Goal: Task Accomplishment & Management: Manage account settings

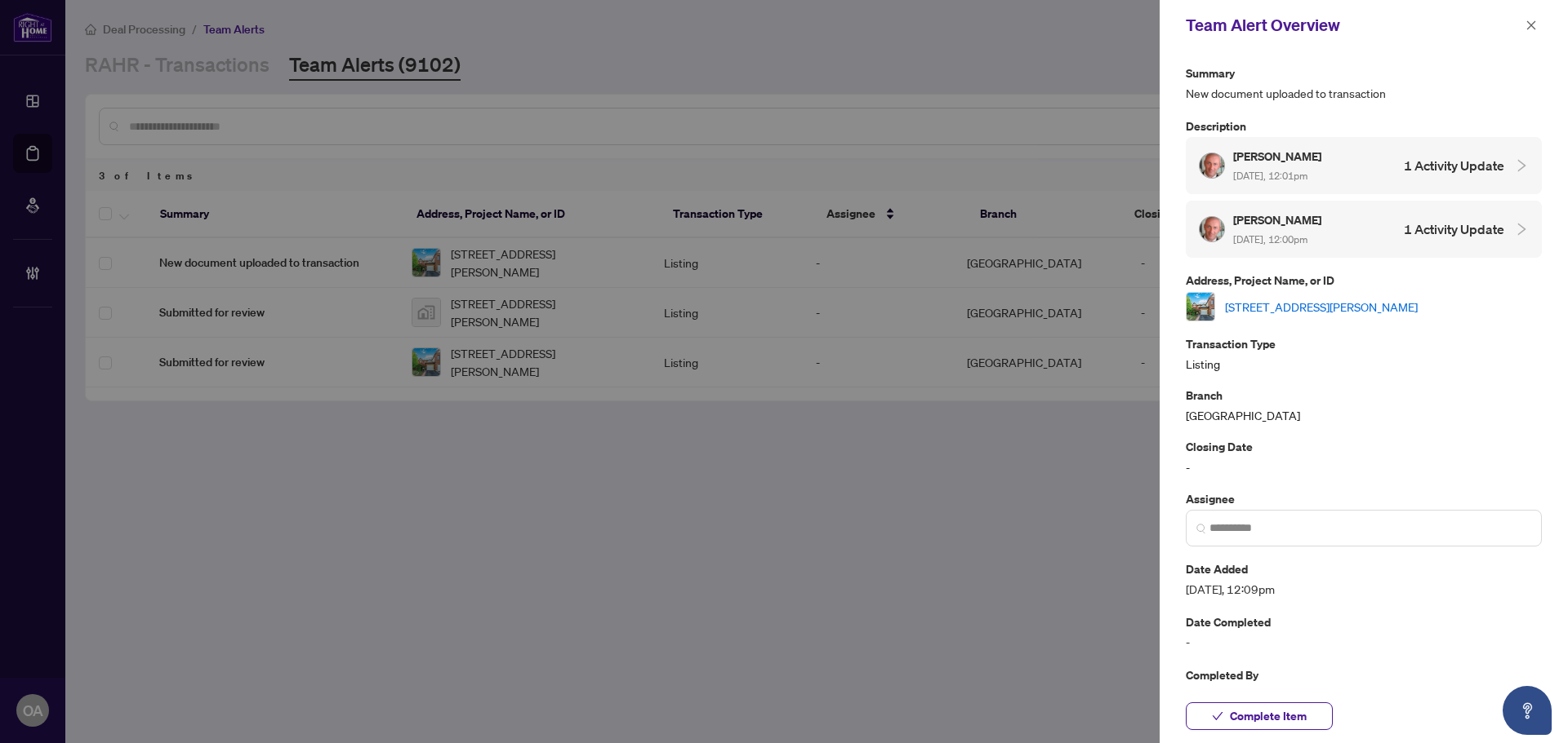
drag, startPoint x: 1532, startPoint y: 24, endPoint x: 1567, endPoint y: 19, distance: 35.4
click at [1532, 24] on icon "close" at bounding box center [1531, 25] width 9 height 9
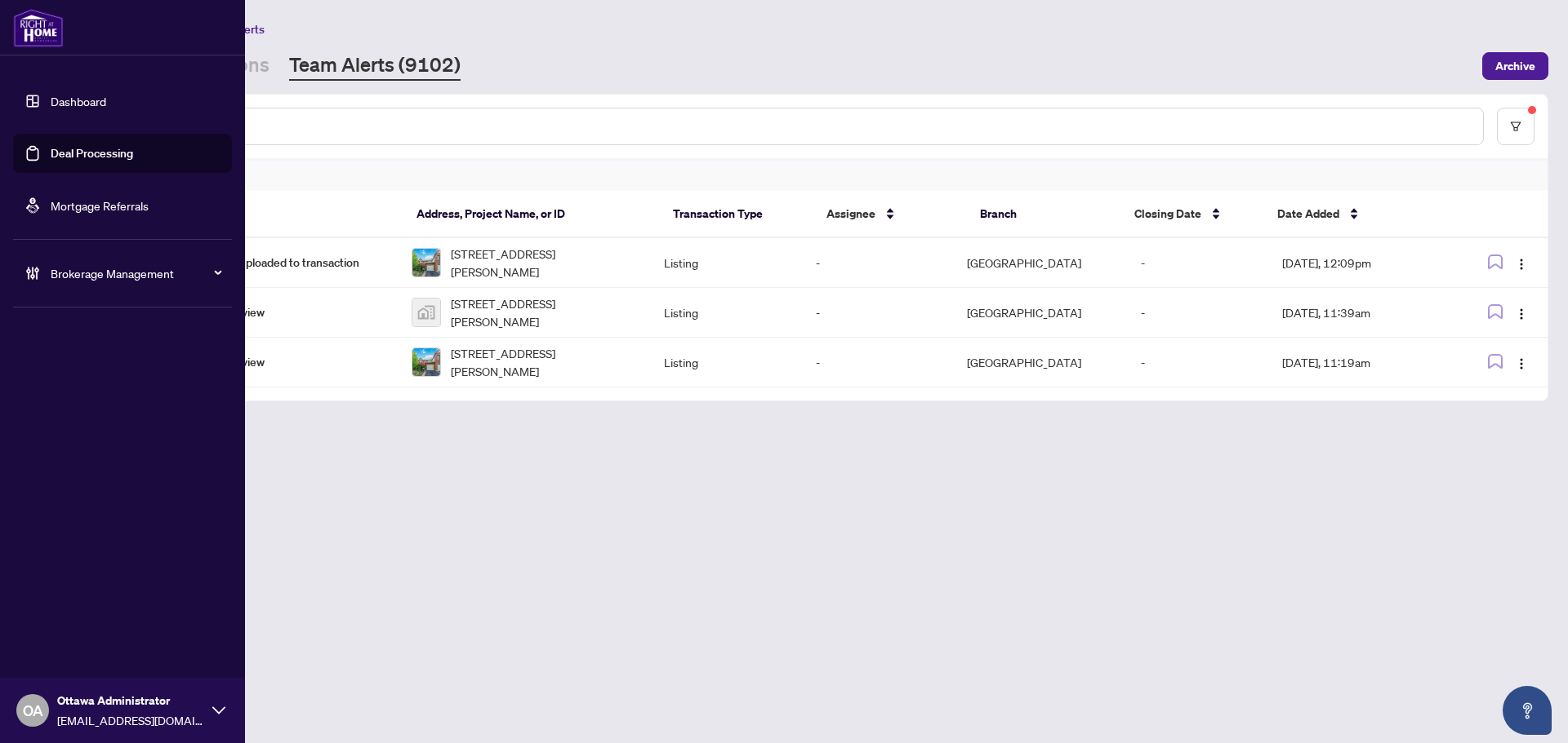
drag, startPoint x: 113, startPoint y: 159, endPoint x: 135, endPoint y: 154, distance: 22.6
click at [113, 159] on link "Deal Processing" at bounding box center [92, 153] width 83 height 14
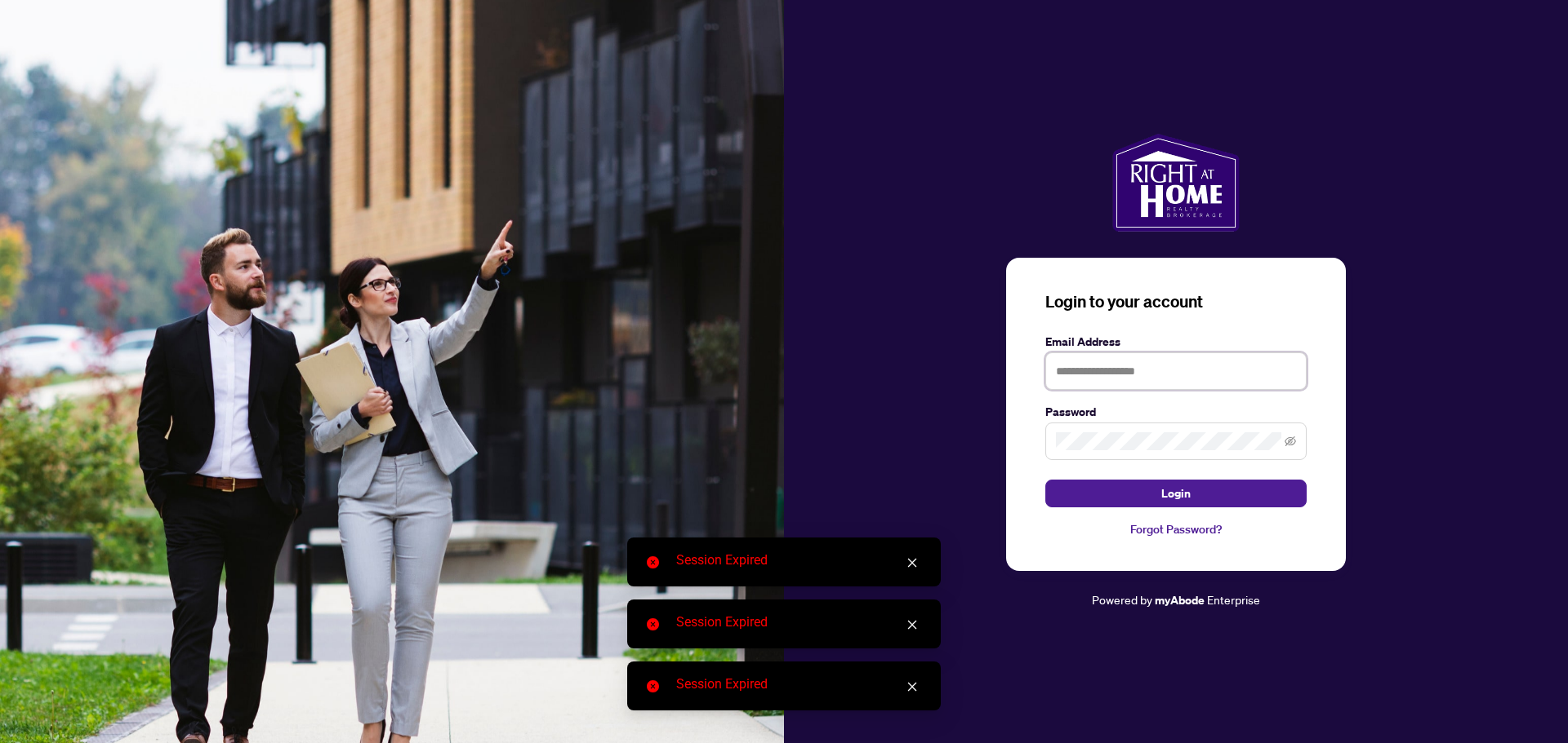
drag, startPoint x: 1214, startPoint y: 382, endPoint x: 1213, endPoint y: 390, distance: 8.1
click at [1214, 382] on input "text" at bounding box center [1175, 372] width 261 height 37
type input "**********"
click at [1196, 499] on button "Login" at bounding box center [1175, 494] width 261 height 28
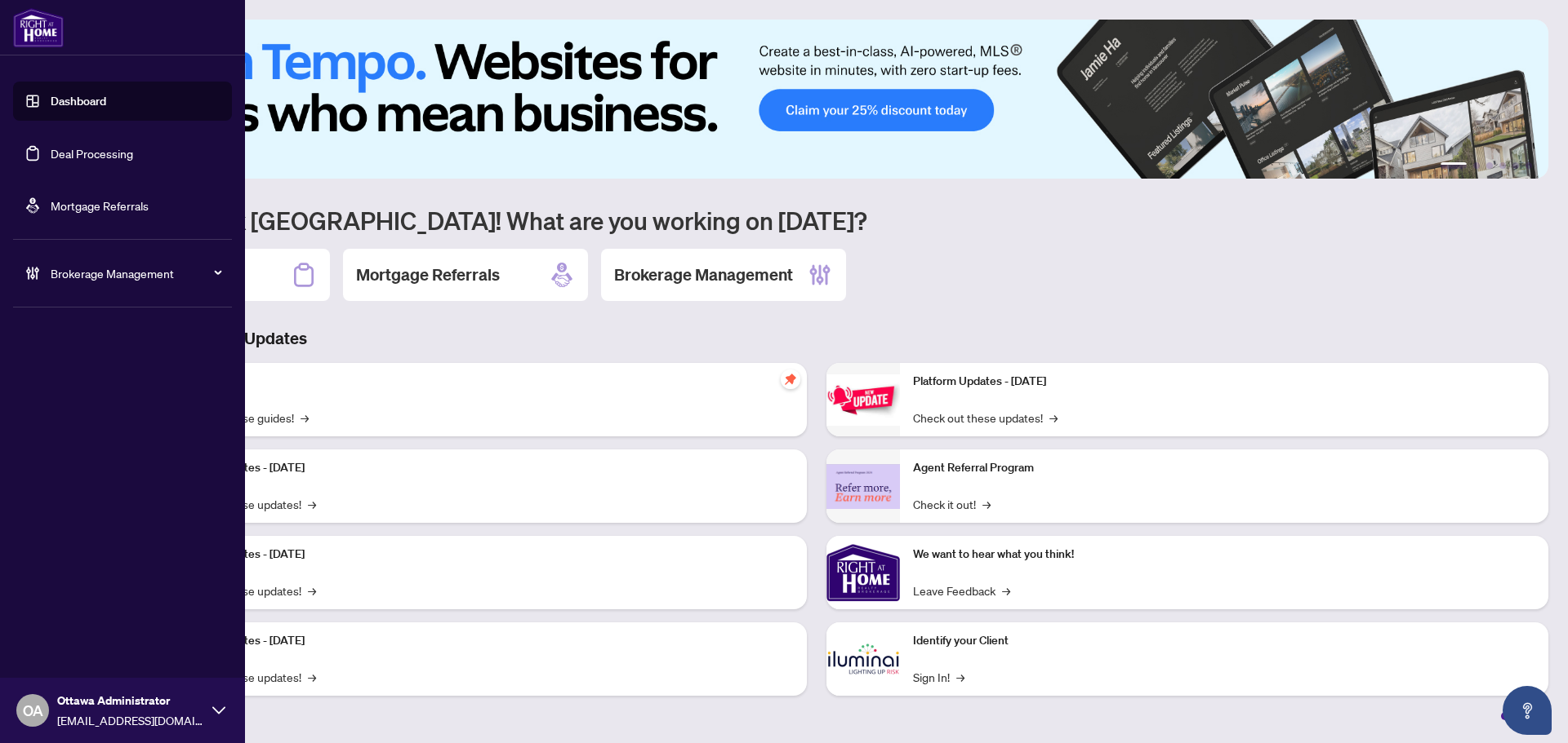
click at [81, 150] on link "Deal Processing" at bounding box center [92, 153] width 83 height 14
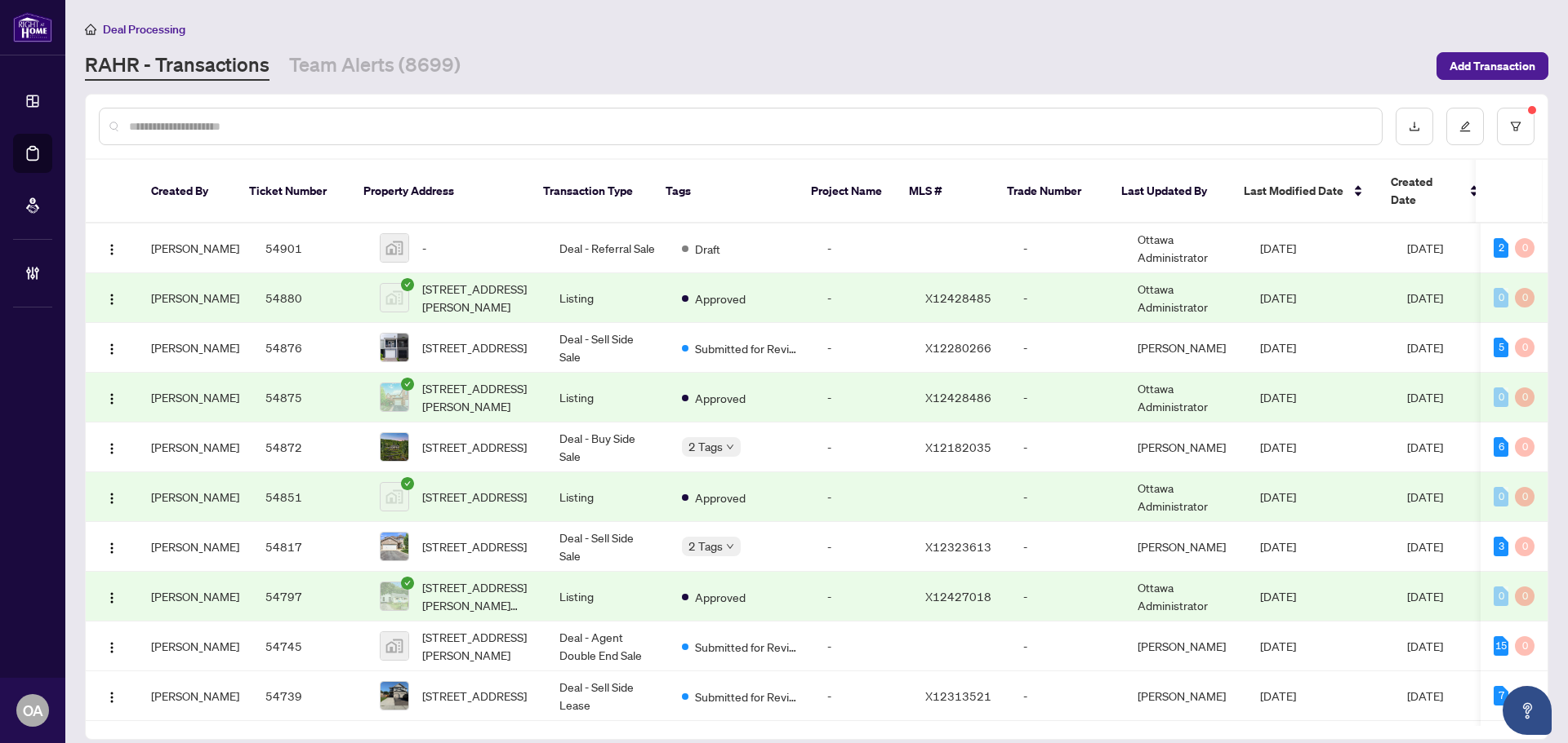
click at [234, 124] on input "text" at bounding box center [749, 127] width 1239 height 18
paste input "**********"
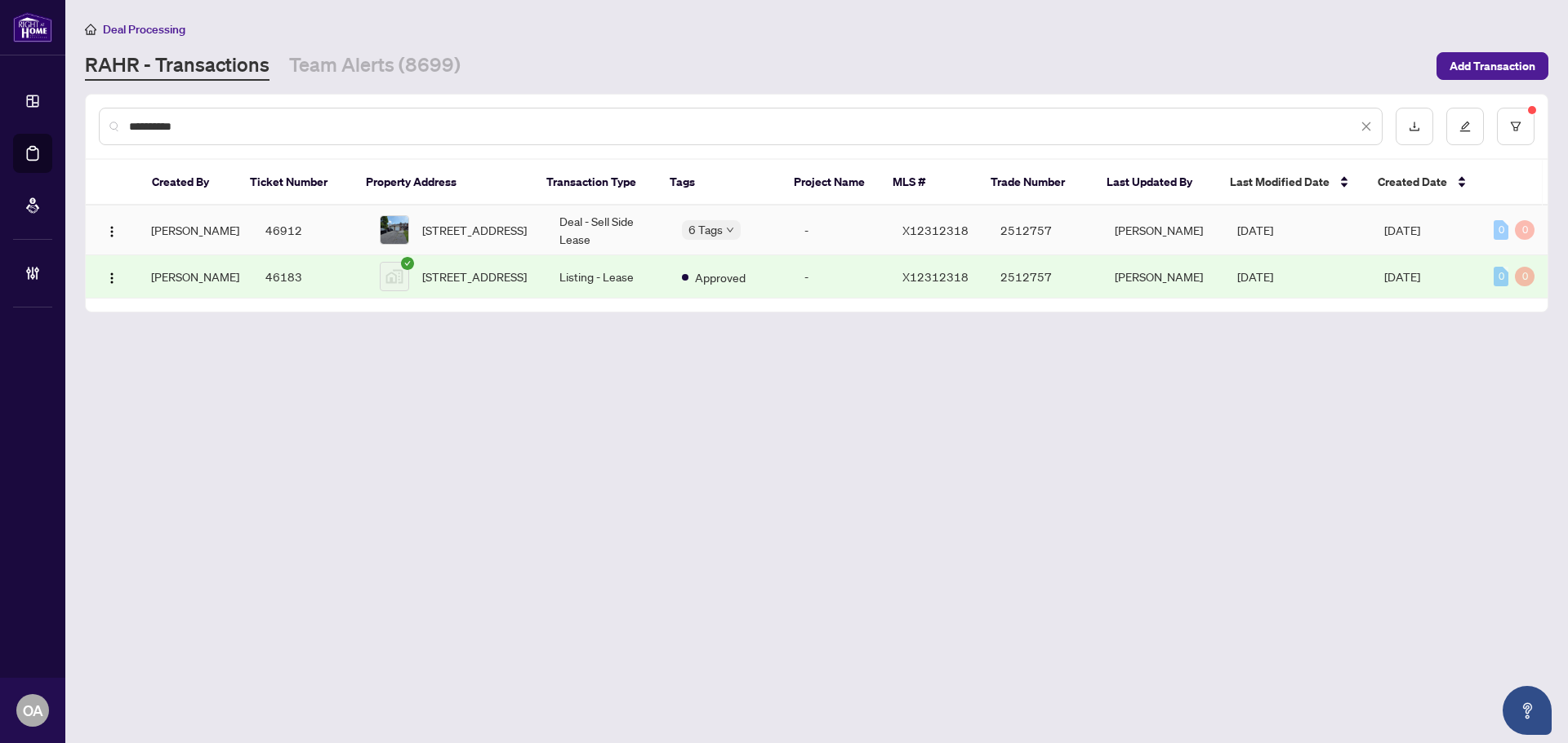
type input "**********"
click at [447, 222] on span "25 Alberni St, Ottawa, Ontario K2J 1V8, Canada" at bounding box center [474, 230] width 104 height 18
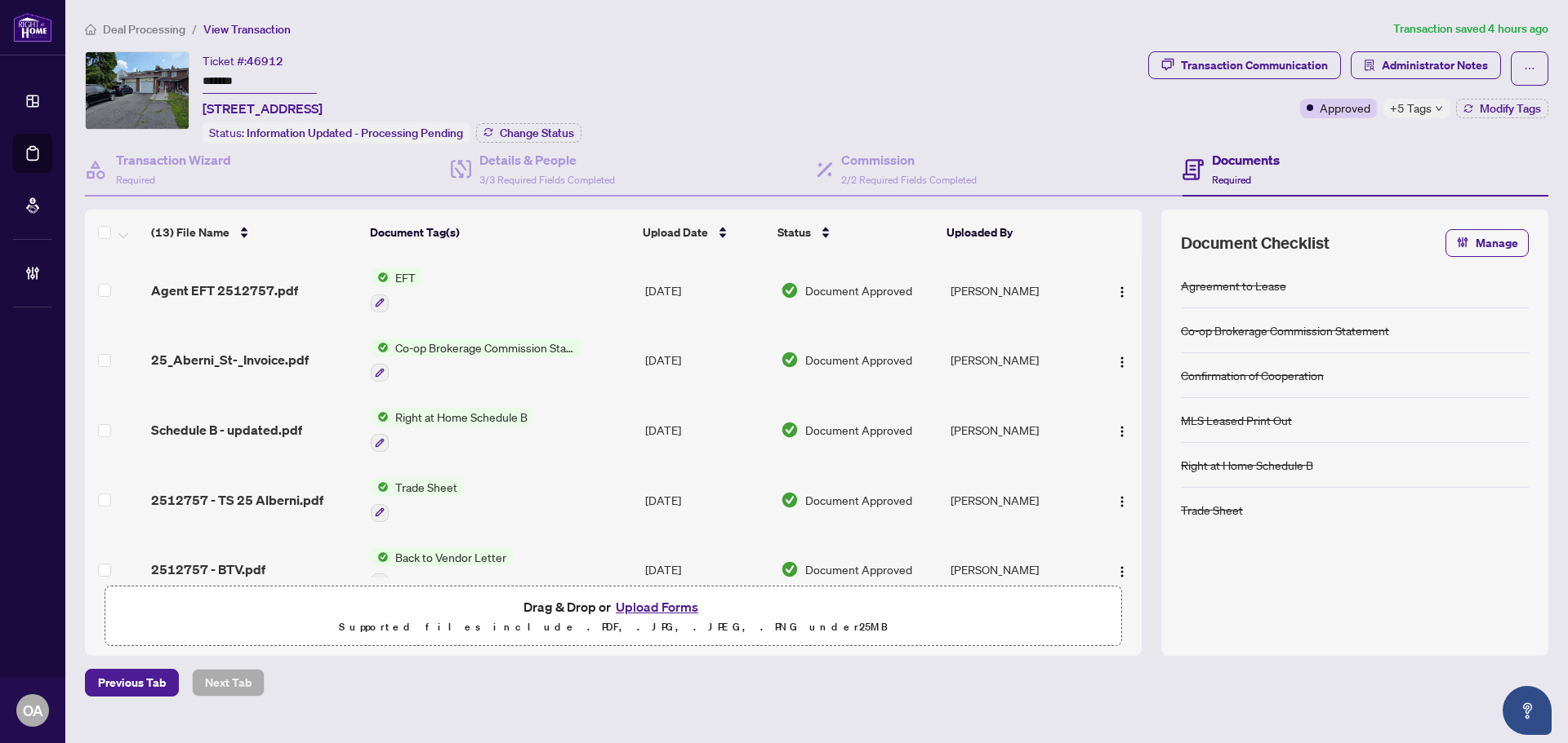
click at [276, 286] on span "Agent EFT 2512757.pdf" at bounding box center [224, 290] width 147 height 20
click at [1400, 65] on span "Administrator Notes" at bounding box center [1434, 65] width 106 height 26
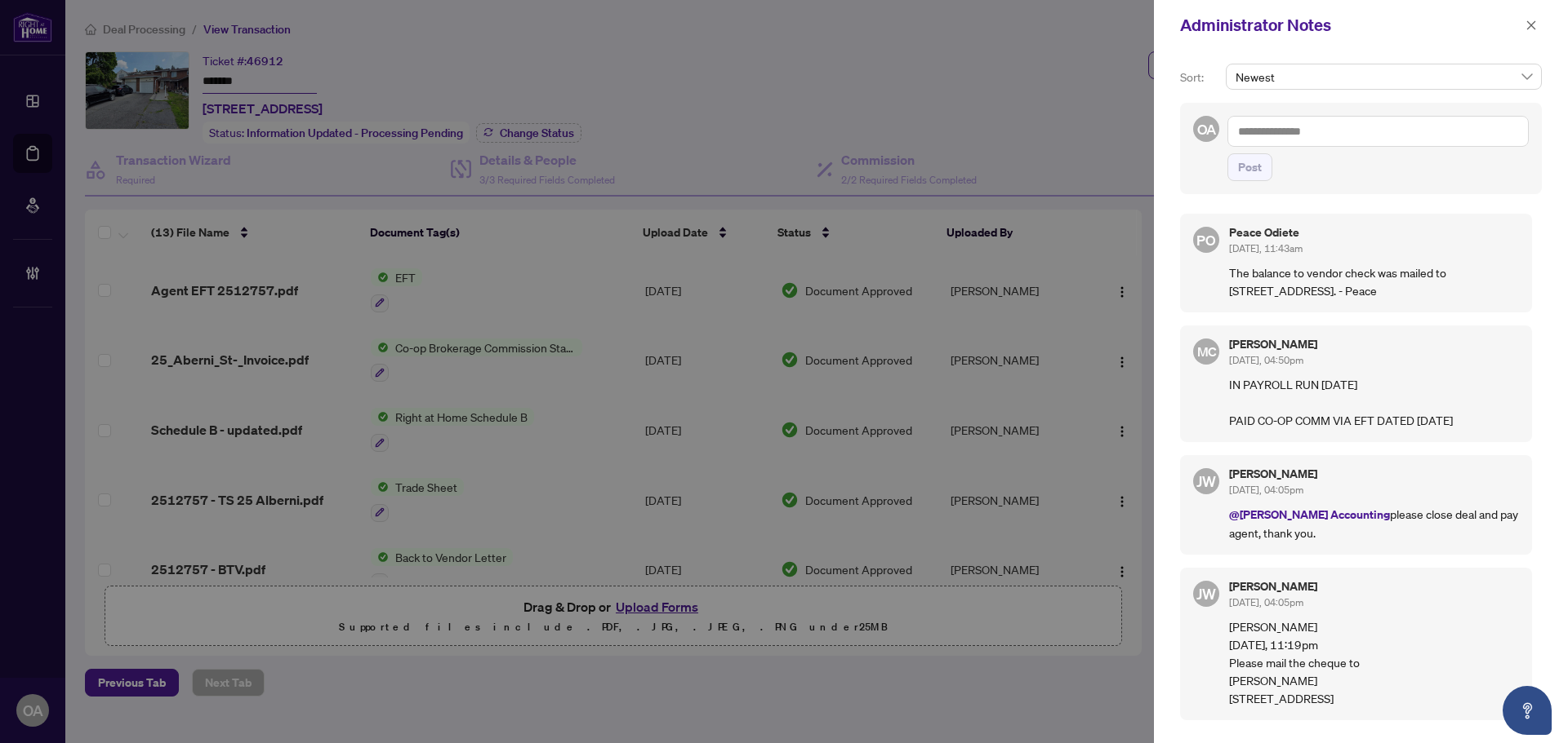
drag, startPoint x: 1447, startPoint y: 271, endPoint x: 1401, endPoint y: 289, distance: 49.4
click at [1401, 289] on p "The balance to vendor check was mailed to 418 Cache Bay Cres Gloucester, ON K1T…" at bounding box center [1374, 282] width 290 height 36
copy p "418 Cache Bay Cres Gloucester, ON K1T 4H3"
click at [1533, 31] on icon "close" at bounding box center [1531, 25] width 12 height 12
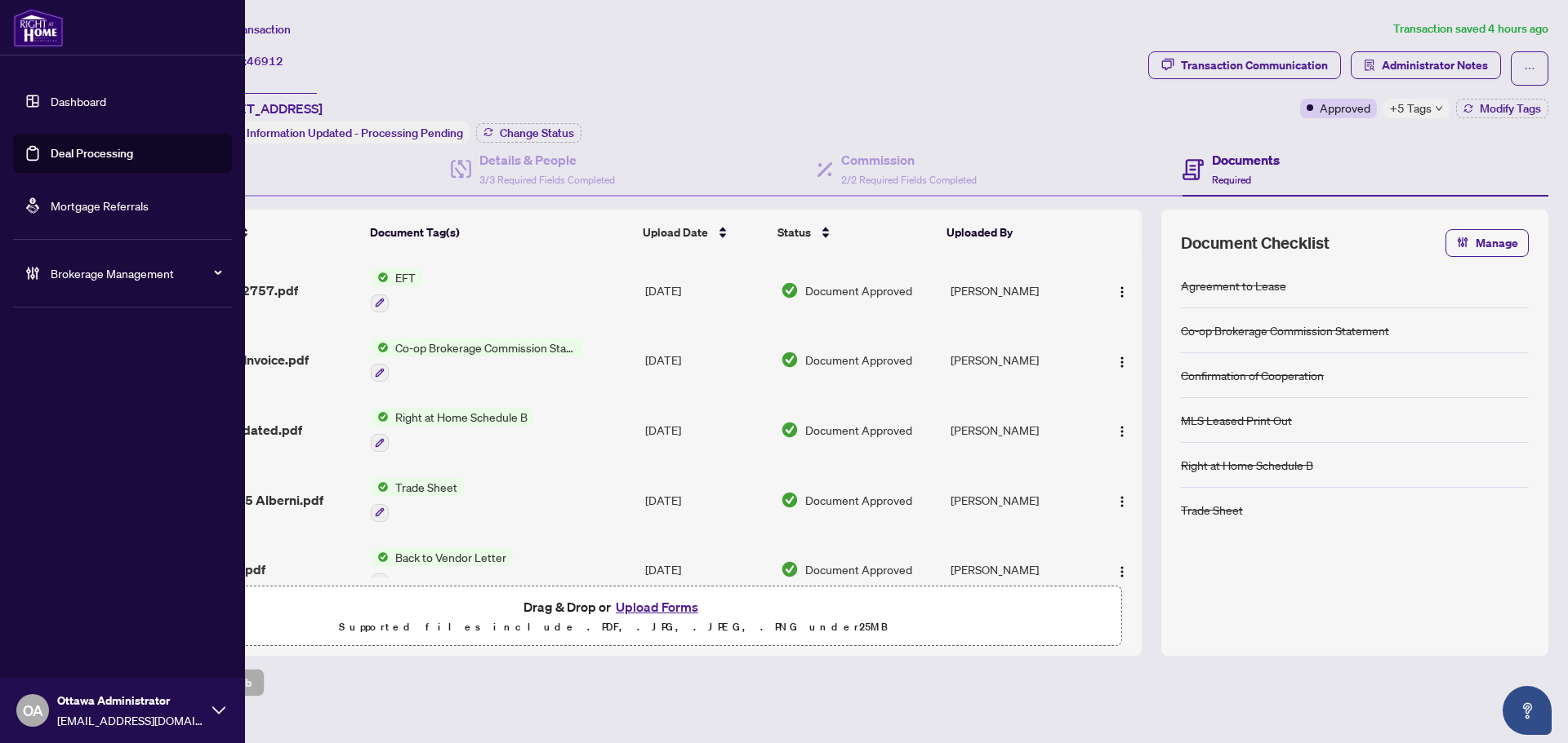
drag, startPoint x: 111, startPoint y: 151, endPoint x: 149, endPoint y: 118, distance: 50.3
click at [111, 151] on link "Deal Processing" at bounding box center [92, 153] width 83 height 14
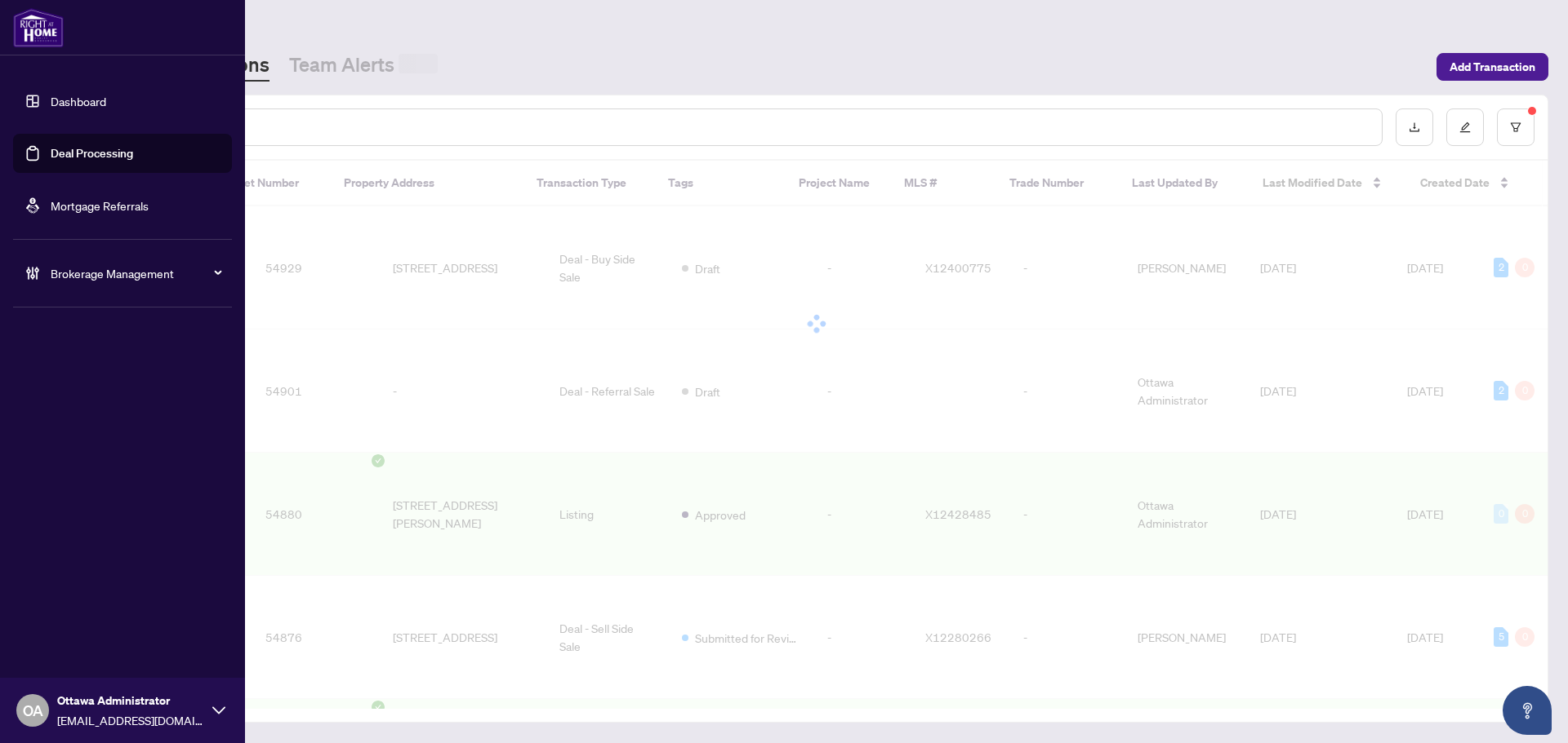
click at [484, 121] on input "text" at bounding box center [749, 127] width 1239 height 18
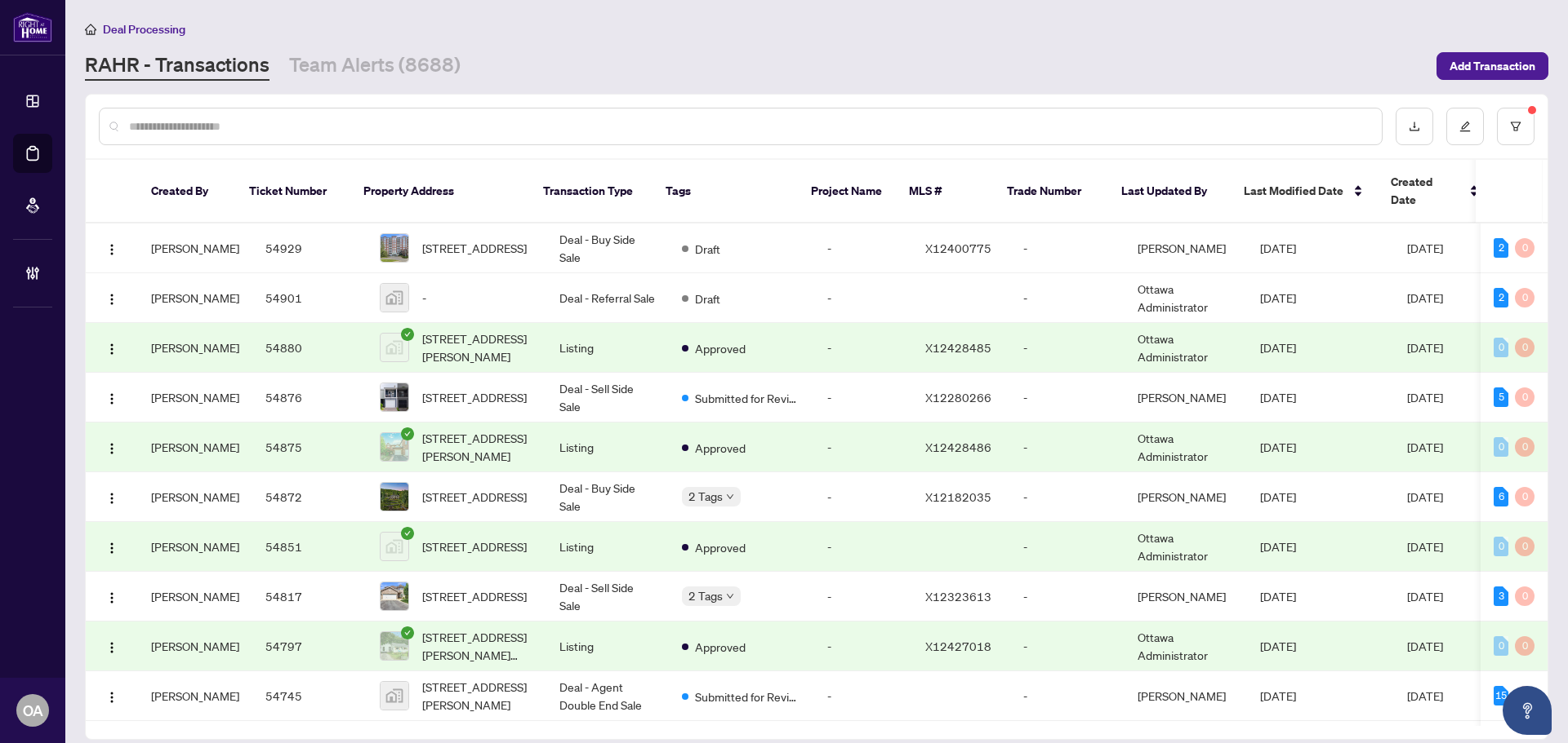
drag, startPoint x: 484, startPoint y: 121, endPoint x: 480, endPoint y: 131, distance: 10.8
drag, startPoint x: 480, startPoint y: 131, endPoint x: 334, endPoint y: 126, distance: 146.1
paste input "**********"
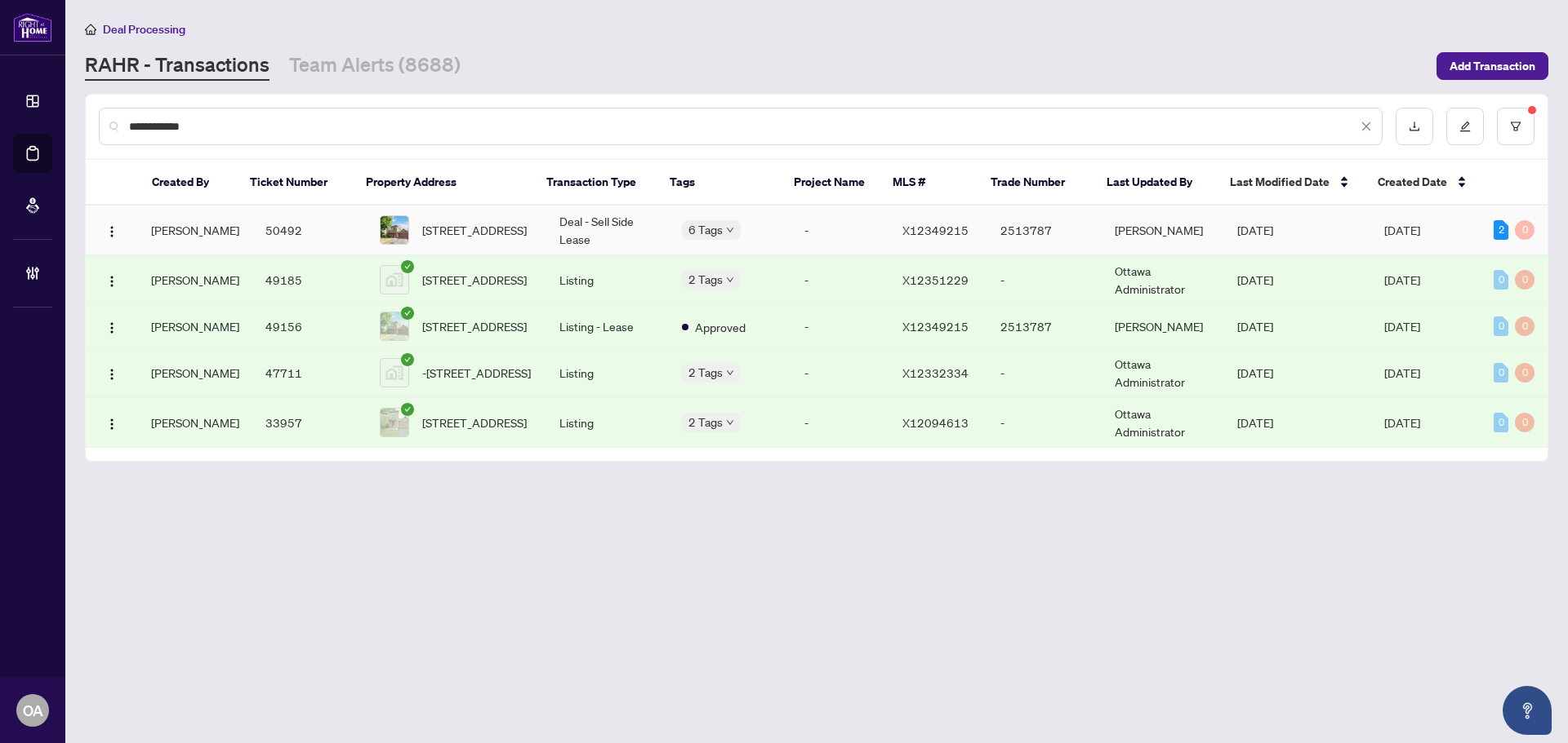
type input "**********"
click at [573, 219] on td "Deal - Sell Side Lease" at bounding box center [607, 231] width 122 height 50
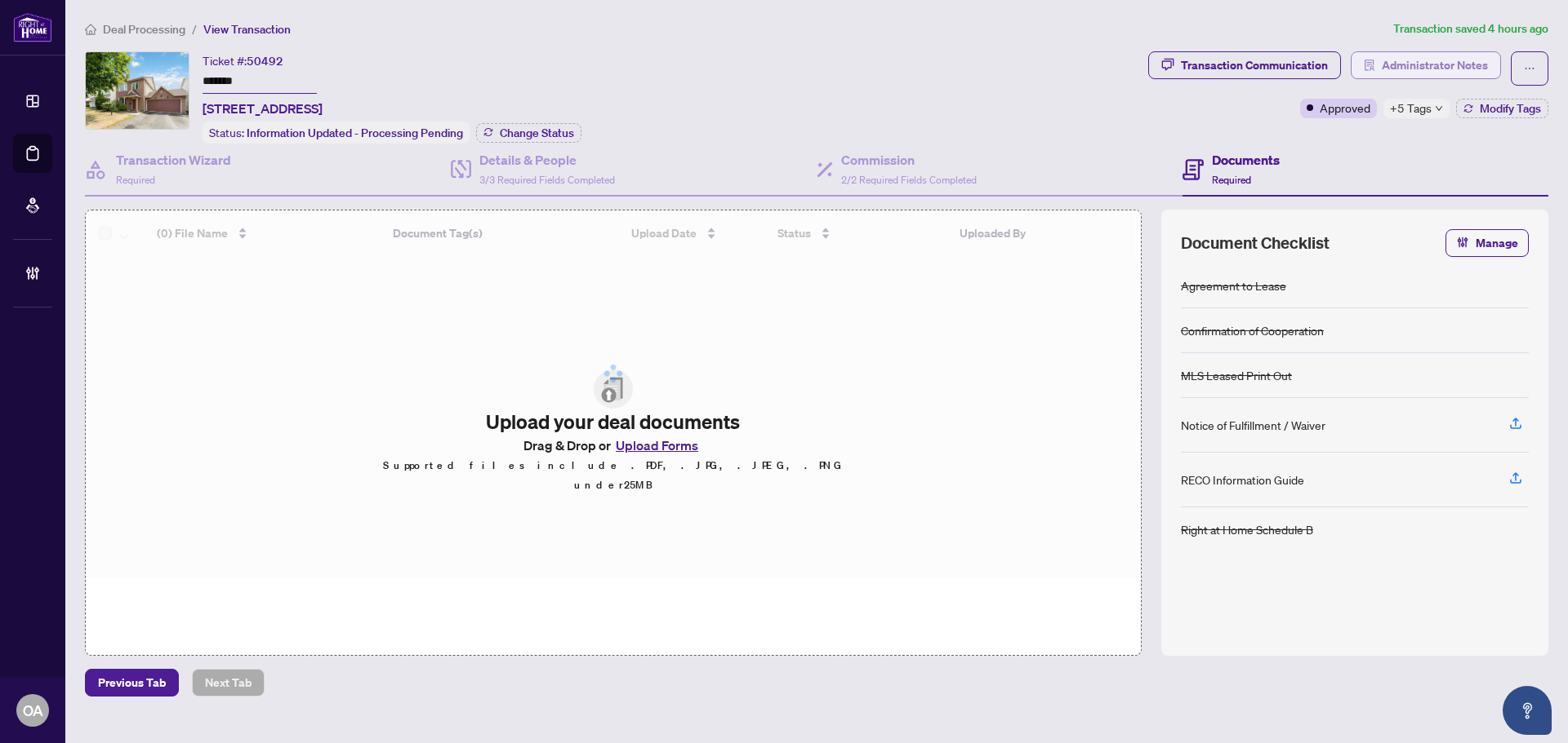
click at [1458, 70] on span "Administrator Notes" at bounding box center [1434, 65] width 106 height 26
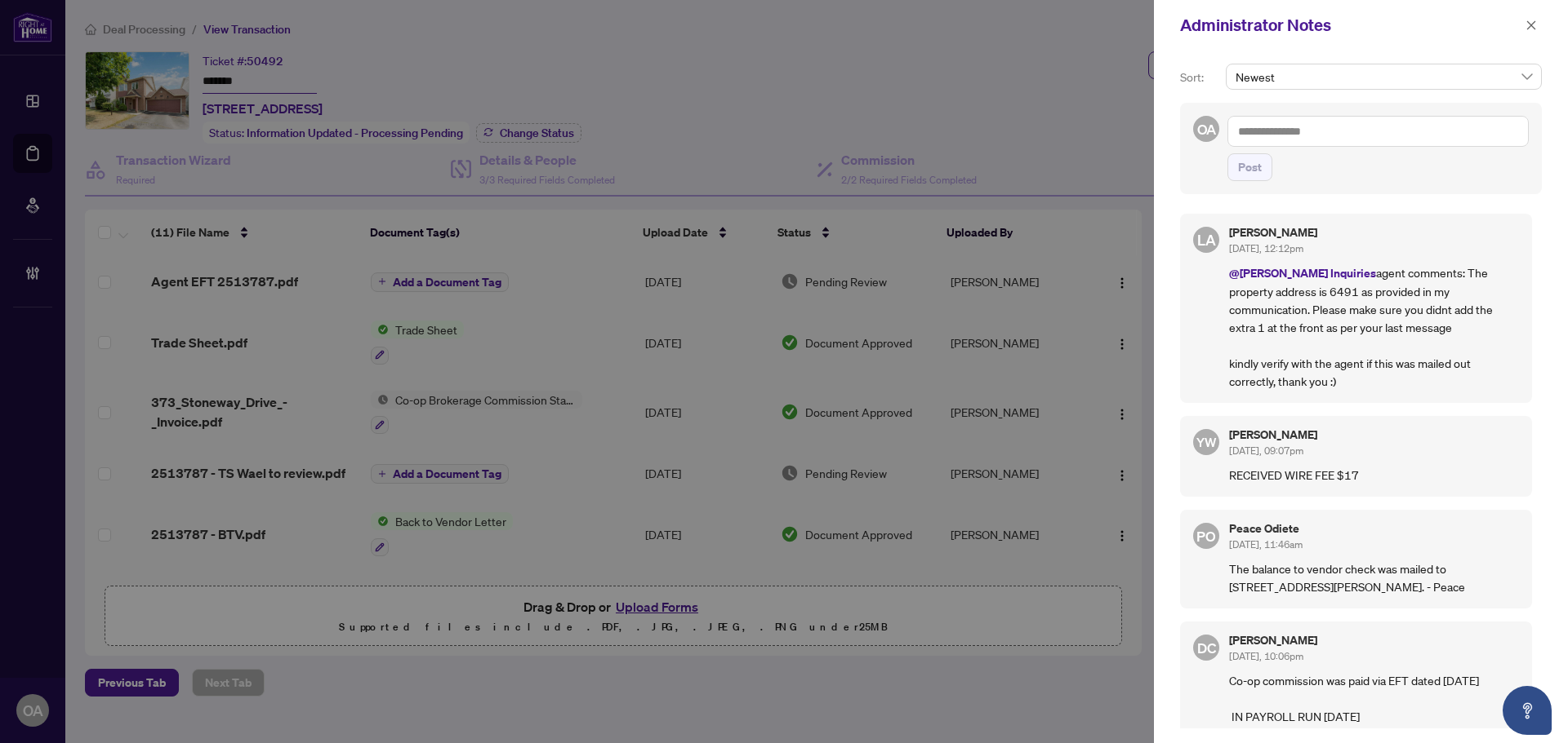
click at [1318, 135] on textarea at bounding box center [1378, 131] width 301 height 31
click at [1276, 134] on li "Peace Odiete" at bounding box center [1312, 143] width 86 height 28
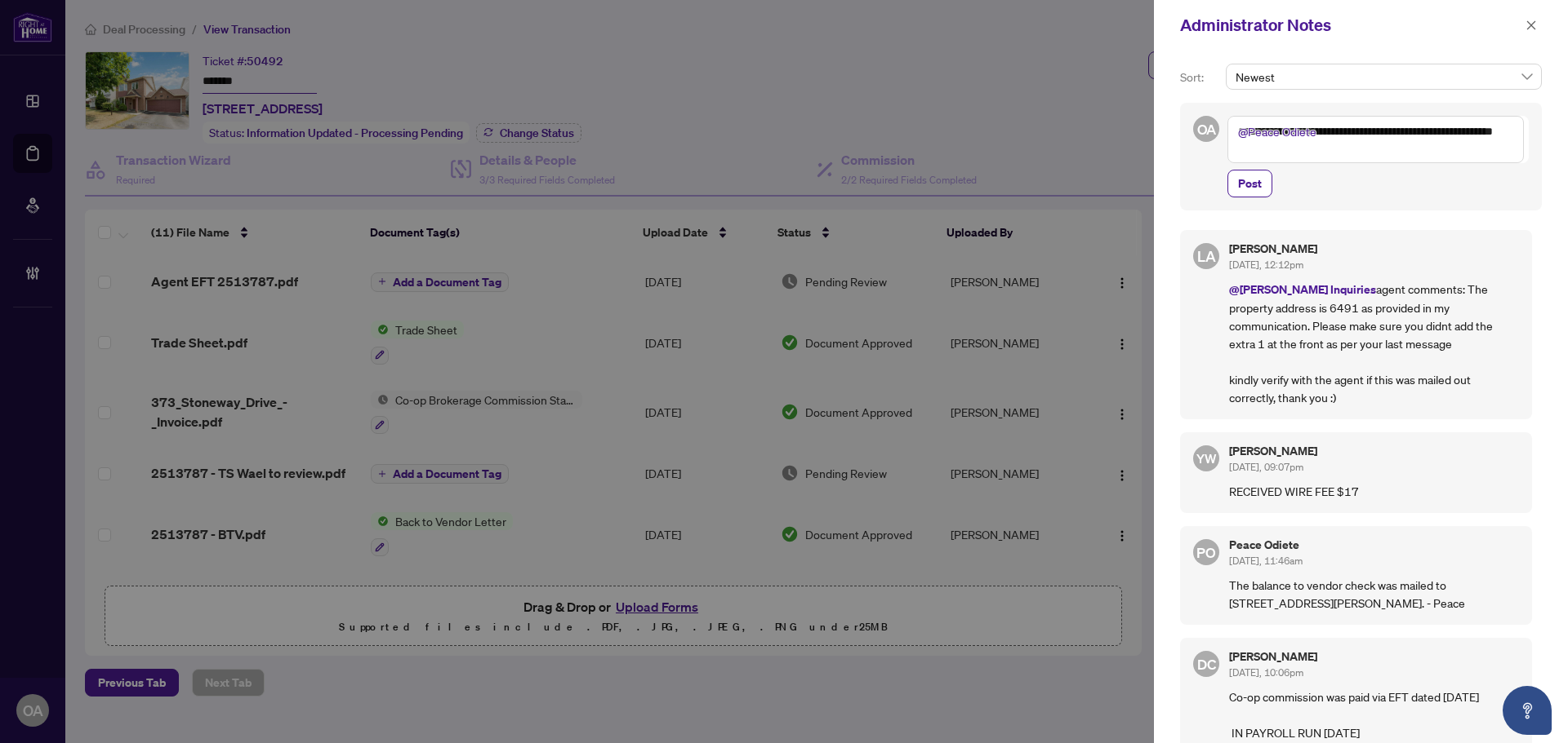
click at [1322, 156] on textarea "**********" at bounding box center [1375, 139] width 296 height 47
click at [1398, 154] on textarea "**********" at bounding box center [1375, 139] width 296 height 47
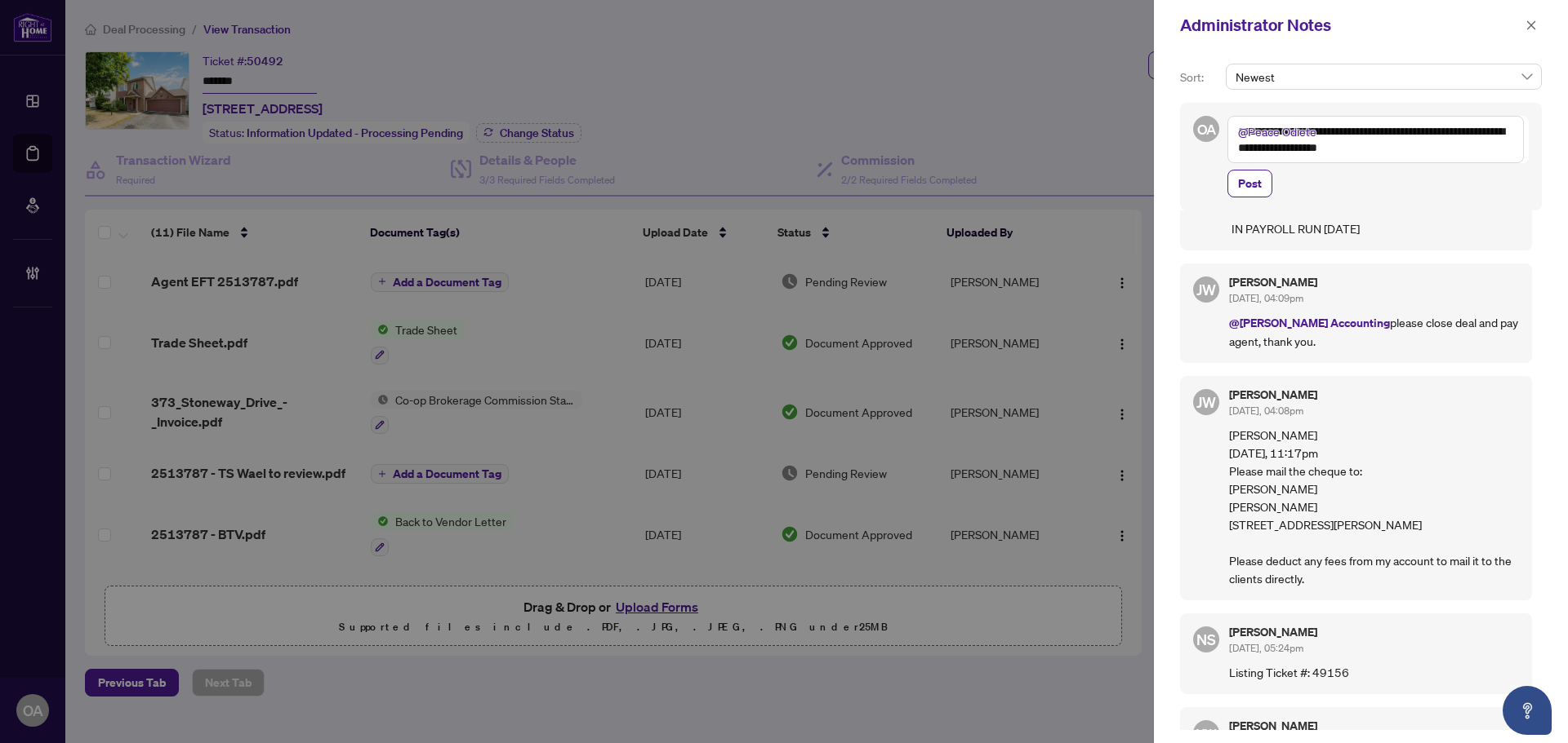
scroll to position [653, 0]
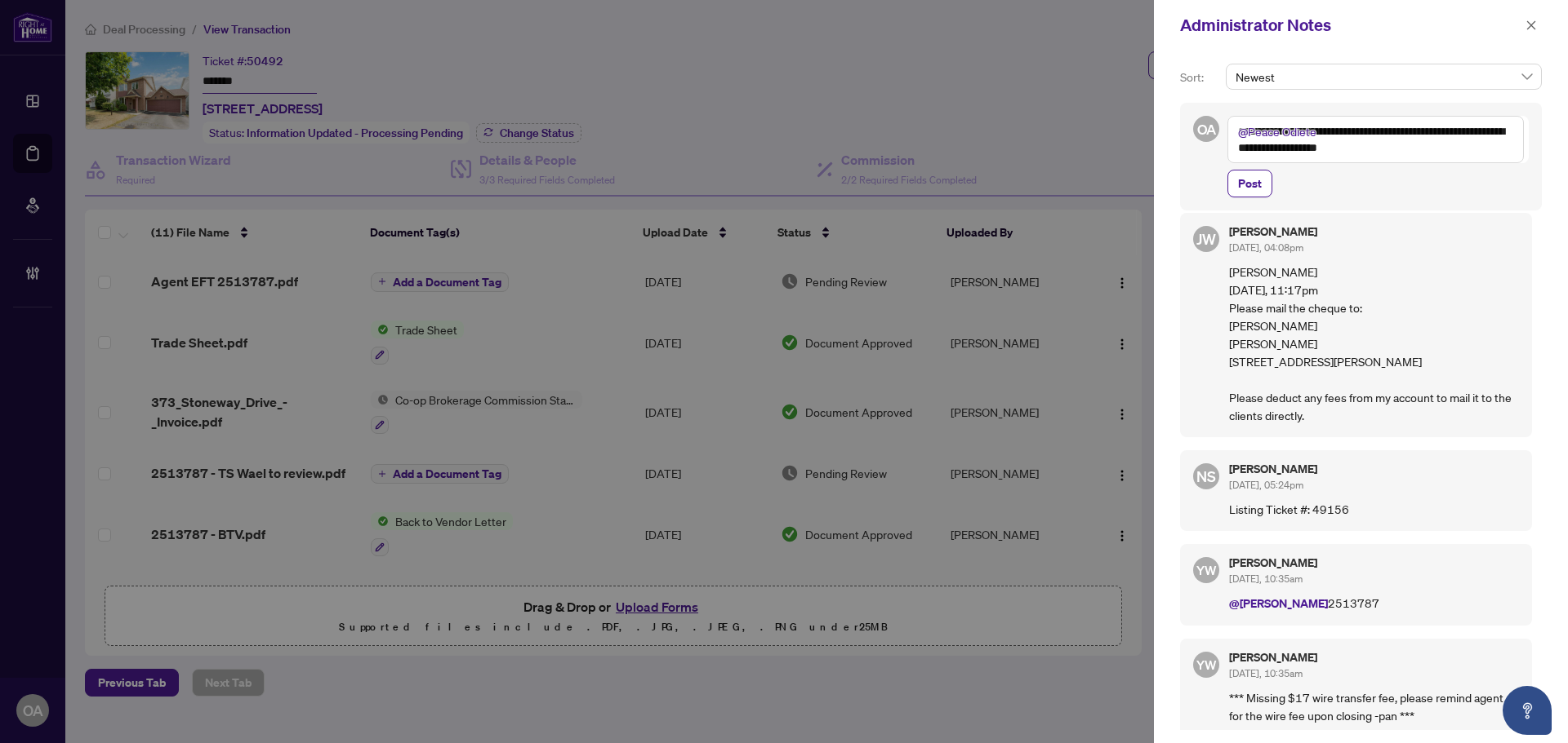
click at [1382, 148] on textarea "**********" at bounding box center [1375, 139] width 296 height 47
drag, startPoint x: 1394, startPoint y: 143, endPoint x: 1118, endPoint y: 111, distance: 277.8
click at [1118, 111] on div "**********" at bounding box center [784, 372] width 1568 height 743
click at [1526, 24] on icon "close" at bounding box center [1531, 25] width 12 height 12
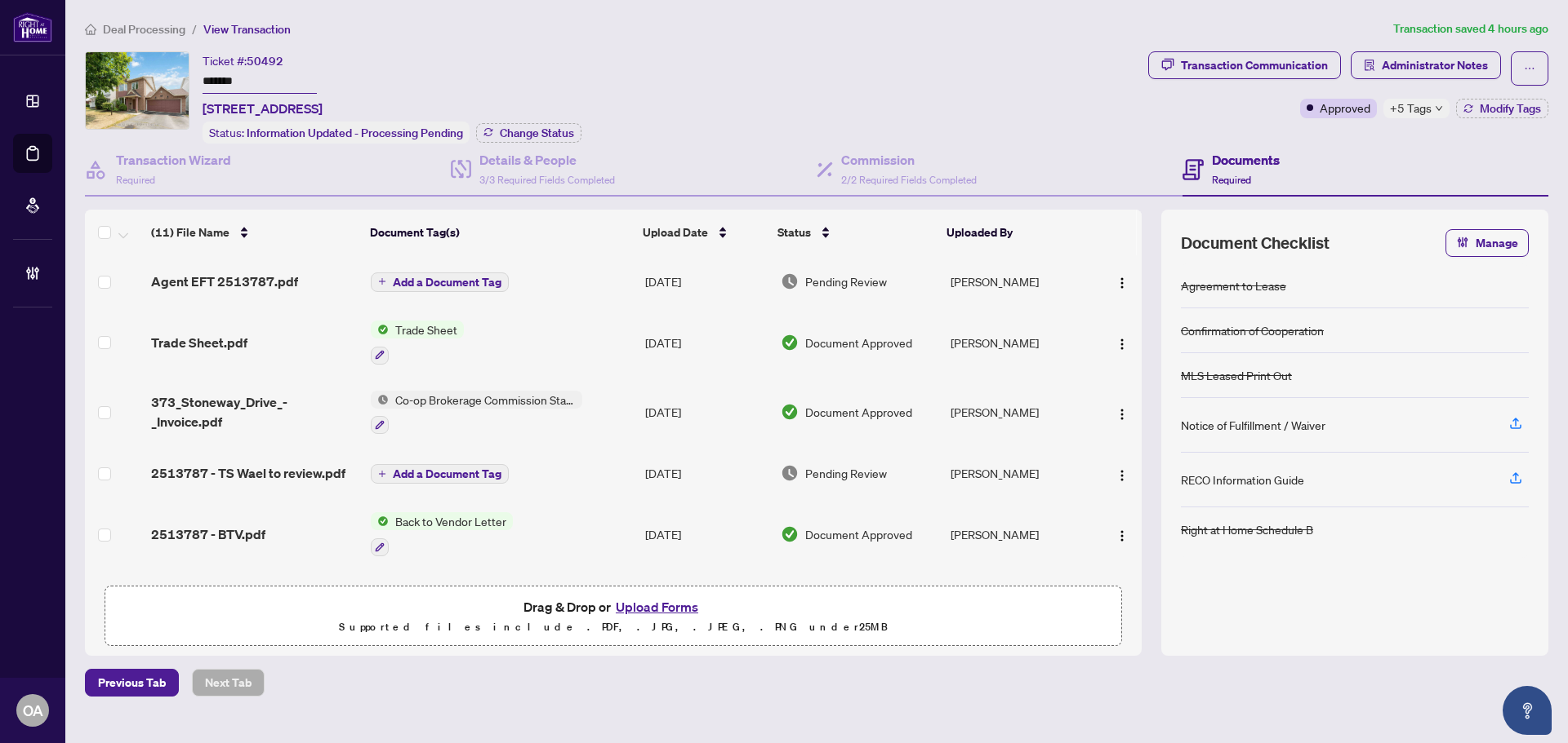
click at [1295, 83] on span "Transaction Communication" at bounding box center [1244, 69] width 193 height 34
click at [1297, 75] on div "Transaction Communication" at bounding box center [1253, 65] width 147 height 26
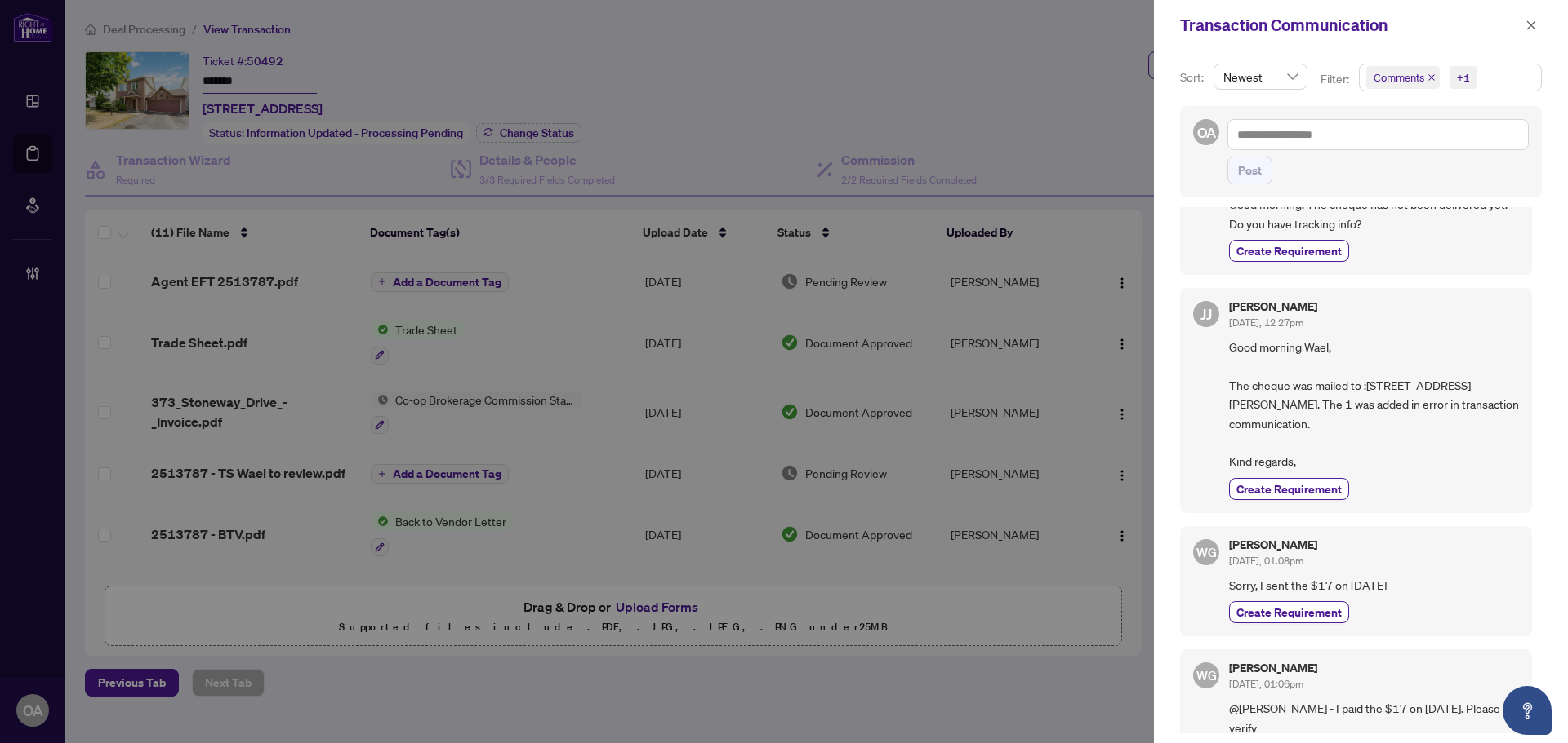
scroll to position [163, 0]
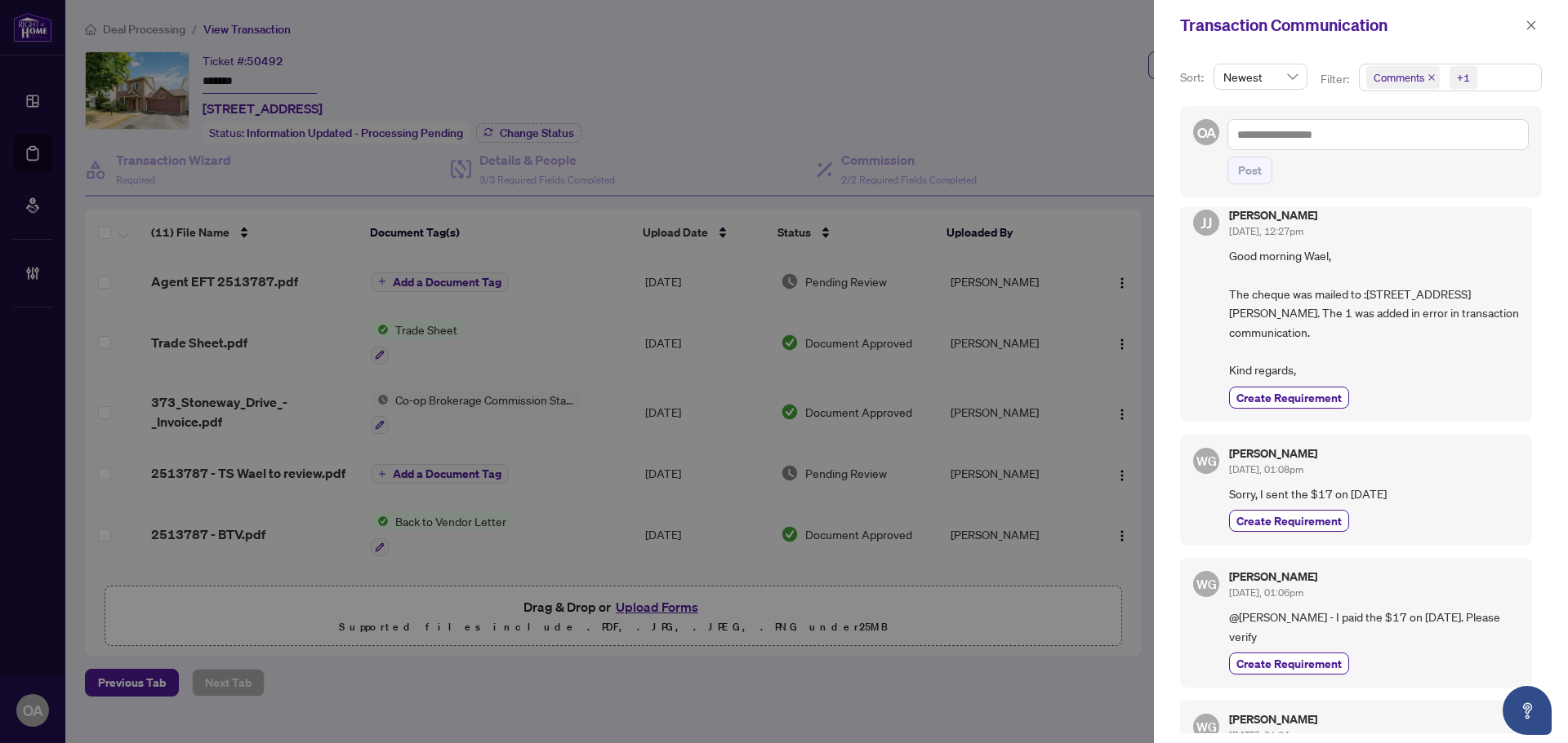
click at [1365, 293] on span "Good morning Wael, The cheque was mailed to :6491 WADDION DR, GREELY, K4P 1E7. …" at bounding box center [1374, 314] width 290 height 134
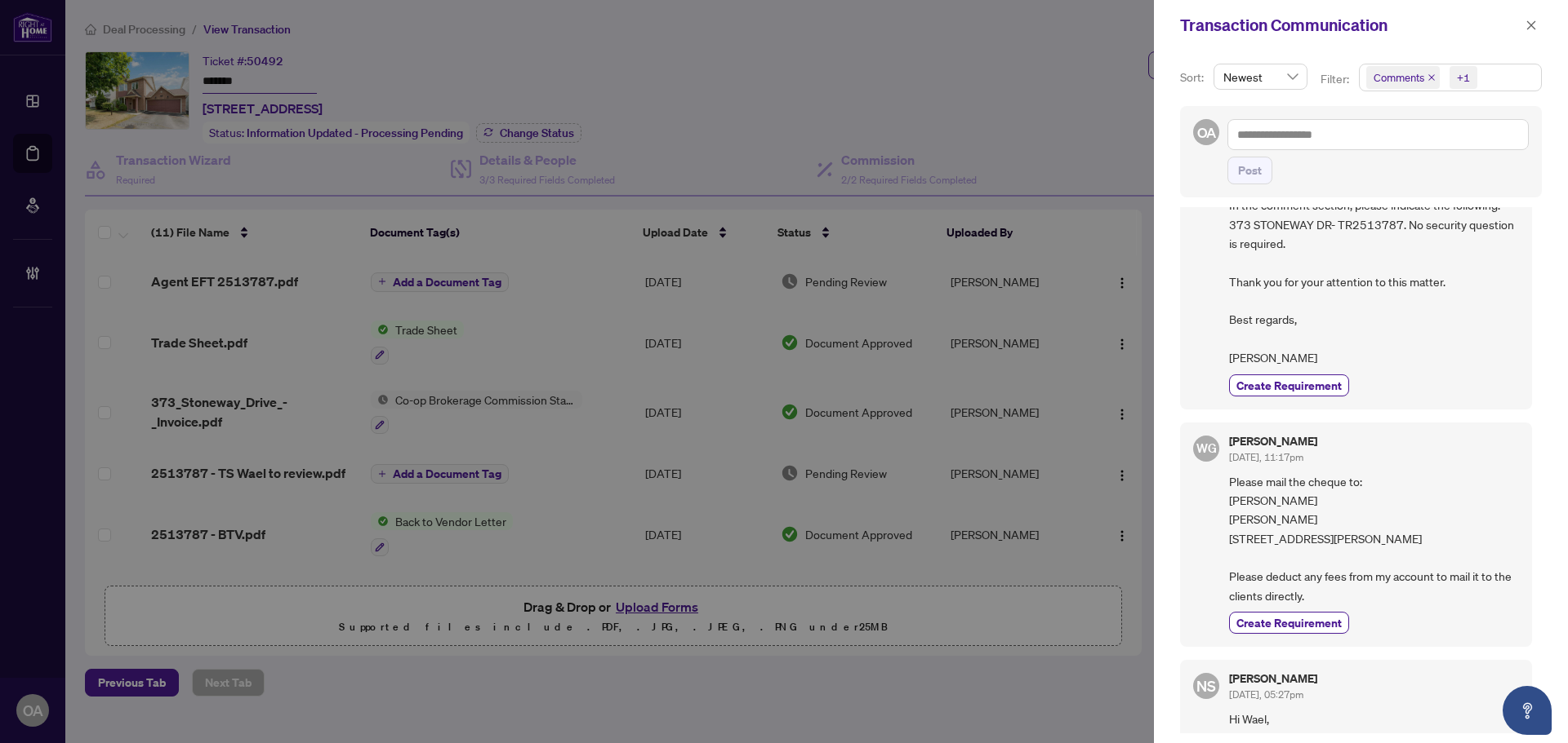
scroll to position [1387, 0]
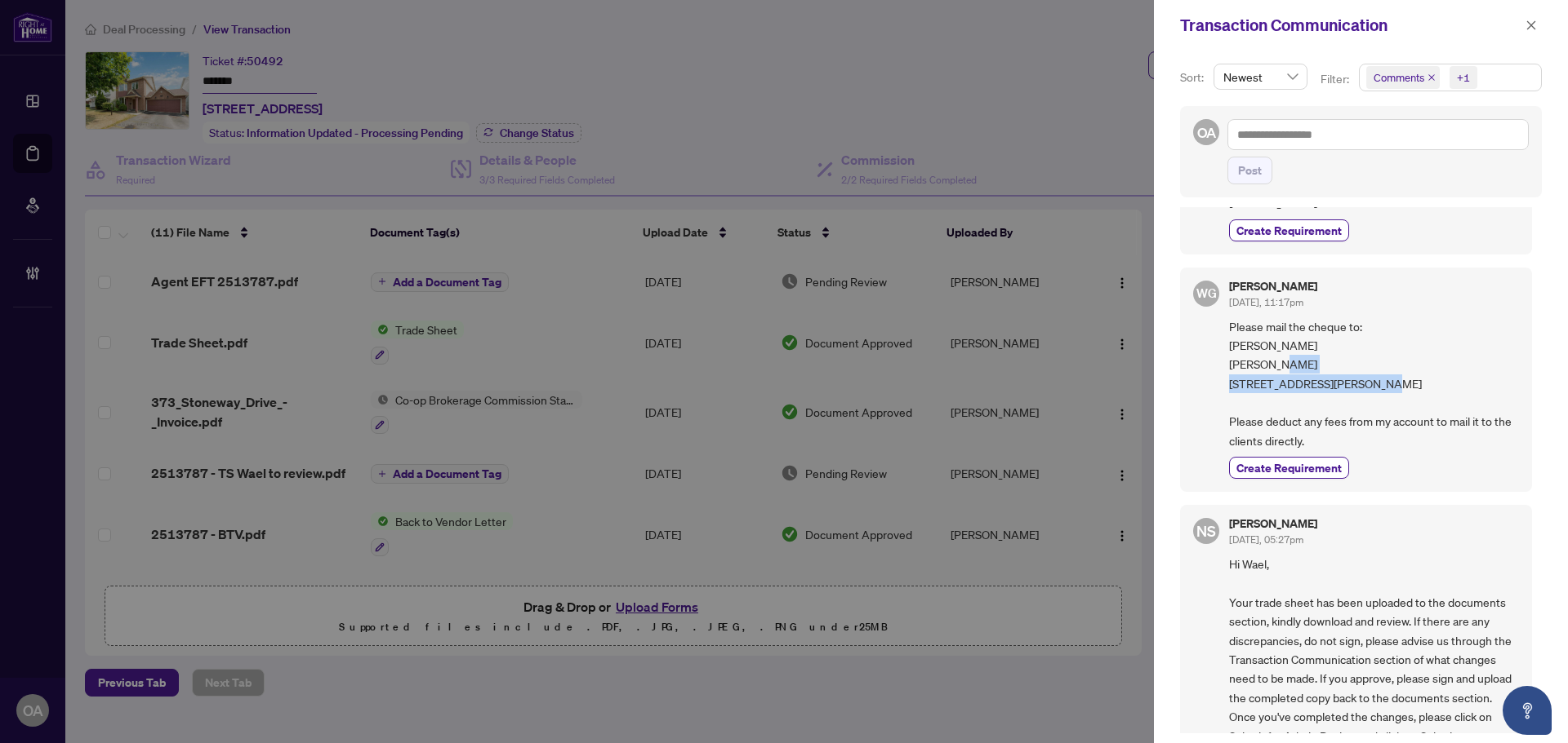
drag, startPoint x: 1227, startPoint y: 364, endPoint x: 1458, endPoint y: 372, distance: 231.1
click at [1458, 372] on div "WG Wael Gabr Aug/29/2025, 11:17pm Please mail the cheque to: Ahmad Anani Nouf N…" at bounding box center [1356, 380] width 352 height 225
copy span "6491 WADDION DR, GREELY, K4P1E7"
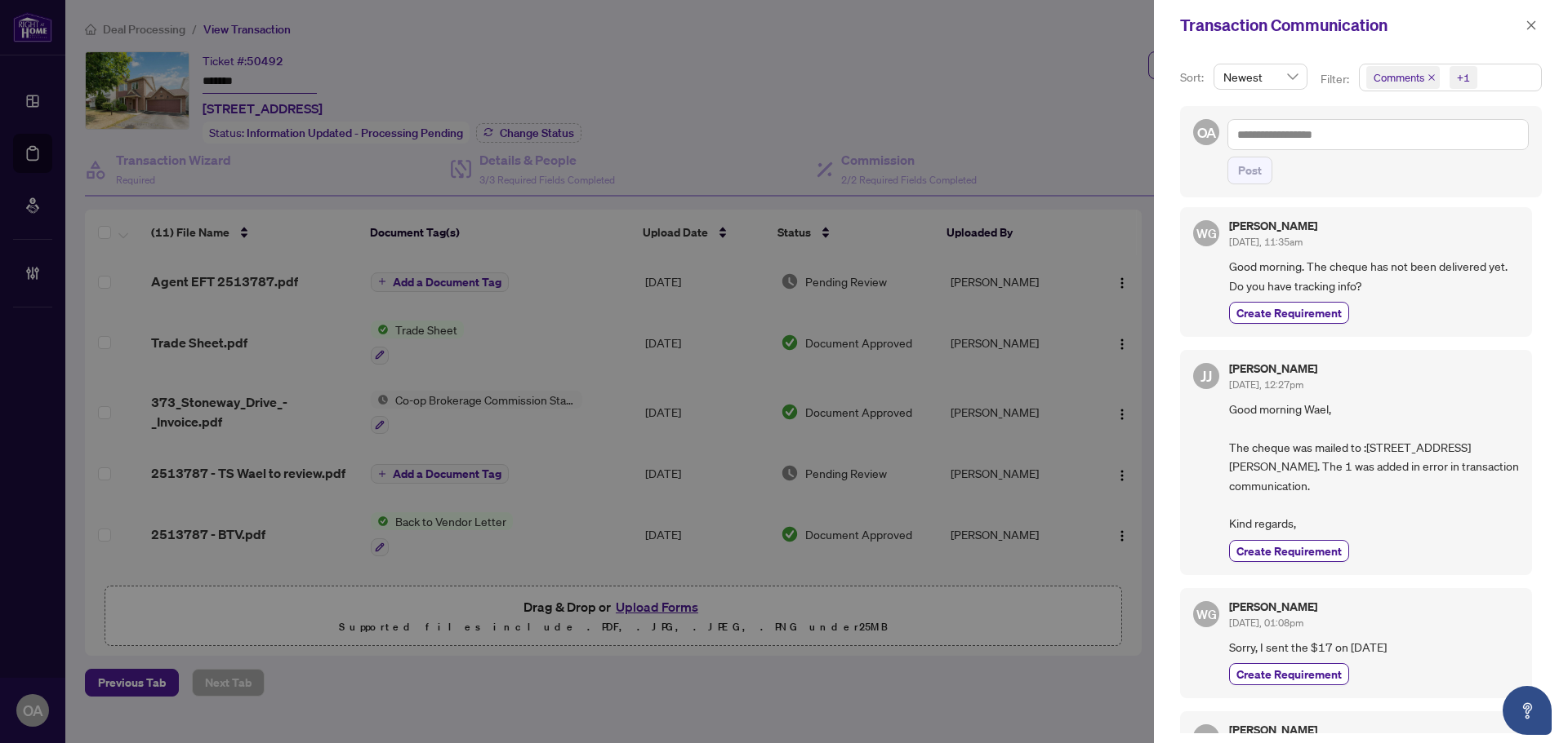
scroll to position [0, 0]
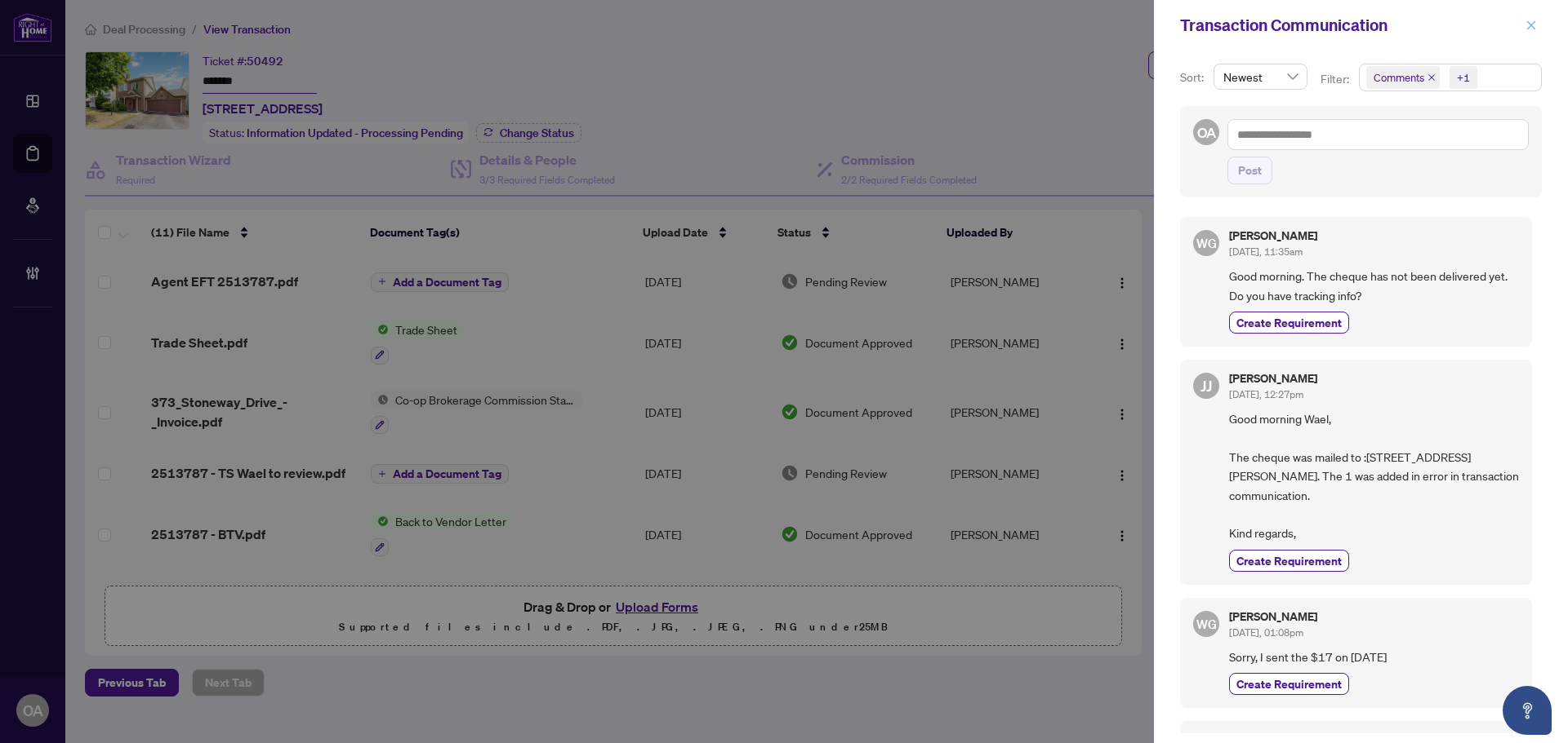
click at [1526, 28] on icon "close" at bounding box center [1531, 25] width 12 height 12
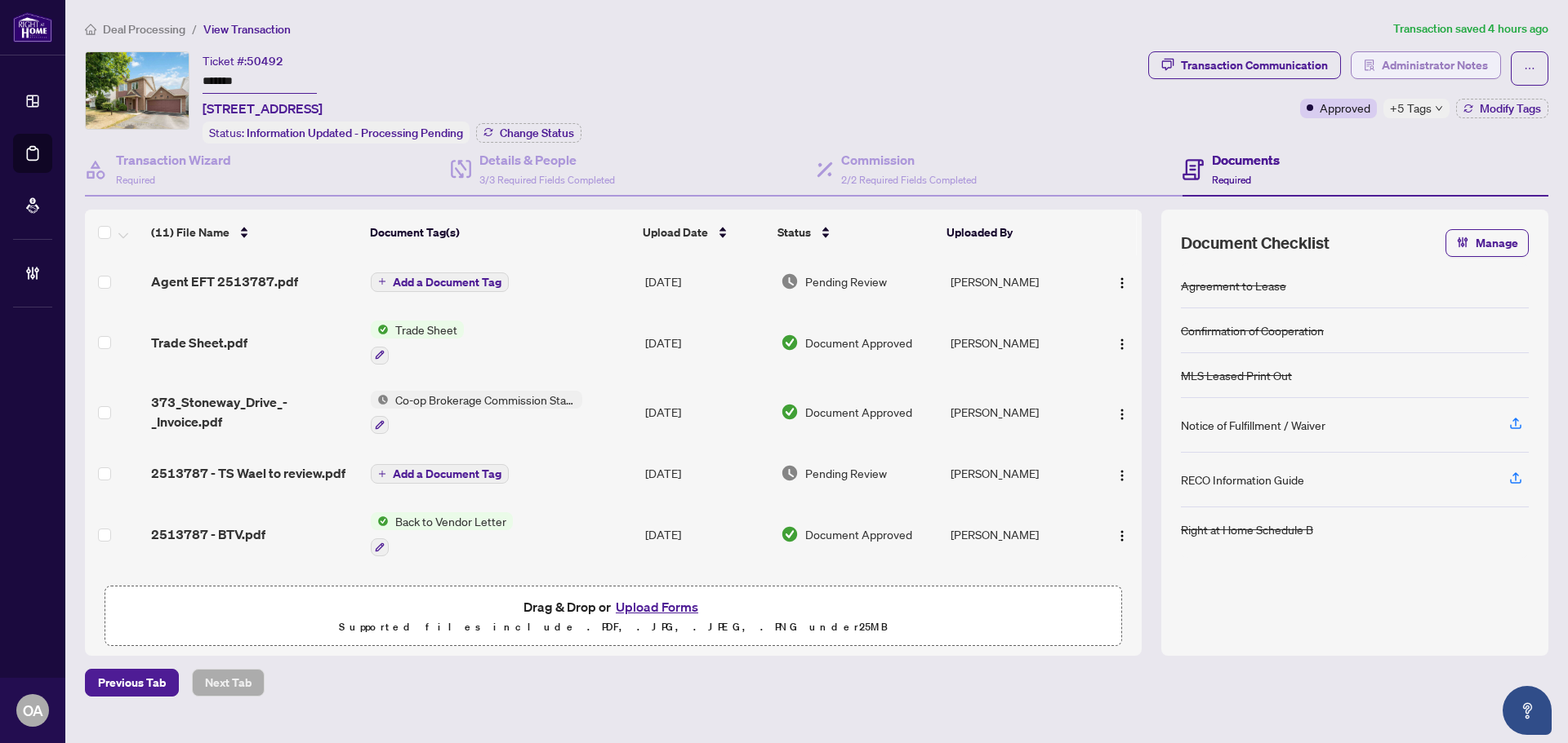
click at [1404, 60] on span "Administrator Notes" at bounding box center [1434, 65] width 106 height 26
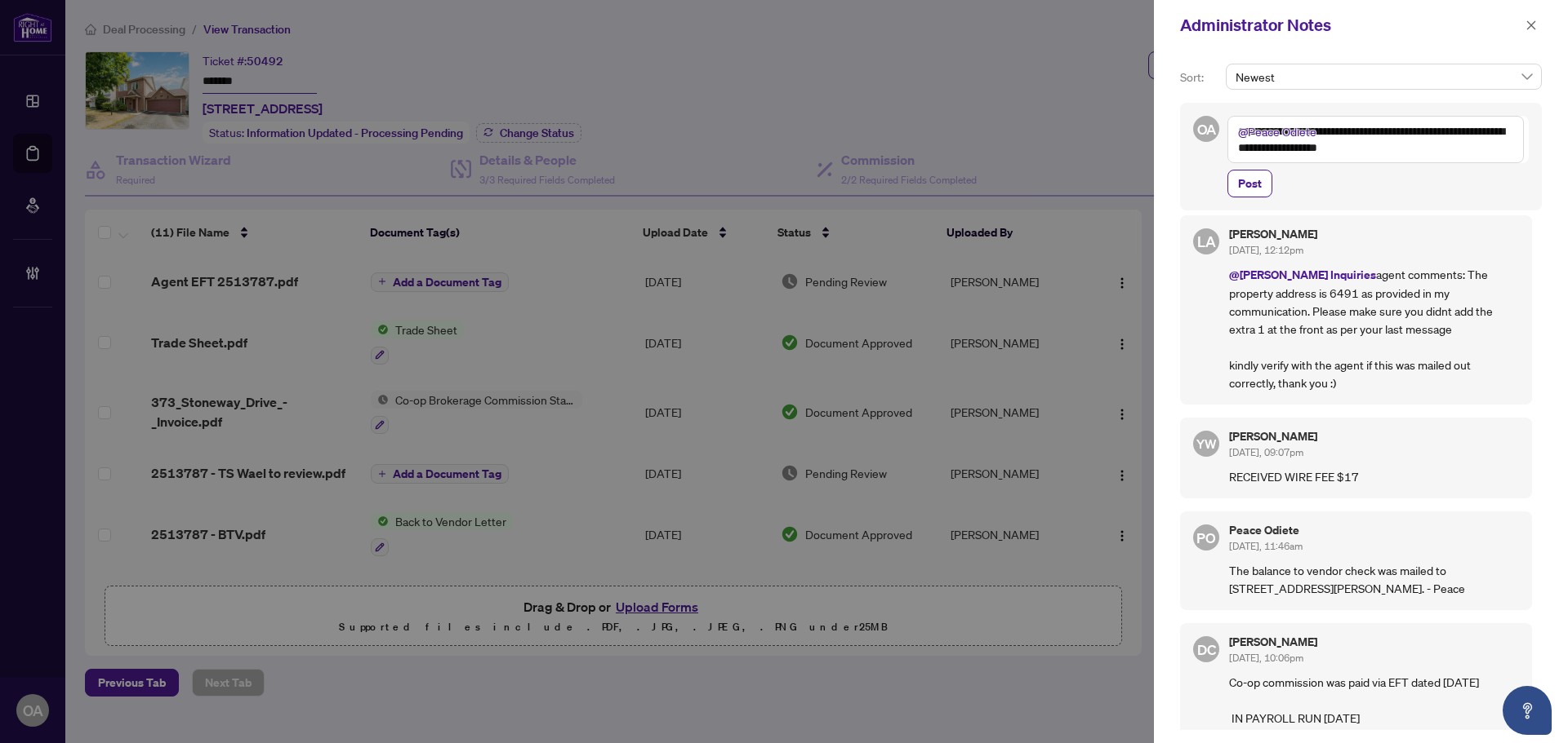
click at [1395, 156] on textarea "**********" at bounding box center [1375, 139] width 296 height 47
paste textarea "**********"
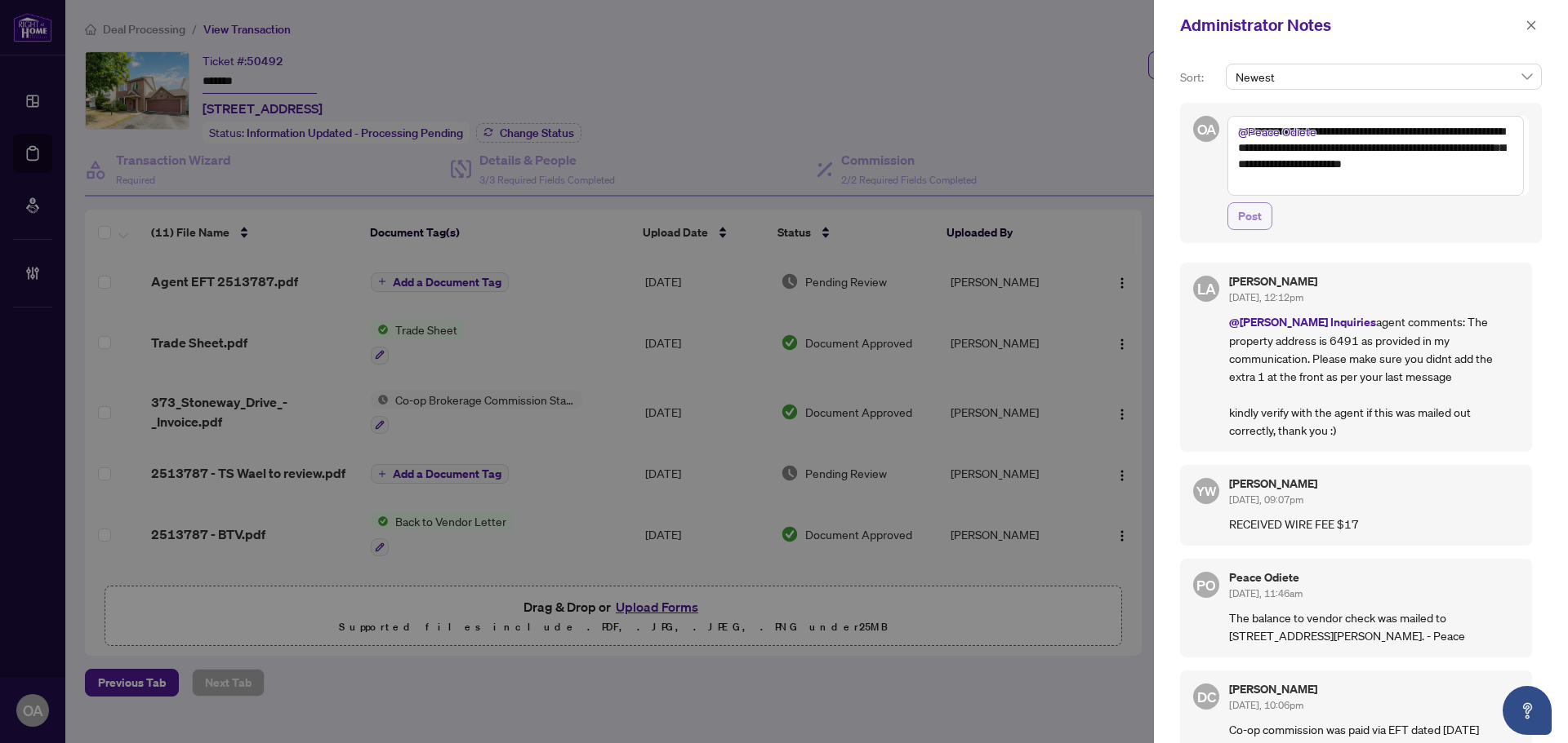
type textarea "**********"
click at [1249, 217] on span "Post" at bounding box center [1250, 216] width 24 height 26
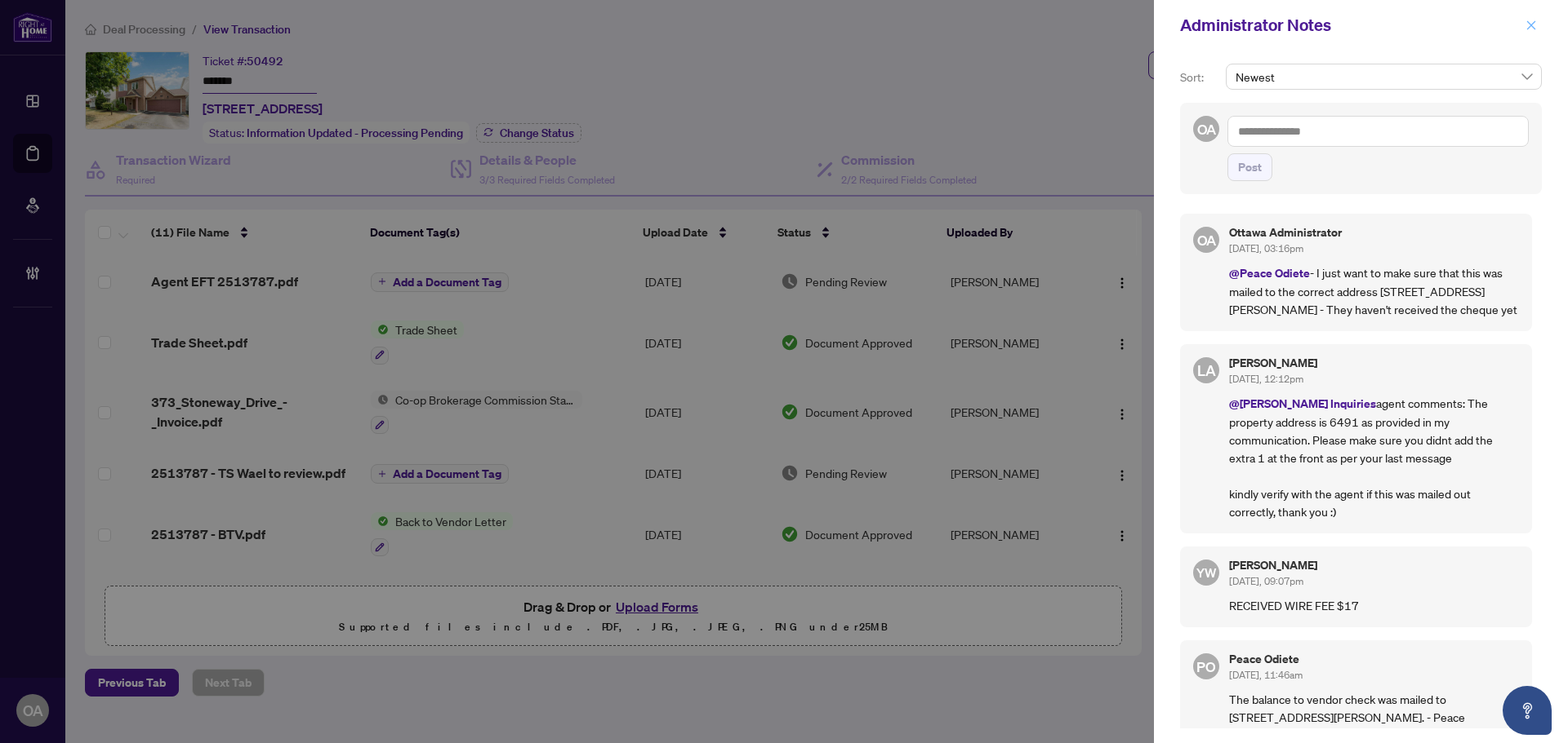
click at [1532, 22] on icon "close" at bounding box center [1531, 25] width 12 height 12
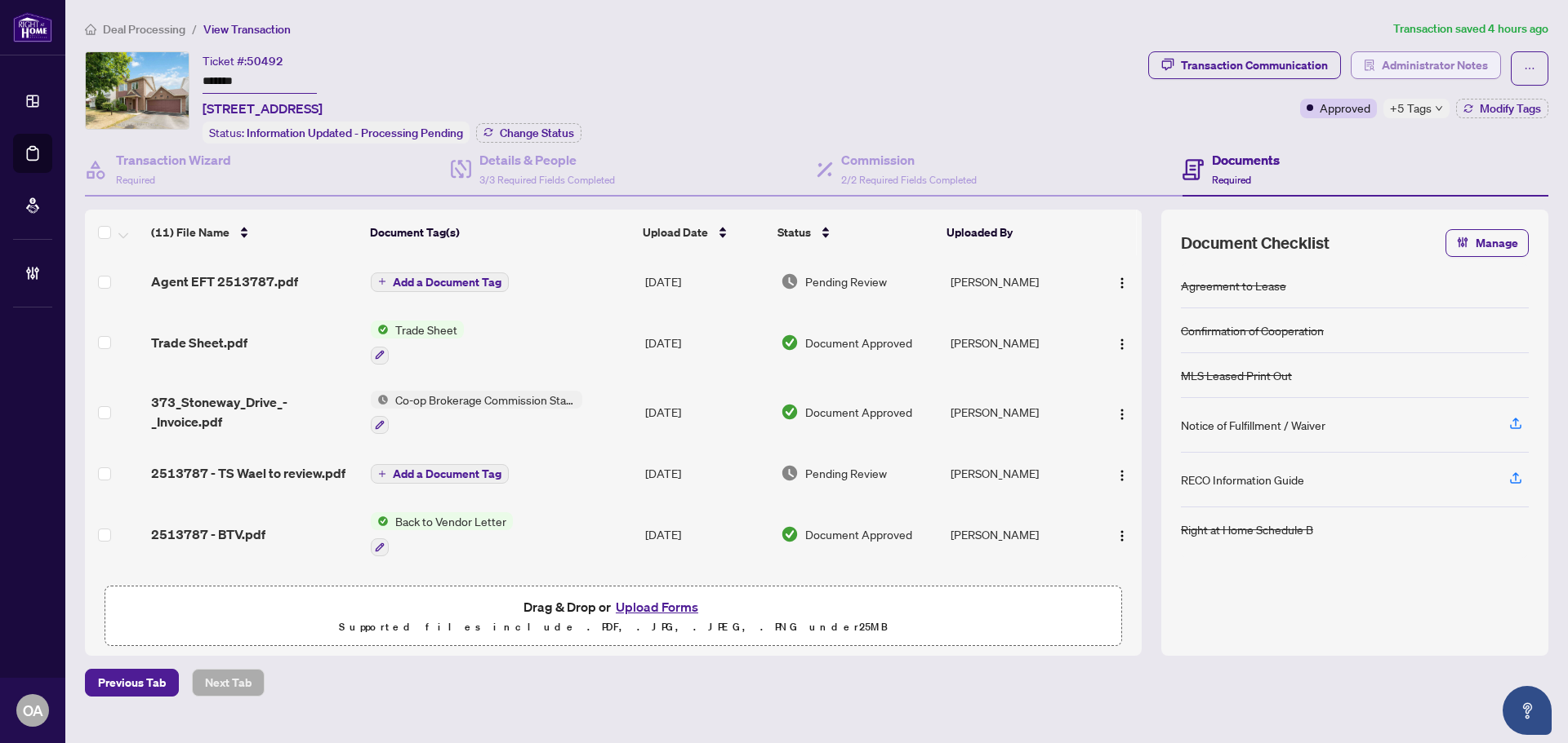
click at [1414, 64] on span "Administrator Notes" at bounding box center [1434, 65] width 106 height 26
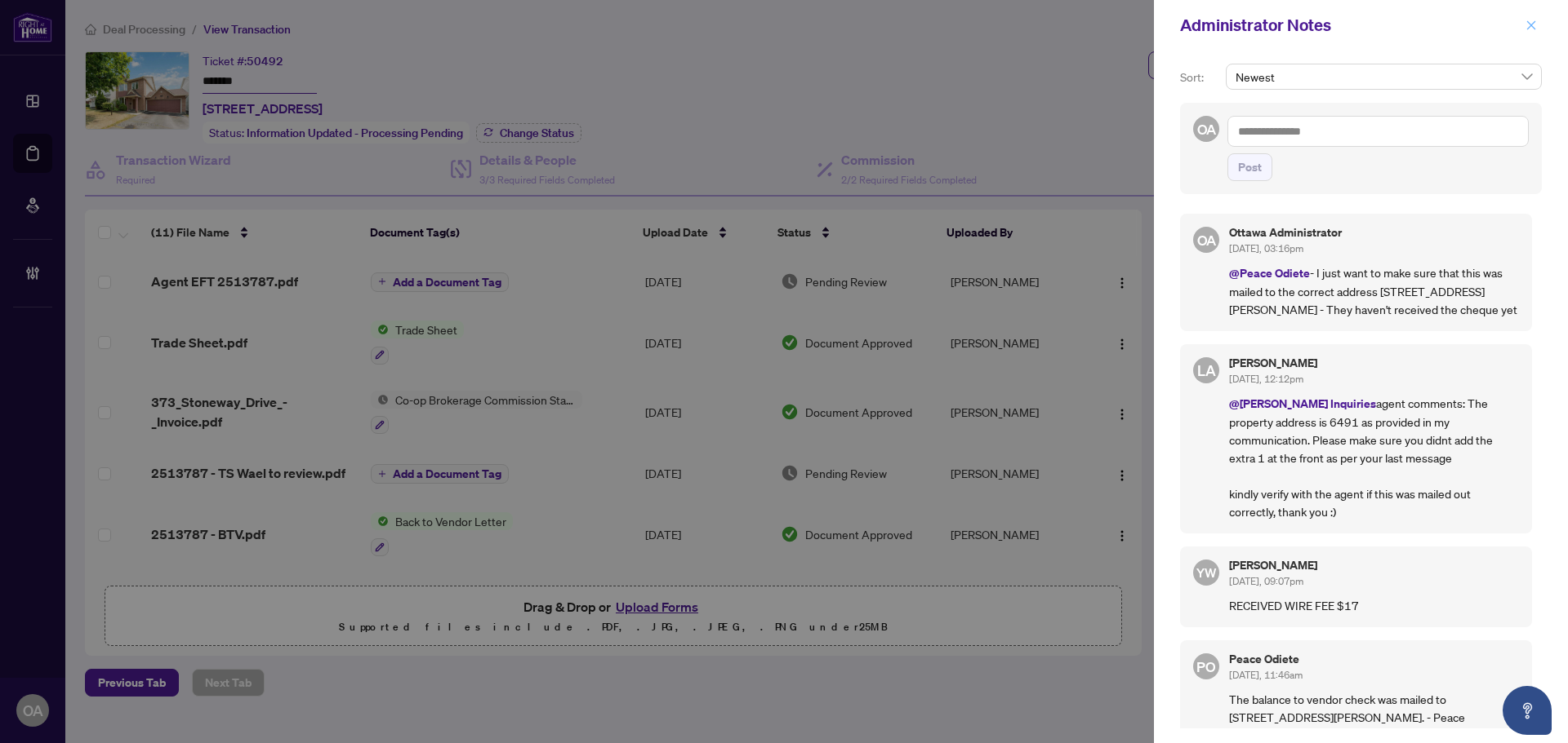
click at [1531, 24] on icon "close" at bounding box center [1531, 25] width 9 height 9
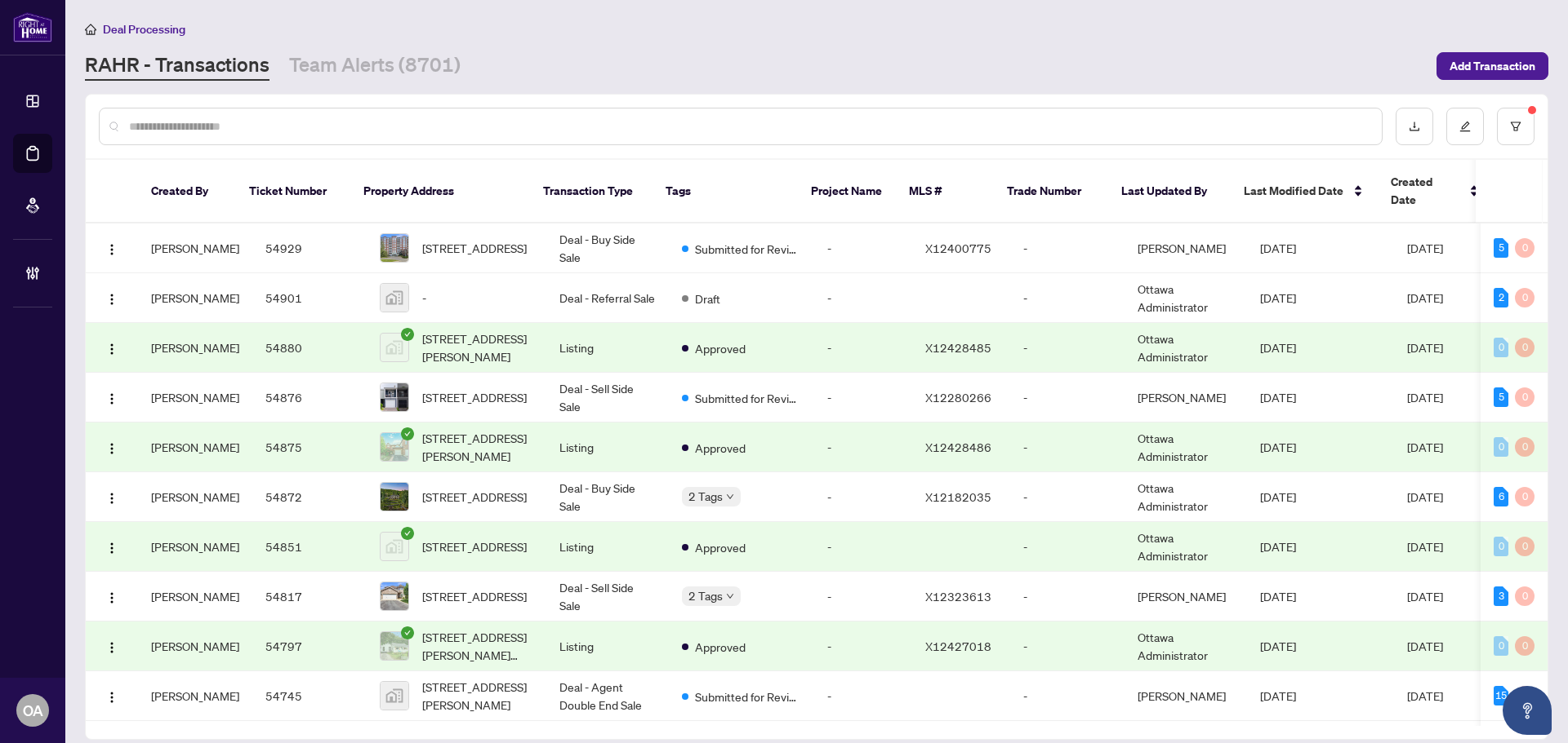
click at [395, 118] on input "text" at bounding box center [749, 127] width 1239 height 18
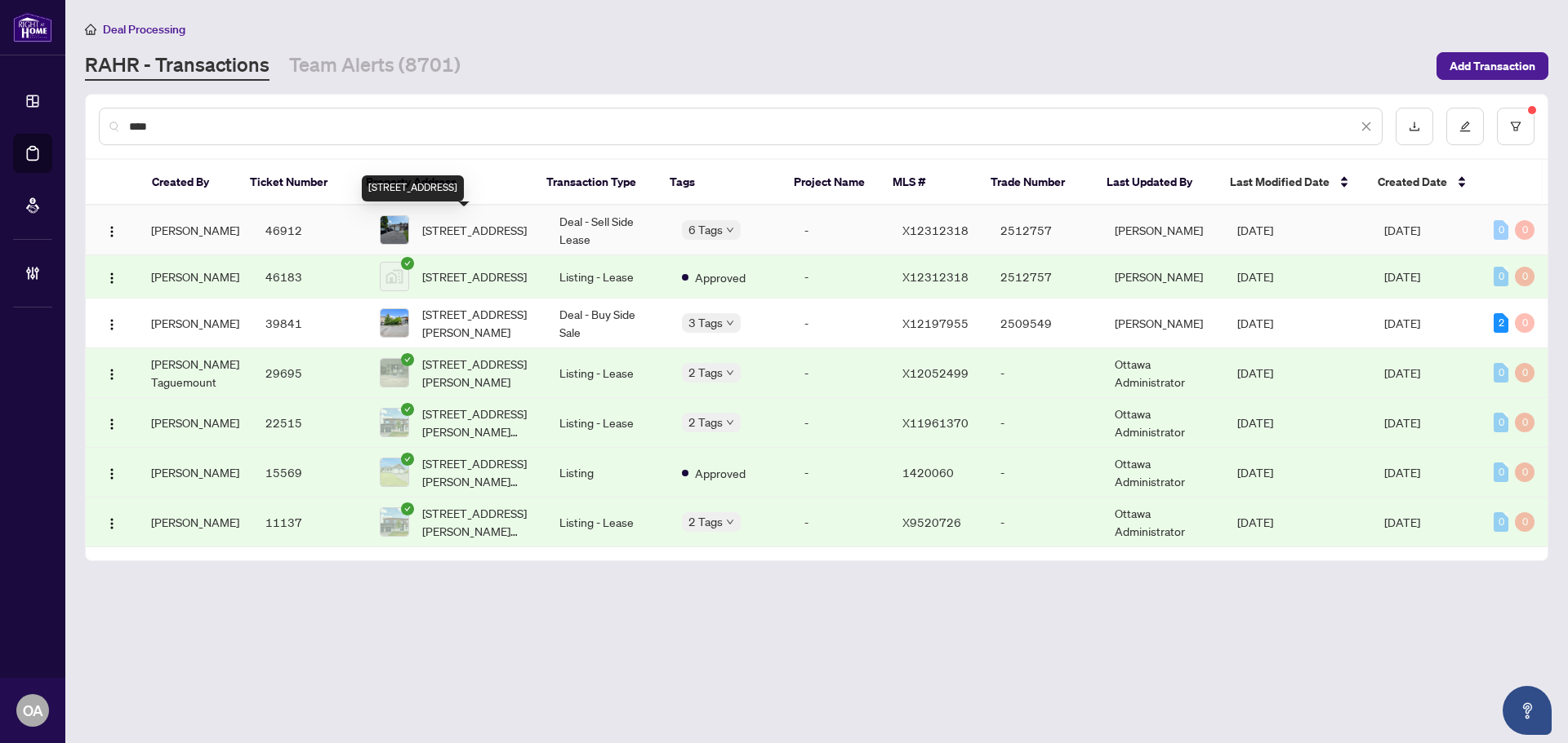
type input "****"
click at [487, 233] on span "25 Alberni St, Ottawa, Ontario K2J 1V8, Canada" at bounding box center [474, 230] width 104 height 18
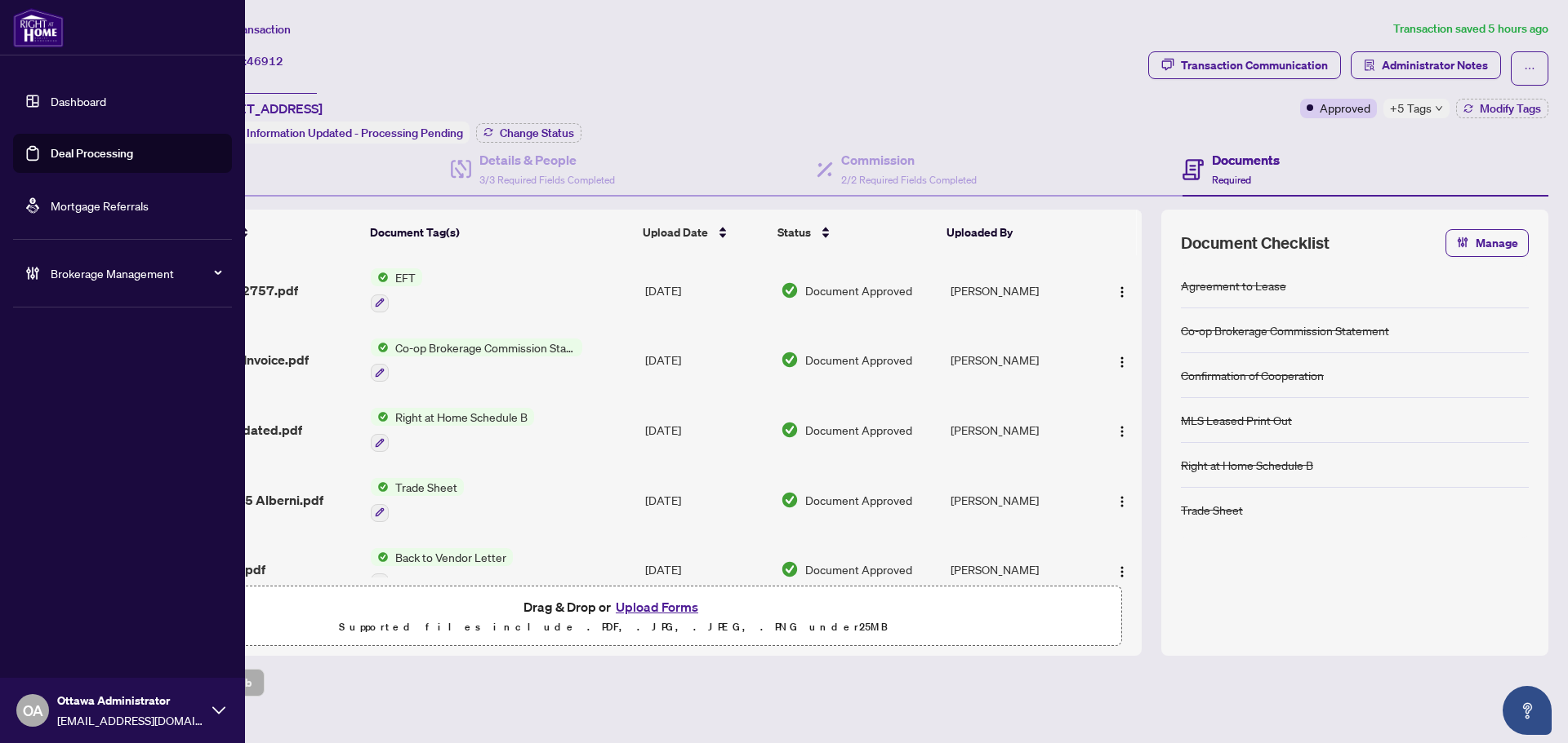
drag, startPoint x: 105, startPoint y: 155, endPoint x: 229, endPoint y: 83, distance: 143.4
click at [105, 155] on link "Deal Processing" at bounding box center [92, 153] width 83 height 14
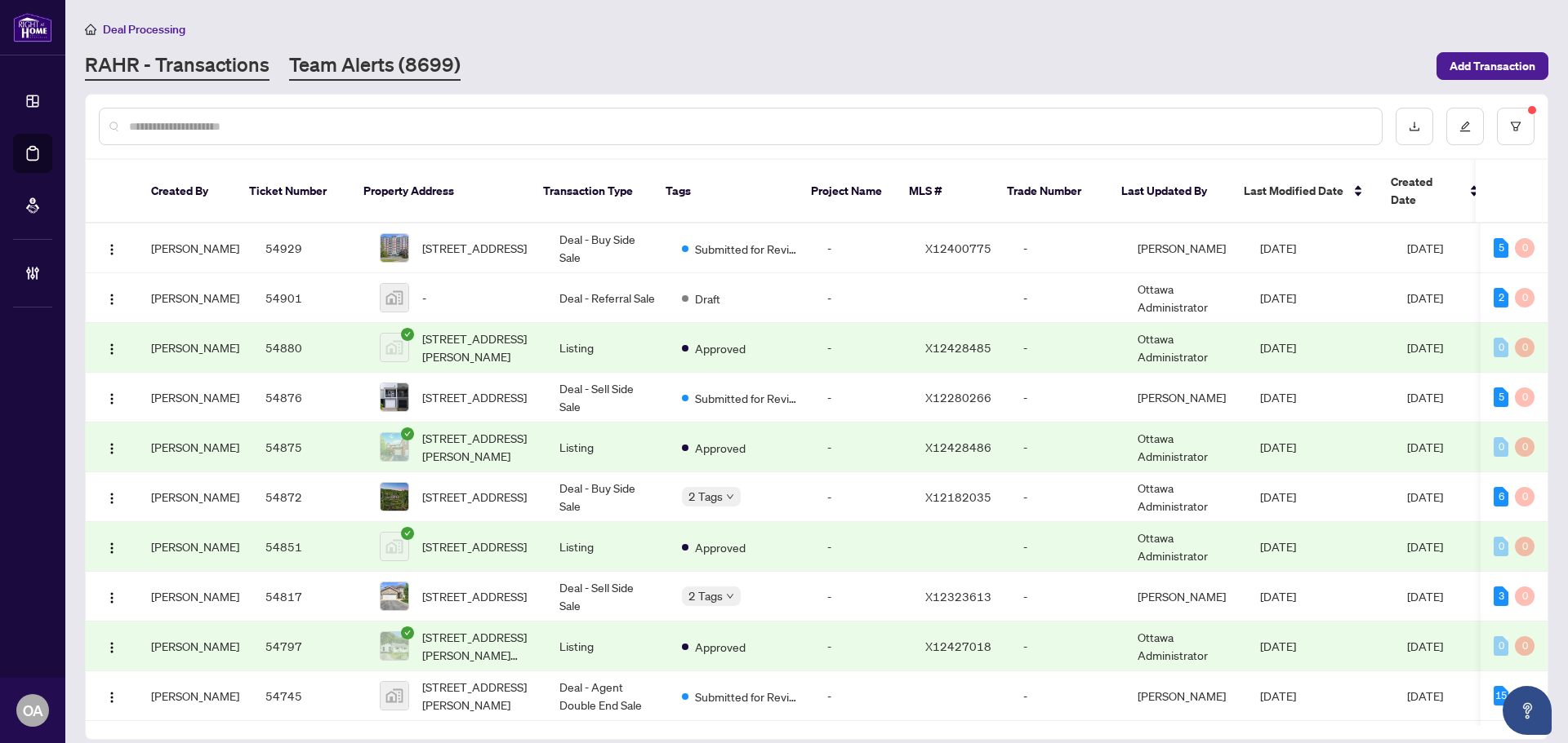
click at [419, 67] on link "Team Alerts (8699)" at bounding box center [374, 66] width 171 height 29
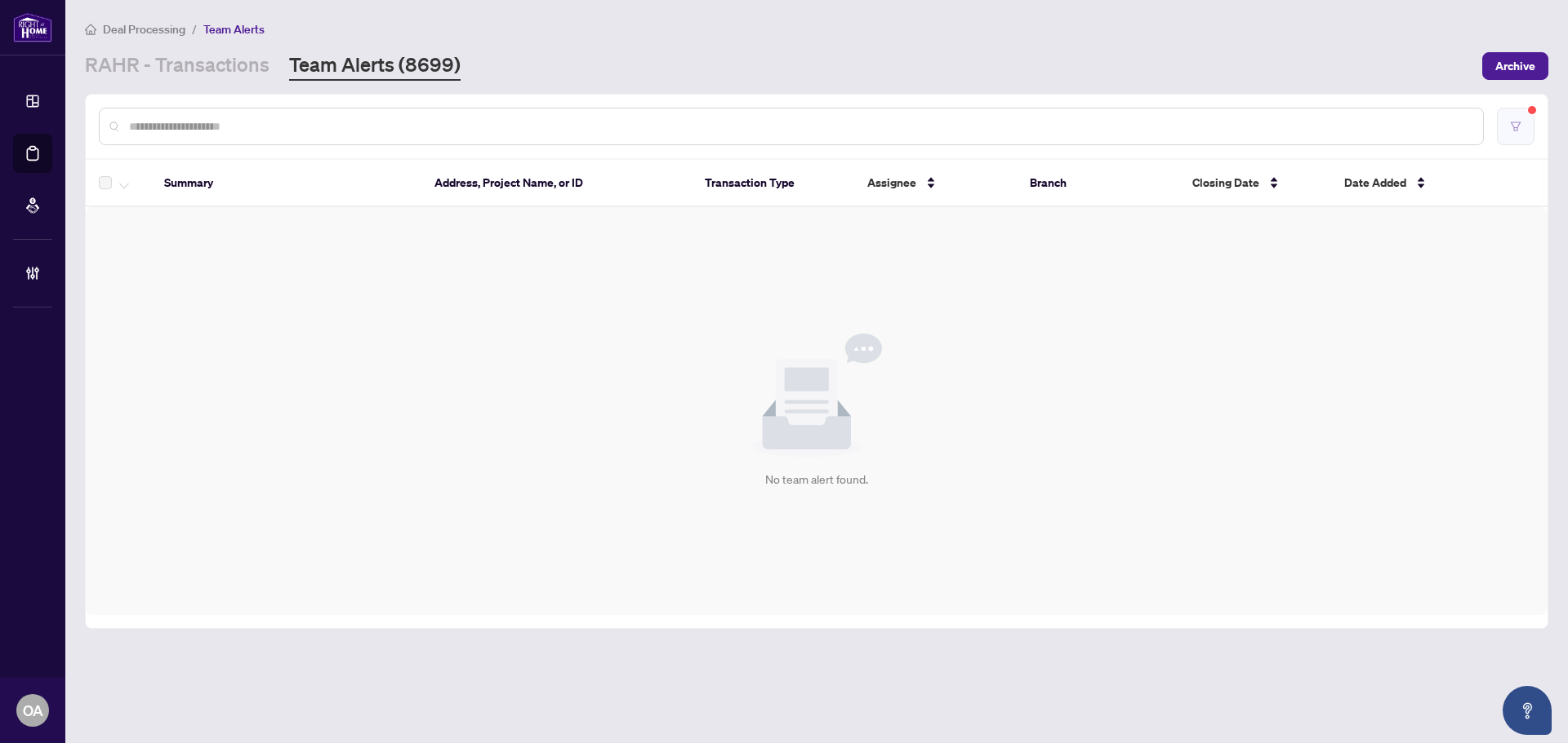
click at [1503, 129] on button "button" at bounding box center [1515, 127] width 37 height 37
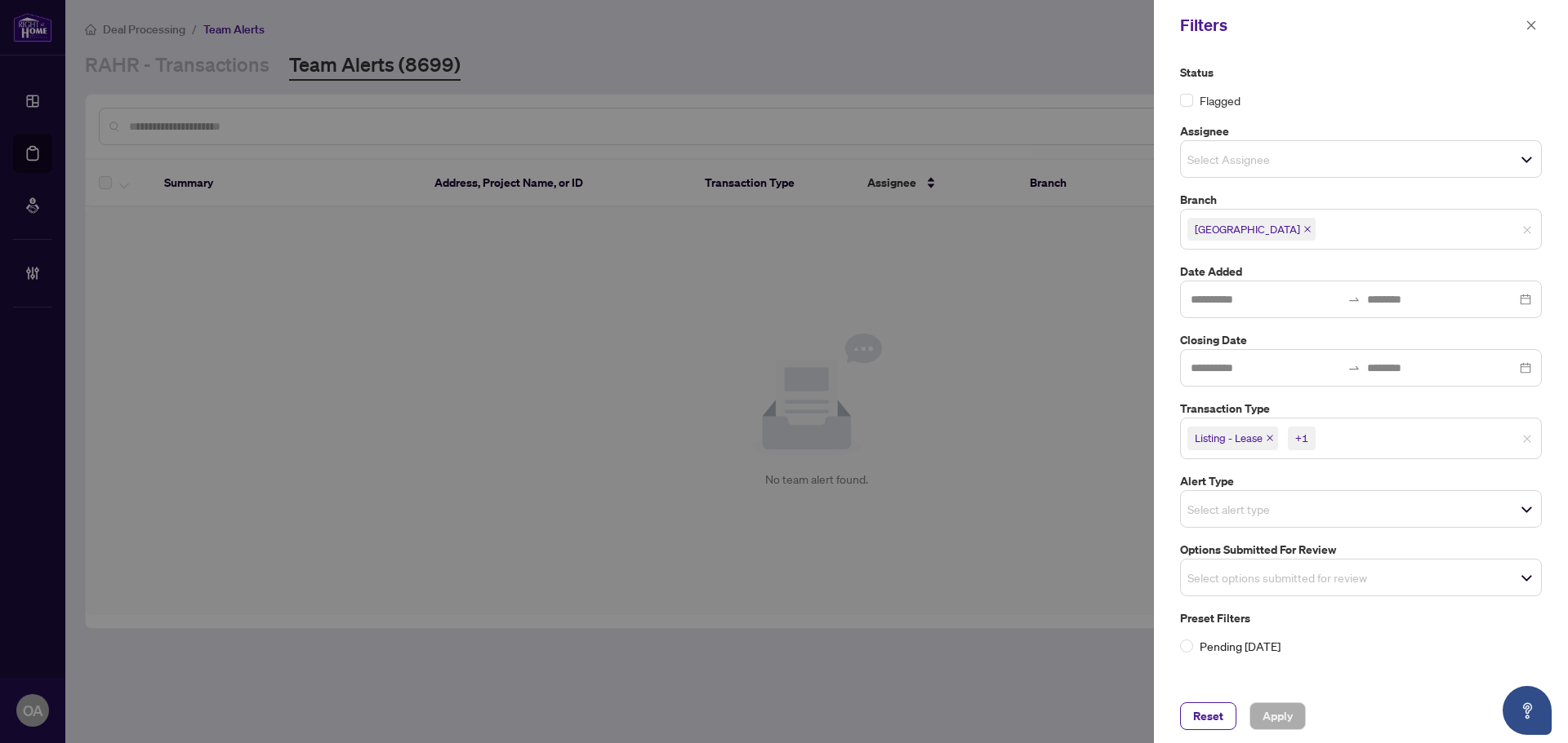
click at [1269, 437] on icon "close" at bounding box center [1269, 437] width 8 height 8
click at [1235, 436] on icon "close" at bounding box center [1233, 437] width 8 height 8
drag, startPoint x: 1285, startPoint y: 732, endPoint x: 1285, endPoint y: 719, distance: 13.0
click at [1285, 723] on div "Reset Apply" at bounding box center [1360, 716] width 414 height 53
click at [1285, 719] on span "Apply" at bounding box center [1277, 716] width 30 height 26
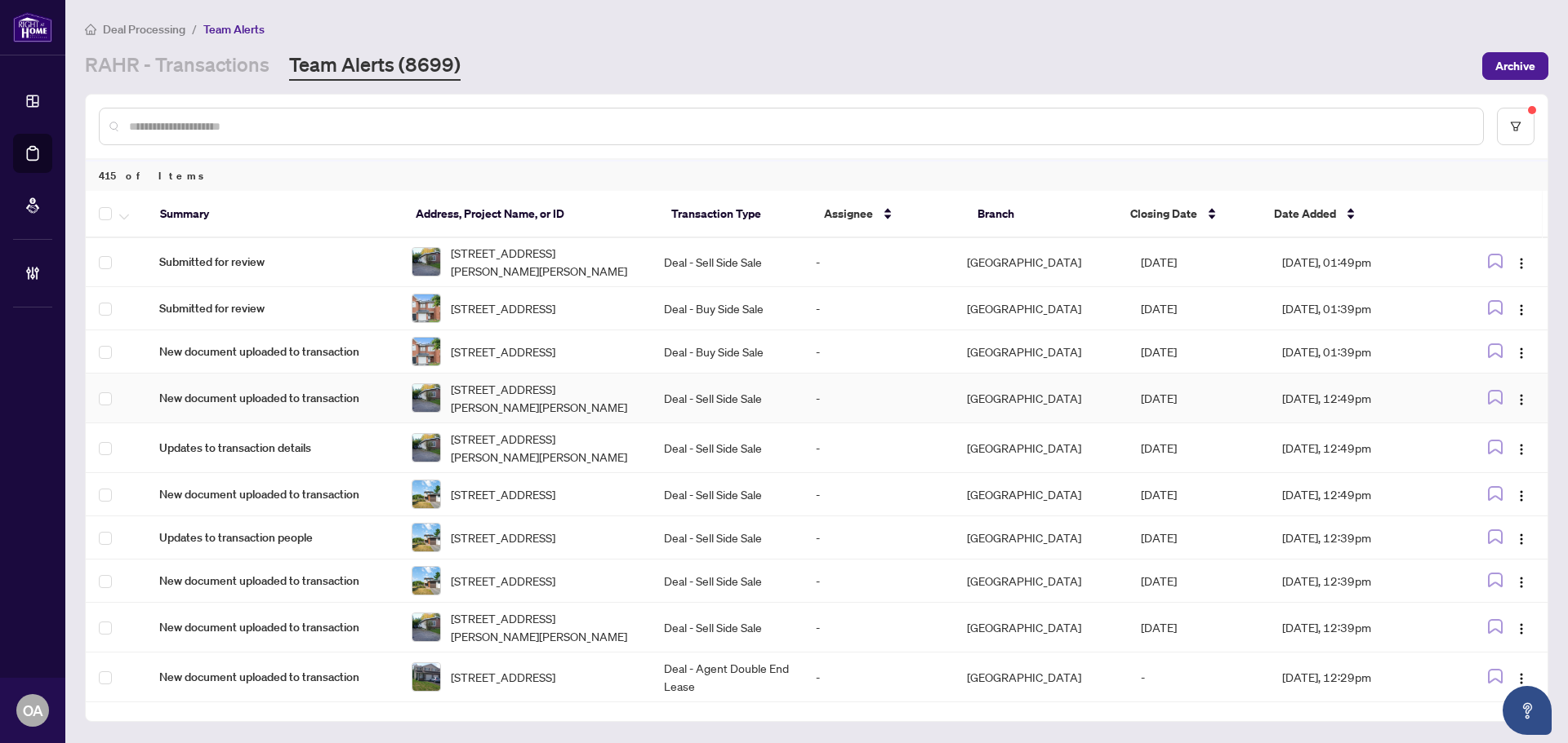
scroll to position [326, 0]
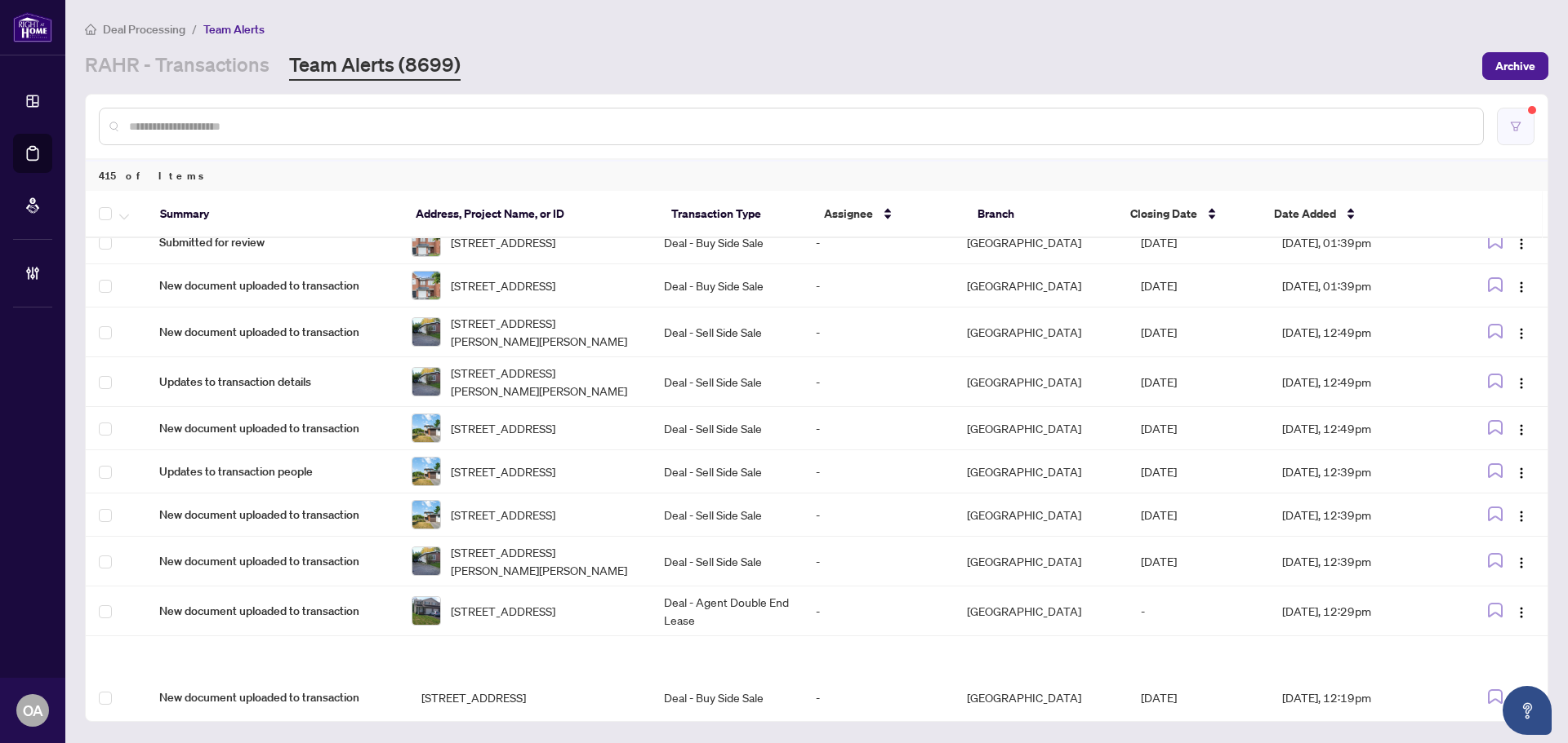
click at [1504, 131] on button "button" at bounding box center [1515, 127] width 37 height 37
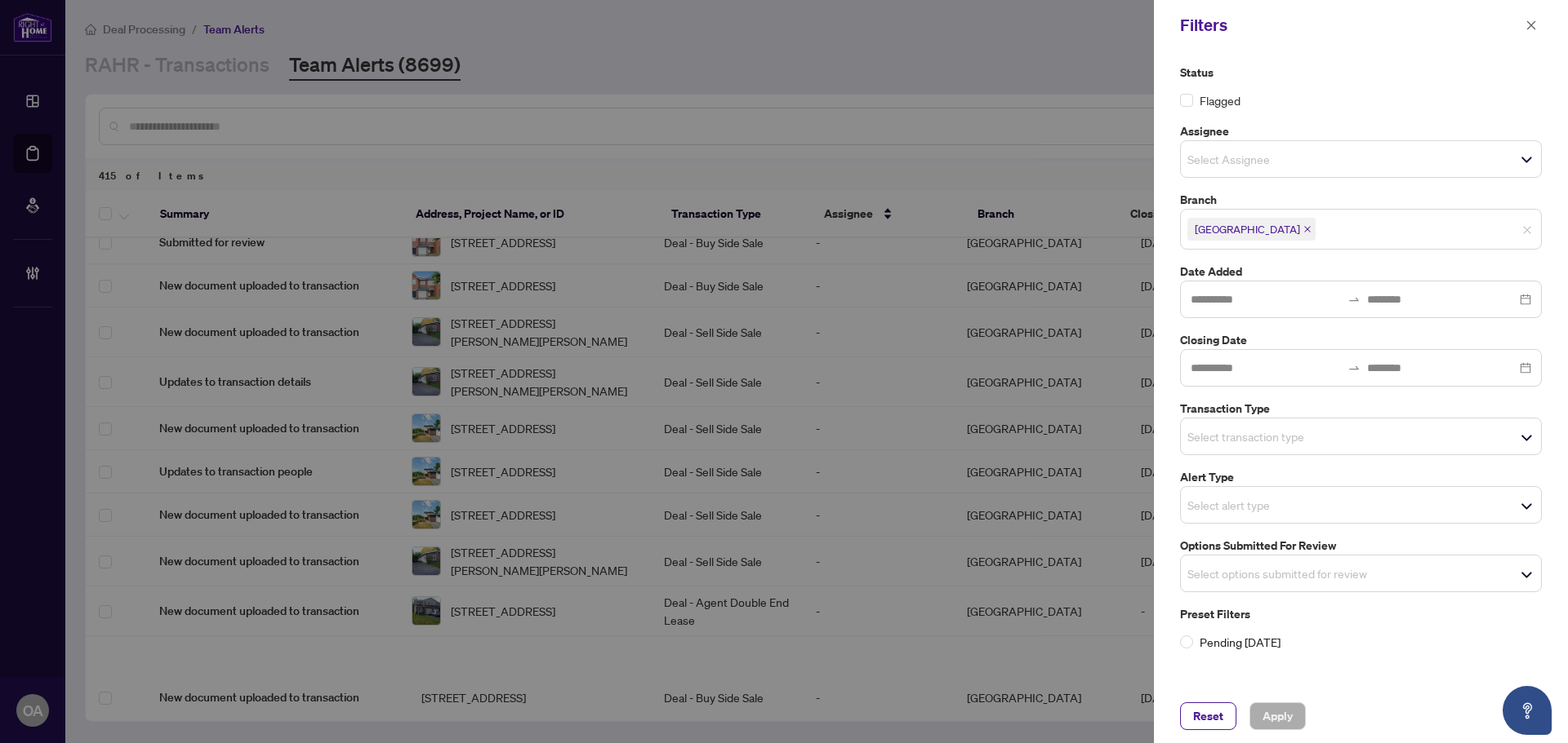
click at [1219, 569] on input "search" at bounding box center [1244, 574] width 114 height 20
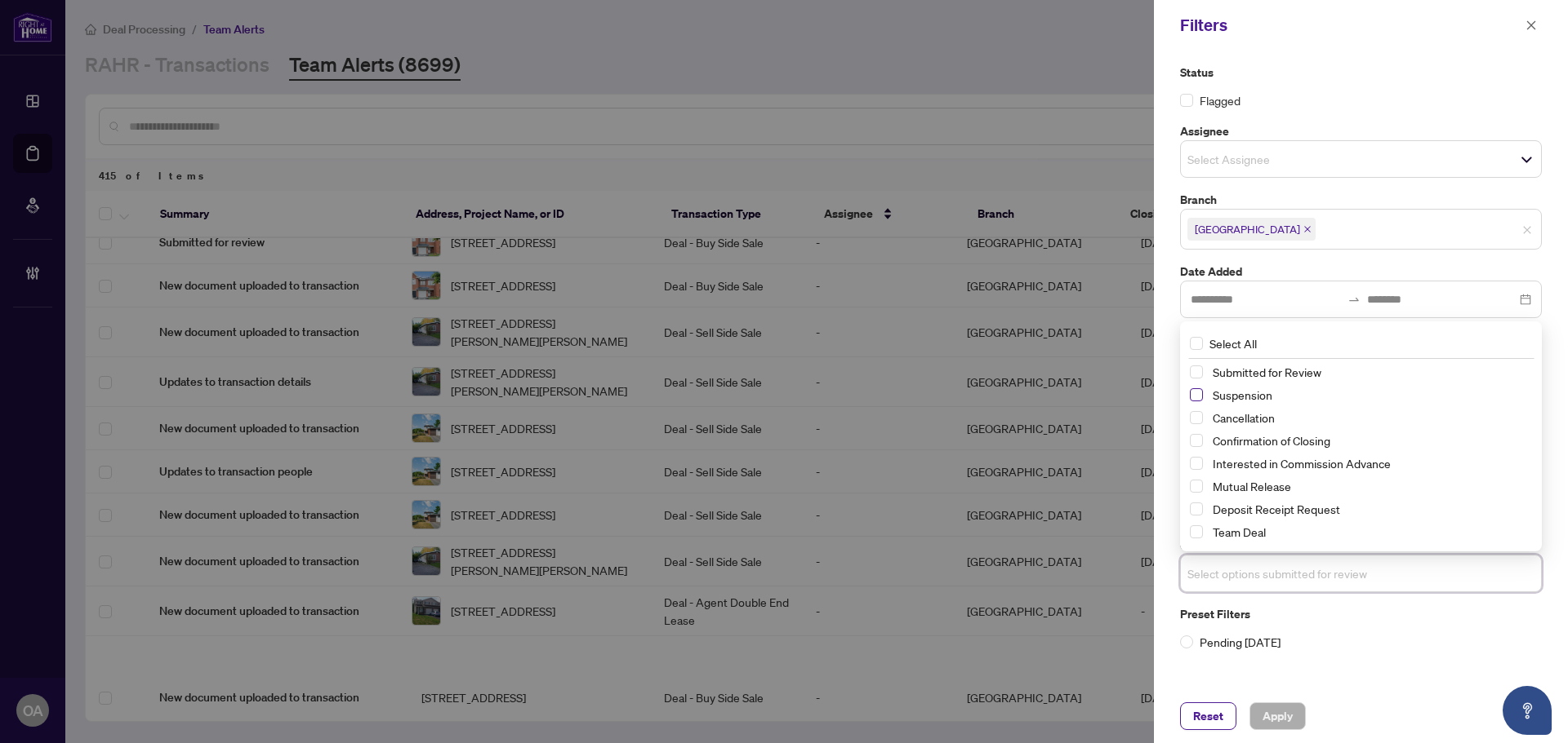
click at [1200, 394] on span "Select Suspension" at bounding box center [1196, 395] width 13 height 13
click at [1193, 416] on span "Select Cancellation" at bounding box center [1196, 419] width 13 height 13
click at [1198, 487] on span "Select Mutual Release" at bounding box center [1196, 487] width 13 height 13
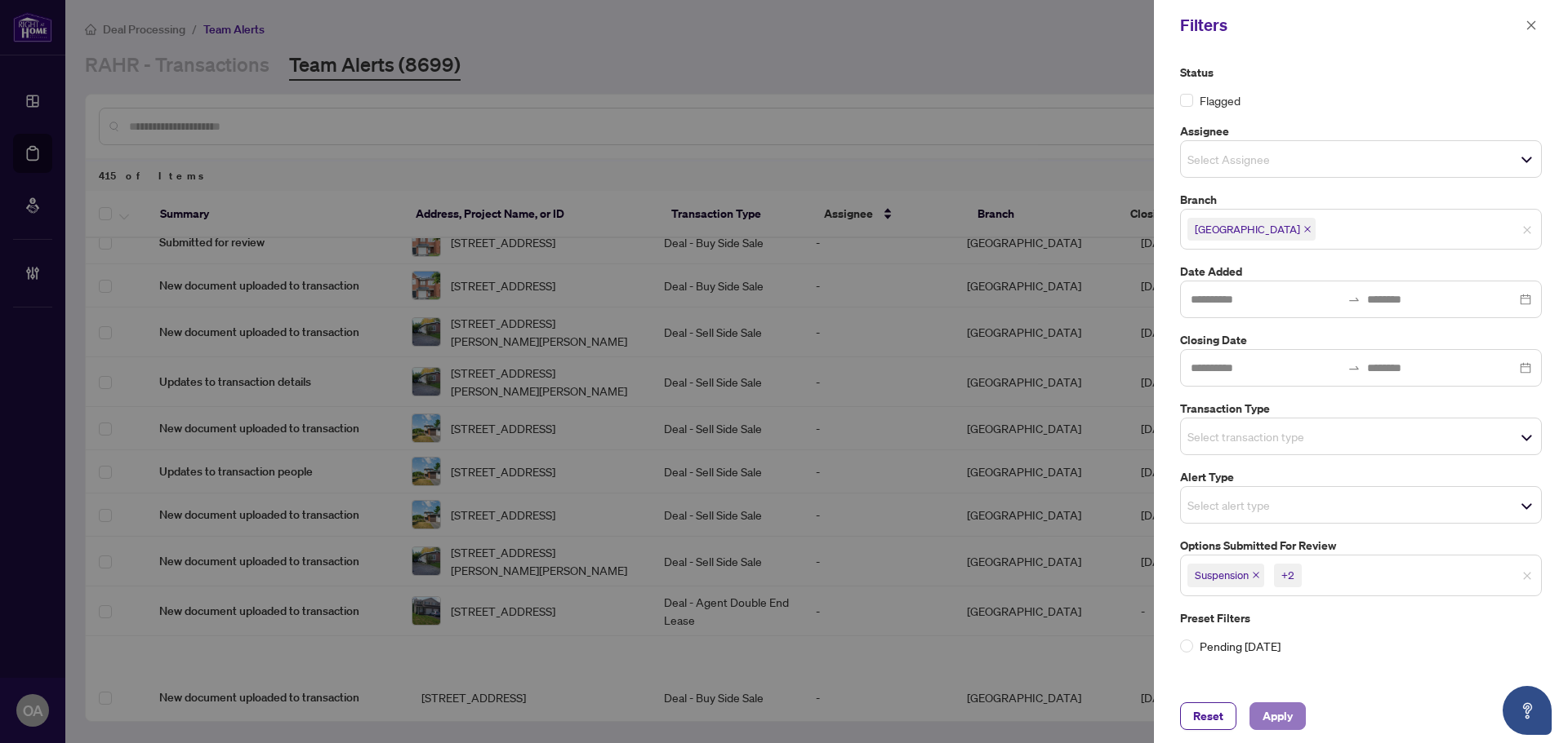
click at [1272, 714] on span "Apply" at bounding box center [1277, 716] width 30 height 26
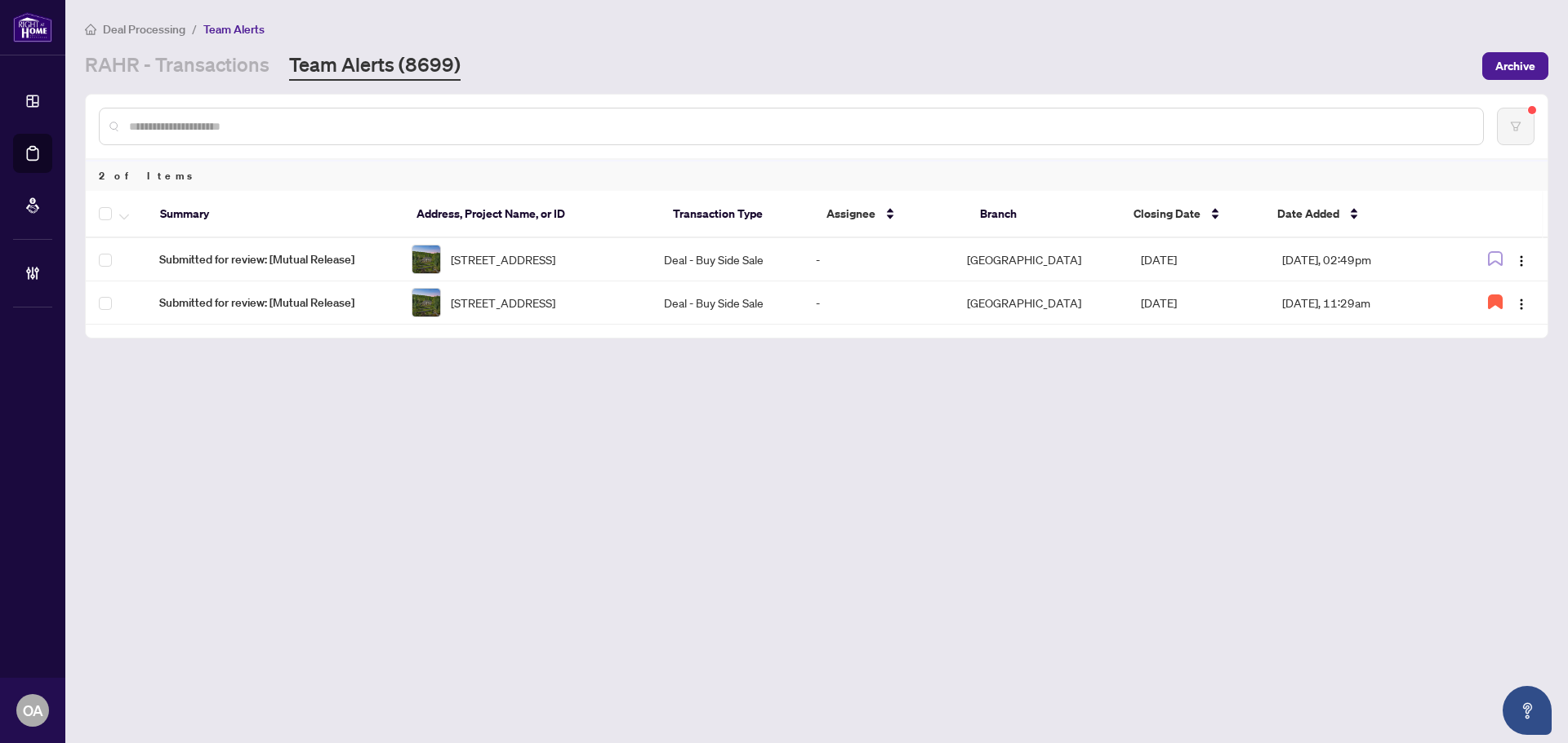
scroll to position [0, 0]
drag, startPoint x: 1494, startPoint y: 309, endPoint x: 362, endPoint y: 246, distance: 1133.8
click at [1473, 306] on div at bounding box center [1498, 302] width 71 height 26
click at [1496, 306] on icon "button" at bounding box center [1495, 302] width 13 height 13
click at [124, 215] on icon "button" at bounding box center [124, 216] width 10 height 6
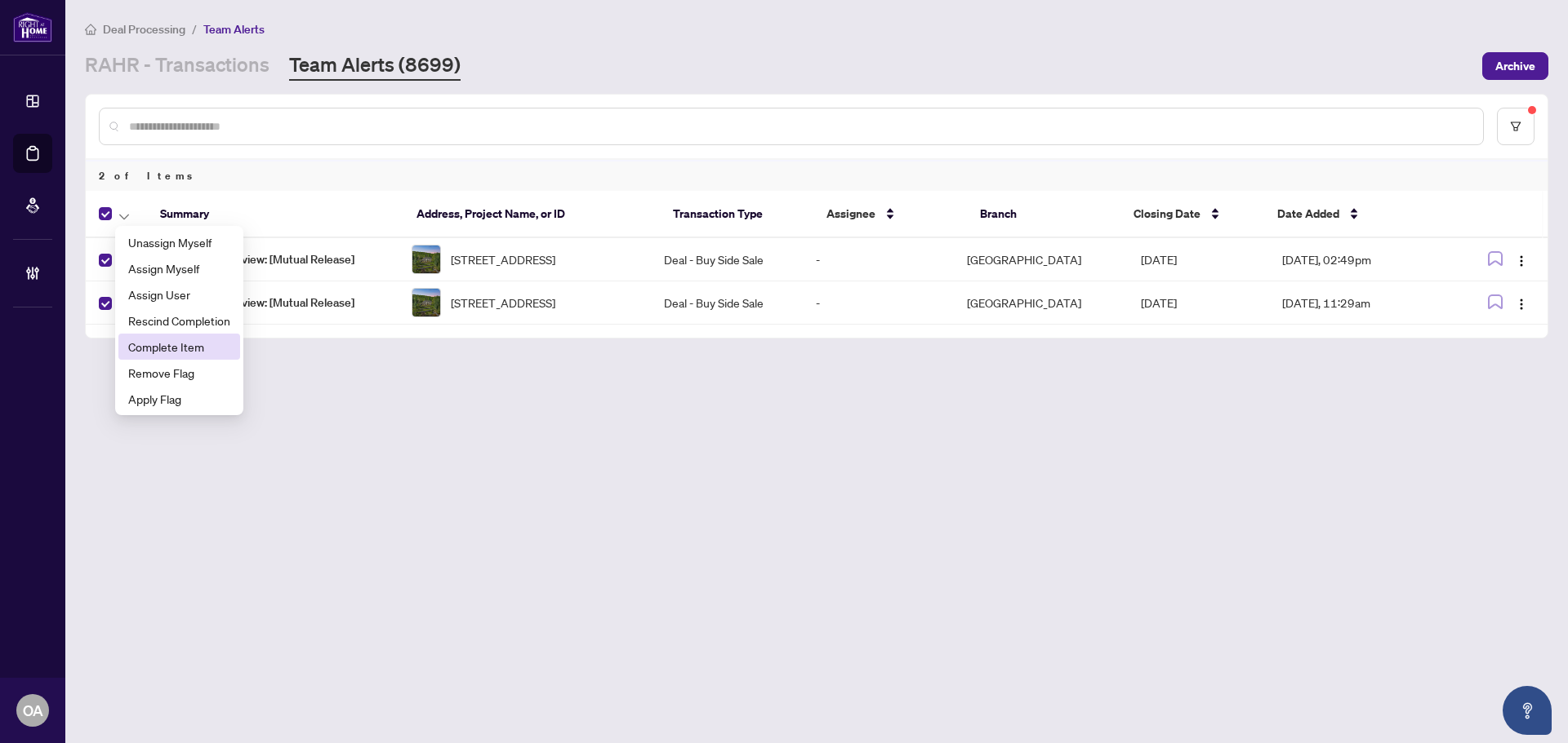
click at [206, 347] on span "Complete Item" at bounding box center [179, 347] width 102 height 18
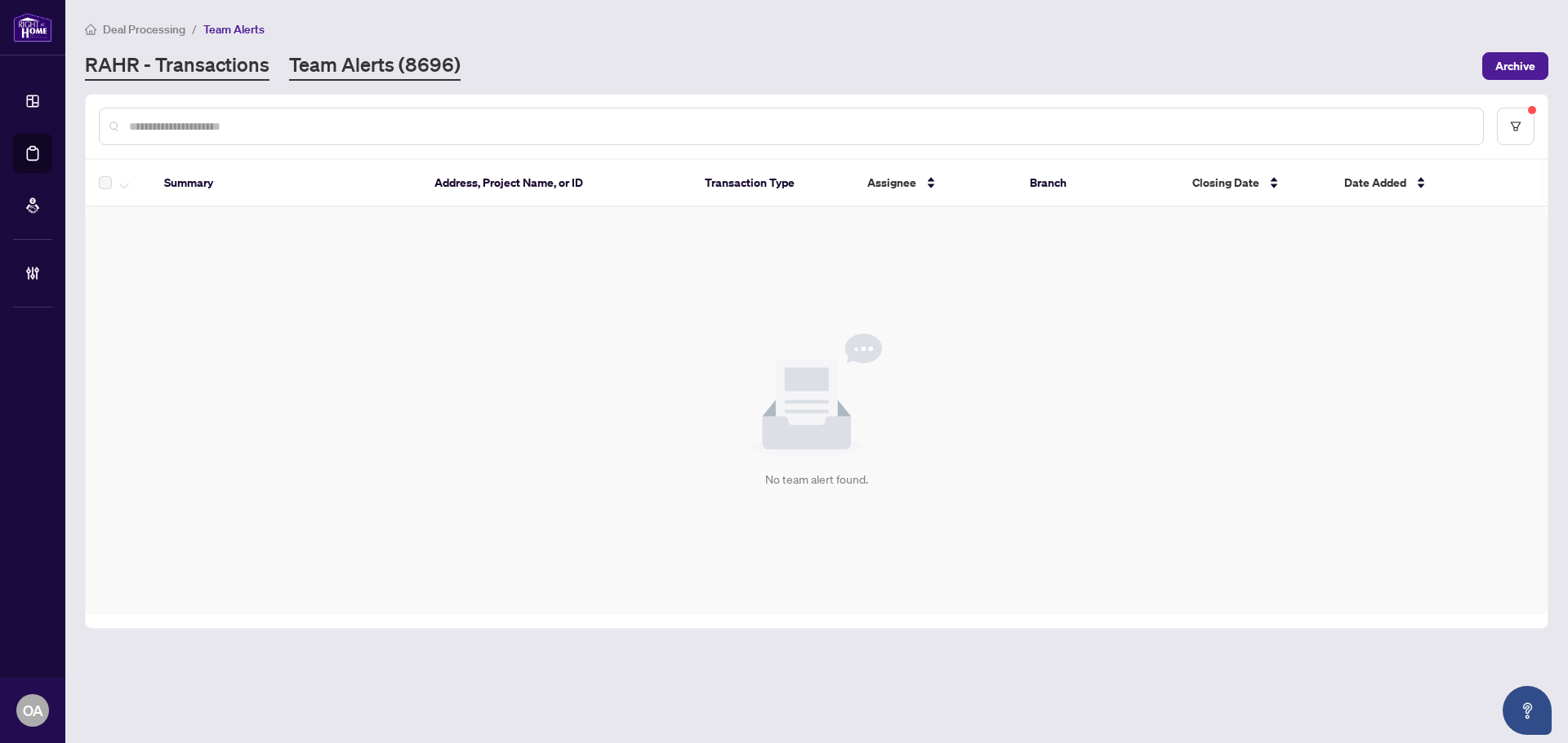
click at [166, 64] on link "RAHR - Transactions" at bounding box center [177, 66] width 185 height 29
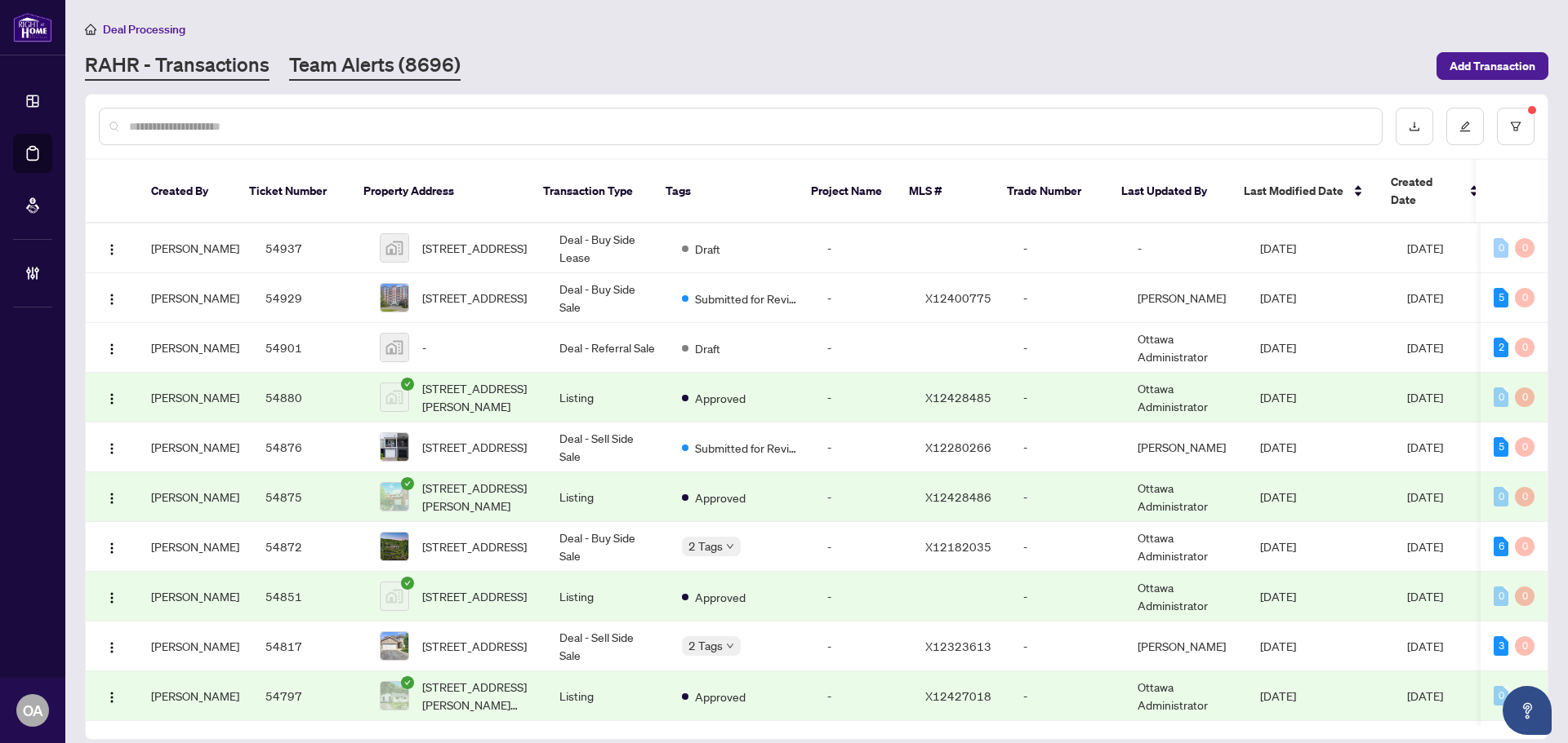
click at [341, 52] on link "Team Alerts (8696)" at bounding box center [374, 66] width 171 height 29
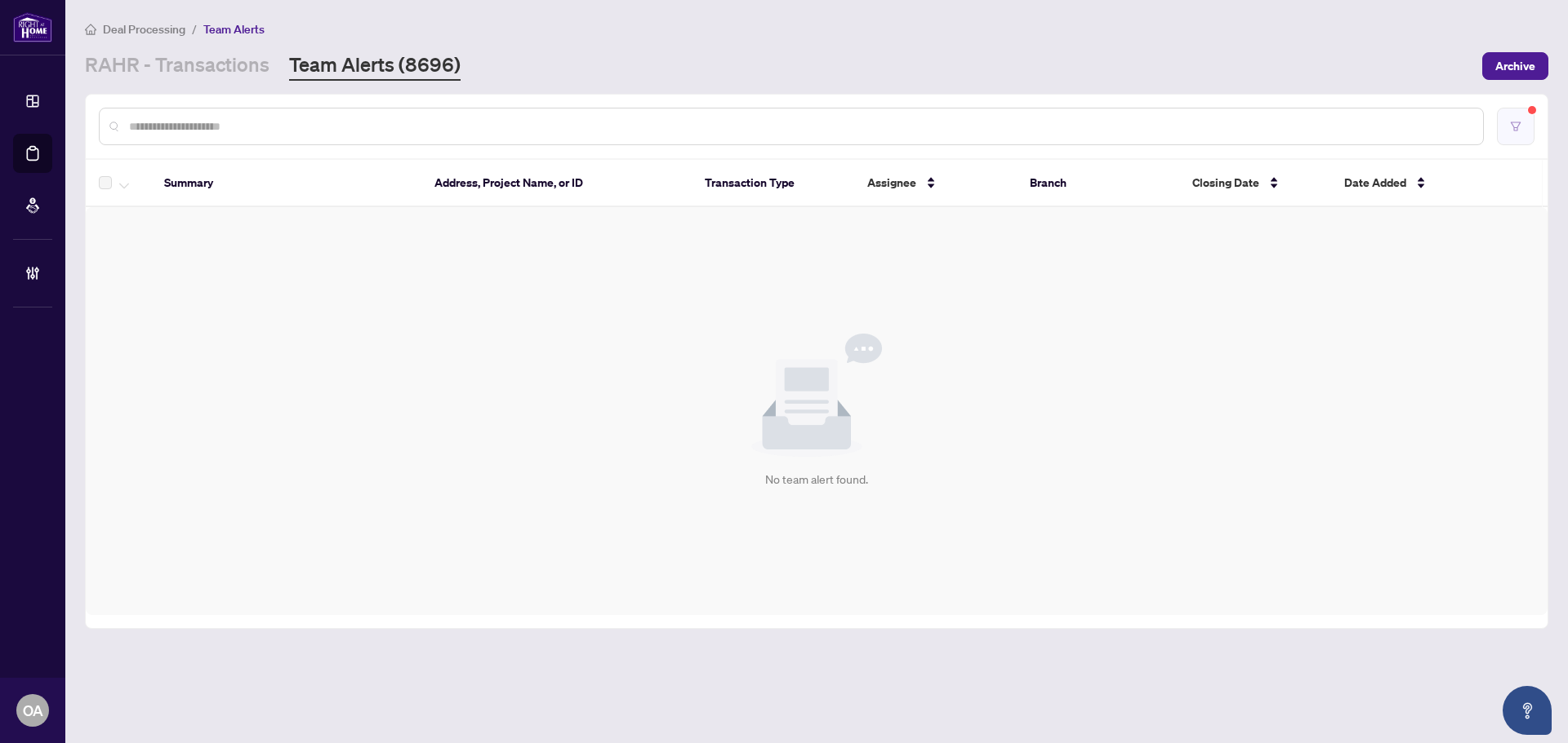
click at [1502, 133] on button "button" at bounding box center [1515, 127] width 37 height 37
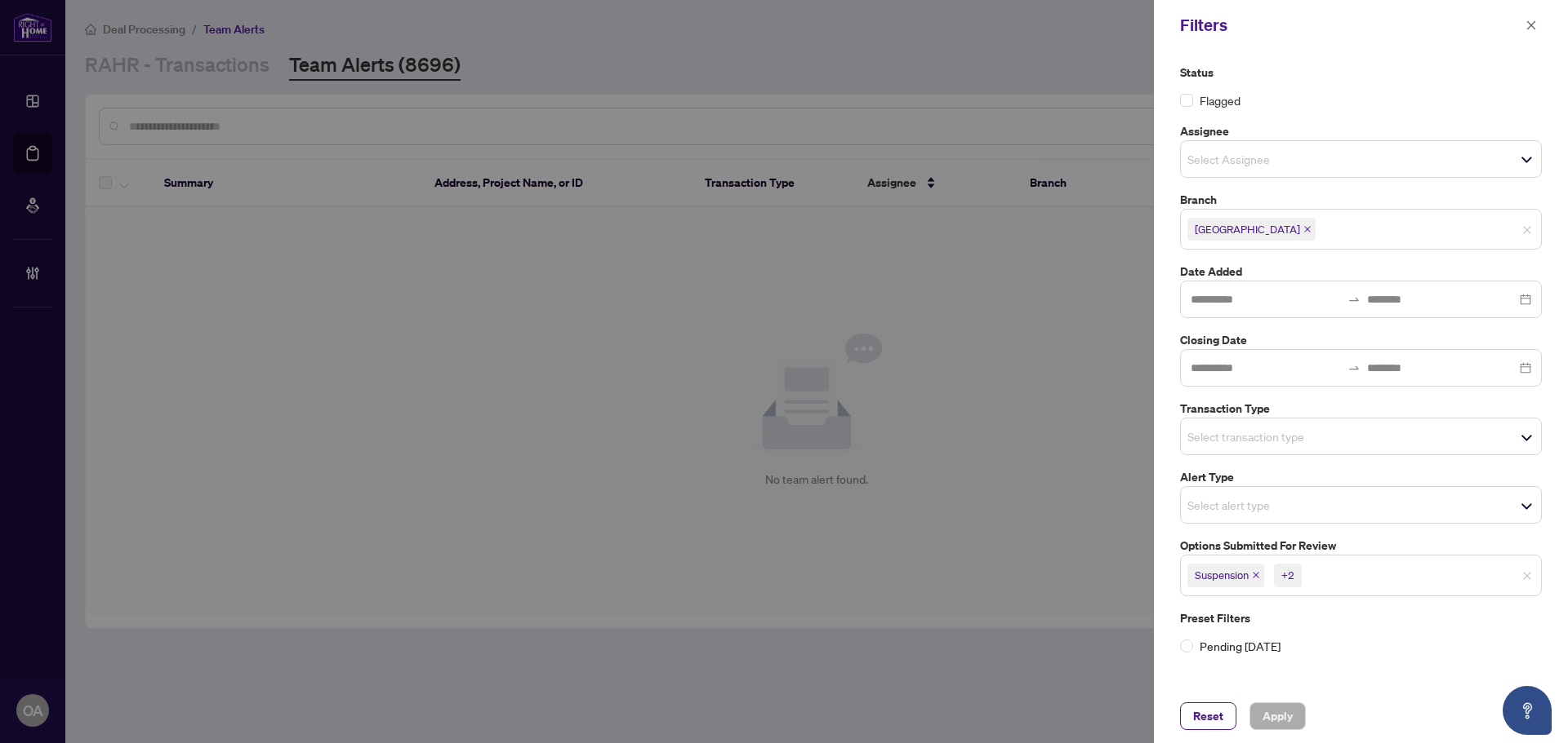
click at [1257, 576] on icon "close" at bounding box center [1255, 576] width 6 height 6
click at [1259, 572] on icon "close" at bounding box center [1260, 575] width 8 height 8
click at [1273, 576] on icon "close" at bounding box center [1272, 575] width 8 height 8
click at [1238, 423] on div "Select transaction type" at bounding box center [1361, 437] width 362 height 37
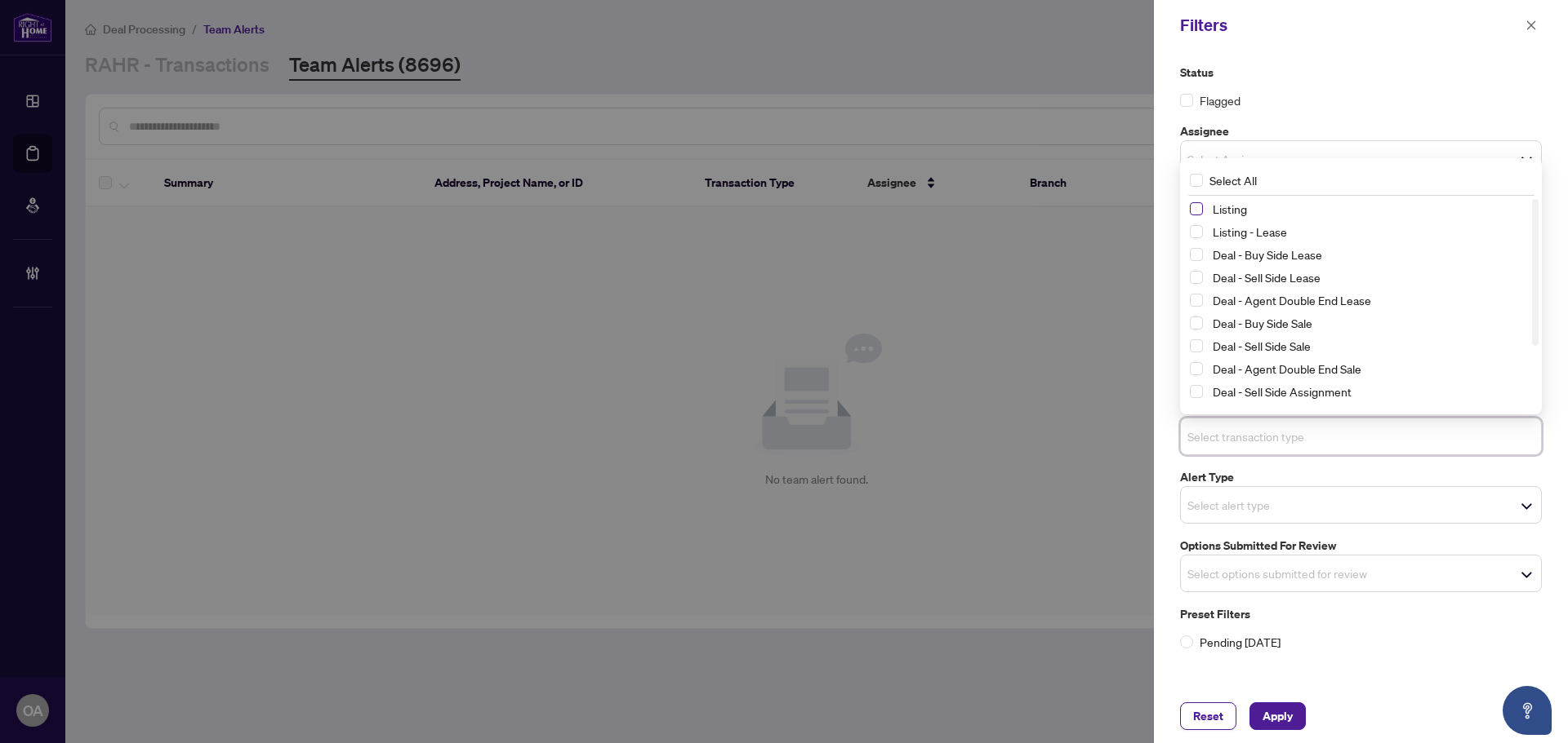
click at [1198, 208] on span "Select Listing" at bounding box center [1196, 208] width 13 height 13
click at [1196, 235] on span "Select Listing - Lease" at bounding box center [1196, 233] width 13 height 13
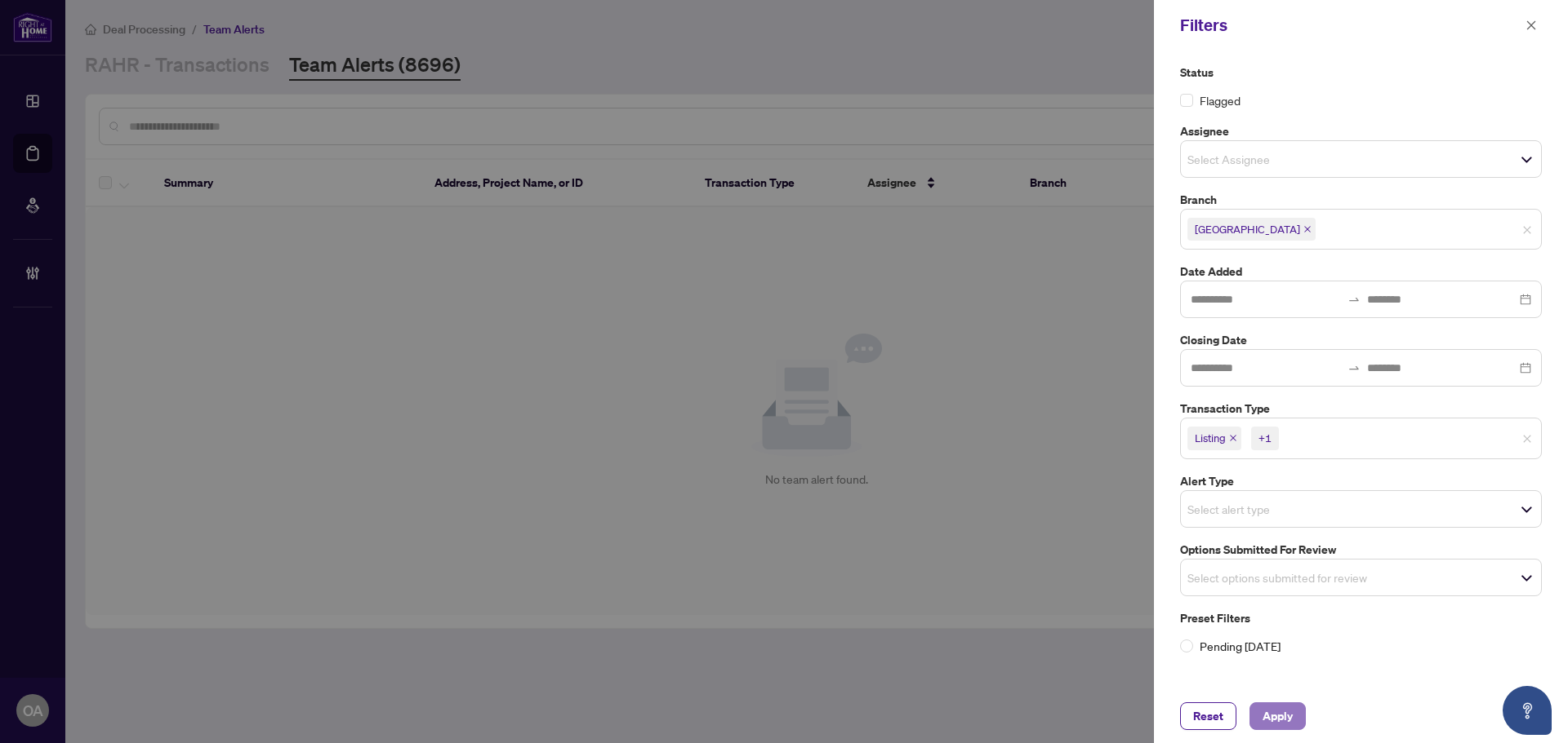
click at [1284, 716] on span "Apply" at bounding box center [1277, 716] width 30 height 26
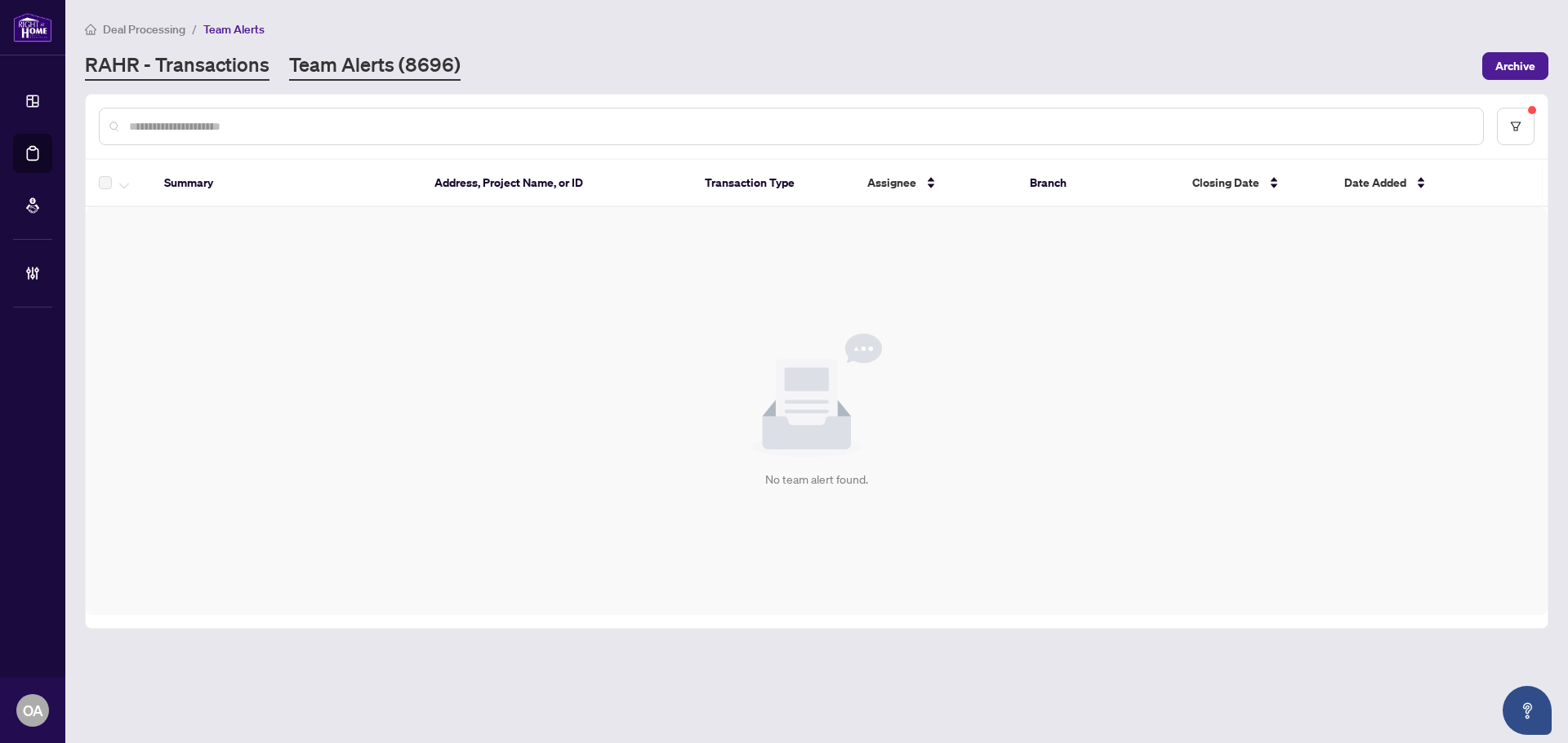
click at [199, 55] on link "RAHR - Transactions" at bounding box center [177, 66] width 185 height 29
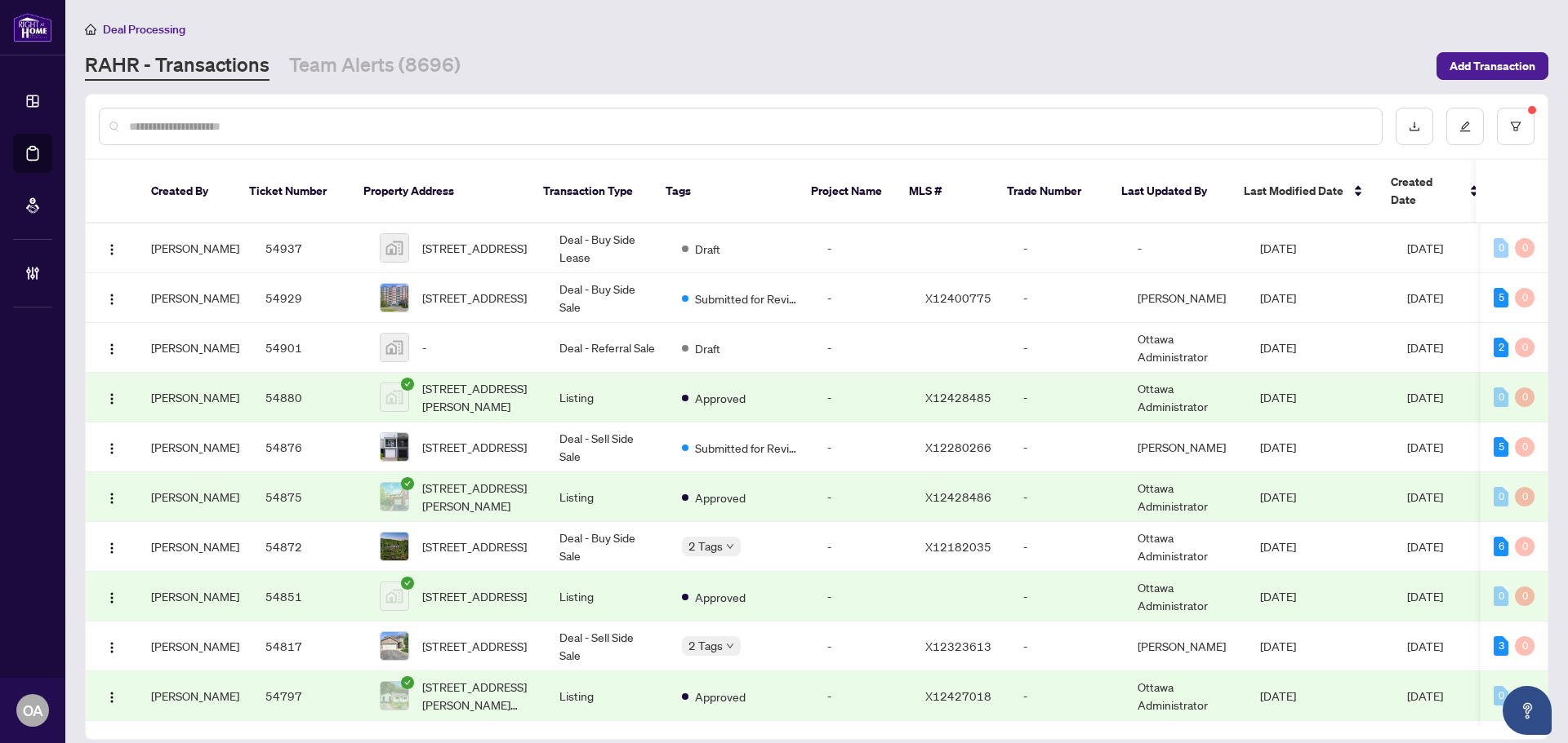
click at [283, 121] on input "text" at bounding box center [749, 127] width 1239 height 18
paste input "**********"
type input "**********"
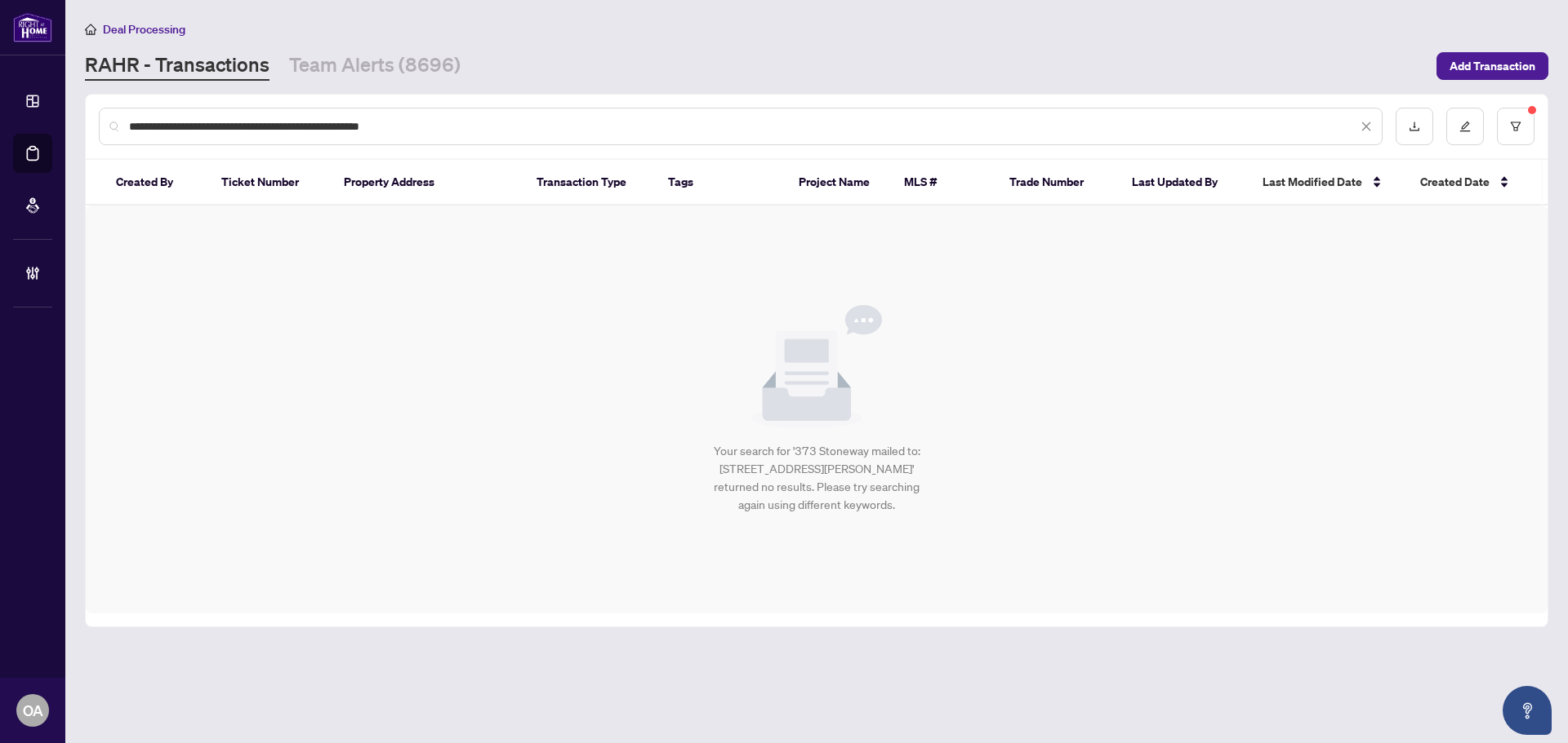
drag, startPoint x: 466, startPoint y: 127, endPoint x: 0, endPoint y: 111, distance: 466.3
click at [0, 111] on div "**********" at bounding box center [784, 372] width 1568 height 743
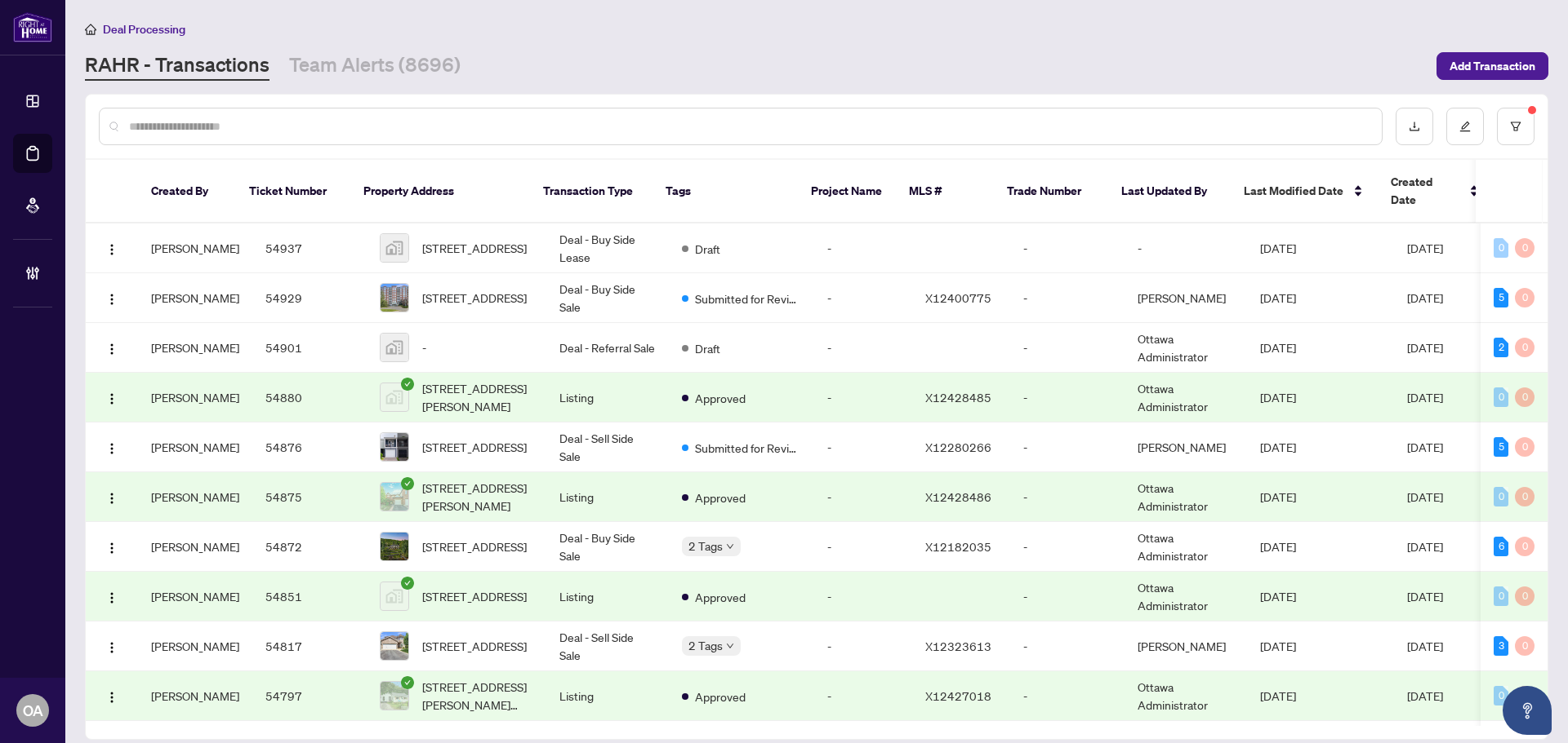
click at [360, 126] on input "text" at bounding box center [749, 127] width 1239 height 18
paste input "*****"
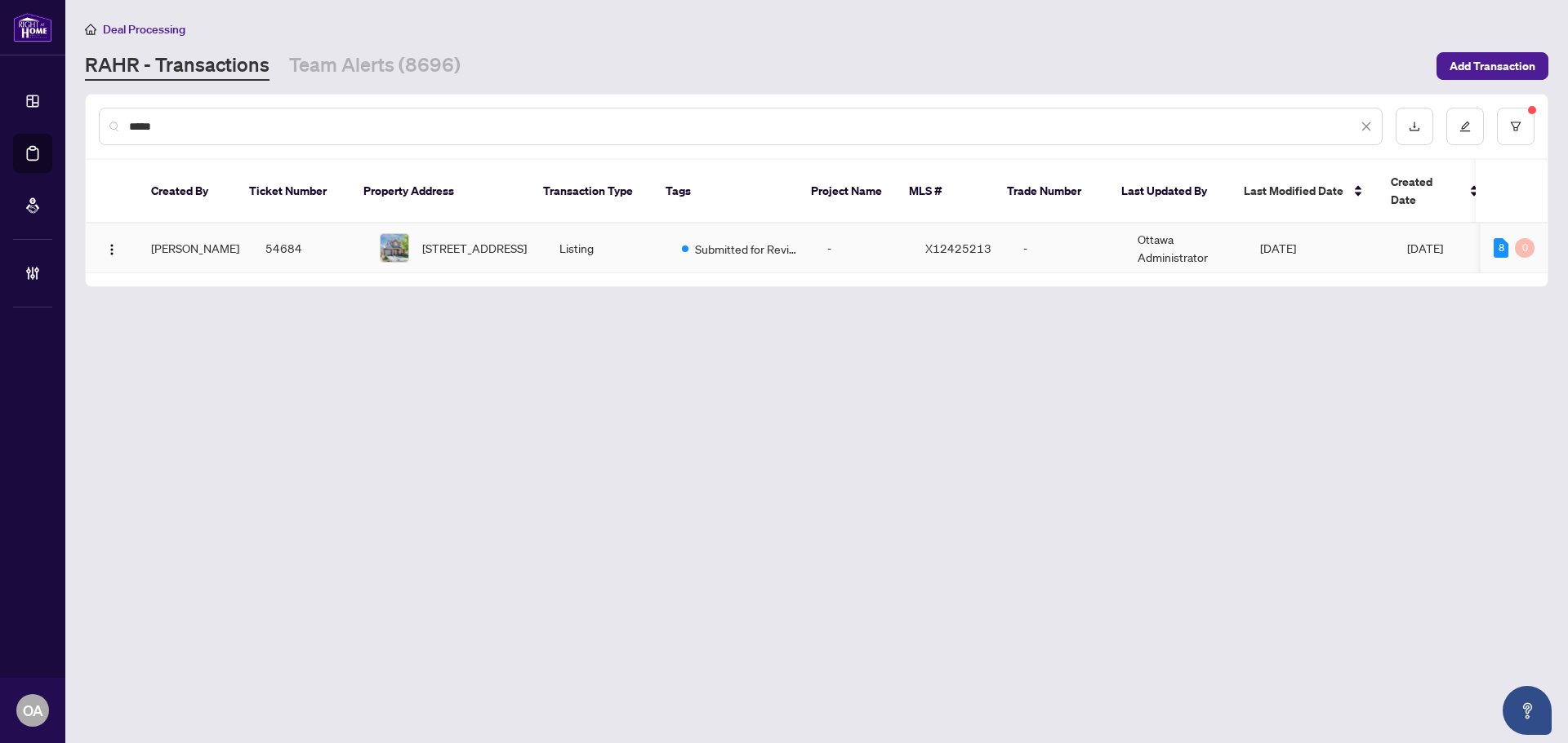
type input "*****"
click at [505, 239] on span "[STREET_ADDRESS]" at bounding box center [474, 248] width 104 height 18
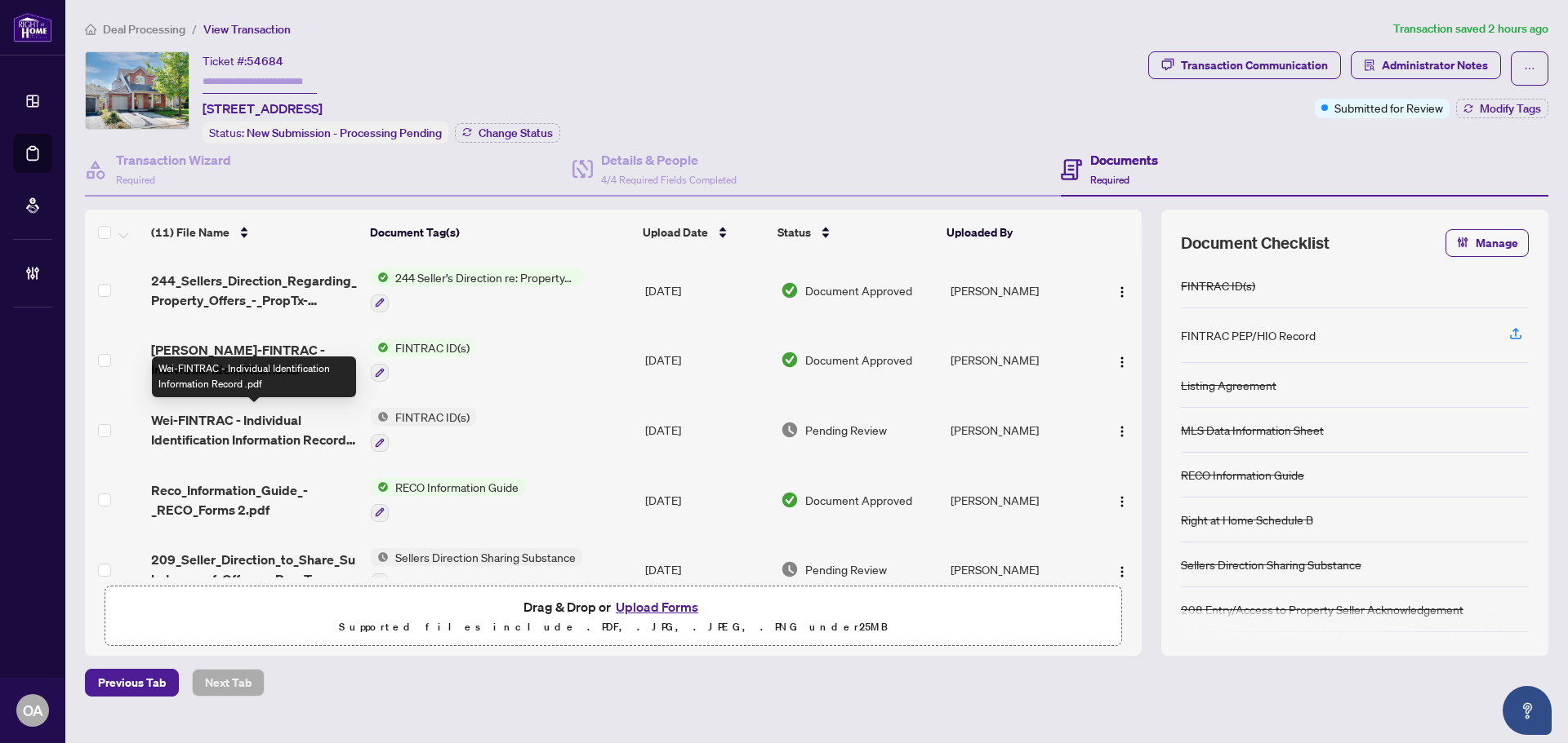
click at [254, 415] on span "Wei-FINTRAC - Individual Identification Information Record .pdf" at bounding box center [254, 430] width 207 height 39
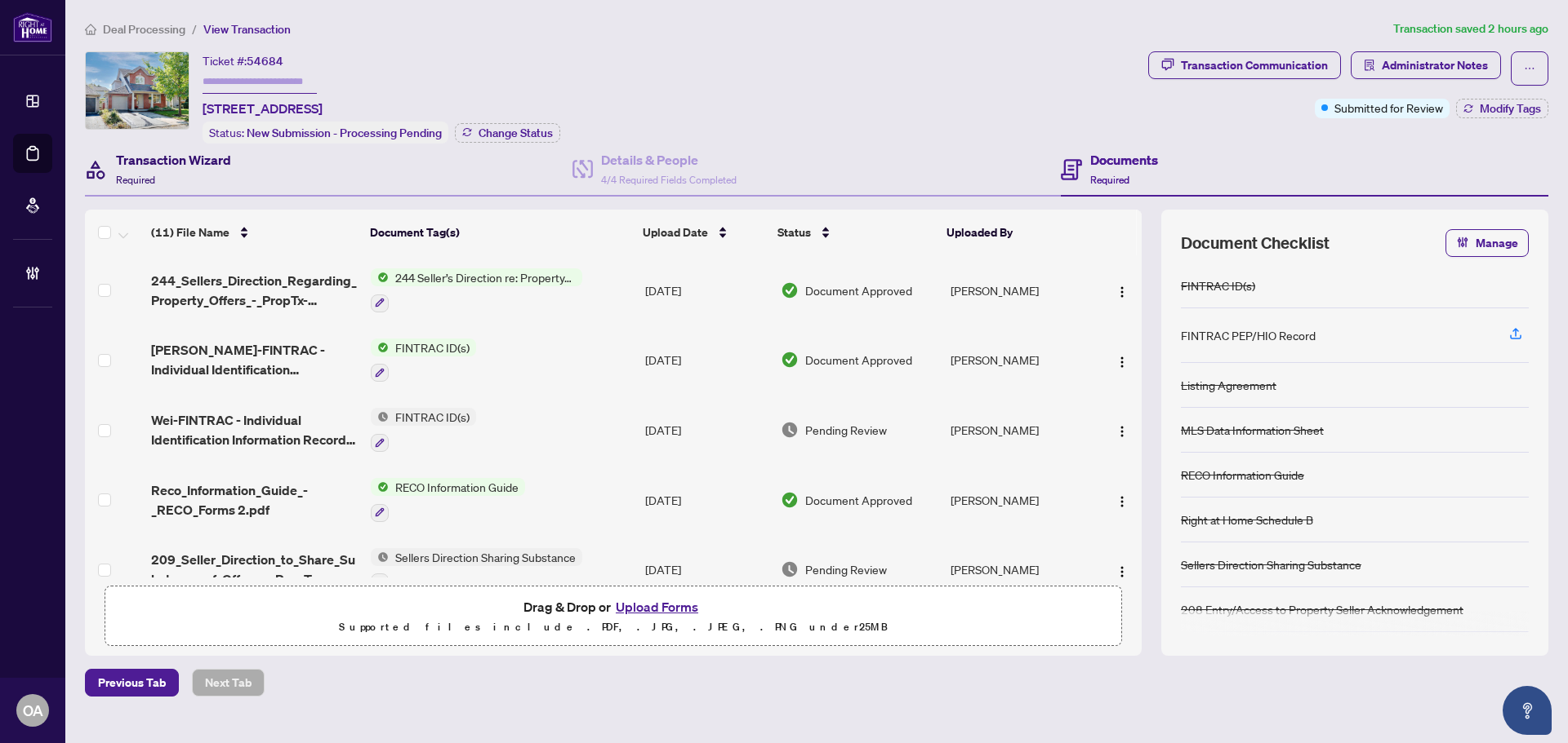
click at [139, 153] on h4 "Transaction Wizard" at bounding box center [173, 160] width 115 height 20
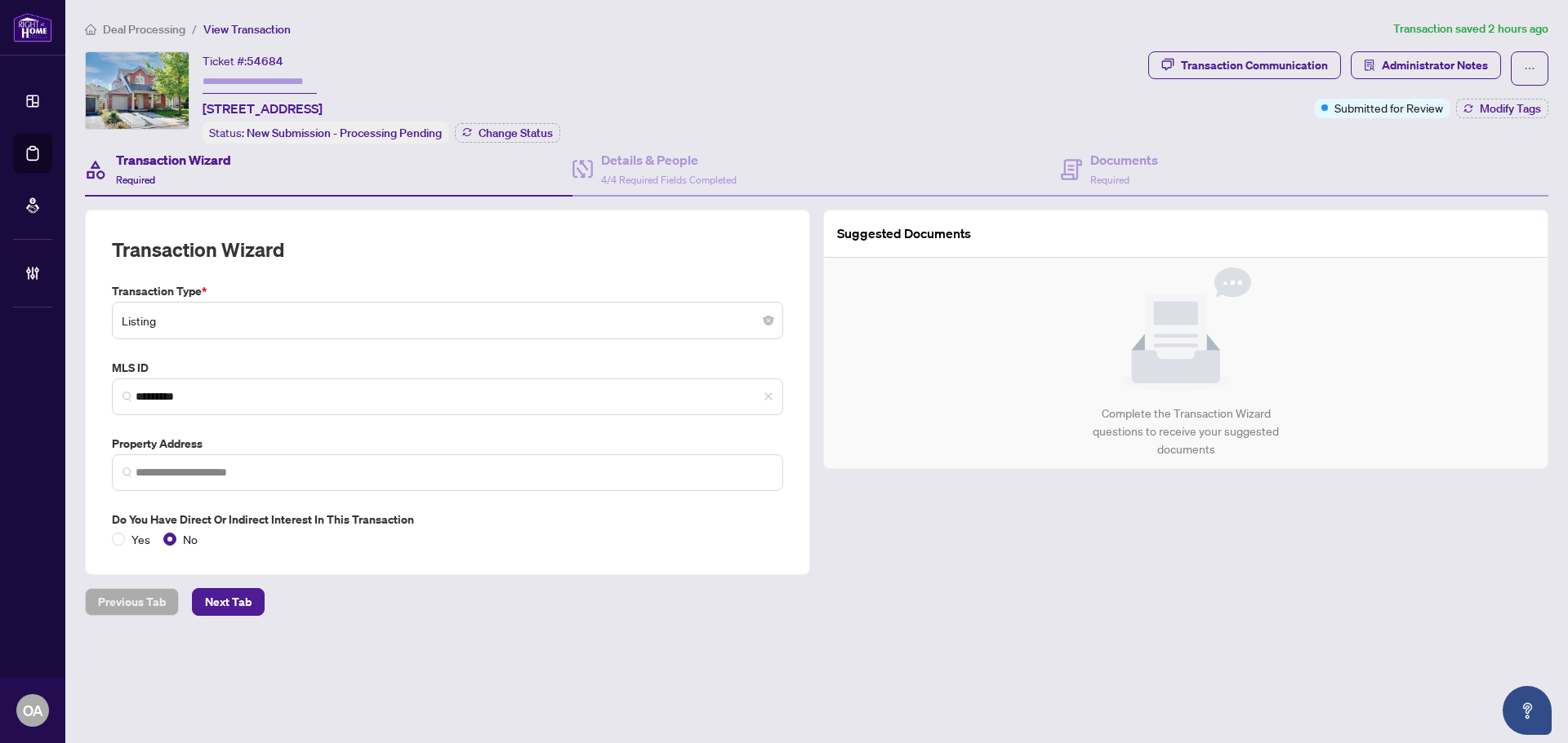
type input "**********"
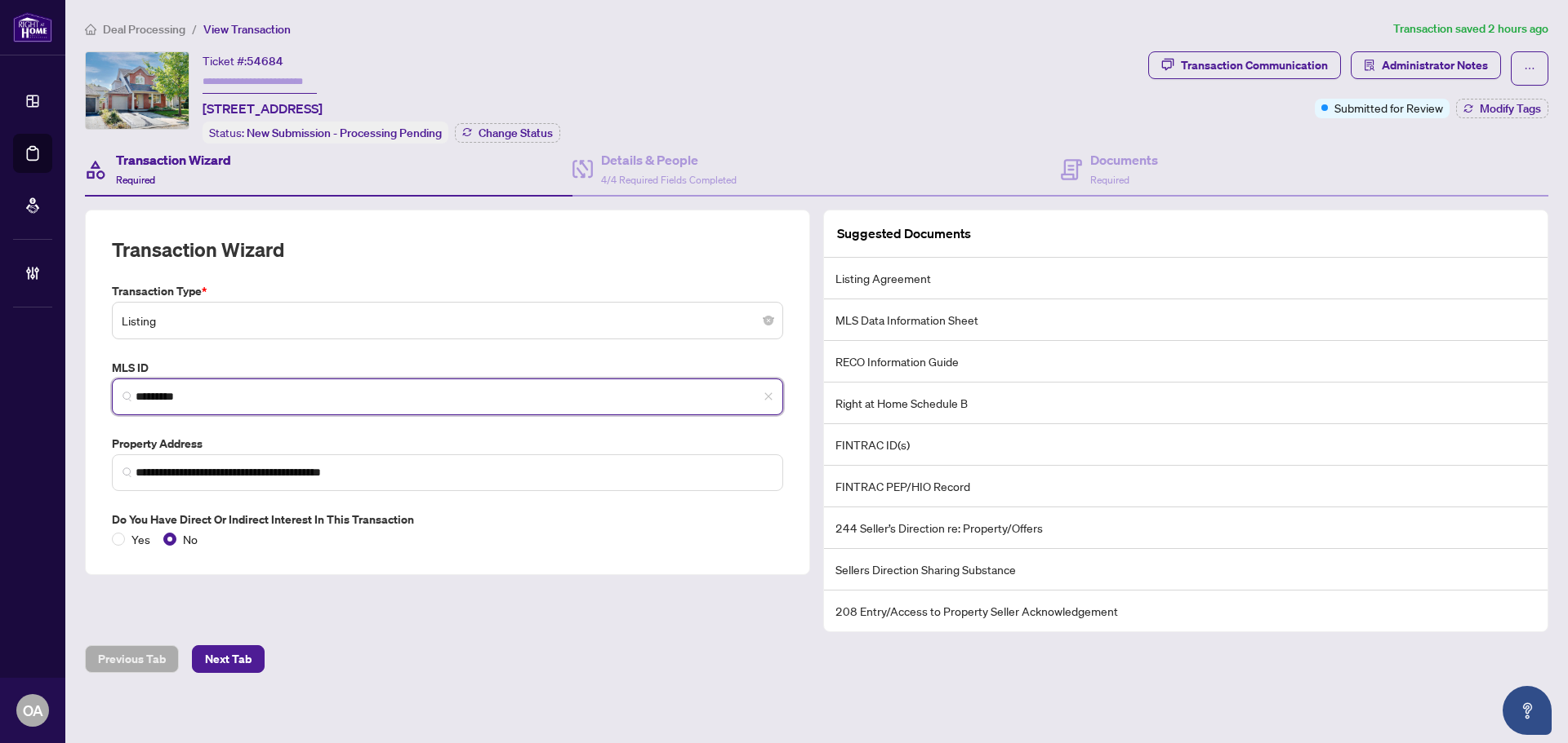
drag, startPoint x: 238, startPoint y: 391, endPoint x: 41, endPoint y: 364, distance: 198.8
click at [41, 364] on div "**********" at bounding box center [784, 372] width 1568 height 743
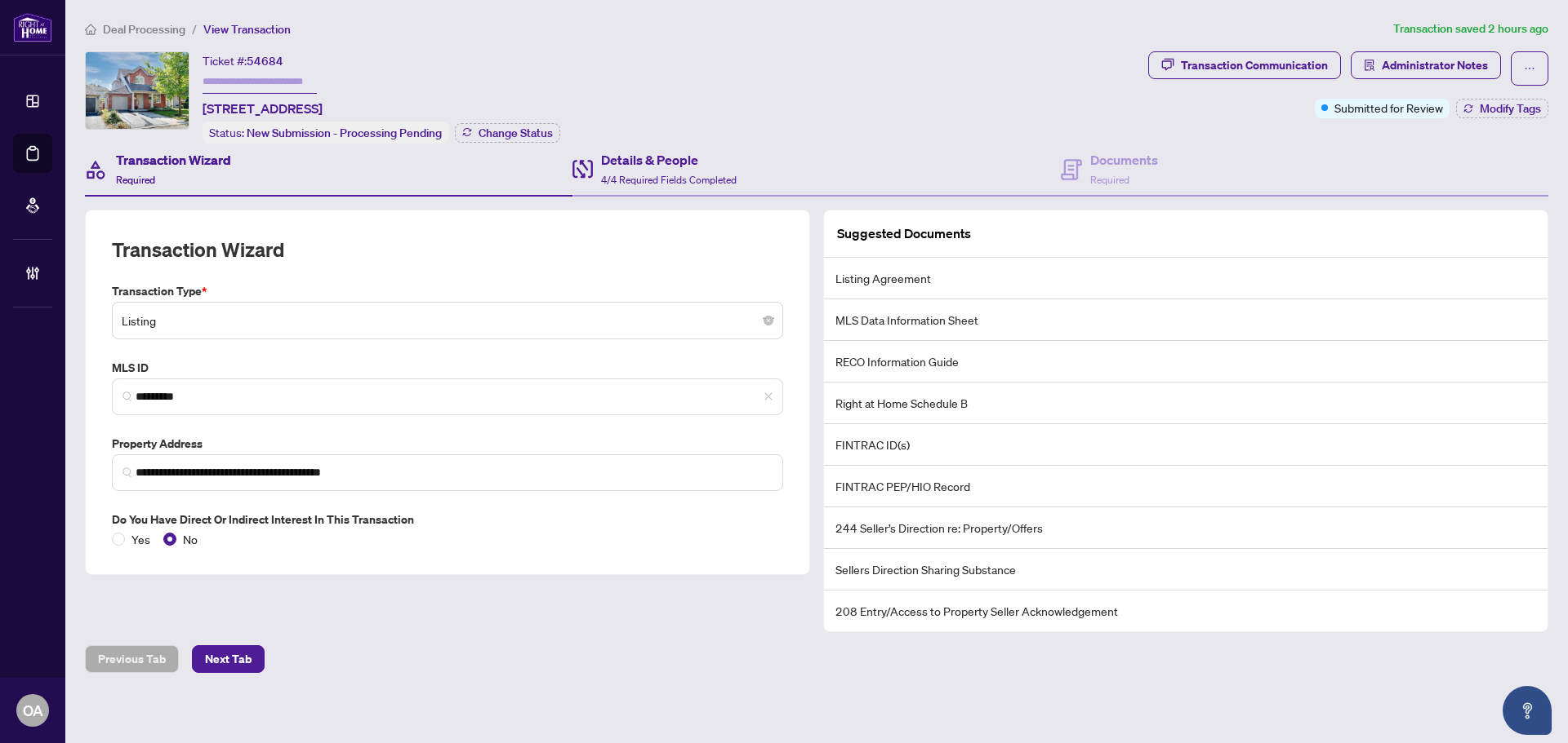
drag, startPoint x: 565, startPoint y: 163, endPoint x: 649, endPoint y: 165, distance: 84.0
click at [565, 163] on div "Transaction Wizard Required" at bounding box center [328, 170] width 488 height 53
click at [690, 165] on h4 "Details & People" at bounding box center [669, 160] width 135 height 20
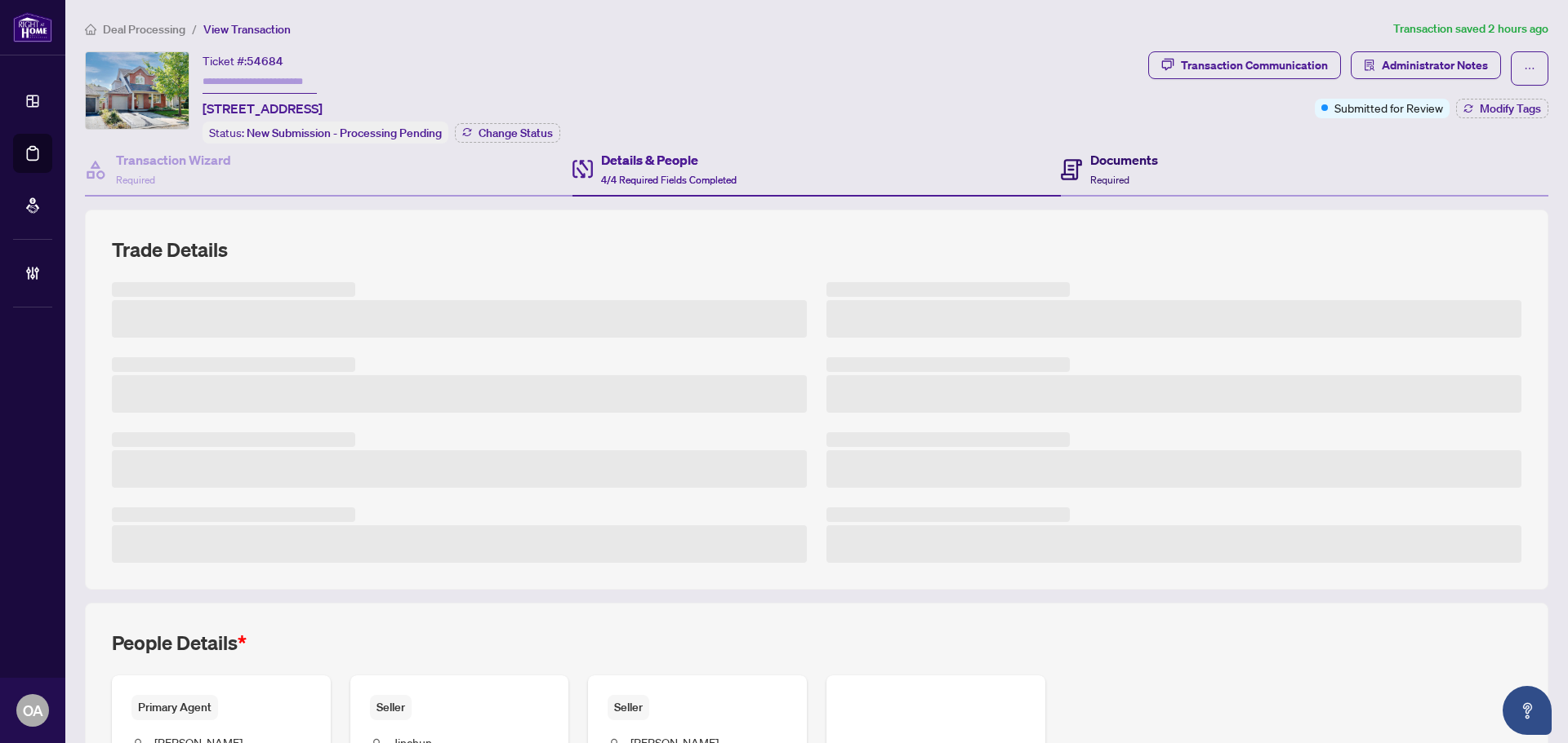
click at [1090, 154] on h4 "Documents" at bounding box center [1124, 160] width 68 height 20
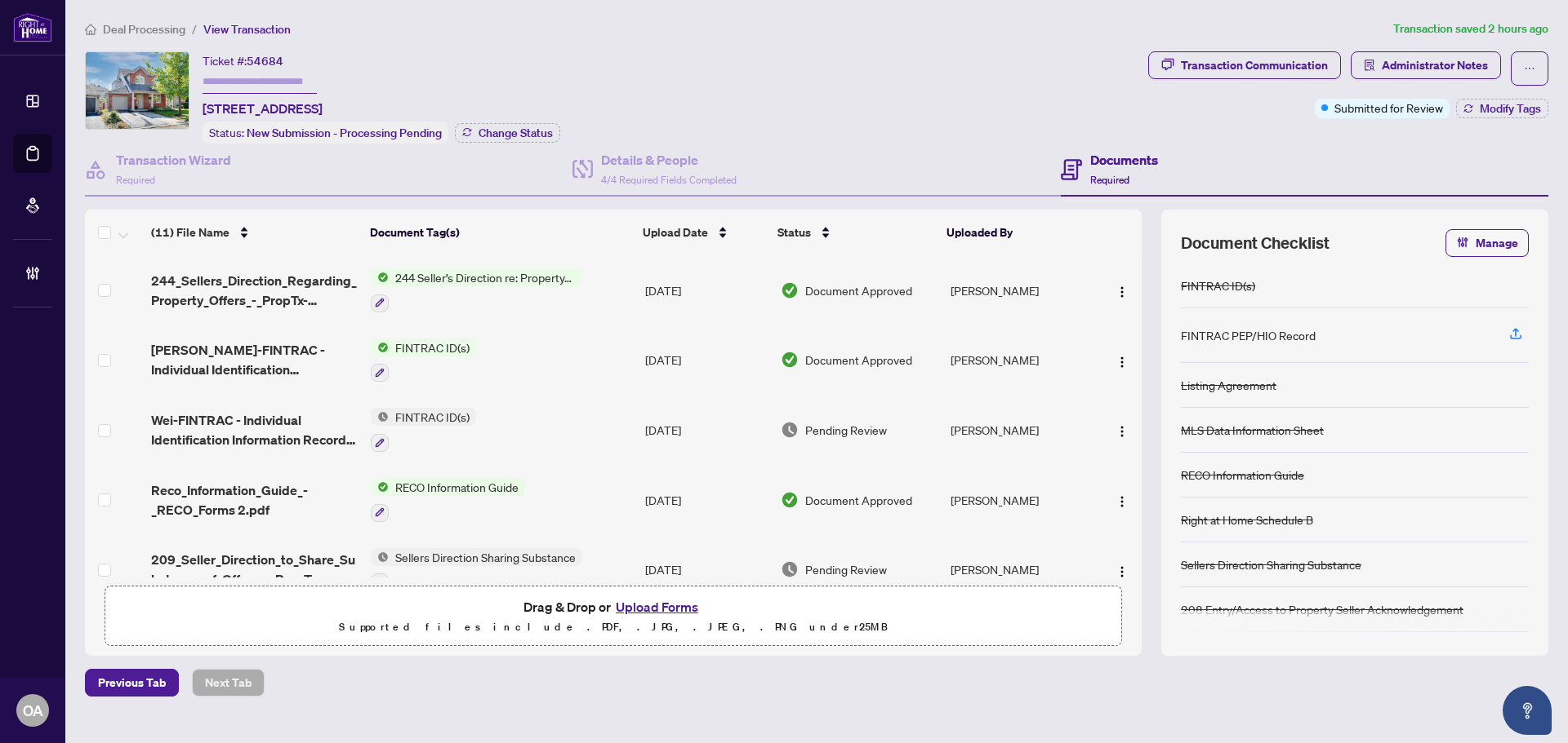
click at [233, 432] on span "Wei-FINTRAC - Individual Identification Information Record .pdf" at bounding box center [254, 430] width 207 height 39
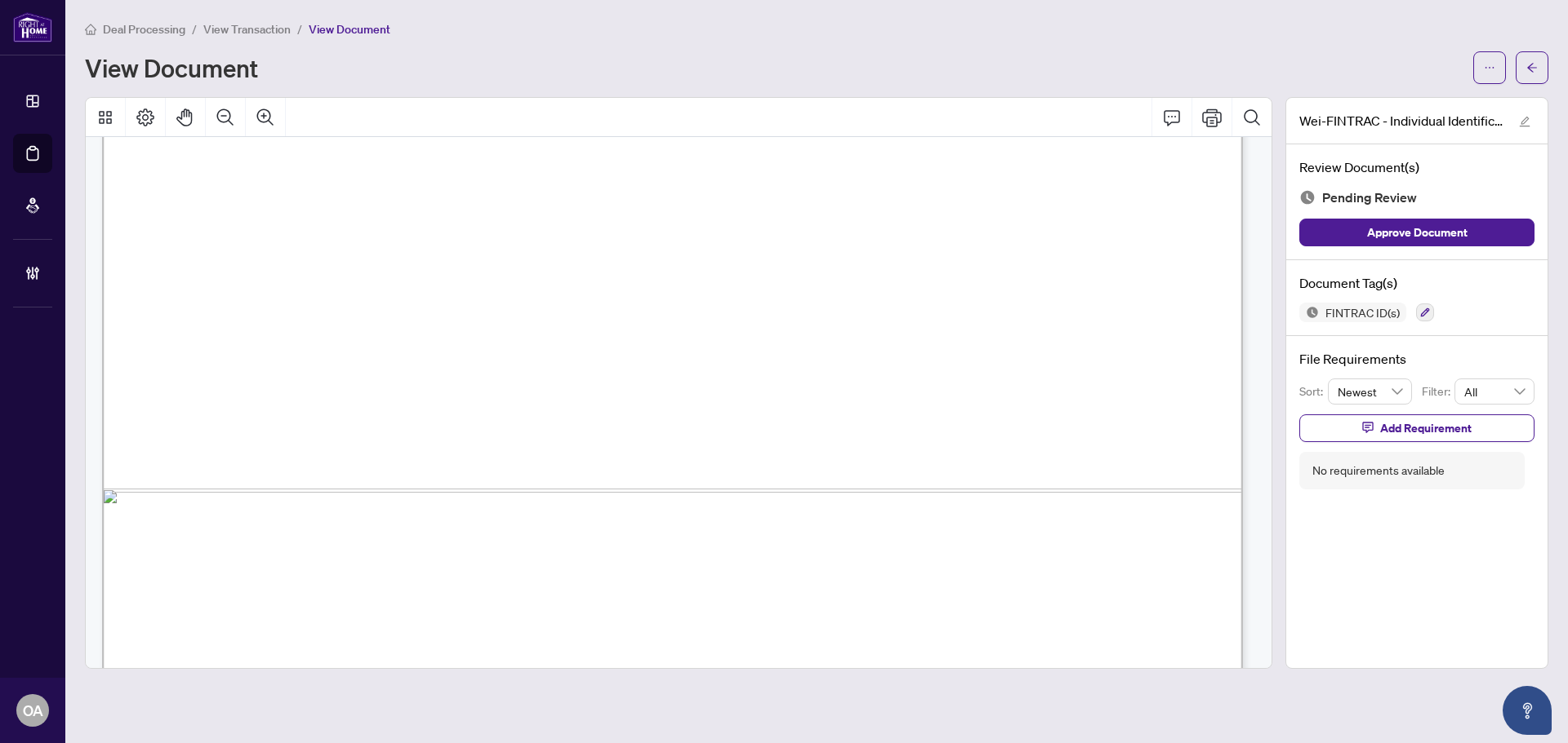
scroll to position [5514, 0]
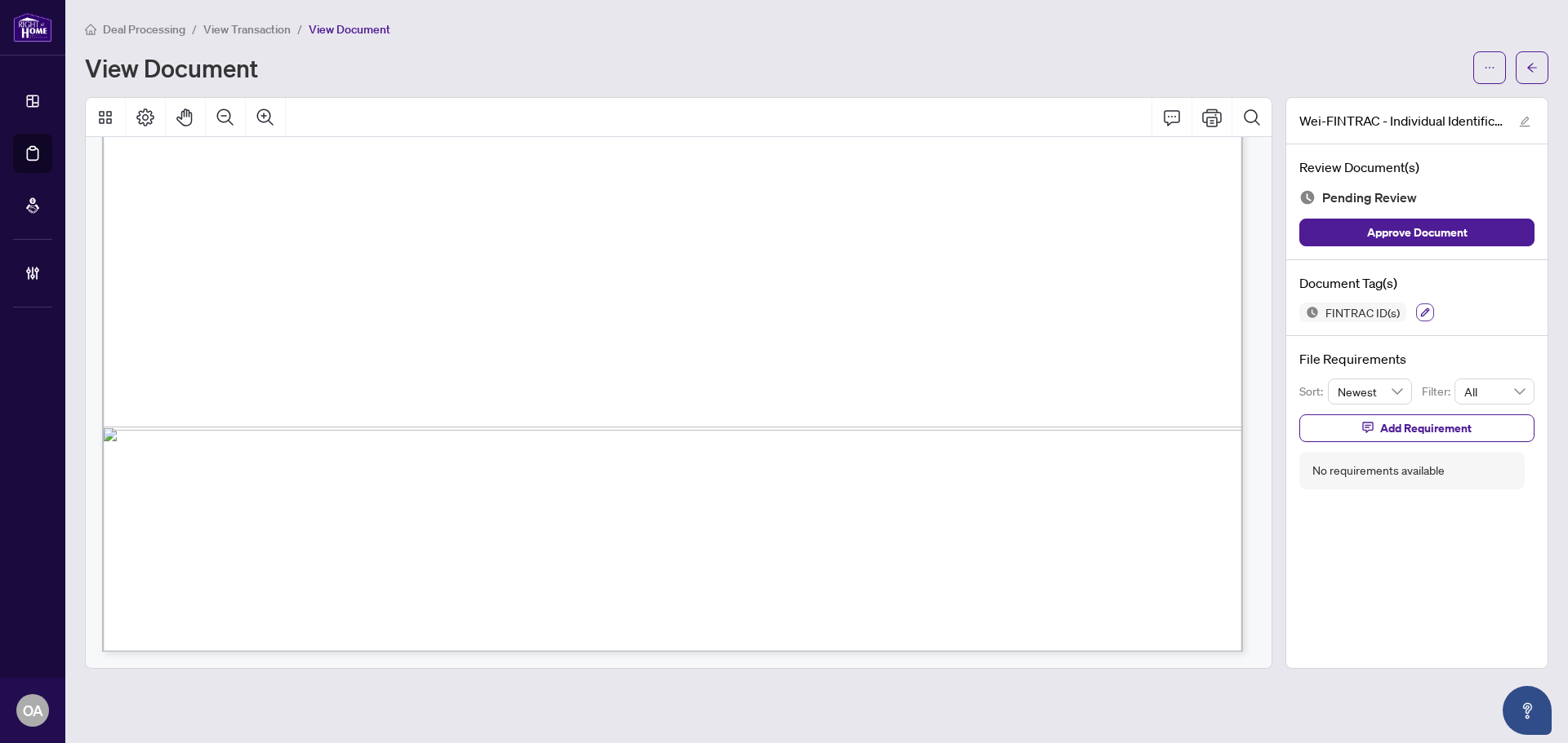
click at [1424, 315] on icon "button" at bounding box center [1424, 312] width 10 height 10
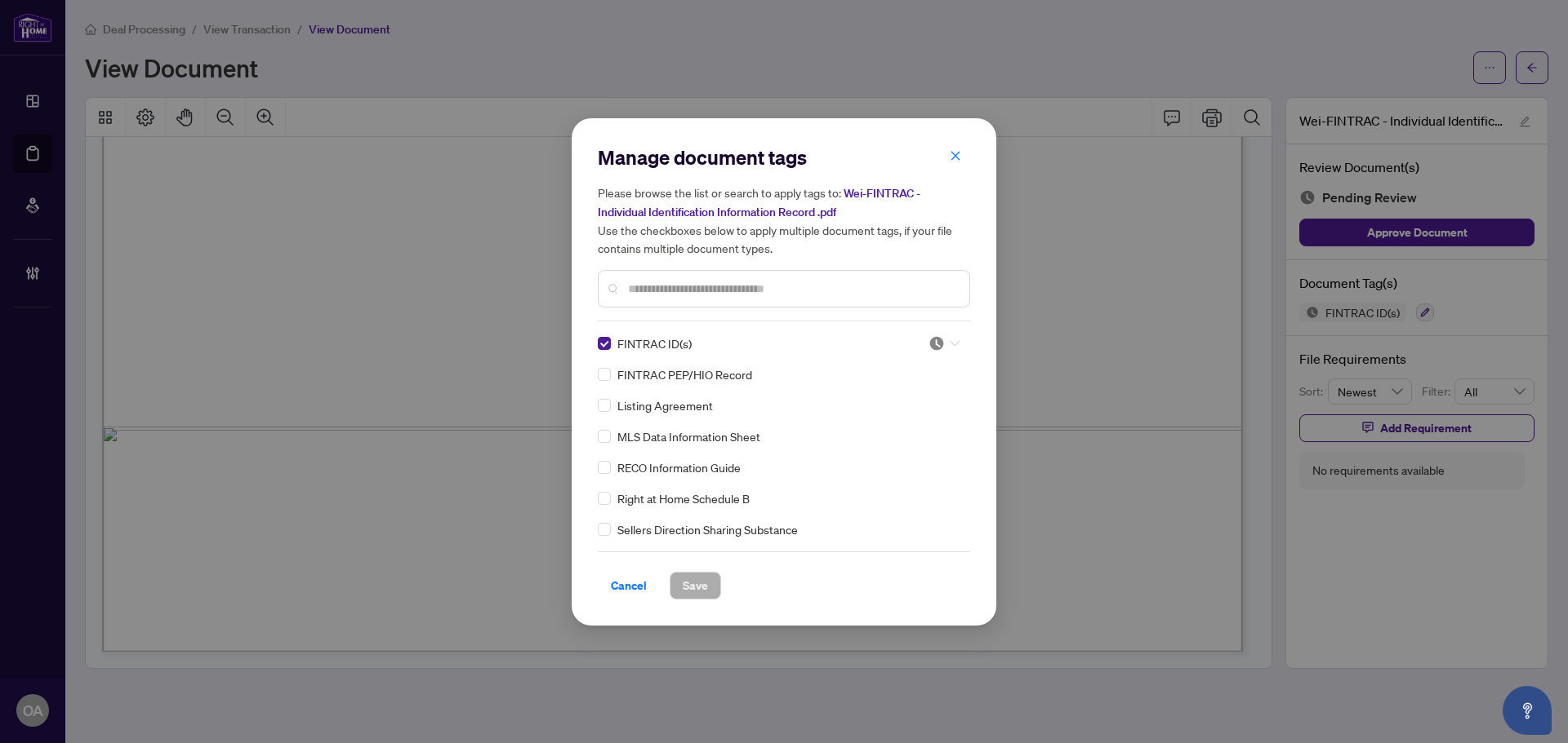
click at [949, 344] on icon at bounding box center [954, 343] width 10 height 5
click at [923, 416] on div "Approved" at bounding box center [890, 422] width 104 height 18
click at [702, 580] on span "Save" at bounding box center [695, 585] width 25 height 26
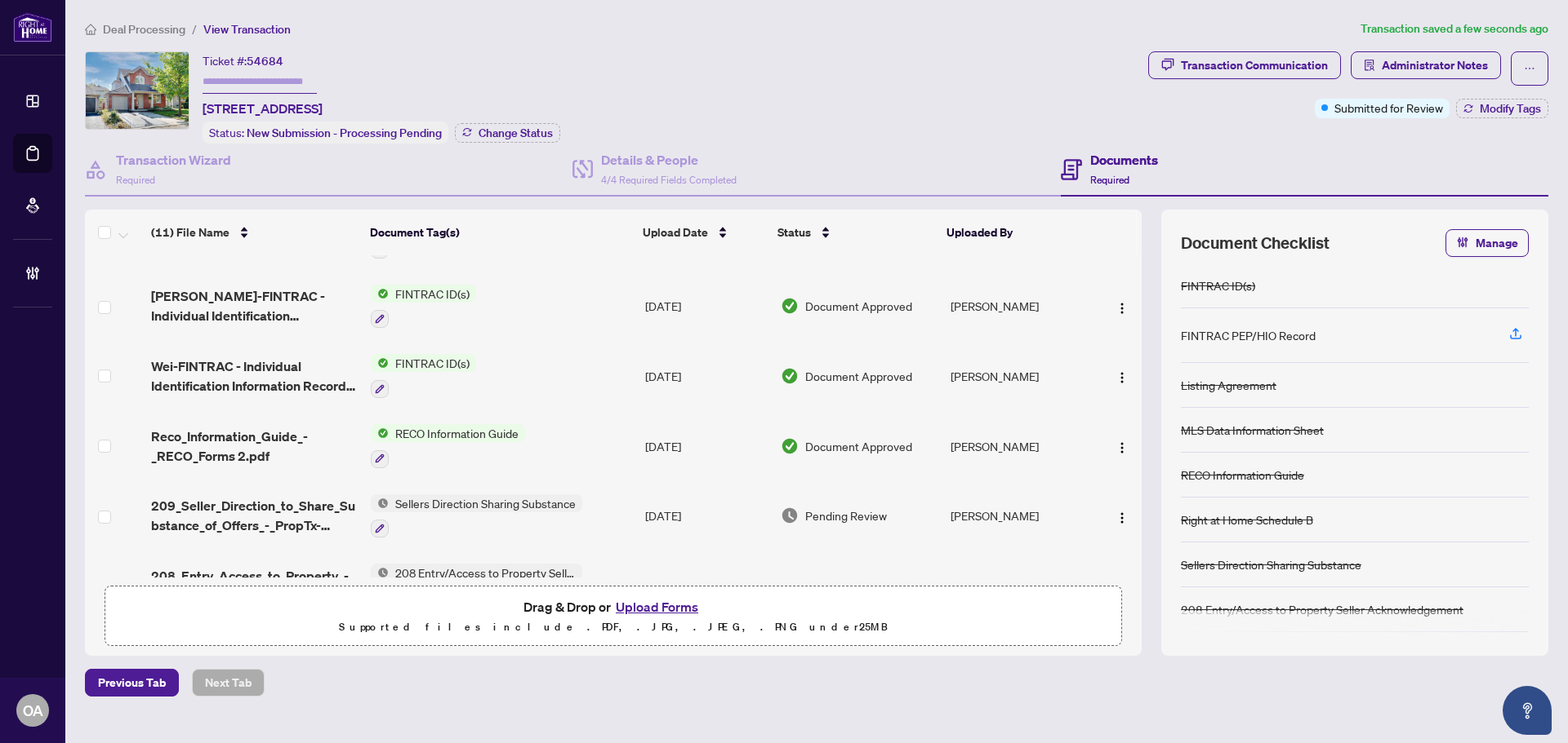
scroll to position [82, 0]
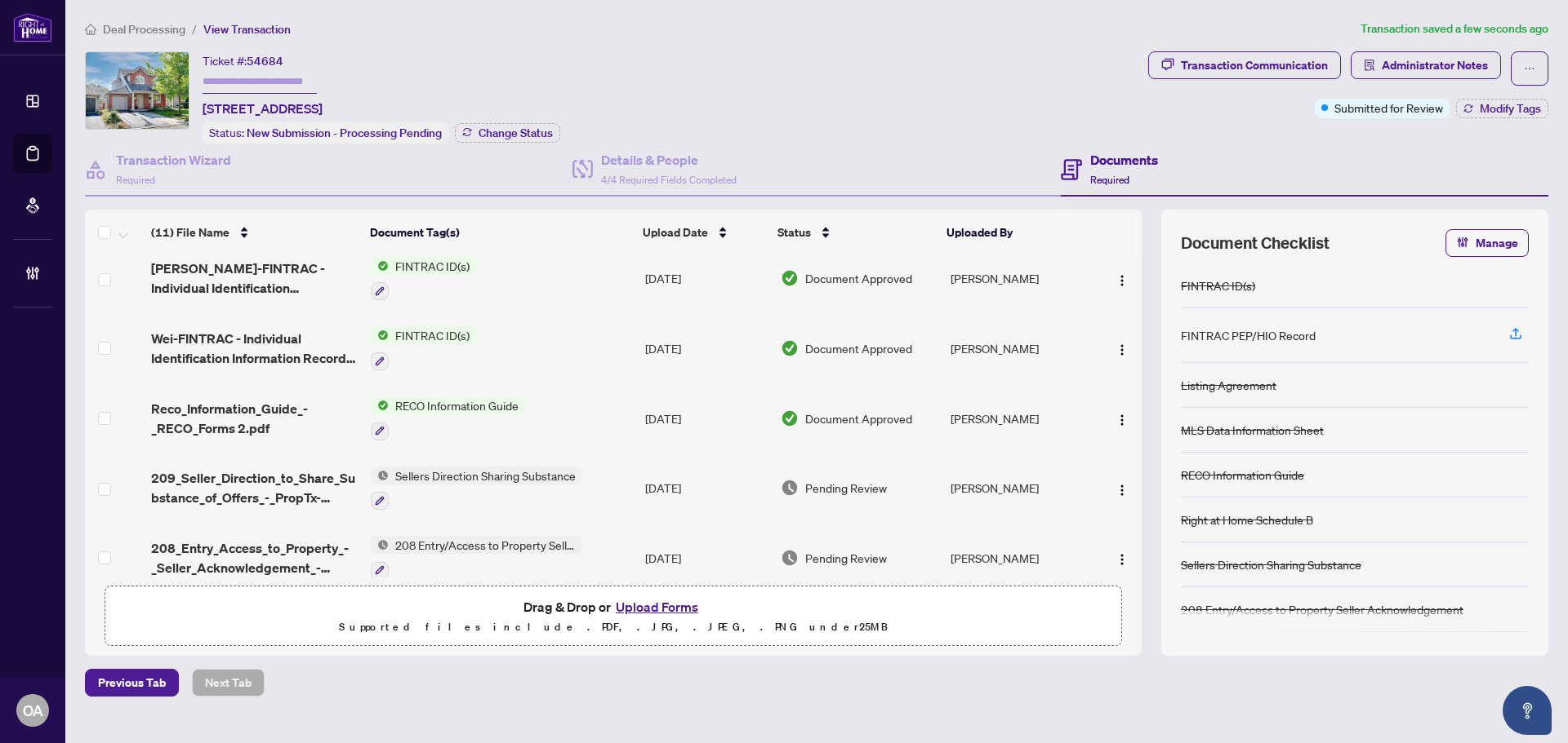
click at [300, 493] on span "209_Seller_Direction_to_Share_Substance_of_Offers_-_PropTx-OREA.pdf" at bounding box center [254, 488] width 207 height 39
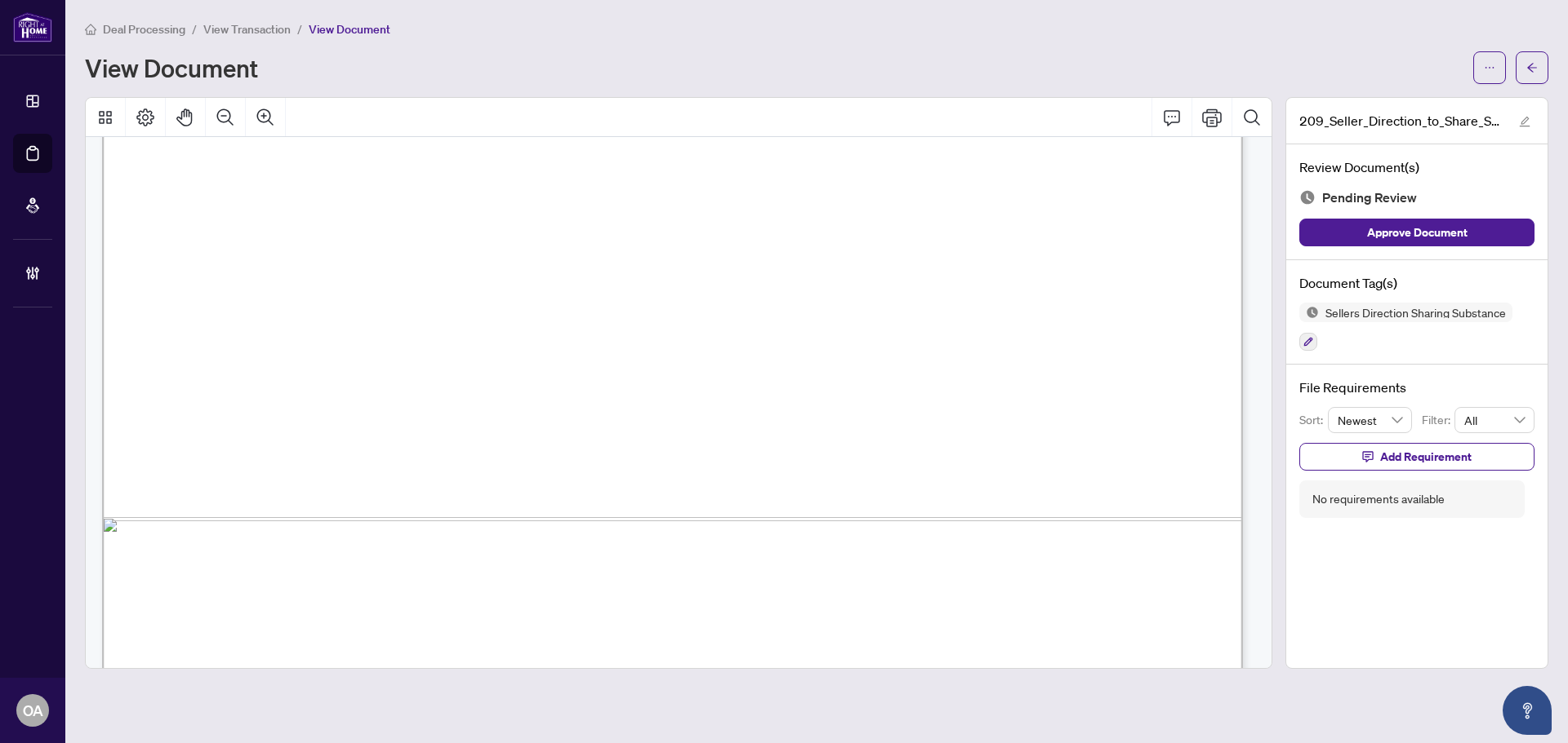
scroll to position [898, 0]
click at [1307, 337] on icon "button" at bounding box center [1308, 341] width 10 height 10
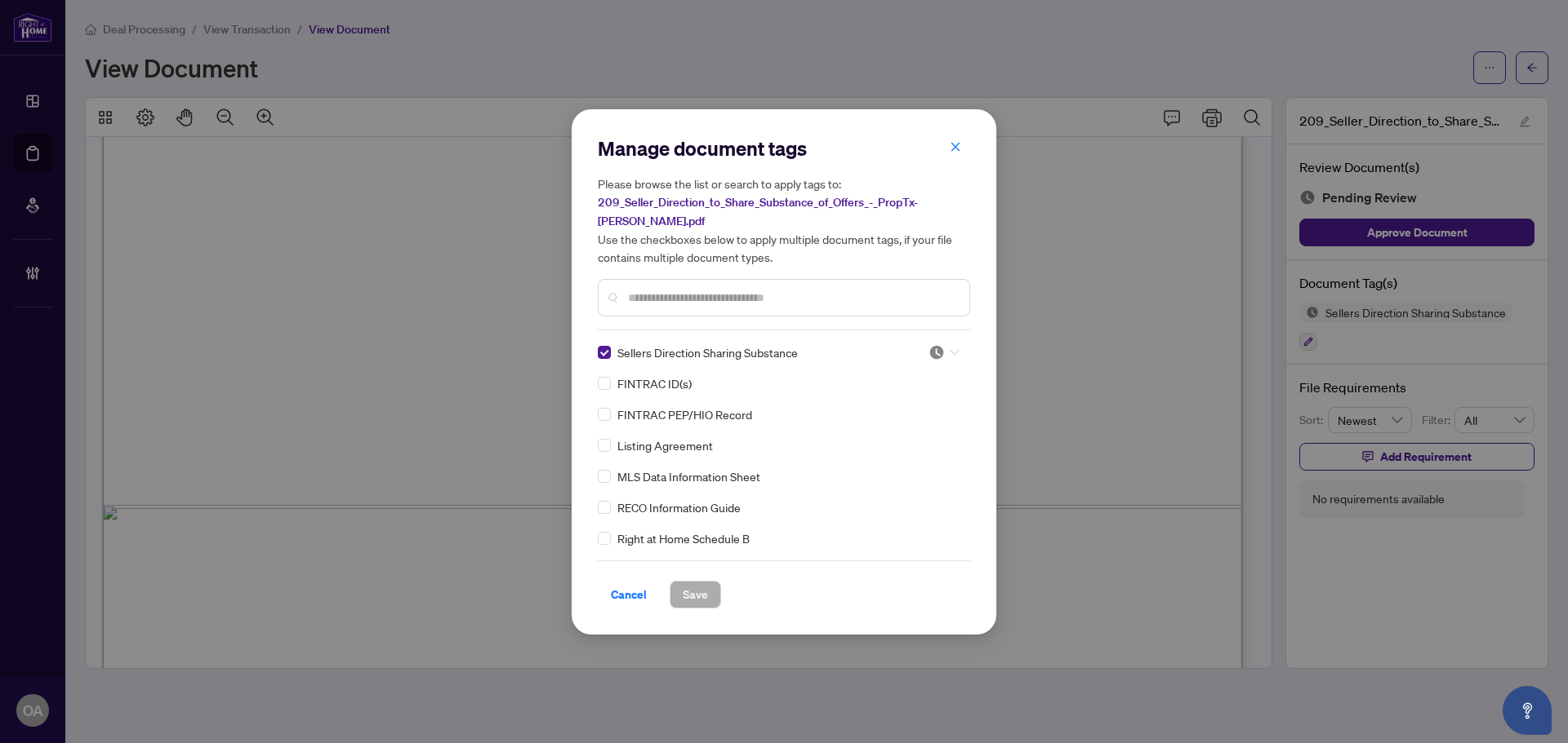
click at [949, 349] on icon at bounding box center [954, 352] width 10 height 6
click at [889, 417] on div "Approved" at bounding box center [890, 422] width 104 height 18
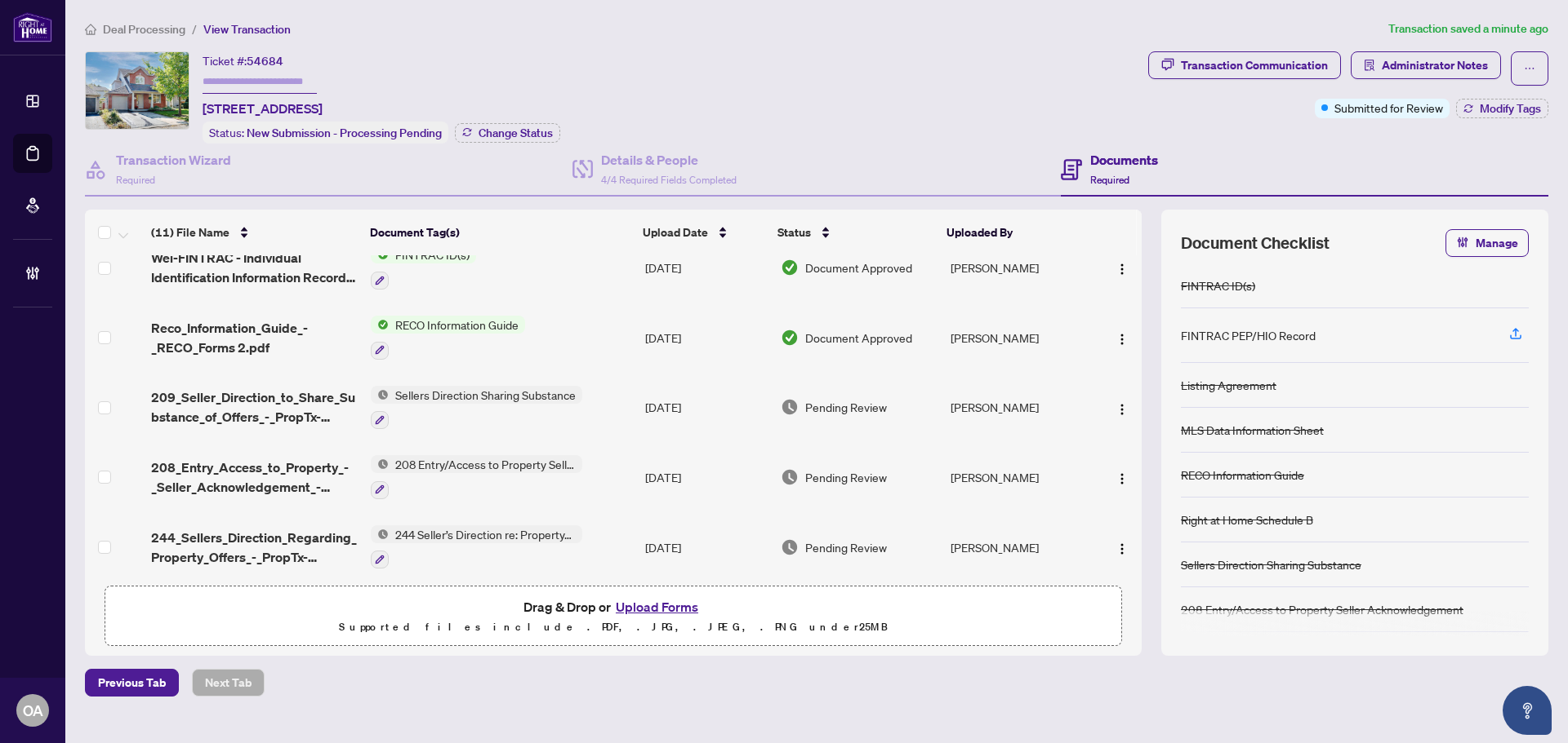
scroll to position [163, 0]
click at [176, 403] on span "209_Seller_Direction_to_Share_Substance_of_Offers_-_PropTx-OREA.pdf" at bounding box center [254, 406] width 207 height 39
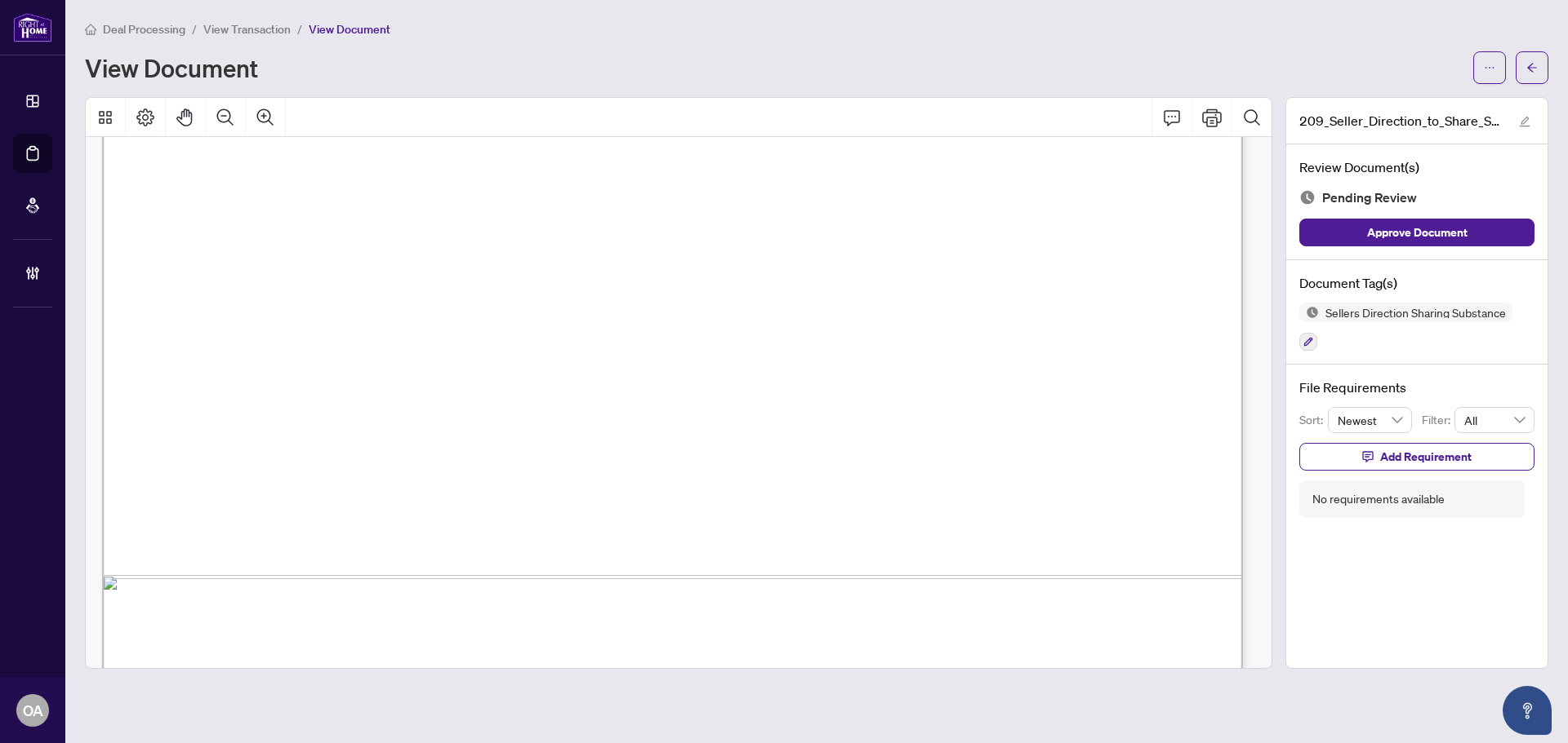
scroll to position [976, 0]
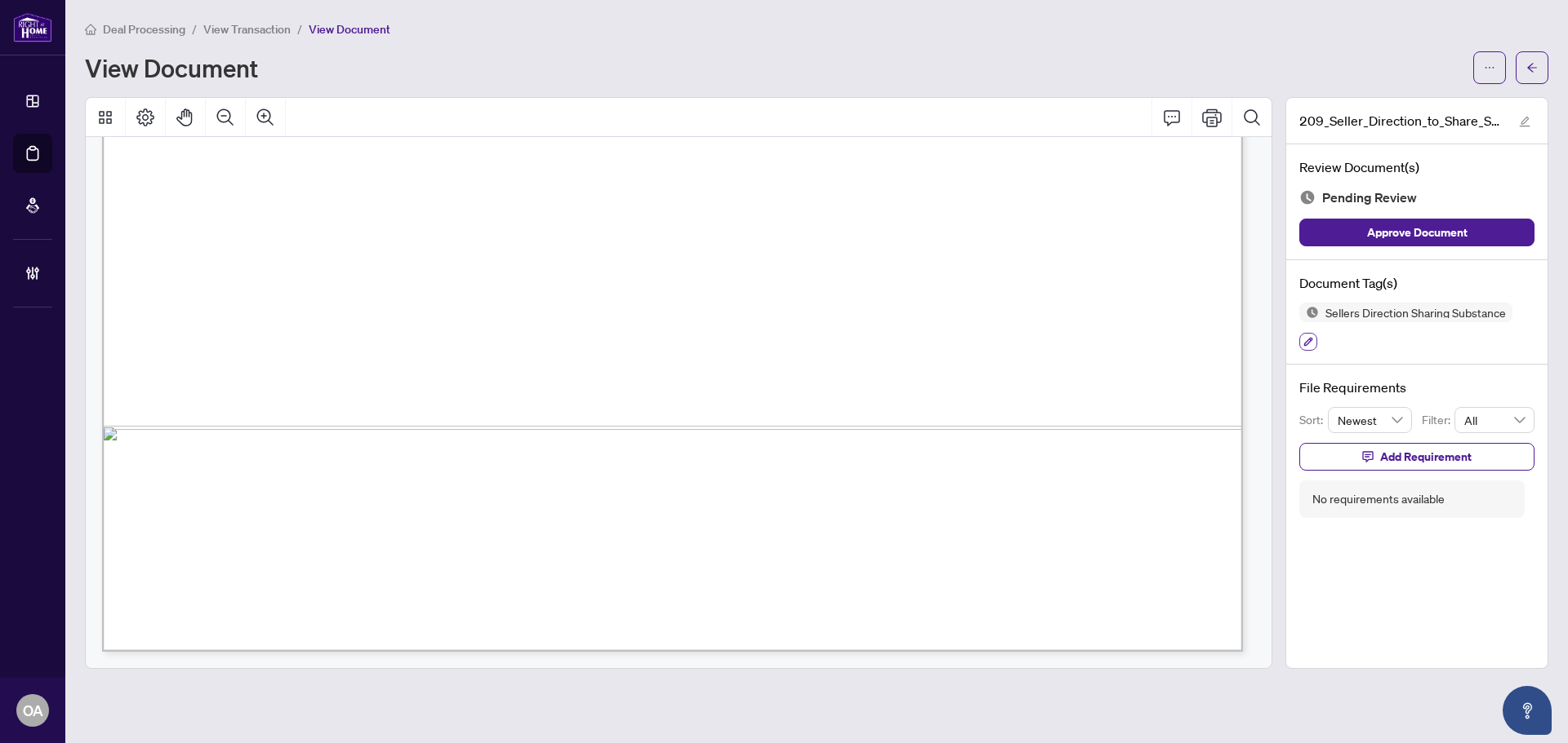
click at [1307, 341] on icon "button" at bounding box center [1309, 342] width 9 height 9
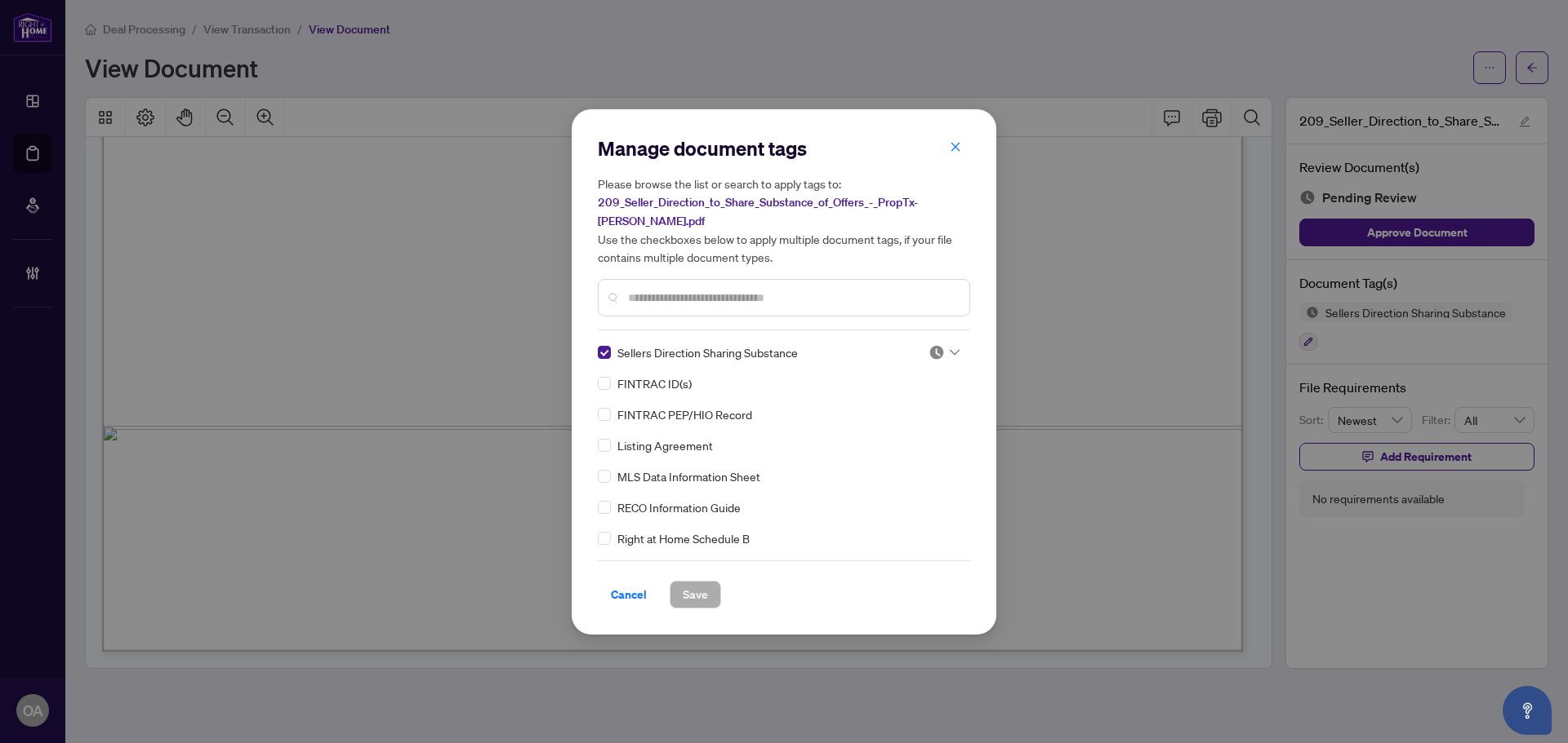
click at [948, 347] on div at bounding box center [943, 353] width 31 height 16
click at [881, 424] on div "Approved" at bounding box center [890, 422] width 104 height 18
click at [685, 584] on span "Save" at bounding box center [695, 594] width 25 height 26
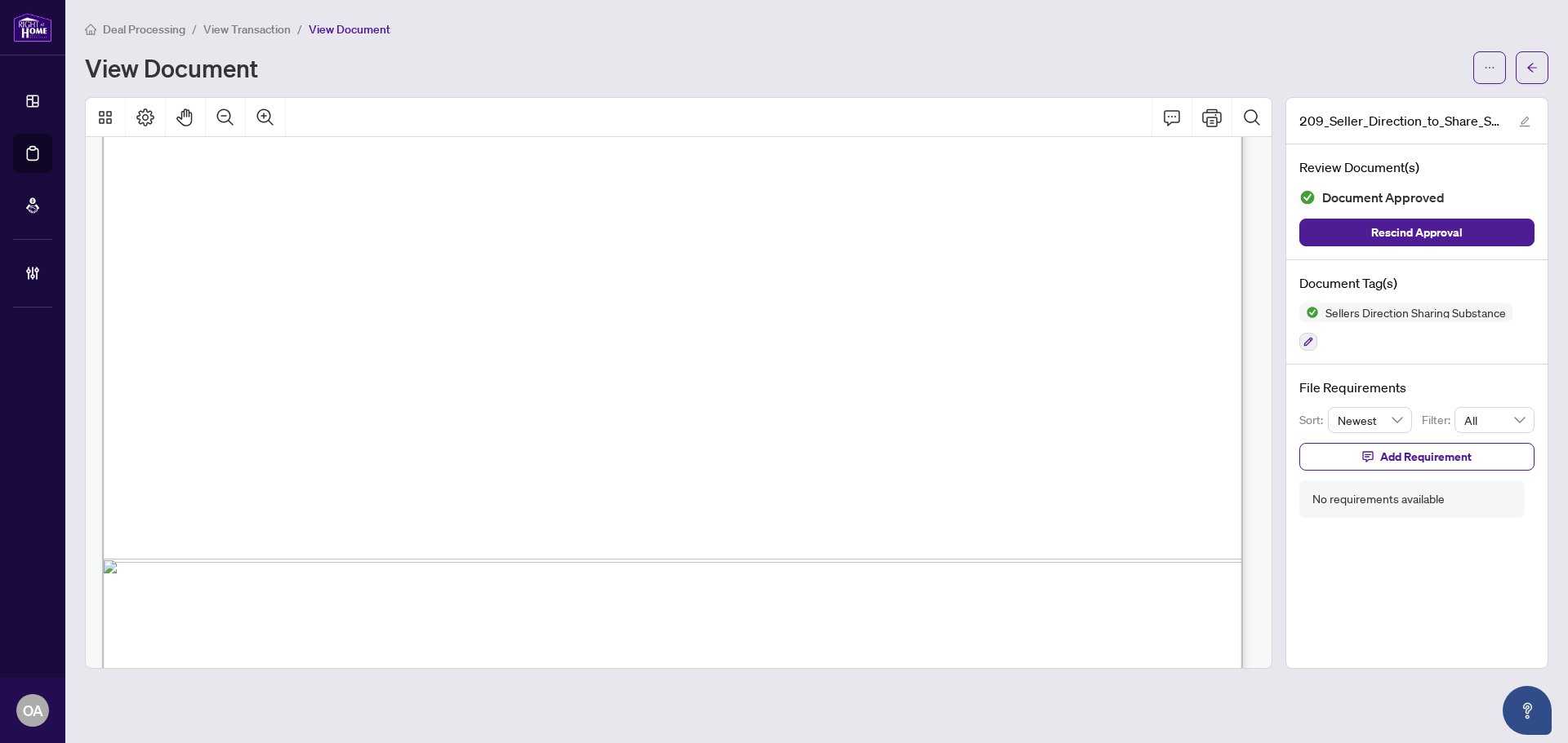
scroll to position [732, 0]
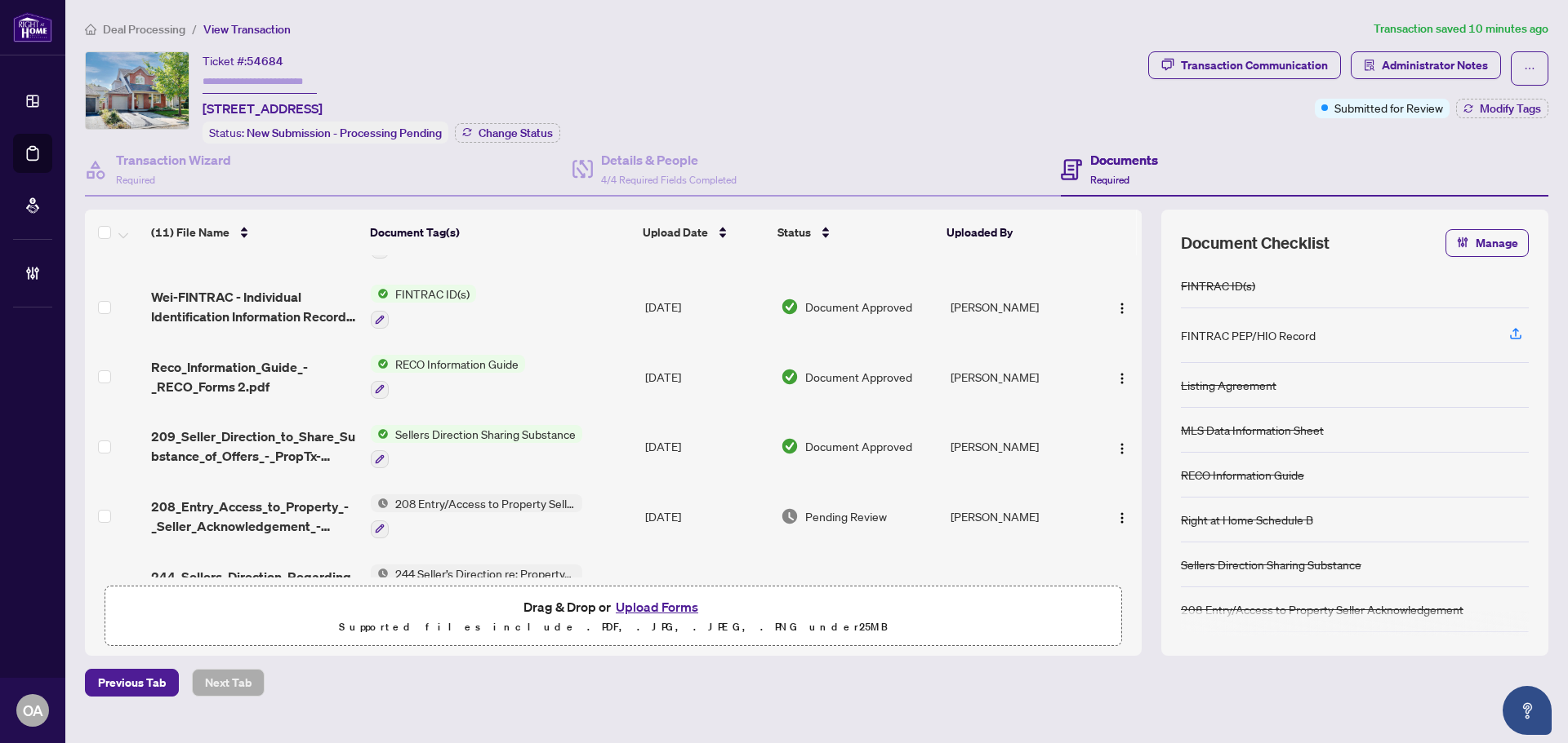
scroll to position [122, 0]
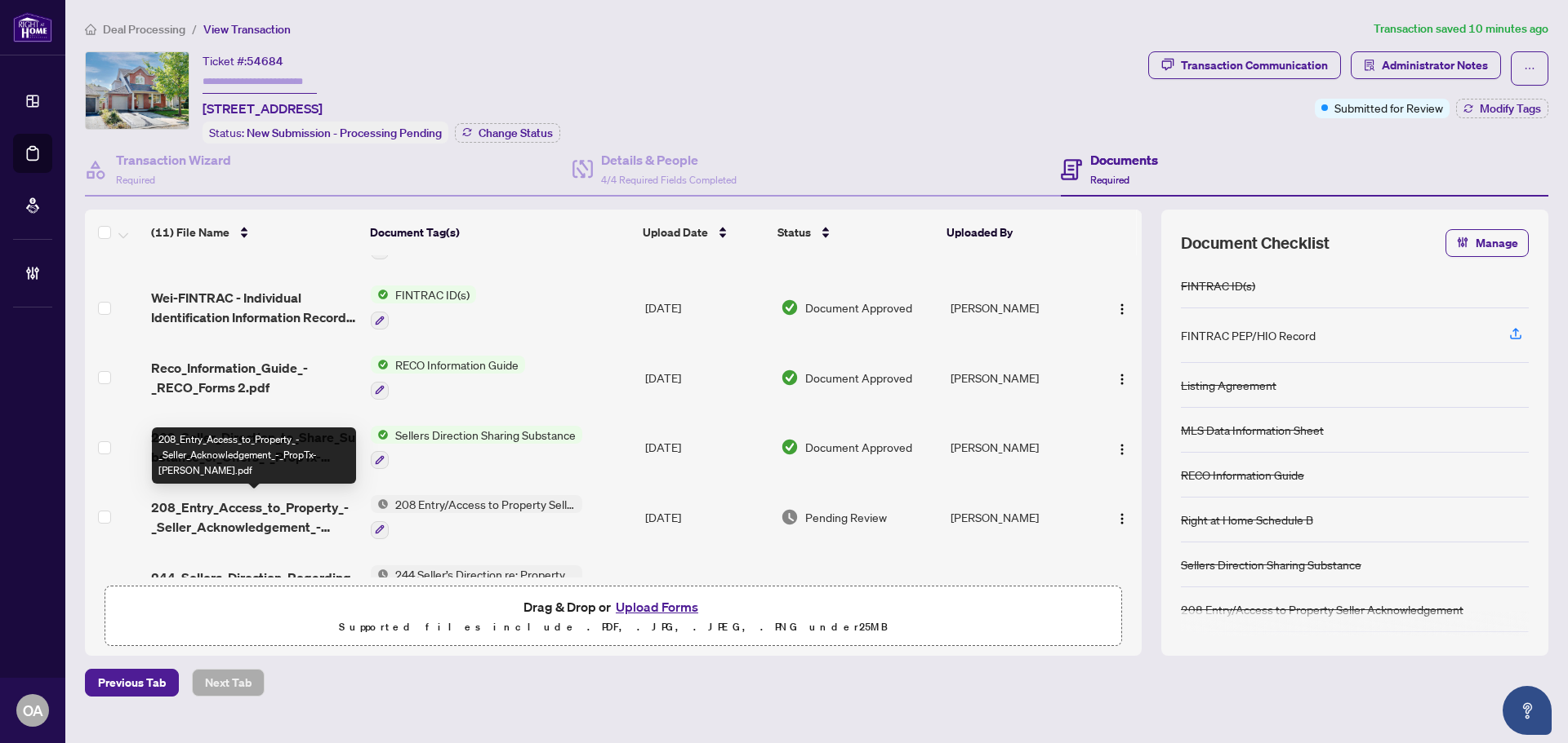
click at [243, 510] on span "208_Entry_Access_to_Property_-_Seller_Acknowledgement_-_PropTx-OREA.pdf" at bounding box center [254, 518] width 207 height 39
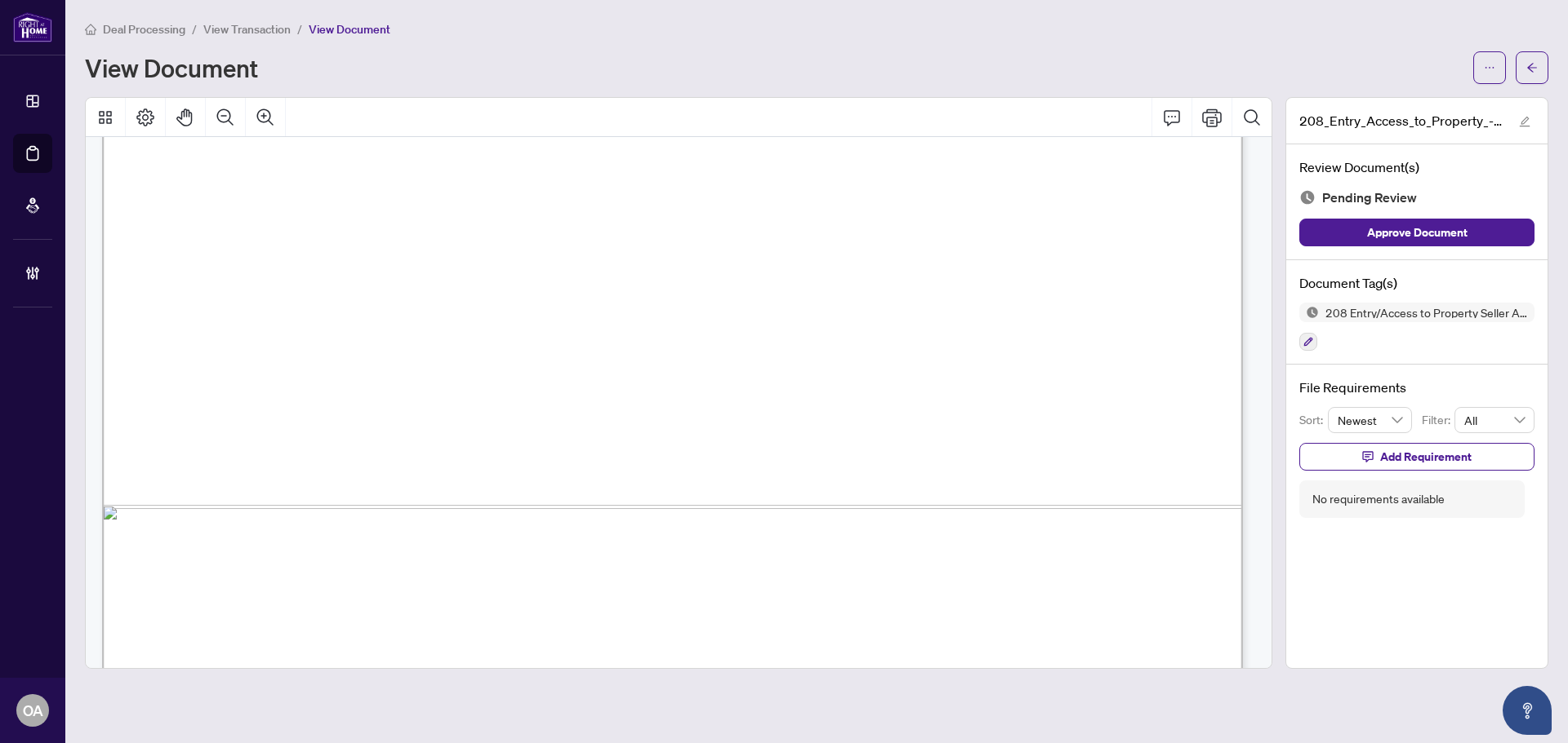
scroll to position [976, 0]
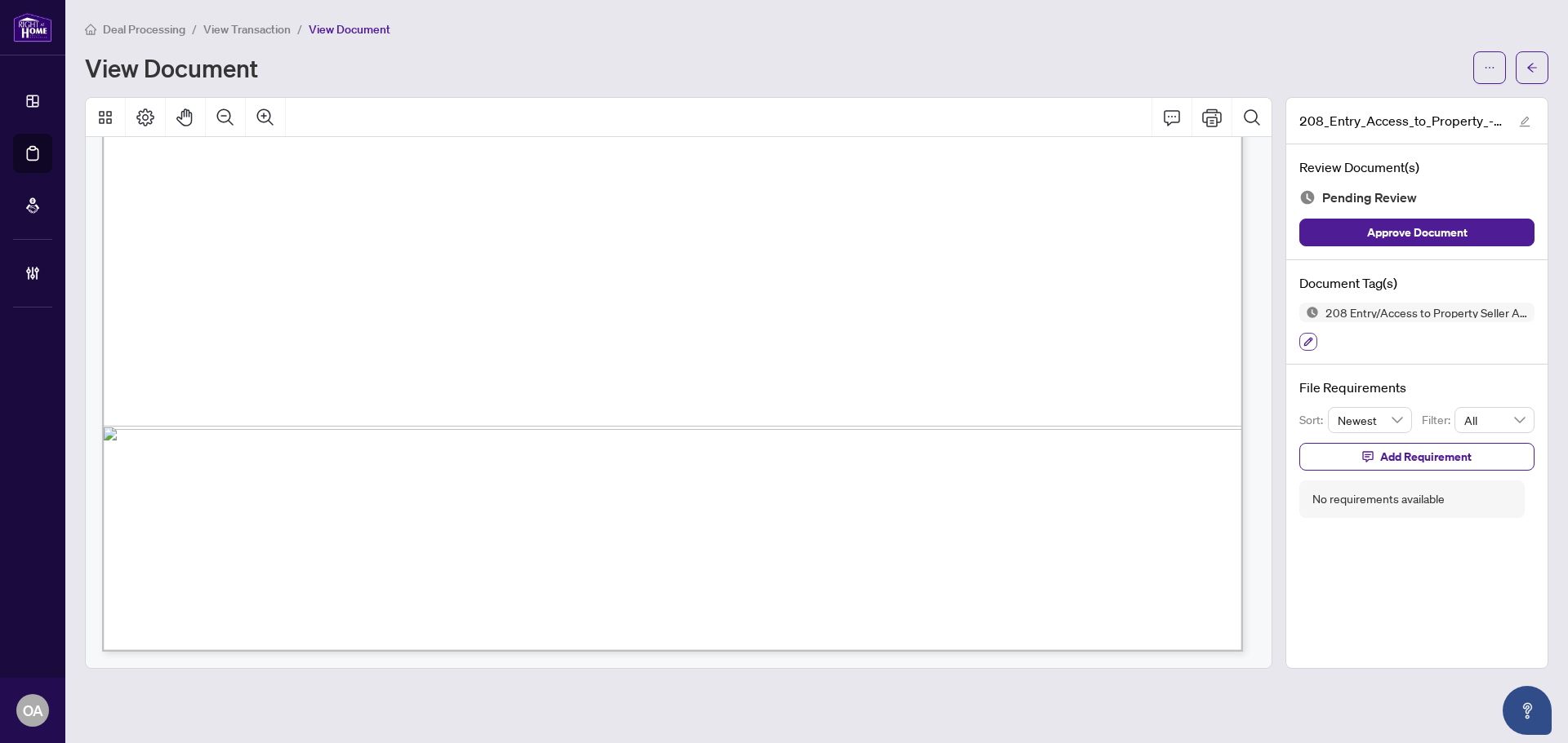
click at [1308, 340] on icon "button" at bounding box center [1308, 341] width 10 height 10
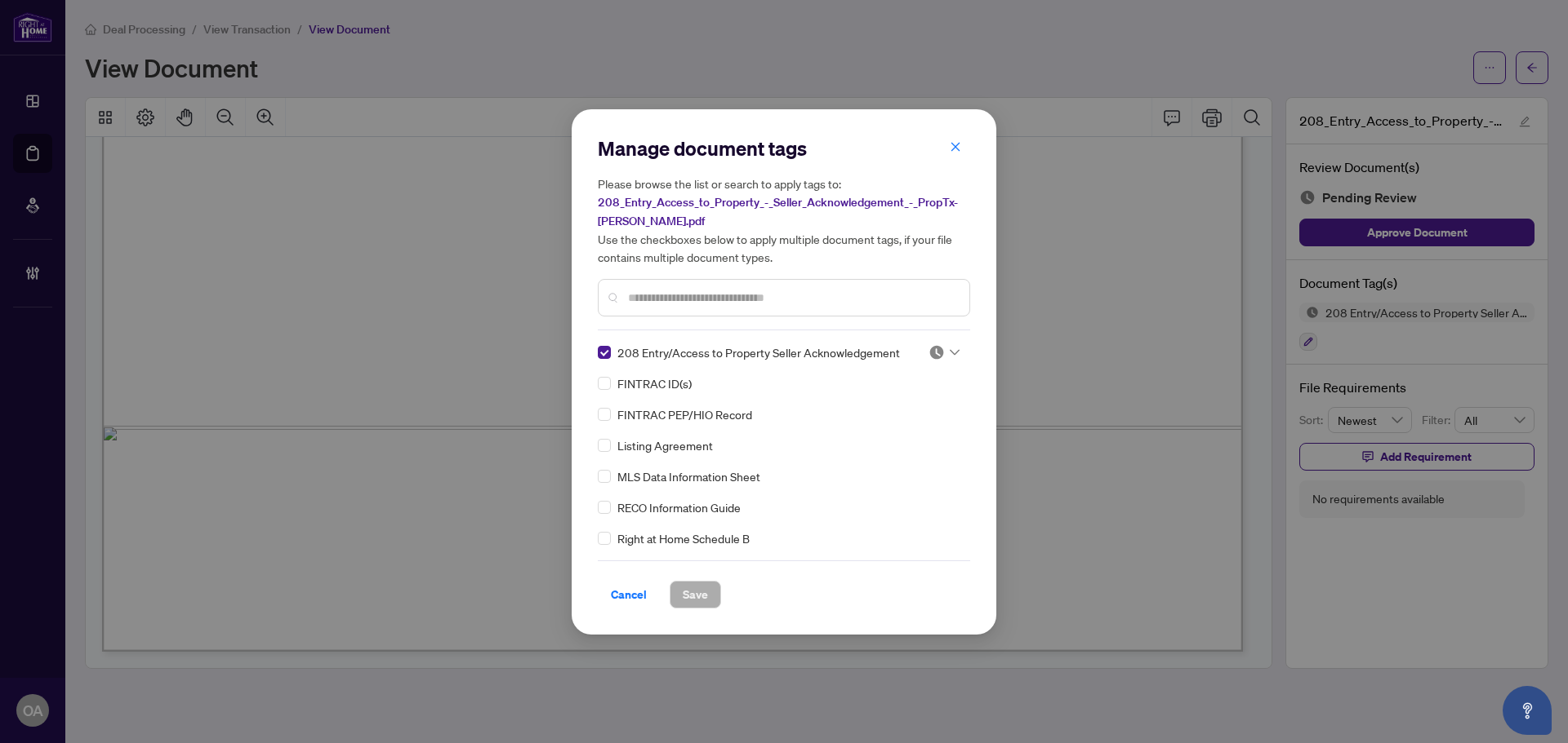
click at [952, 349] on icon at bounding box center [954, 352] width 10 height 6
click at [927, 437] on div "Approved" at bounding box center [890, 431] width 104 height 18
click at [689, 592] on span "Save" at bounding box center [695, 594] width 25 height 26
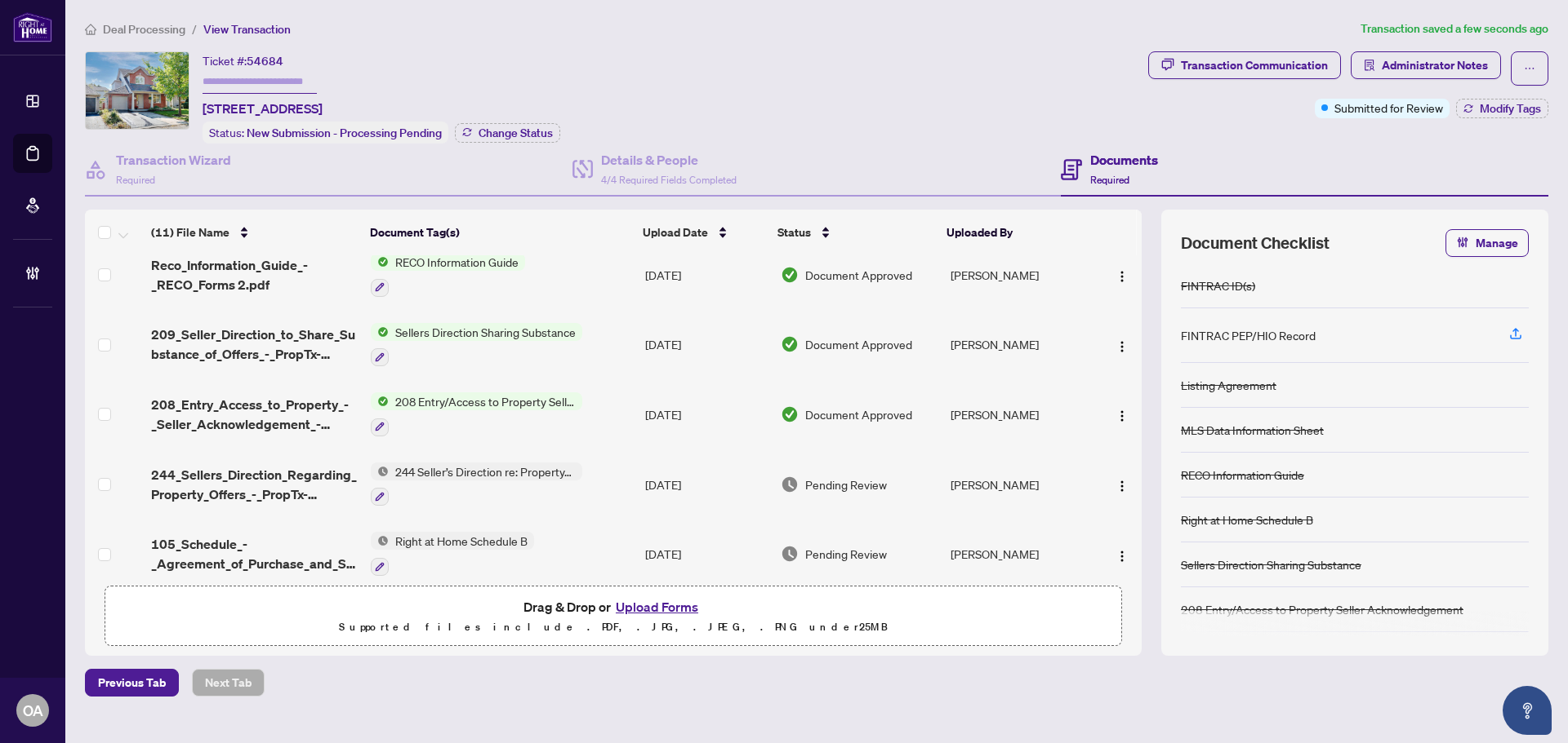
scroll to position [245, 0]
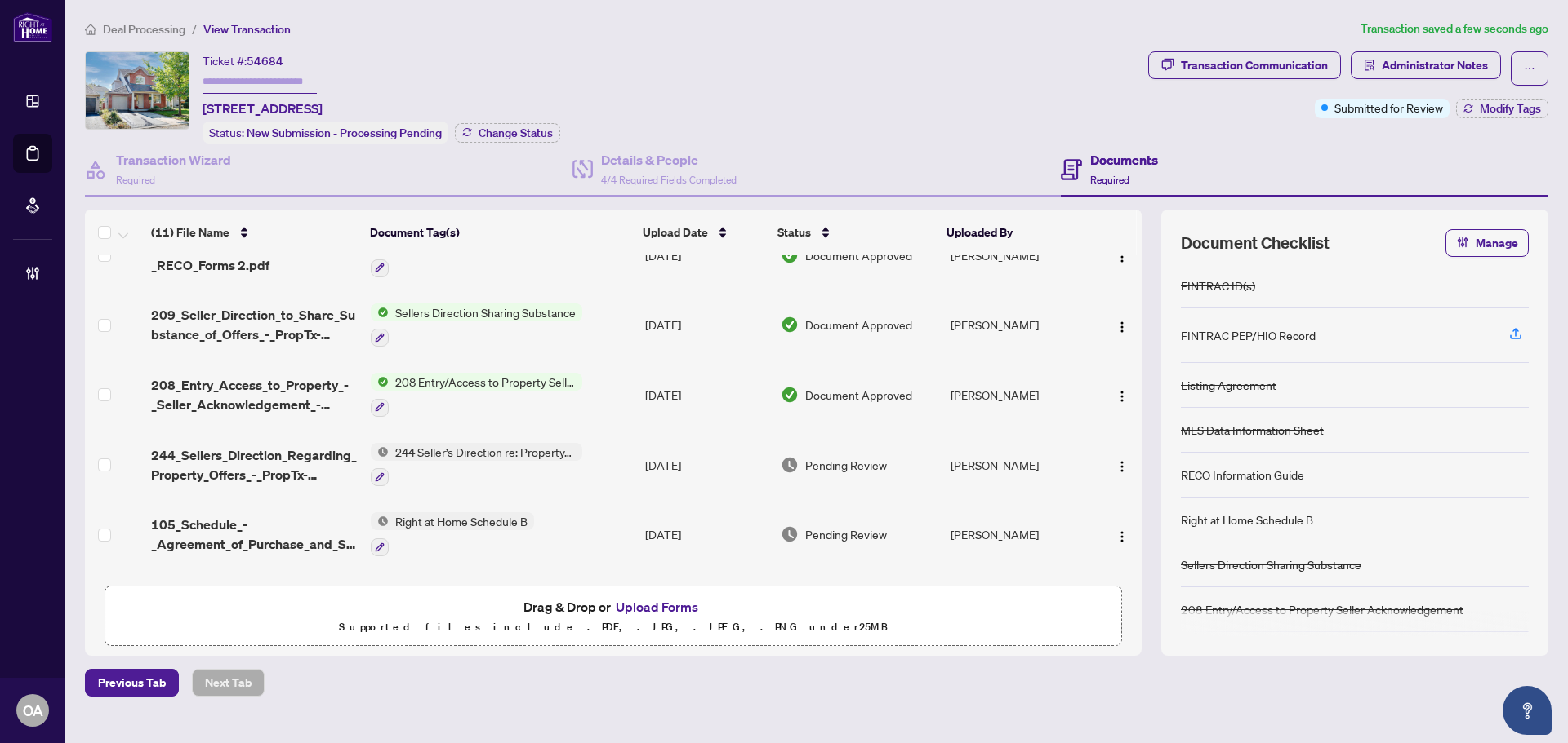
click at [291, 446] on span "244_Sellers_Direction_Regarding_Property_Offers_-_PropTx-OREA.pdf" at bounding box center [254, 465] width 207 height 39
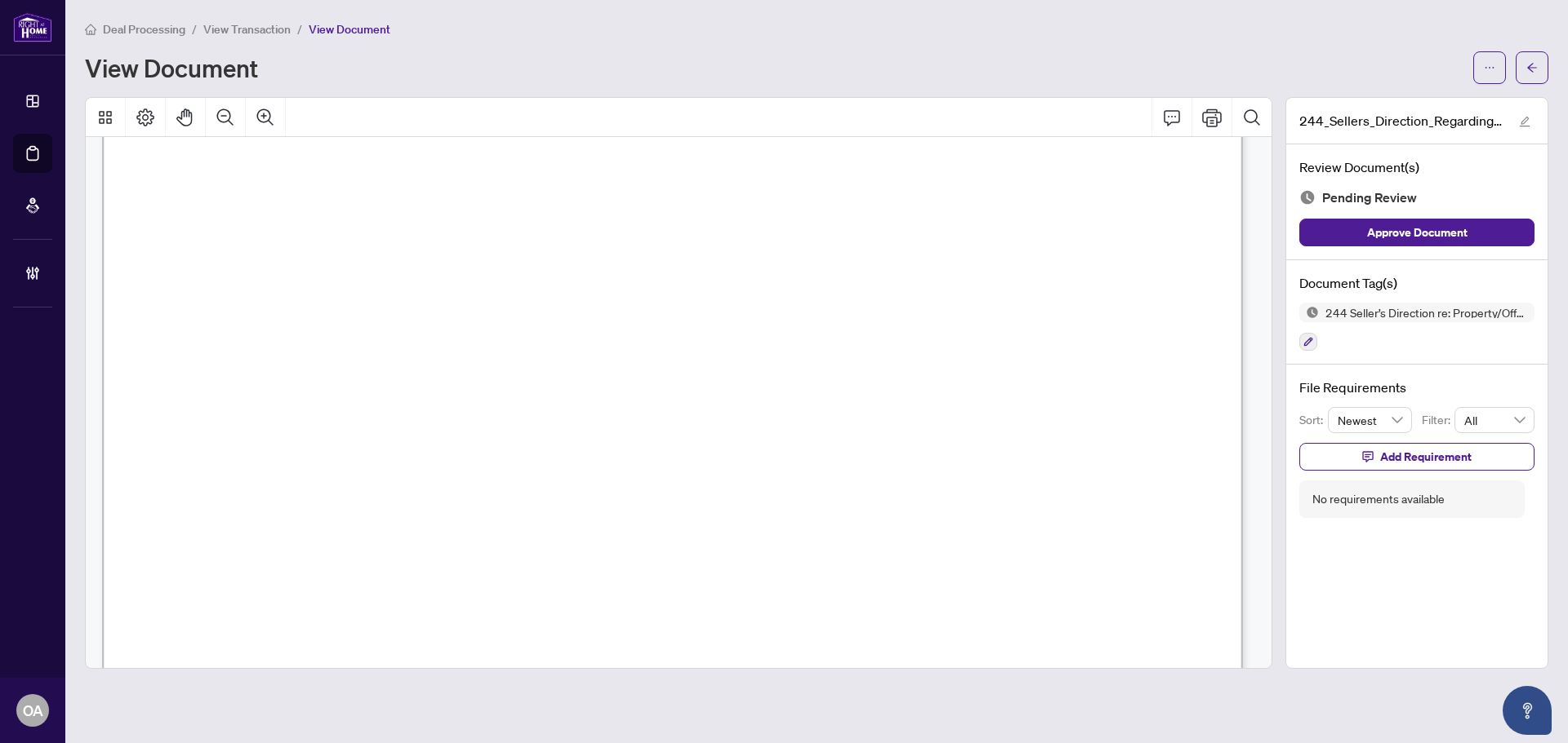
scroll to position [160, 0]
click at [1487, 66] on icon "ellipsis" at bounding box center [1489, 68] width 12 height 12
click at [1424, 63] on div "View Document" at bounding box center [774, 67] width 1378 height 26
click at [1314, 345] on button "button" at bounding box center [1308, 342] width 18 height 18
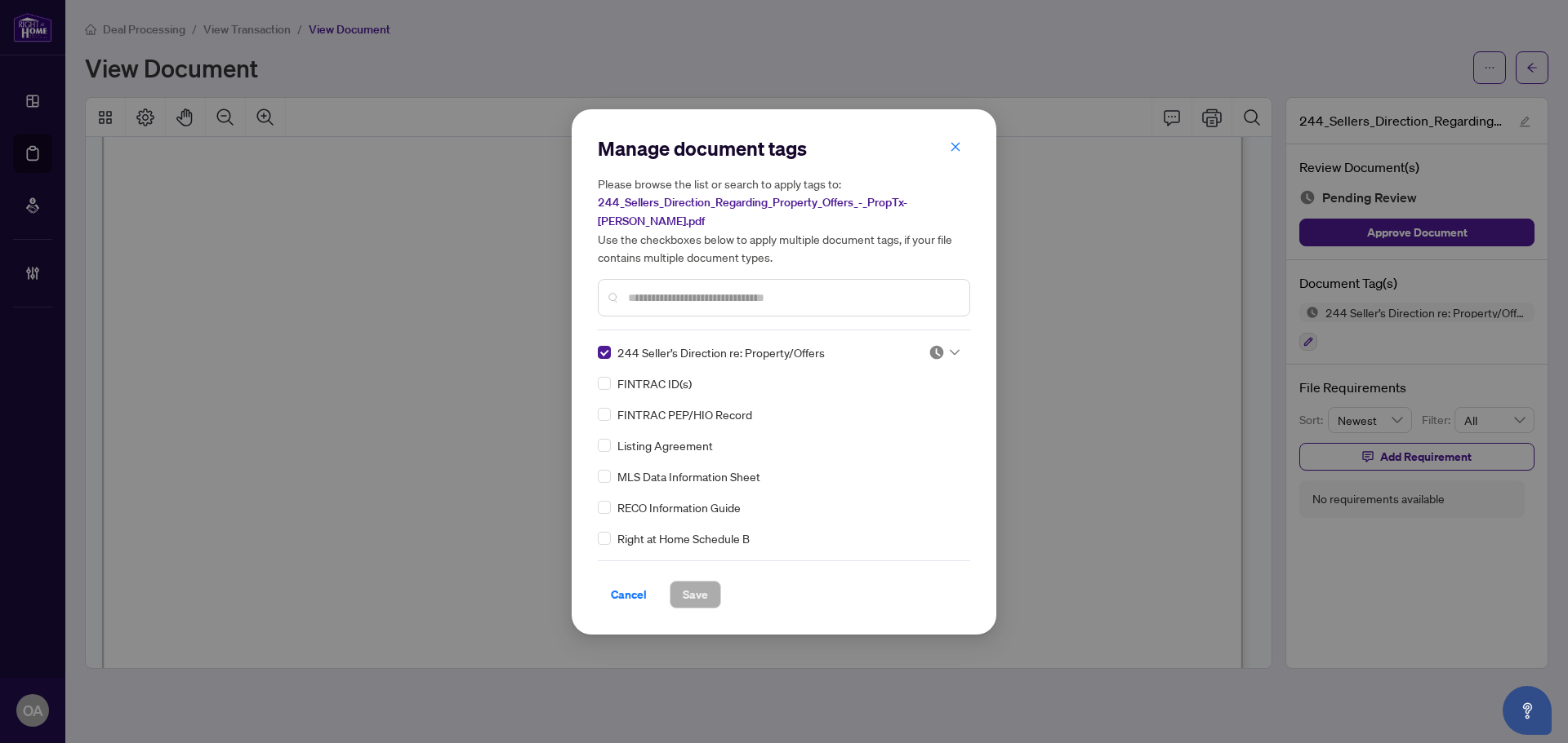
click at [949, 349] on icon at bounding box center [954, 352] width 10 height 6
click at [924, 420] on div "Approved" at bounding box center [890, 422] width 104 height 18
click at [687, 588] on span "Save" at bounding box center [695, 594] width 25 height 26
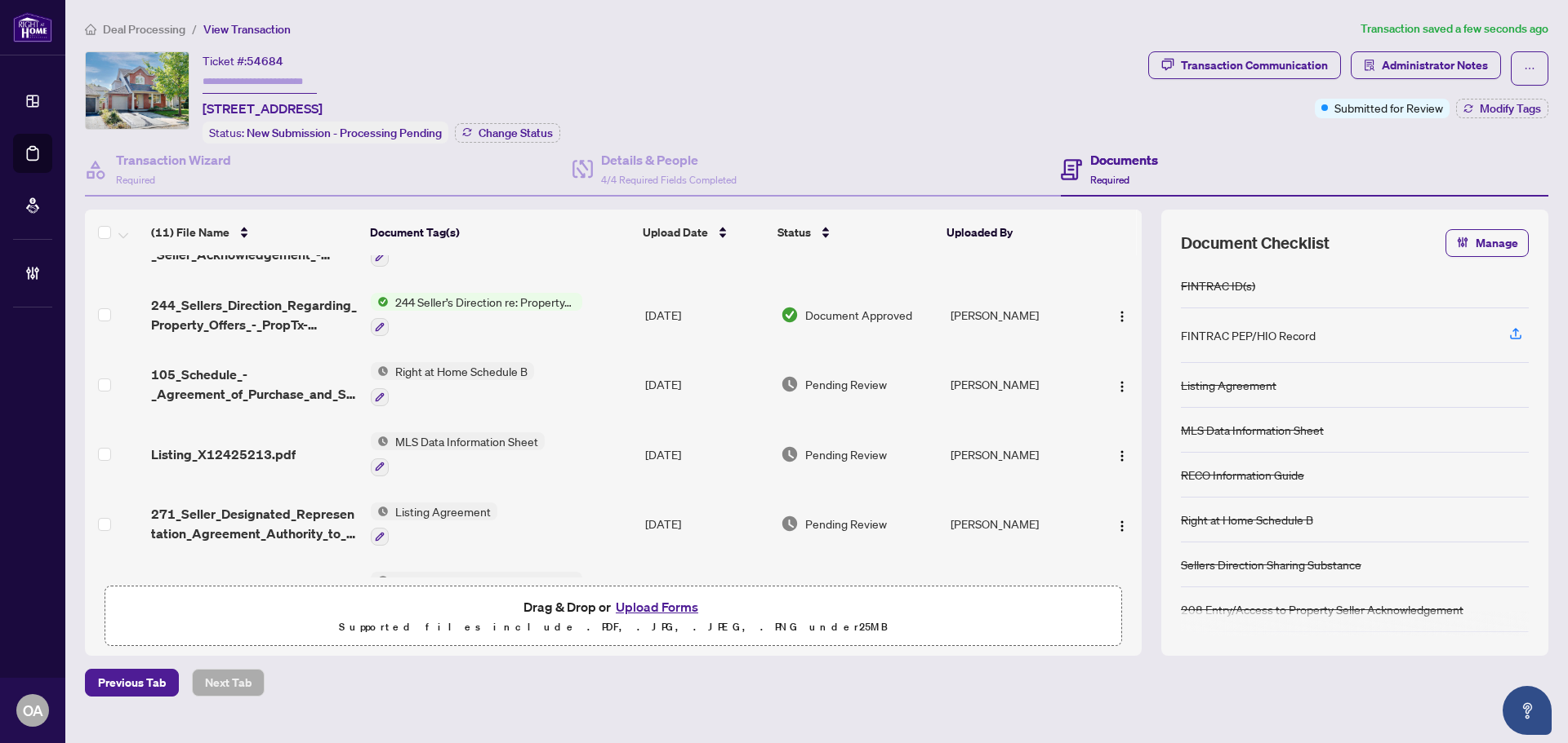
scroll to position [367, 0]
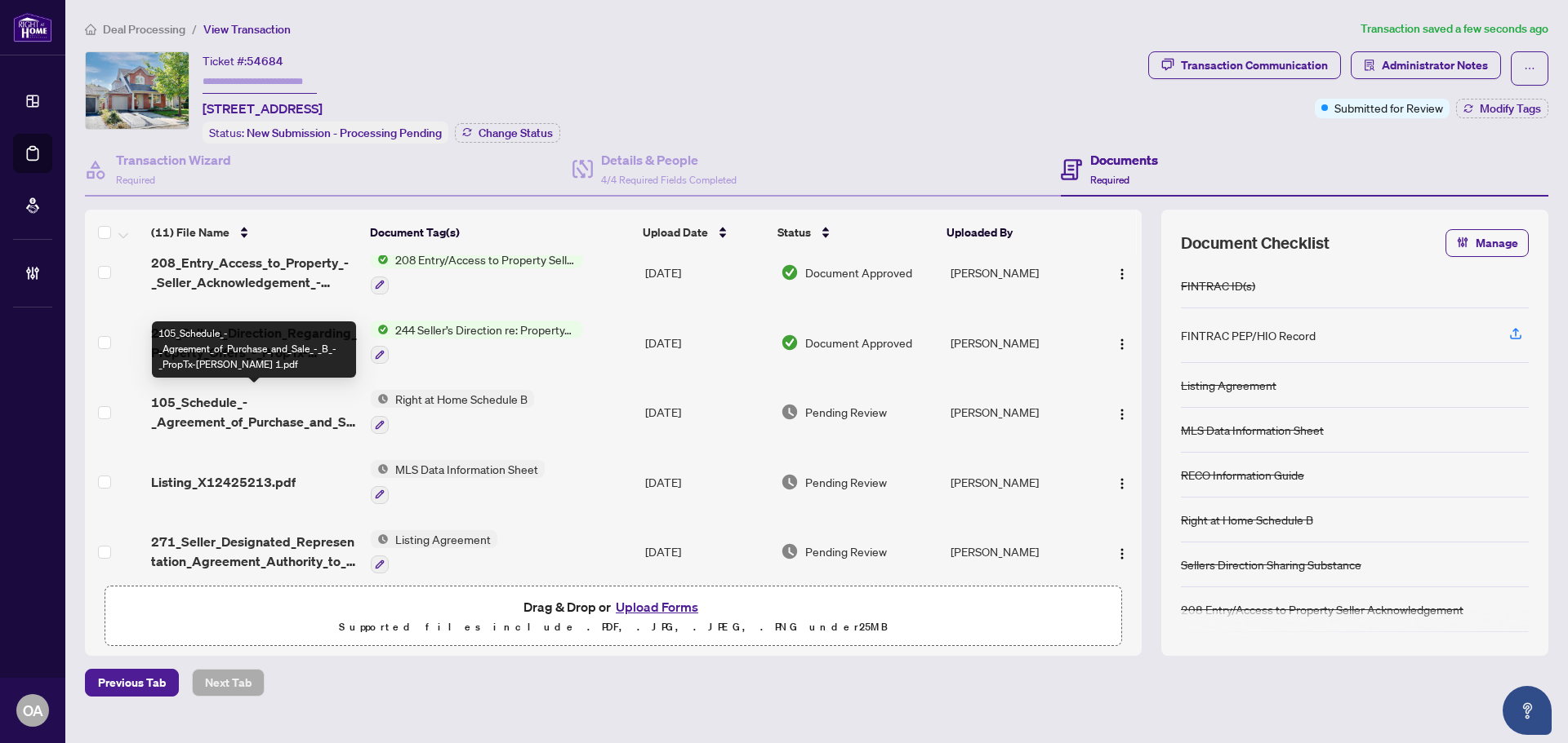
click at [299, 400] on span "105_Schedule_-_Agreement_of_Purchase_and_Sale_-_B_-_PropTx-OREA 1.pdf" at bounding box center [254, 412] width 207 height 39
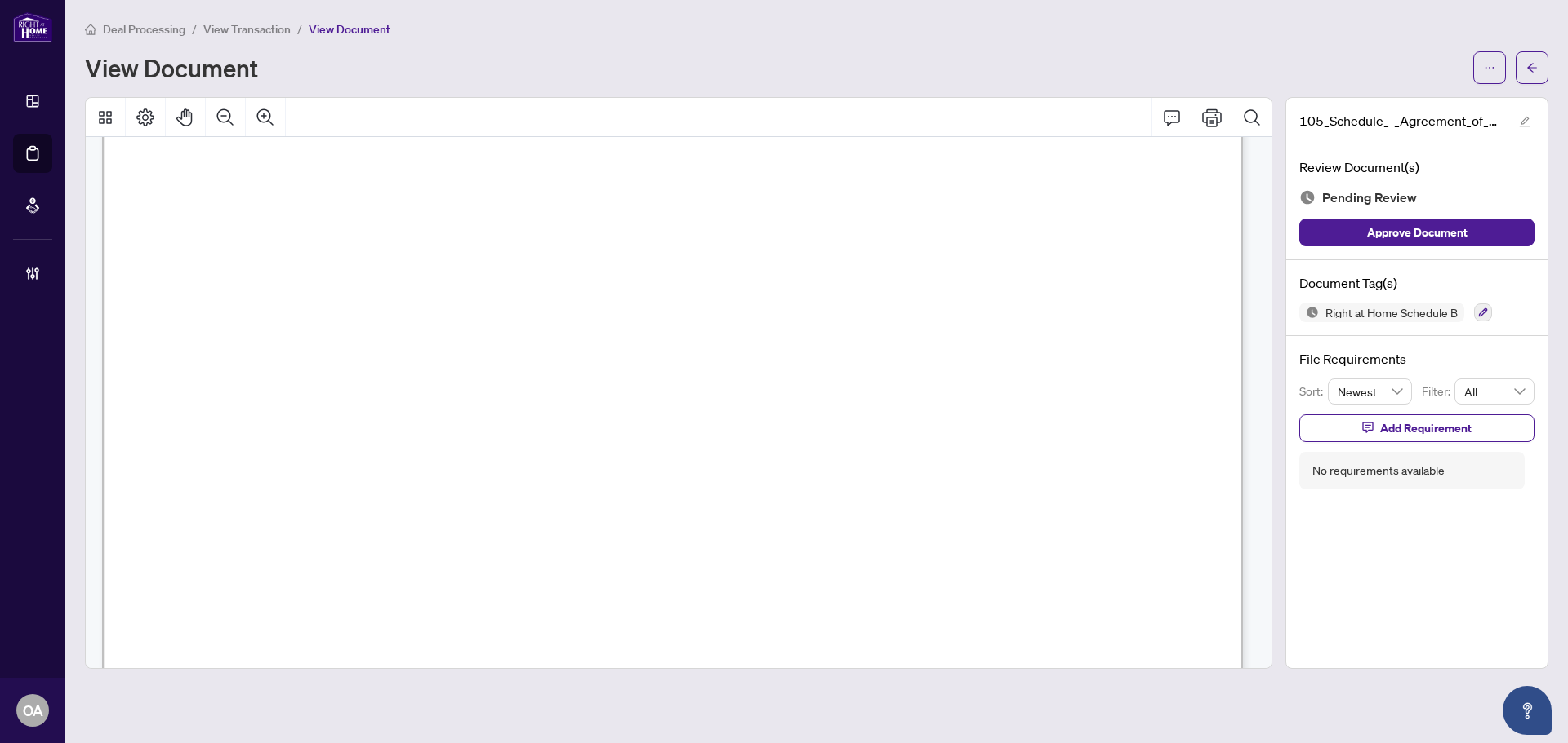
scroll to position [976, 0]
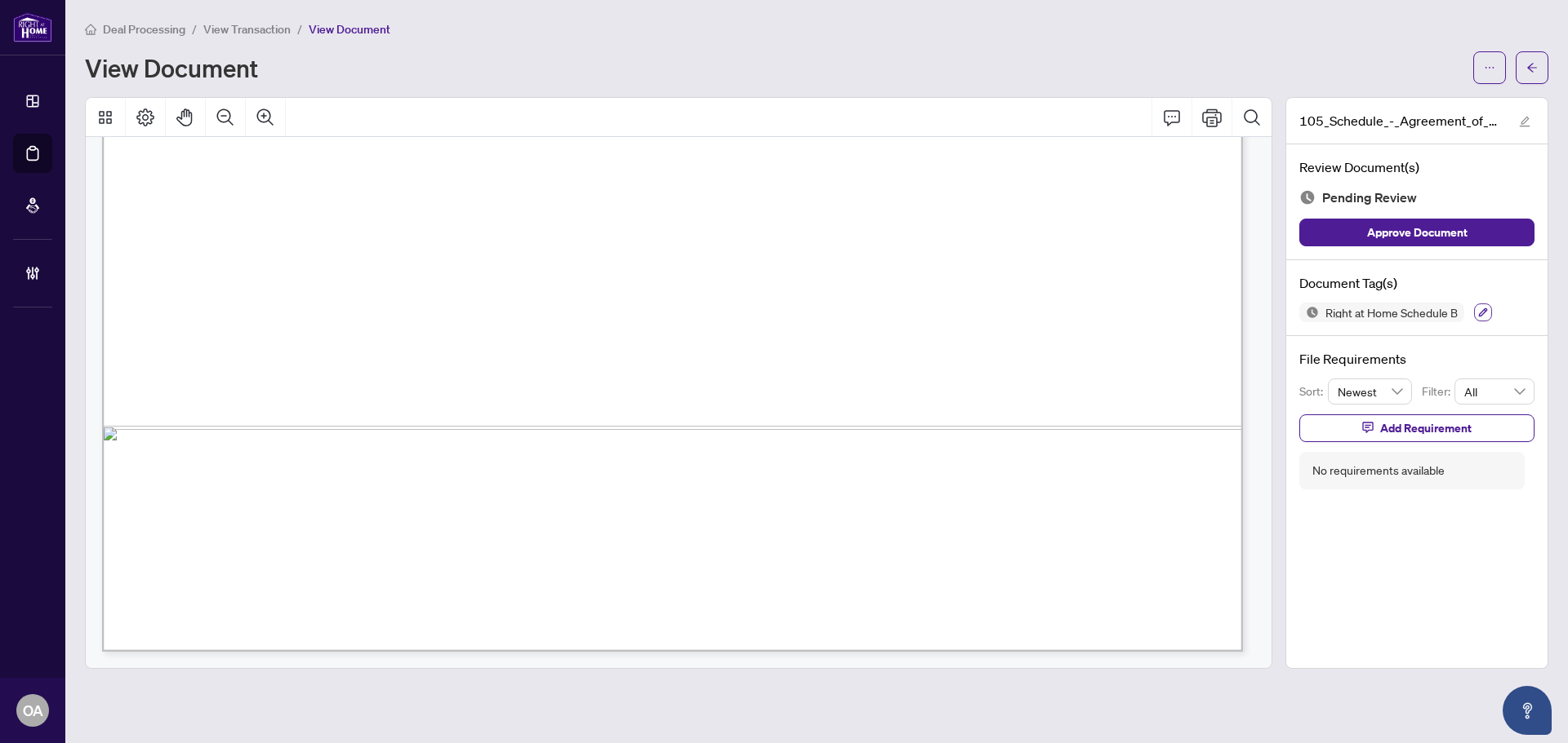
click at [1483, 311] on icon "button" at bounding box center [1482, 312] width 10 height 10
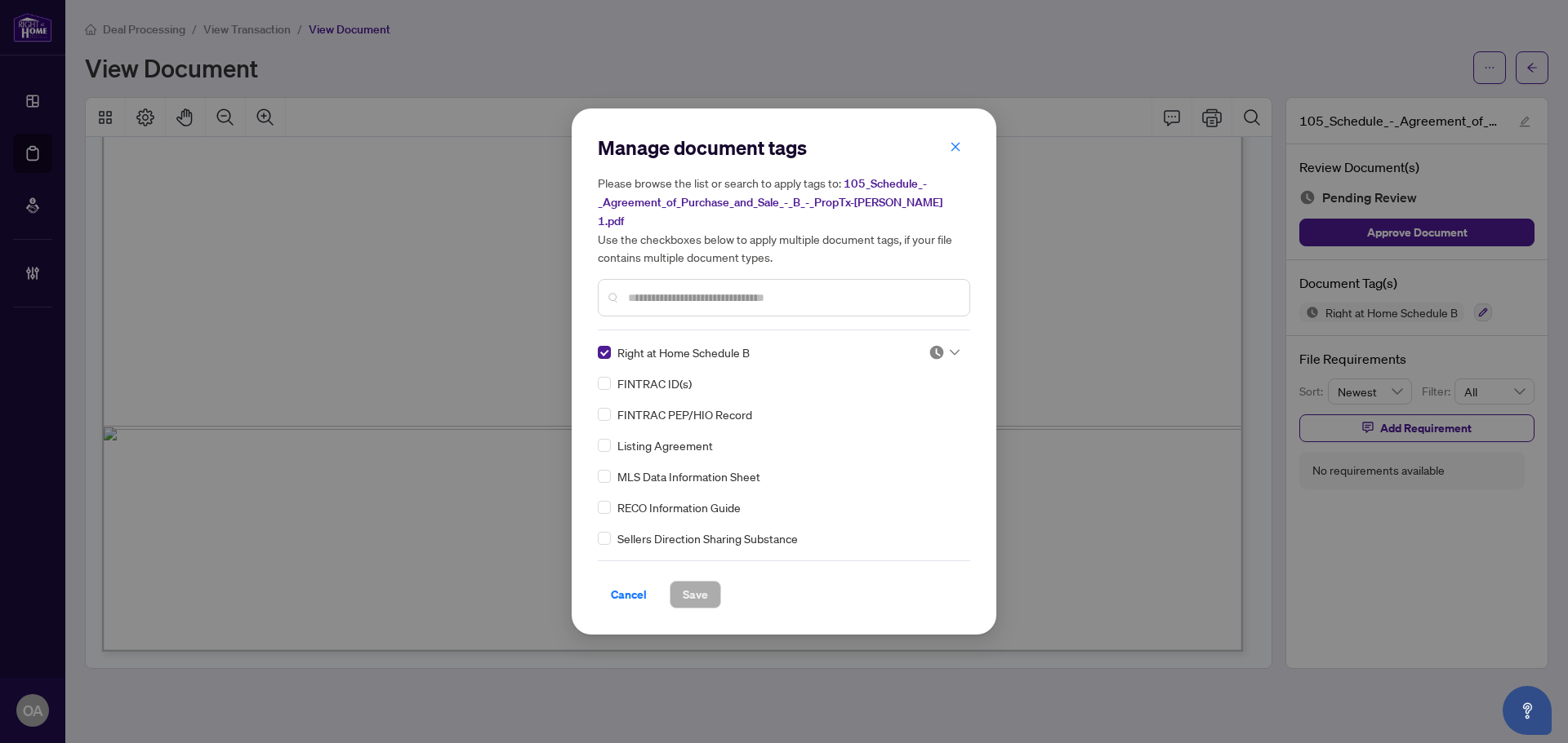
click at [950, 349] on icon at bounding box center [954, 352] width 10 height 6
click at [858, 394] on div "Needs Work" at bounding box center [890, 396] width 104 height 18
click at [703, 590] on span "Save" at bounding box center [695, 594] width 25 height 26
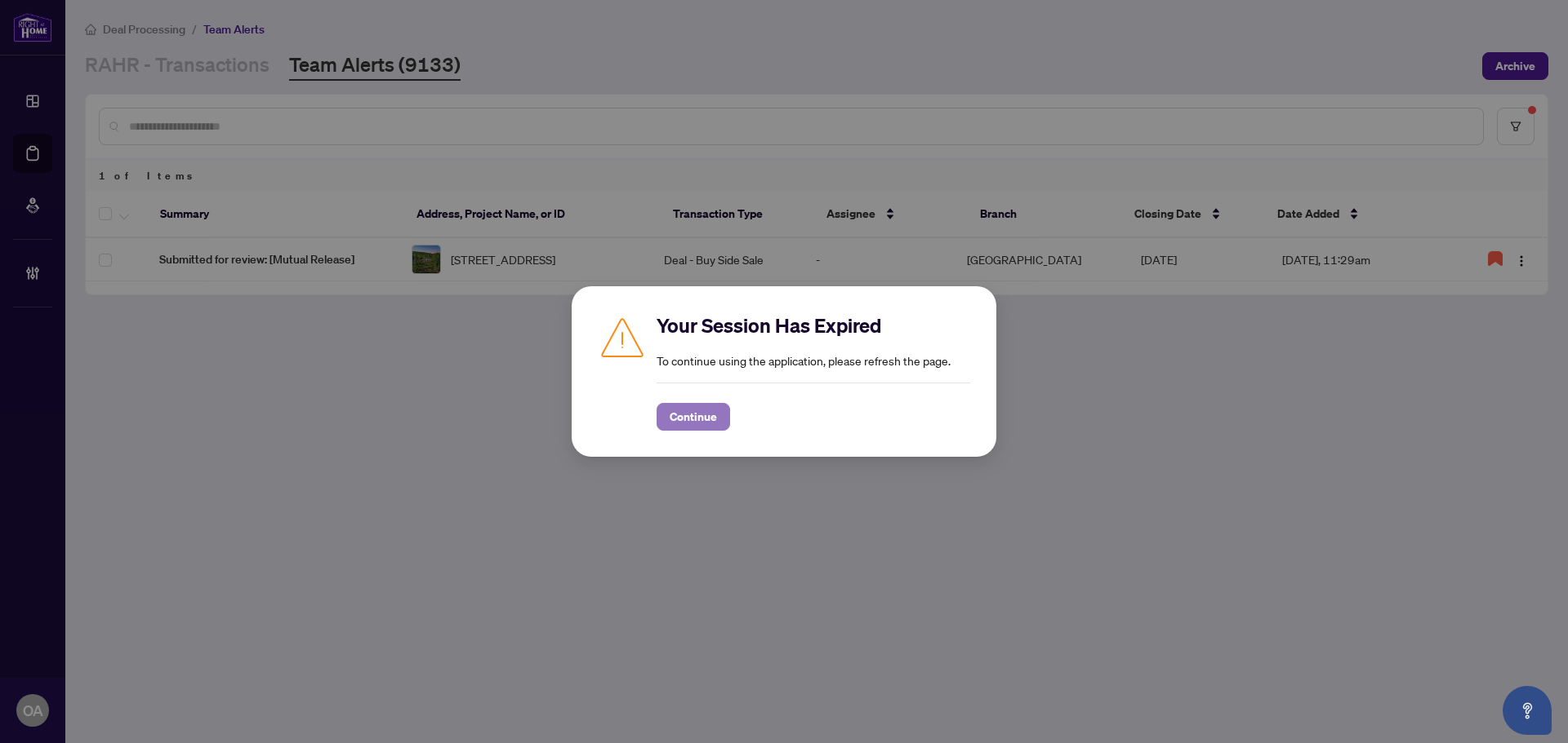
click at [677, 412] on span "Continue" at bounding box center [693, 416] width 47 height 26
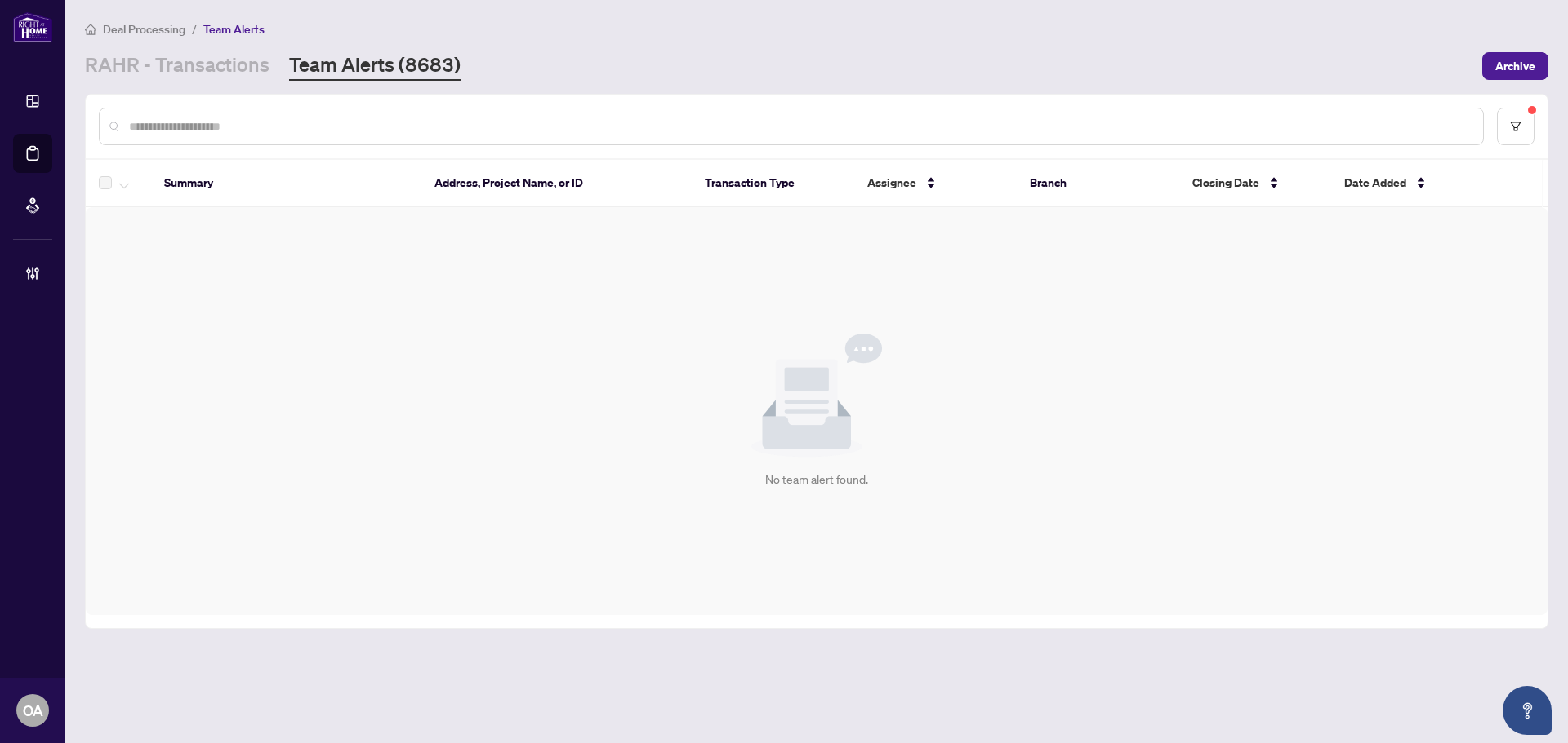
click at [326, 111] on div at bounding box center [791, 127] width 1384 height 37
drag, startPoint x: 303, startPoint y: 126, endPoint x: 250, endPoint y: 106, distance: 56.6
click at [303, 127] on input "text" at bounding box center [800, 127] width 1341 height 18
drag, startPoint x: 253, startPoint y: 110, endPoint x: 229, endPoint y: 127, distance: 29.4
paste input "**********"
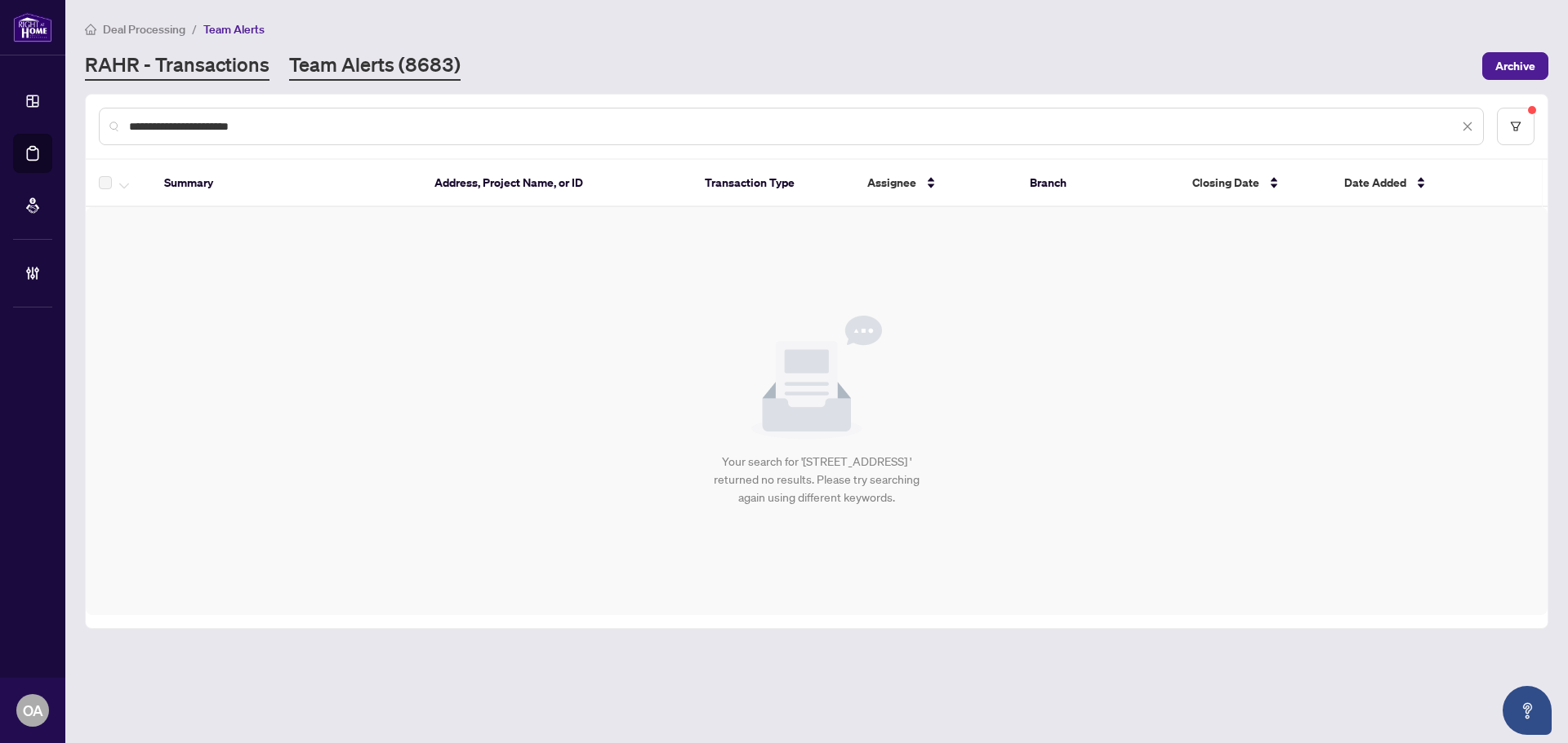
type input "**********"
click at [219, 70] on link "RAHR - Transactions" at bounding box center [177, 66] width 185 height 29
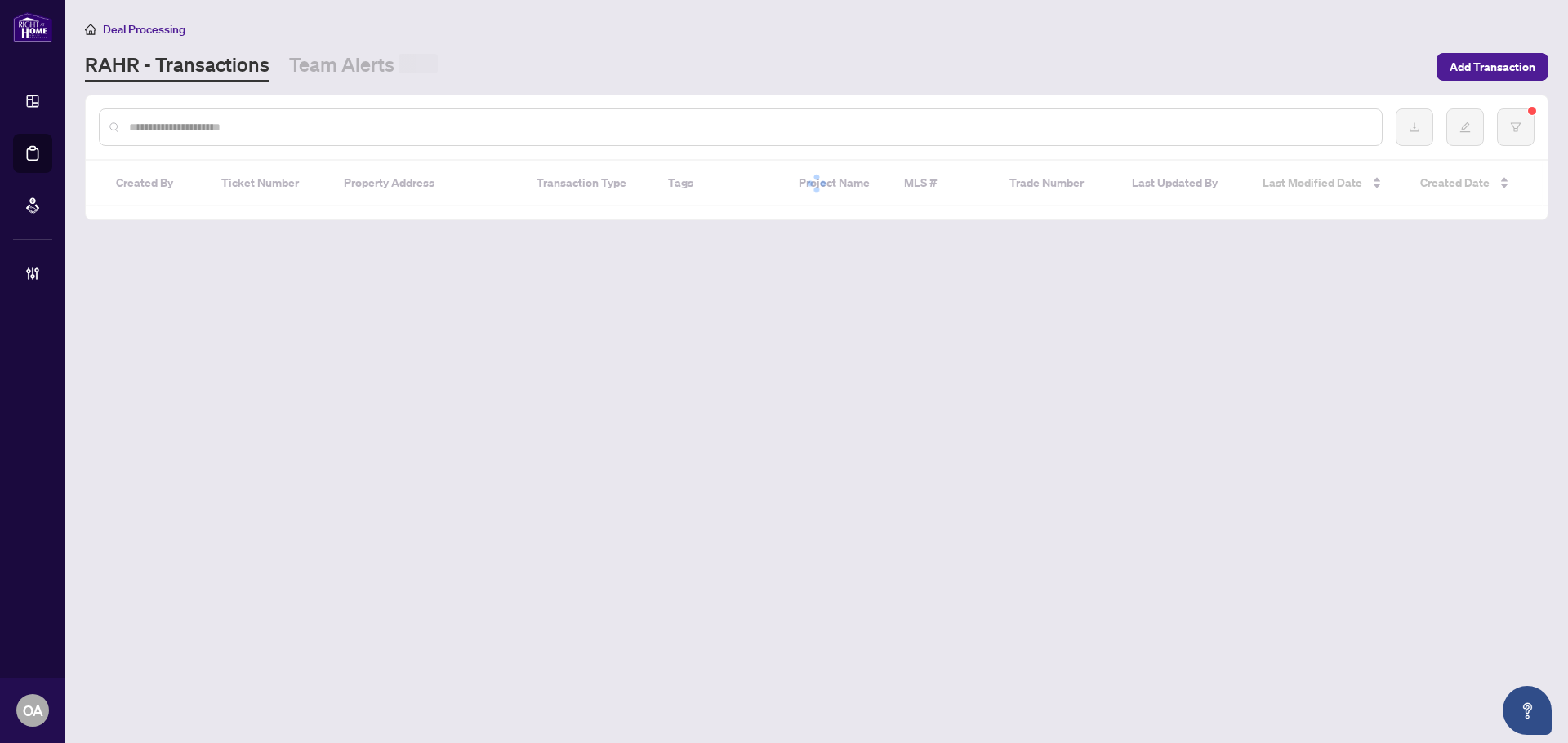
click at [242, 135] on div at bounding box center [741, 127] width 1284 height 37
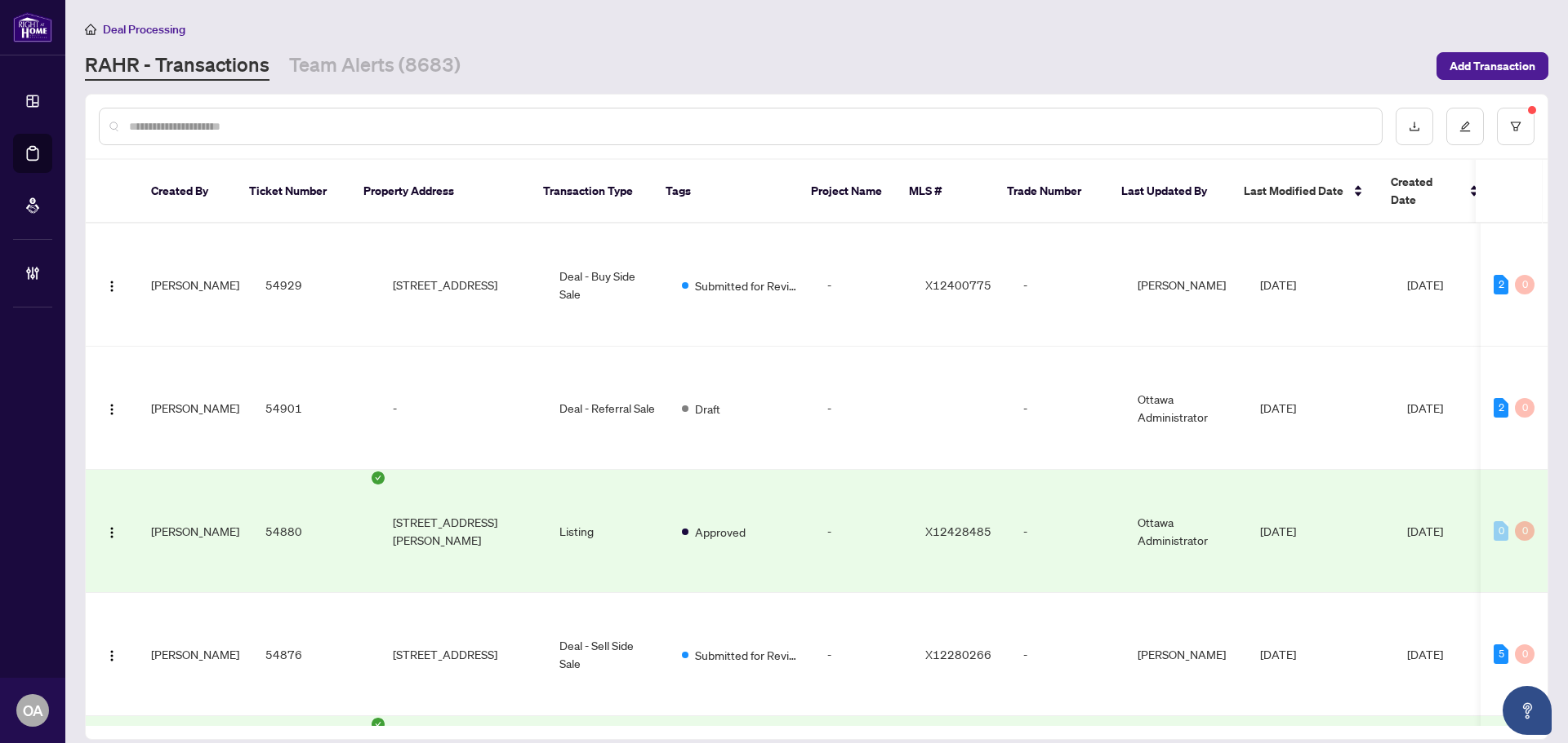
click at [261, 121] on input "text" at bounding box center [749, 127] width 1239 height 18
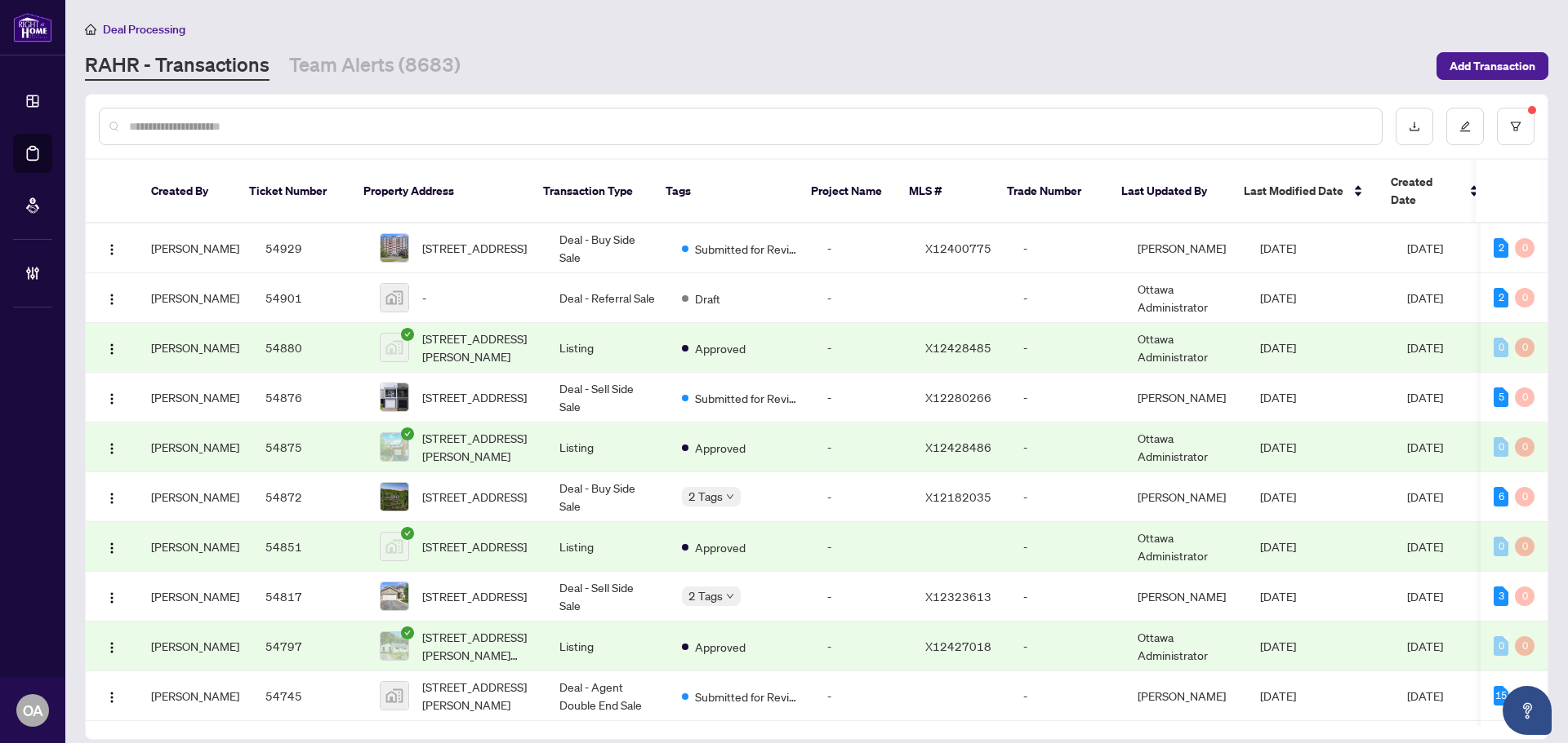
paste input "**********"
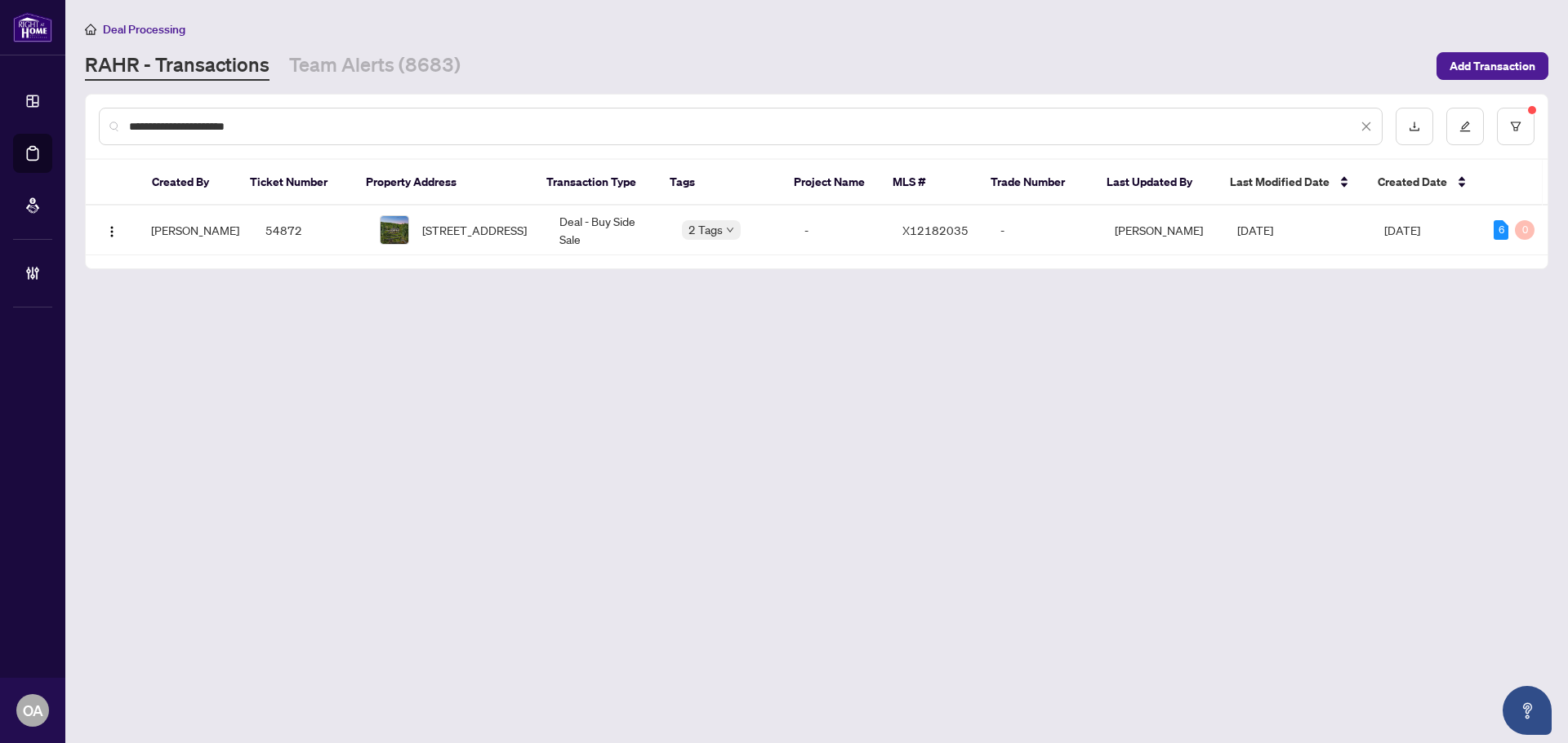
type input "**********"
drag, startPoint x: 375, startPoint y: 32, endPoint x: 477, endPoint y: 320, distance: 305.5
click at [486, 364] on main "**********" at bounding box center [816, 372] width 1502 height 743
click at [470, 223] on span "2803 Centennial Lake Rd, Calabogie, Ontario K0J 1H0, Canada" at bounding box center [474, 230] width 104 height 18
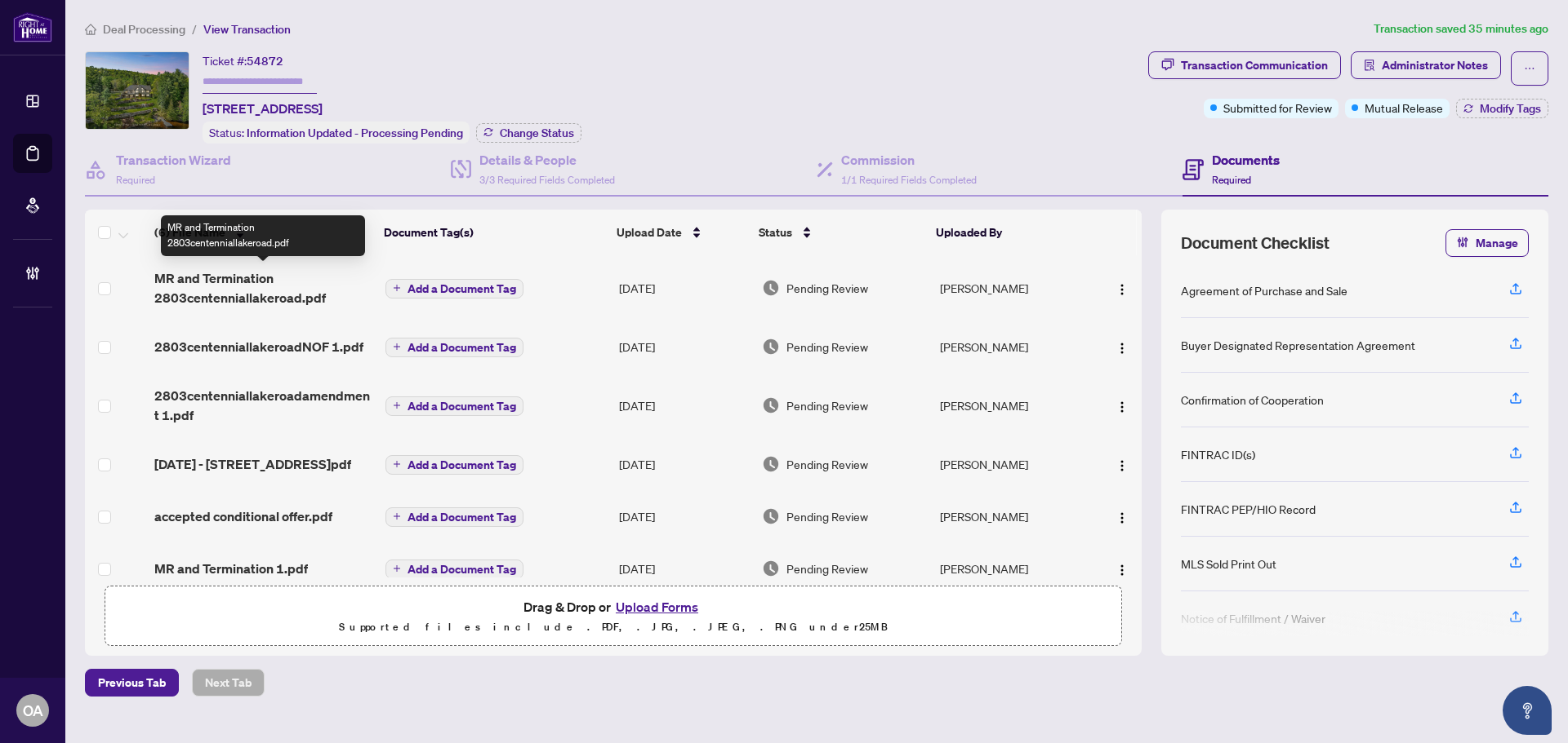
click at [236, 286] on span "MR and Termination 2803centenniallakeroad.pdf" at bounding box center [263, 288] width 218 height 39
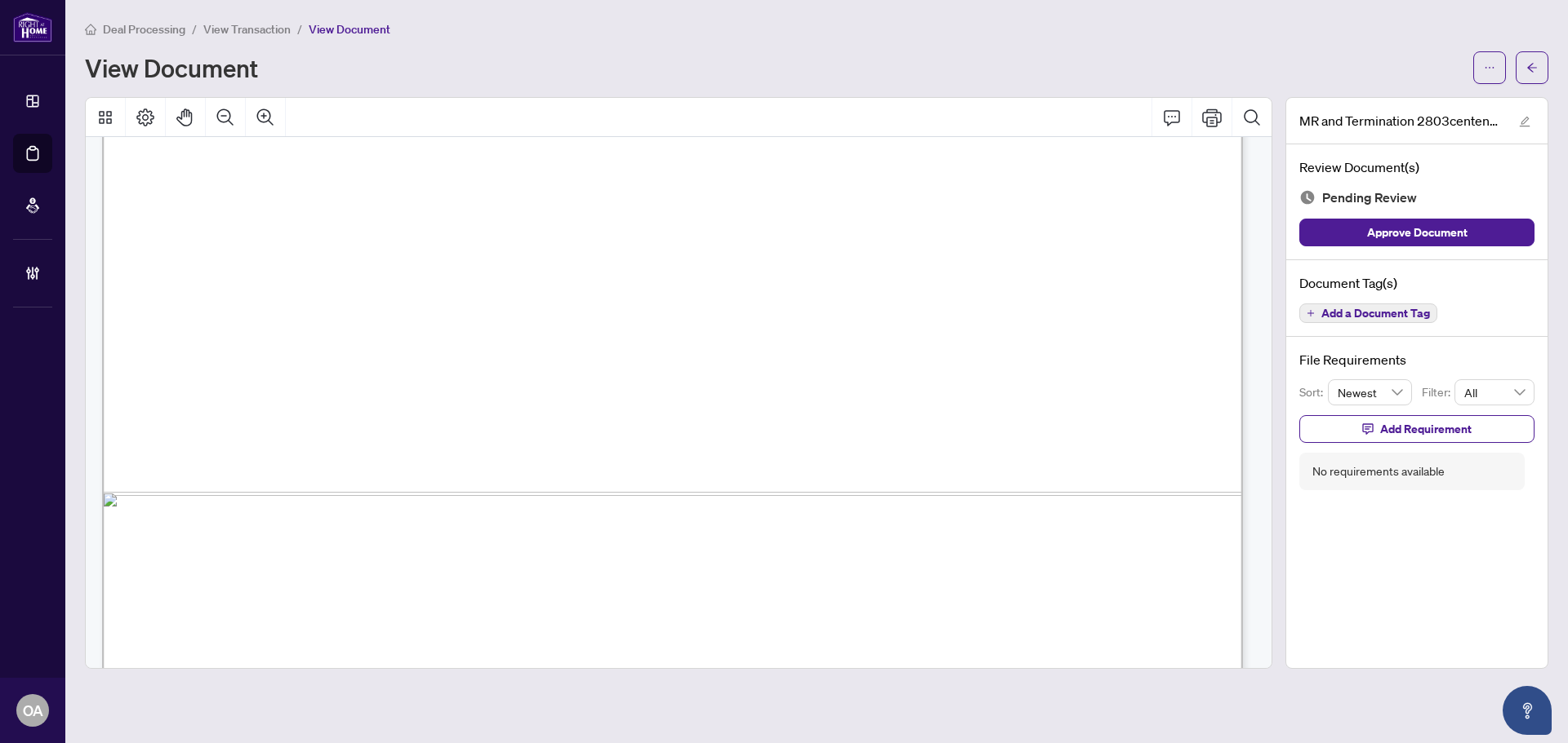
scroll to position [2448, 0]
click at [1503, 57] on button "button" at bounding box center [1489, 68] width 33 height 33
click at [1414, 97] on span "Download" at bounding box center [1430, 102] width 124 height 18
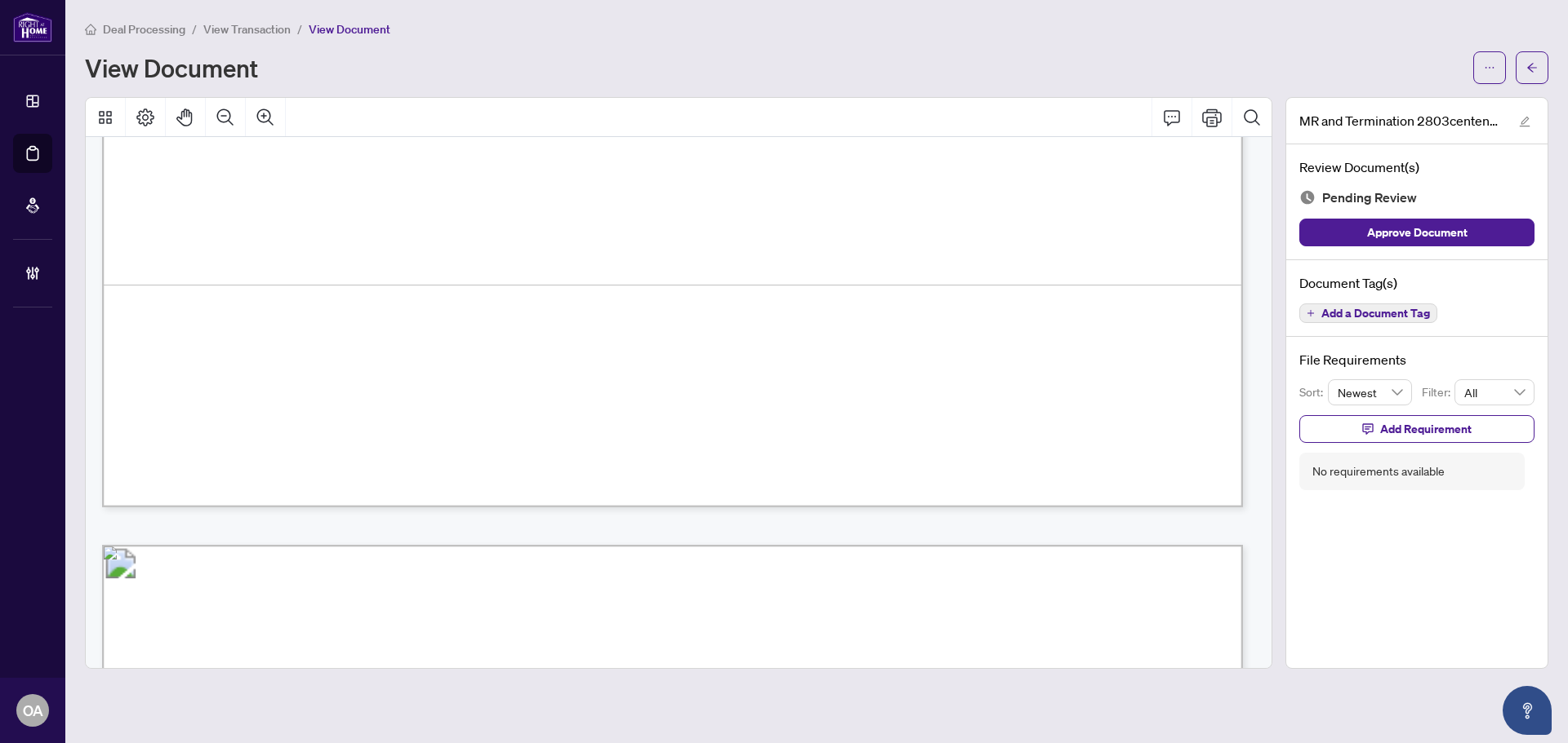
scroll to position [1102, 0]
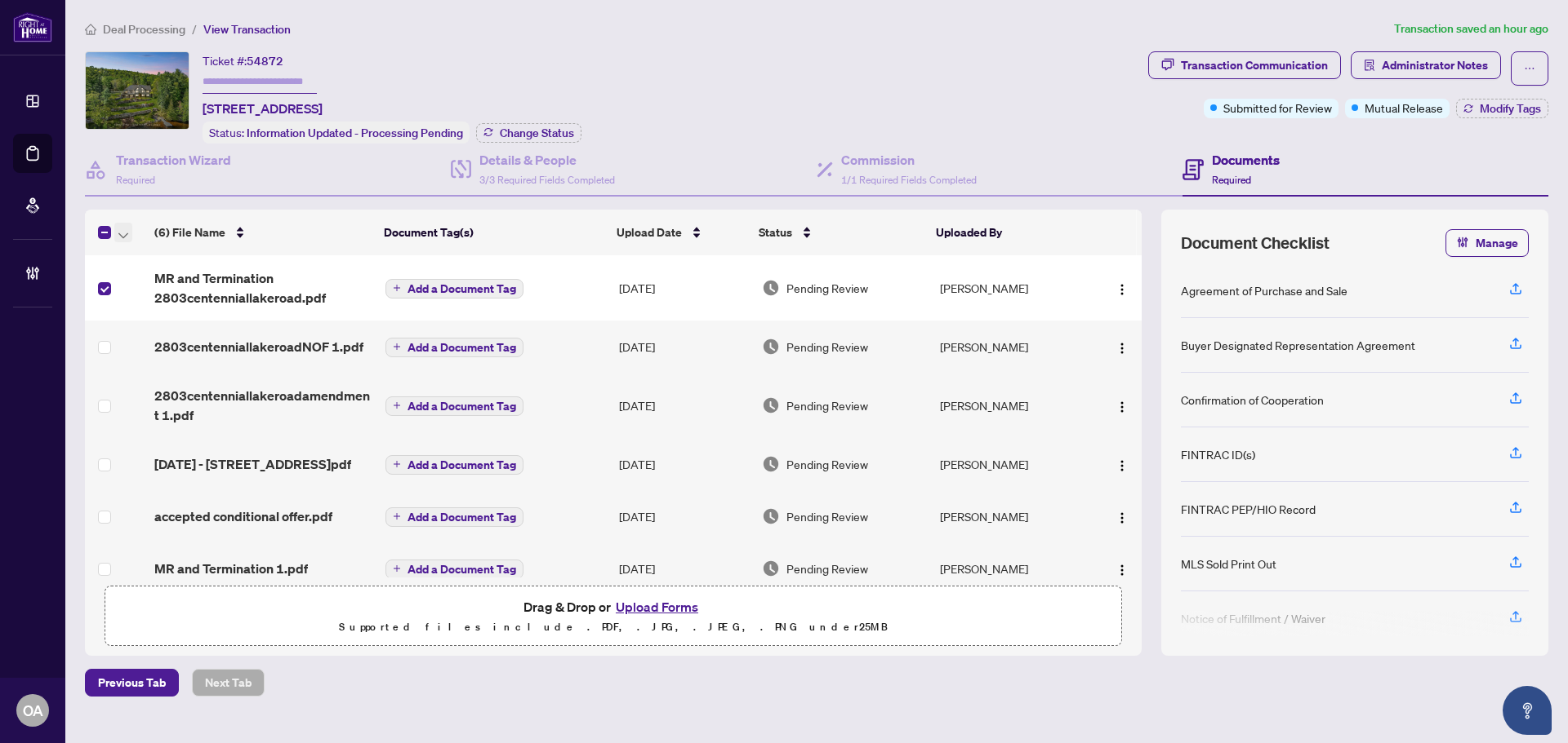
click at [126, 233] on icon "button" at bounding box center [123, 235] width 10 height 5
click at [131, 306] on span "Archive Selected" at bounding box center [200, 312] width 145 height 18
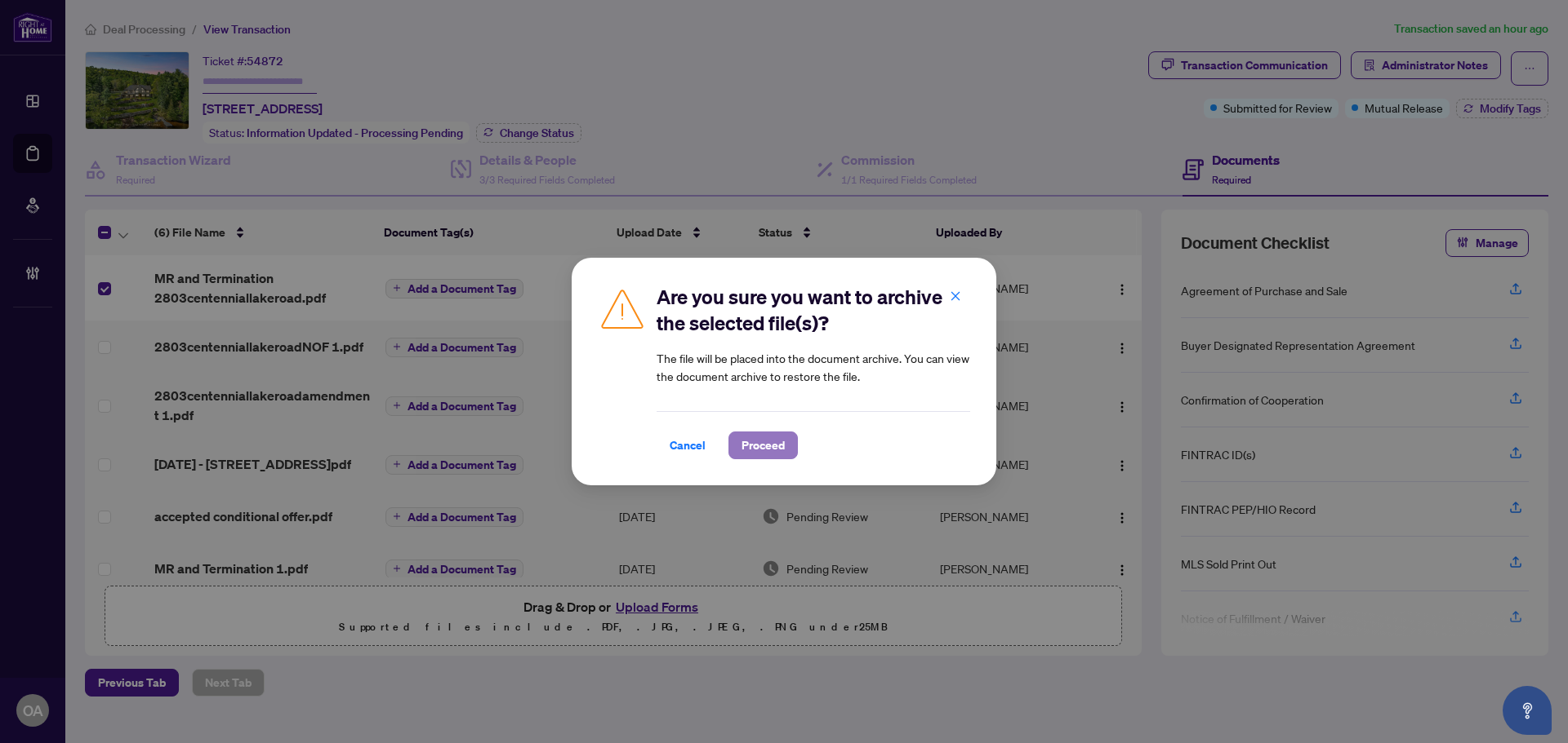
click at [759, 439] on span "Proceed" at bounding box center [763, 445] width 44 height 26
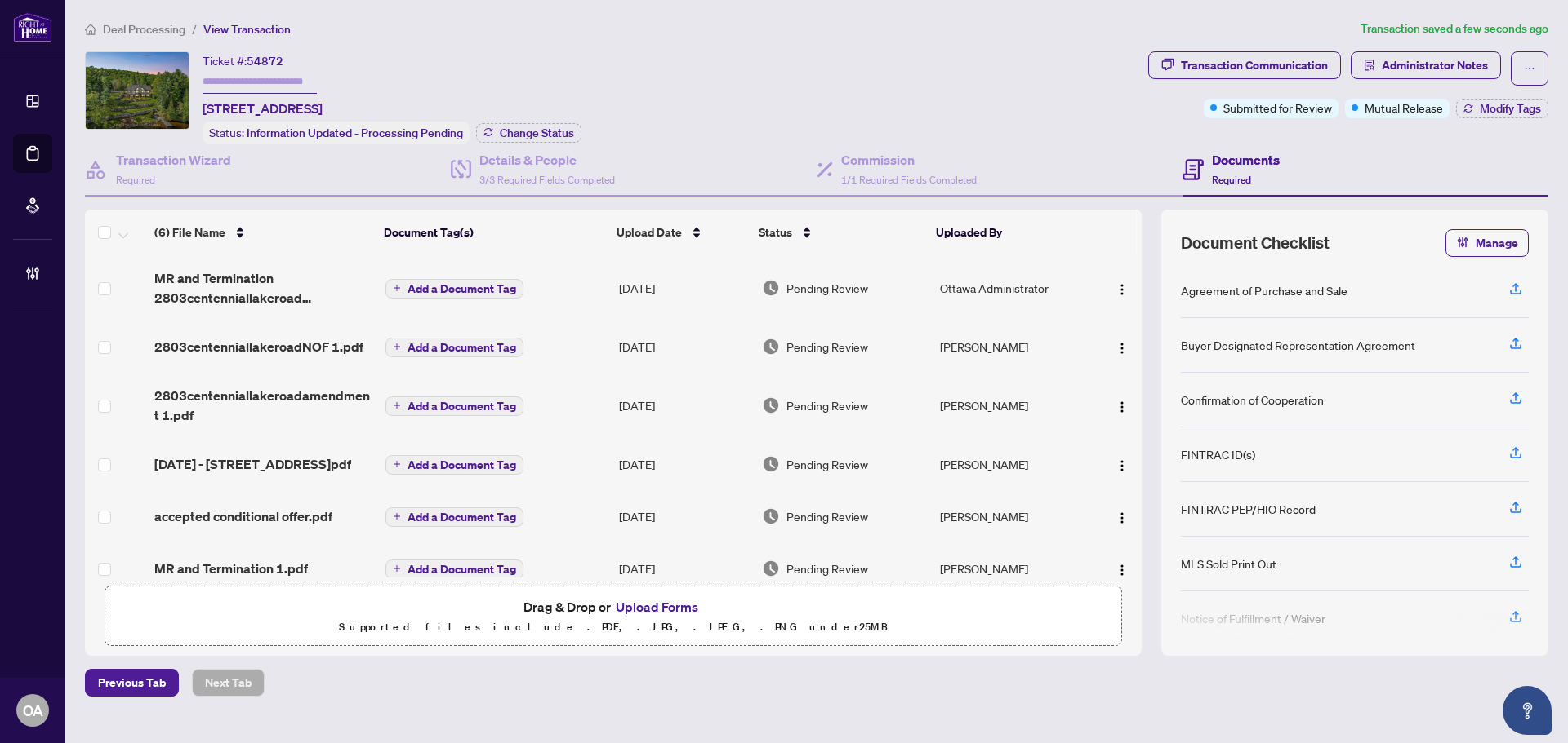
click at [476, 283] on span "Add a Document Tag" at bounding box center [462, 289] width 109 height 12
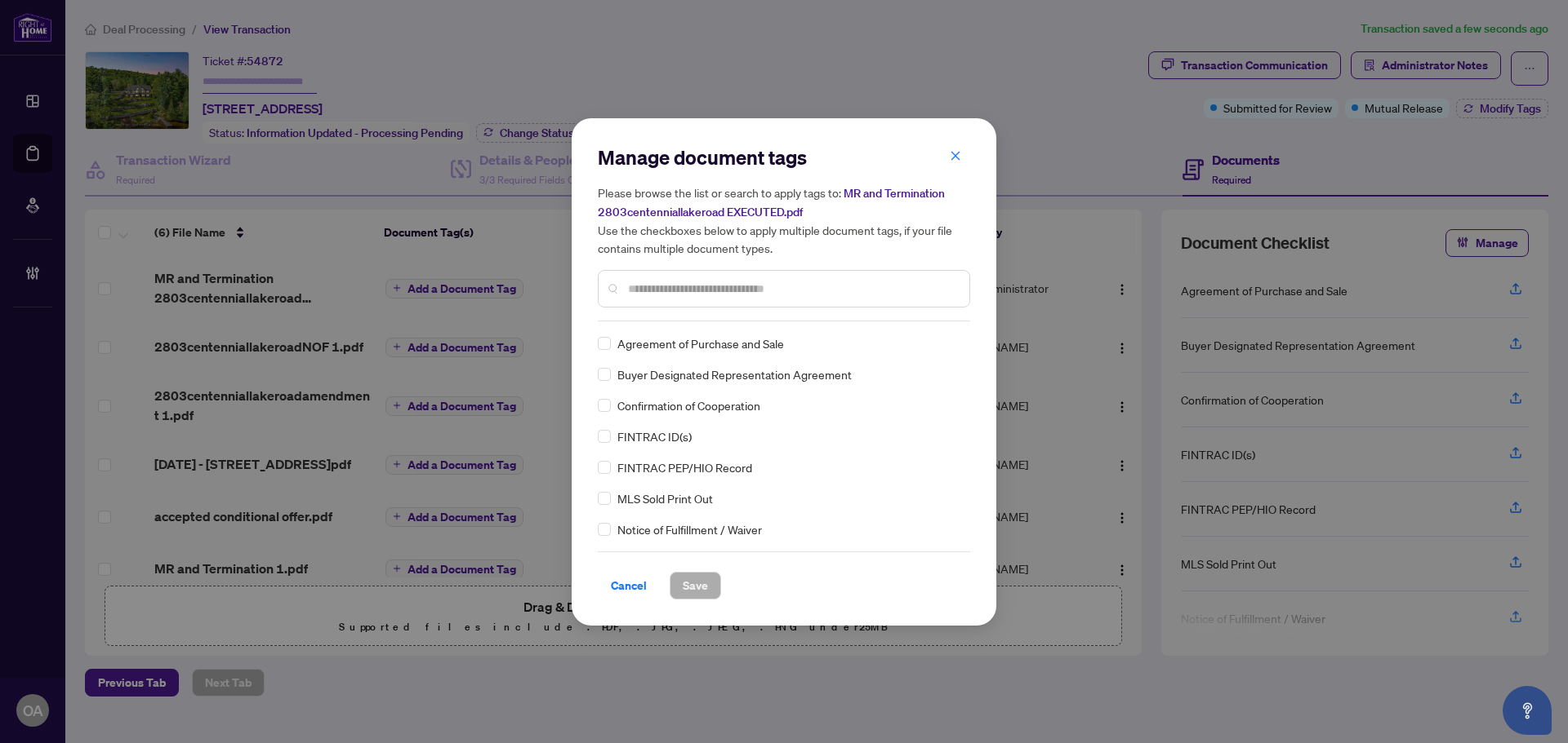
click at [720, 287] on input "text" at bounding box center [792, 289] width 328 height 18
type input "*"
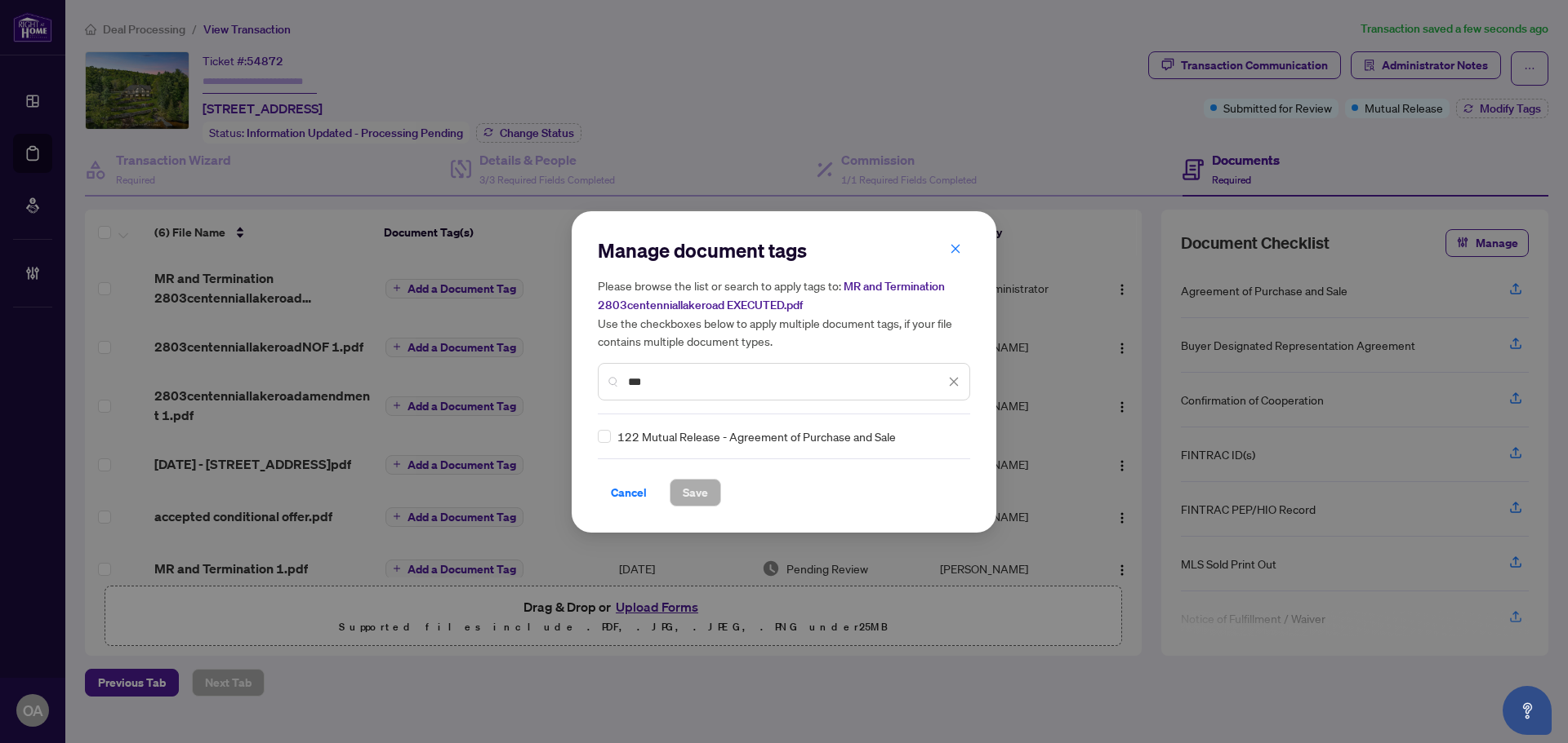
type input "***"
click at [696, 491] on span "Save" at bounding box center [695, 493] width 25 height 26
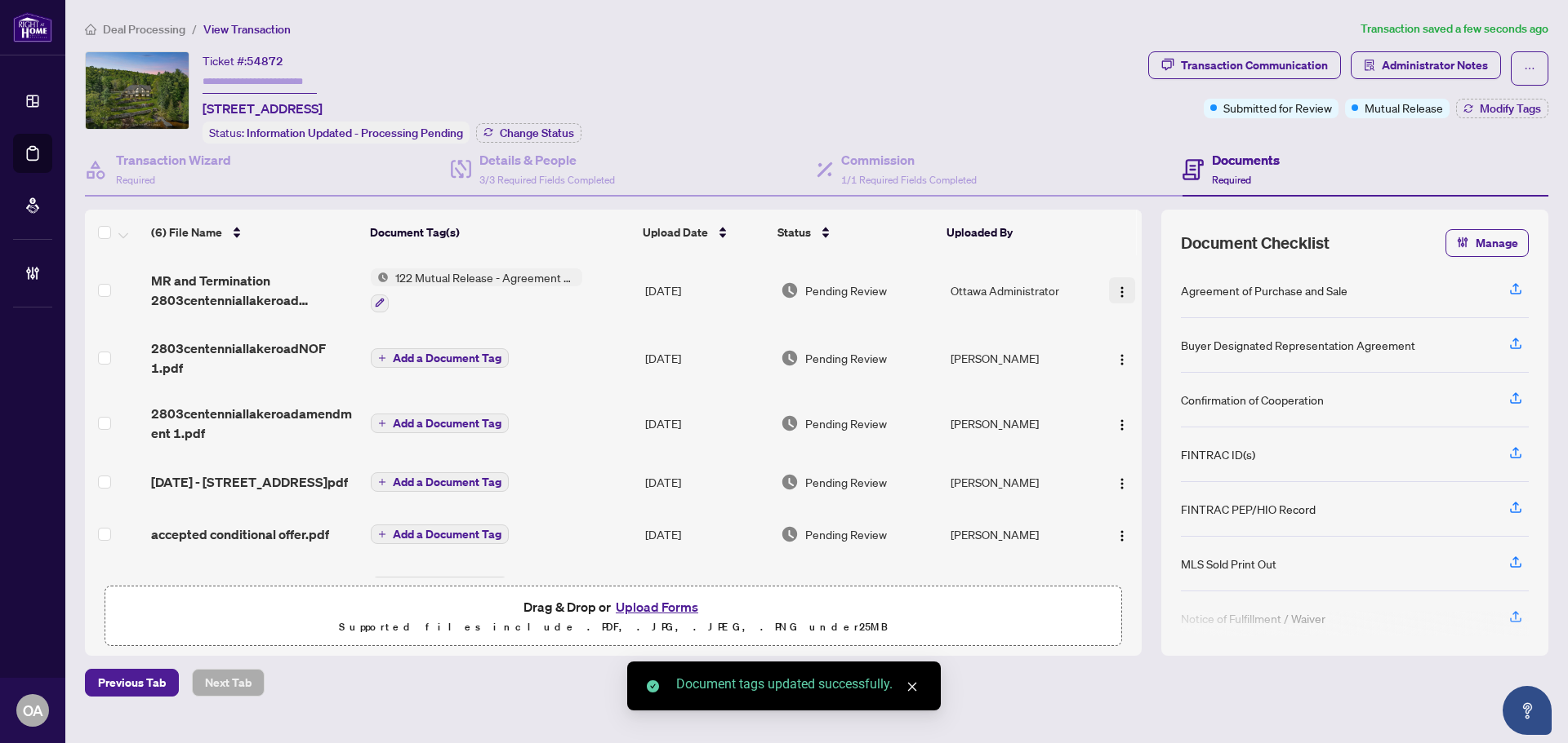
click at [1116, 287] on img "button" at bounding box center [1121, 292] width 13 height 13
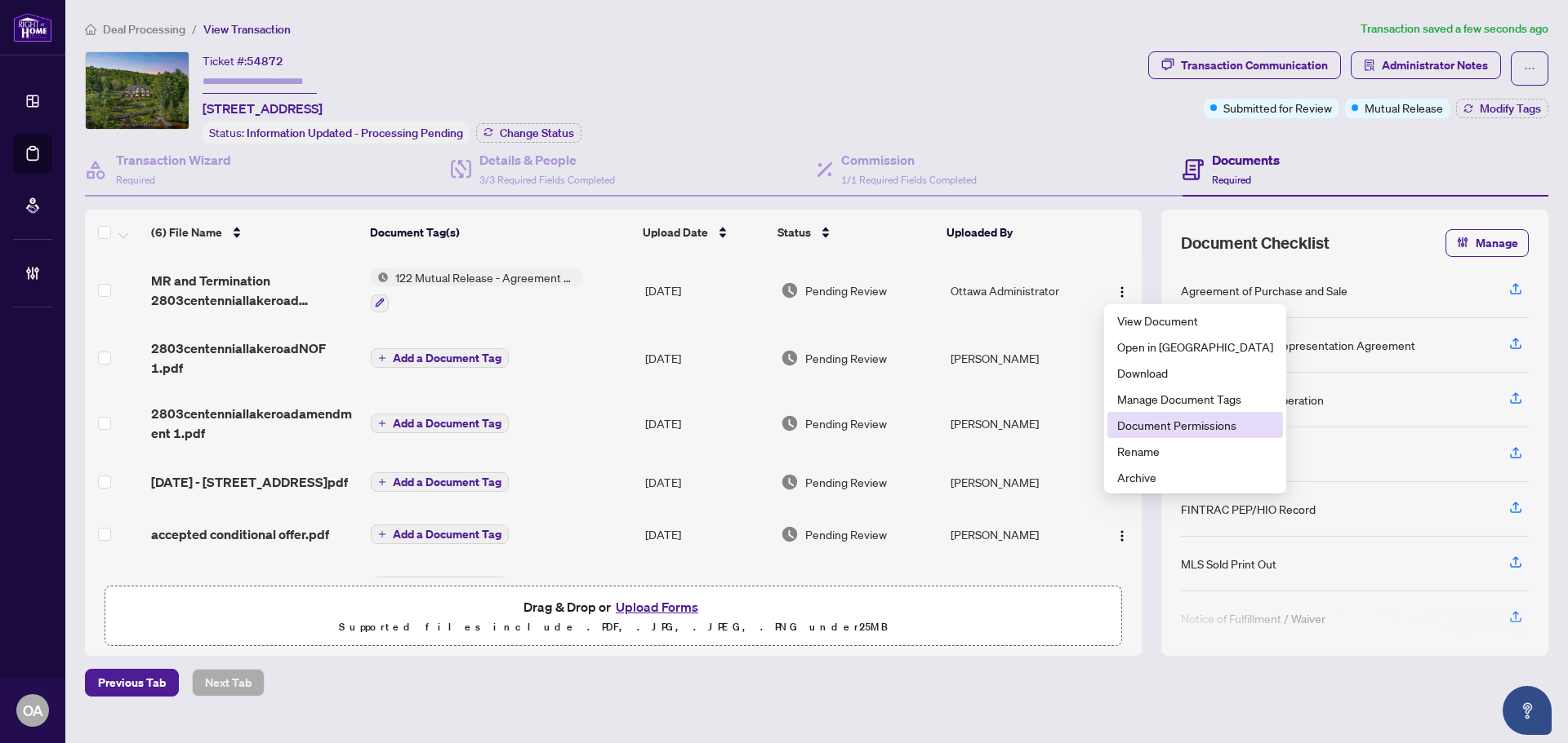
click at [1133, 420] on span "Document Permissions" at bounding box center [1194, 425] width 156 height 18
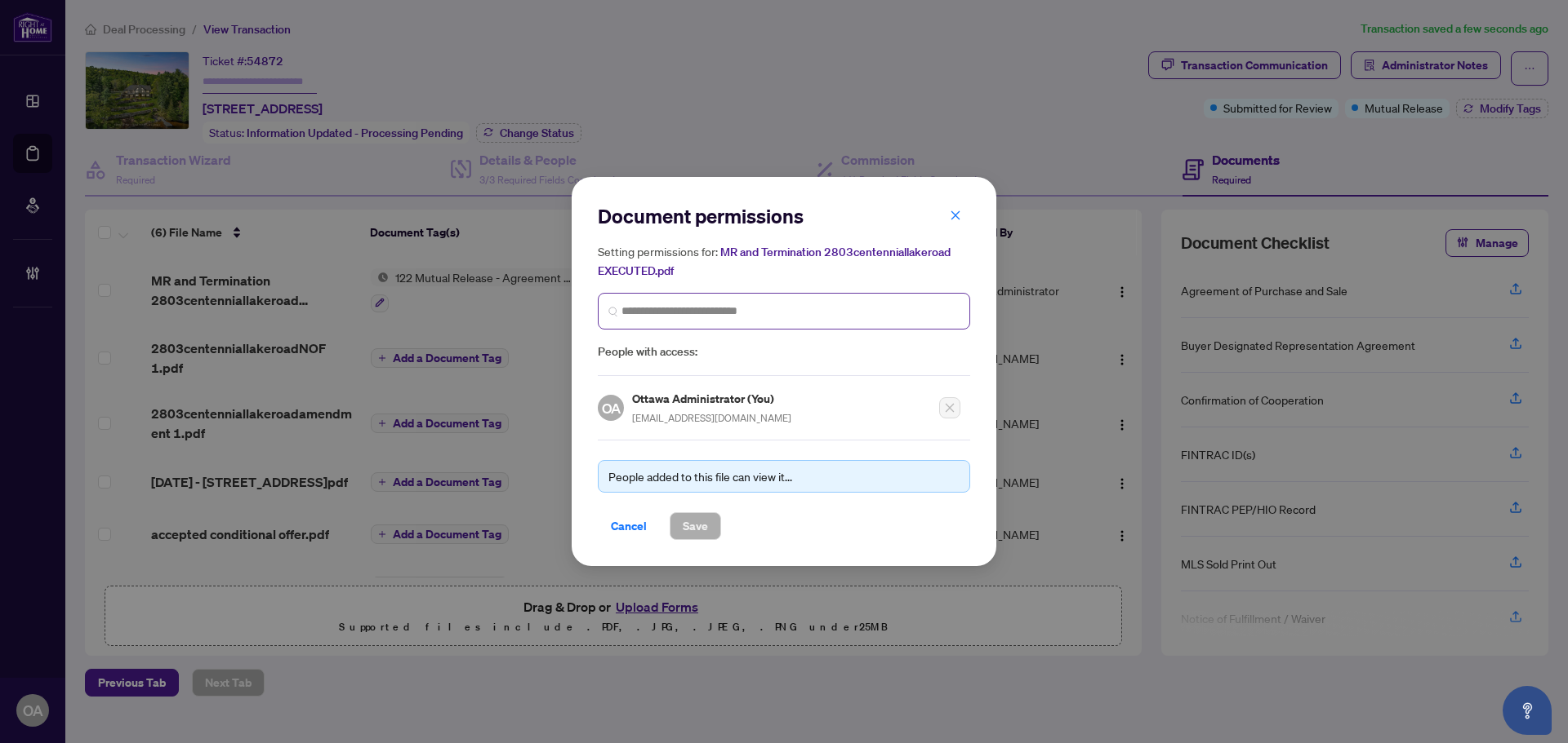
click at [686, 298] on span at bounding box center [784, 311] width 373 height 37
click at [677, 306] on input "search" at bounding box center [790, 311] width 338 height 17
type input "*"
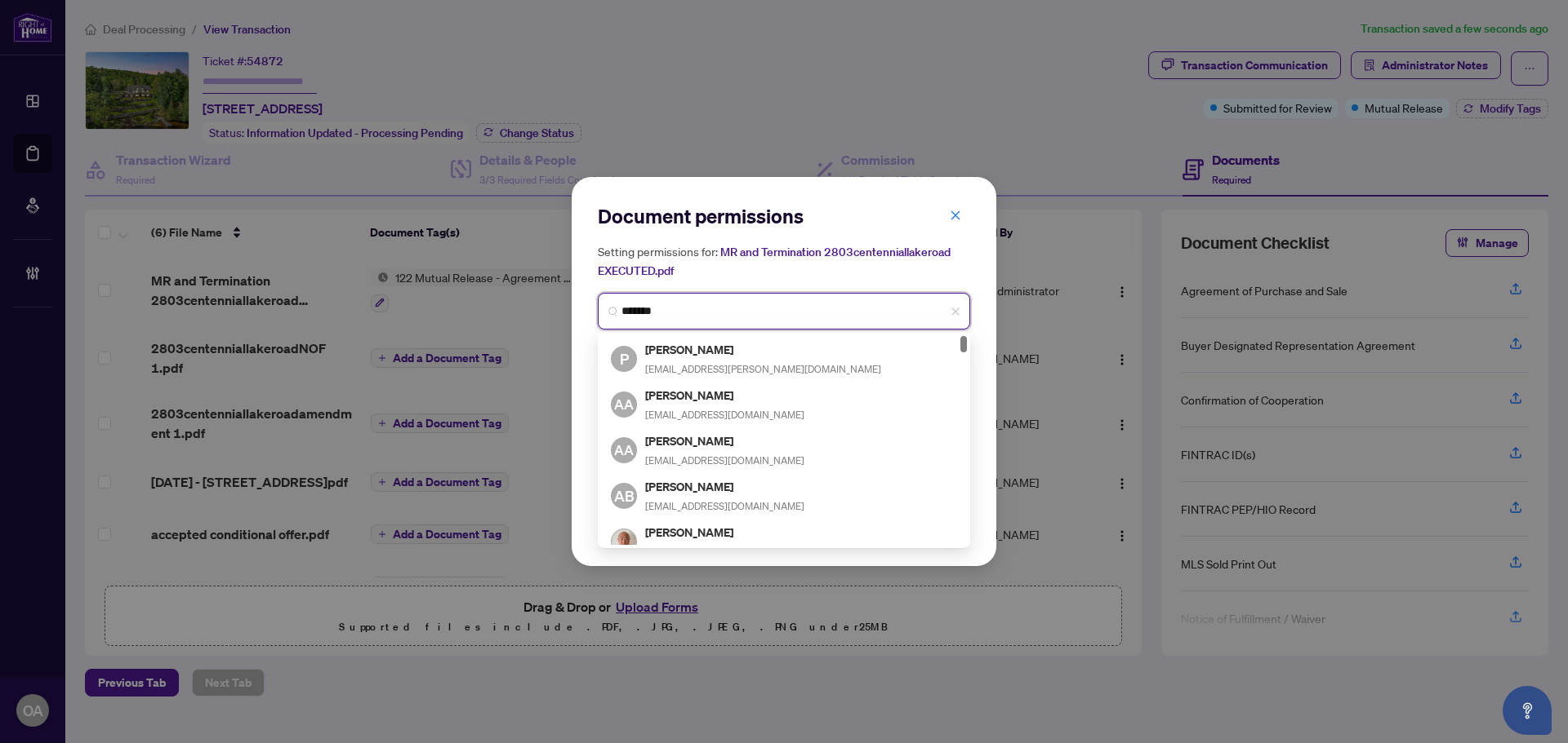
type input "********"
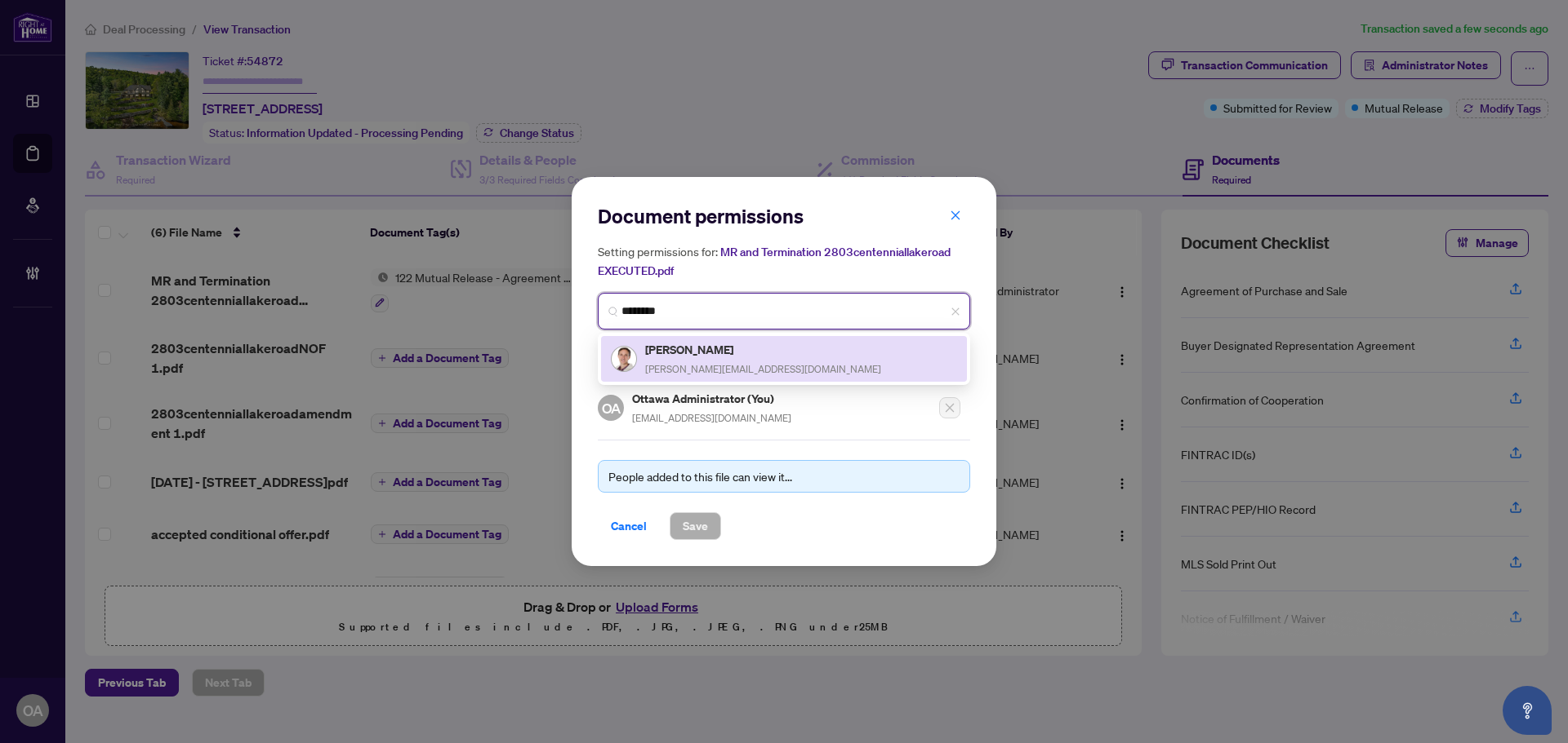
click at [723, 374] on span "nick@nickgagnon.com" at bounding box center [763, 370] width 236 height 12
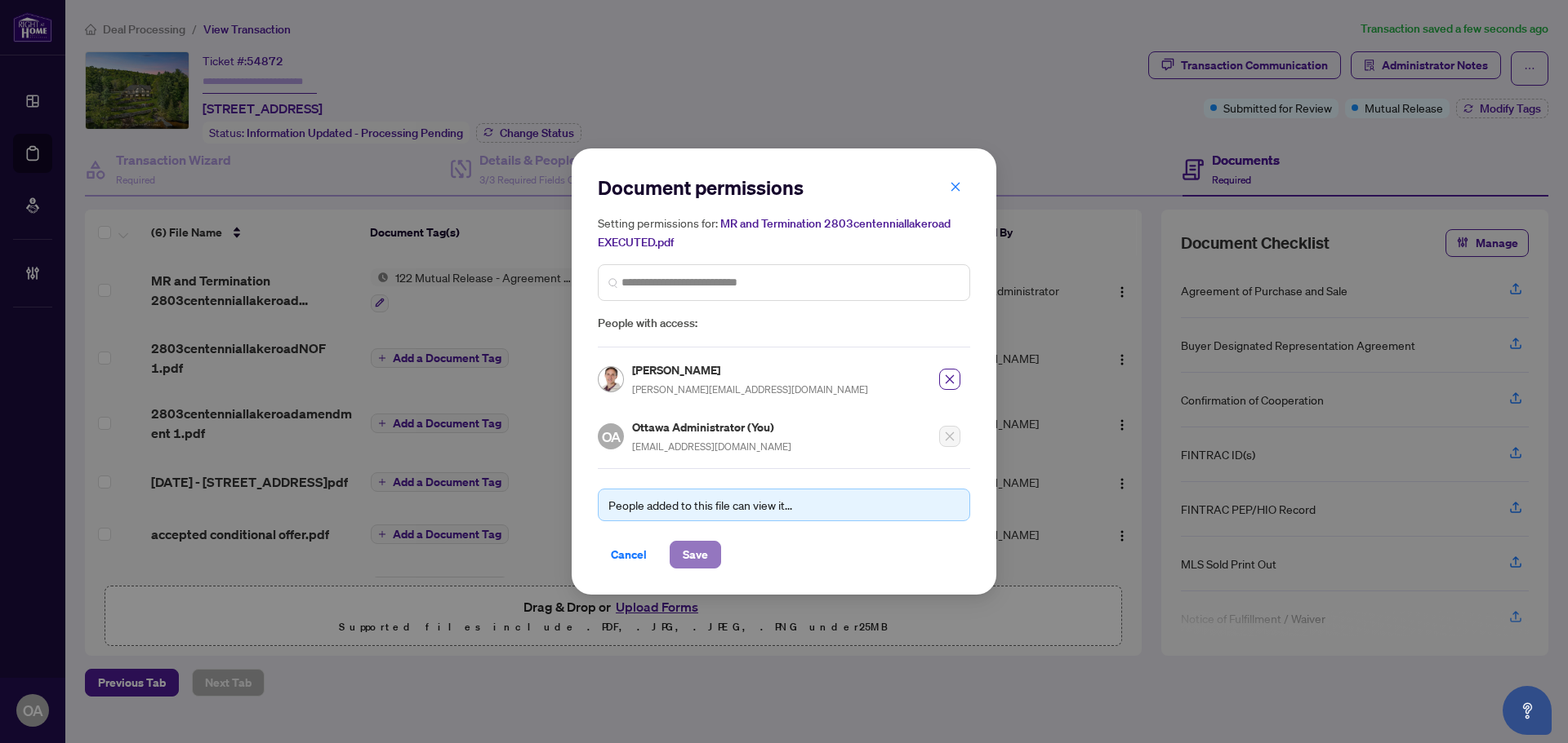
click at [694, 565] on span "Save" at bounding box center [695, 554] width 25 height 26
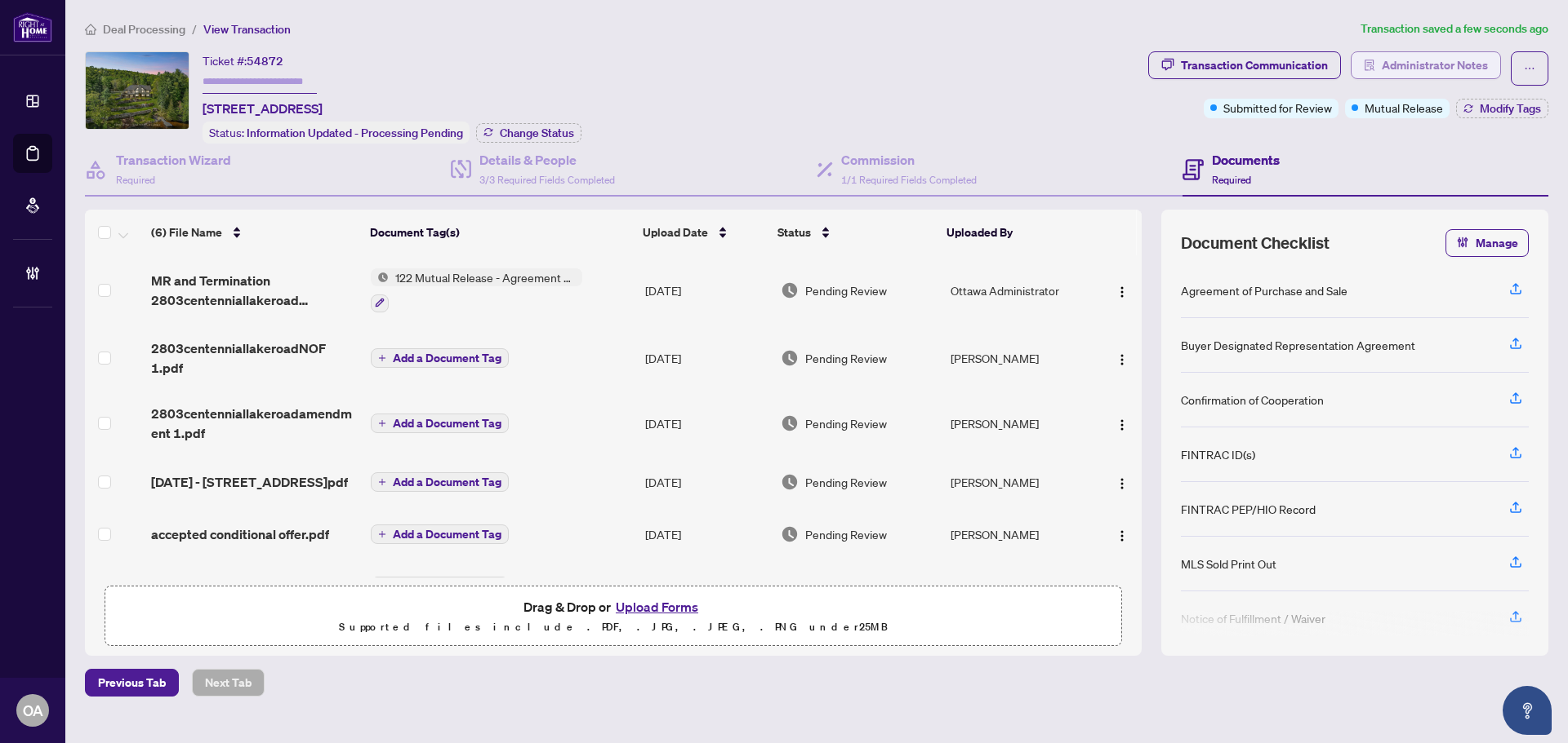
click at [1466, 61] on span "Administrator Notes" at bounding box center [1434, 65] width 106 height 26
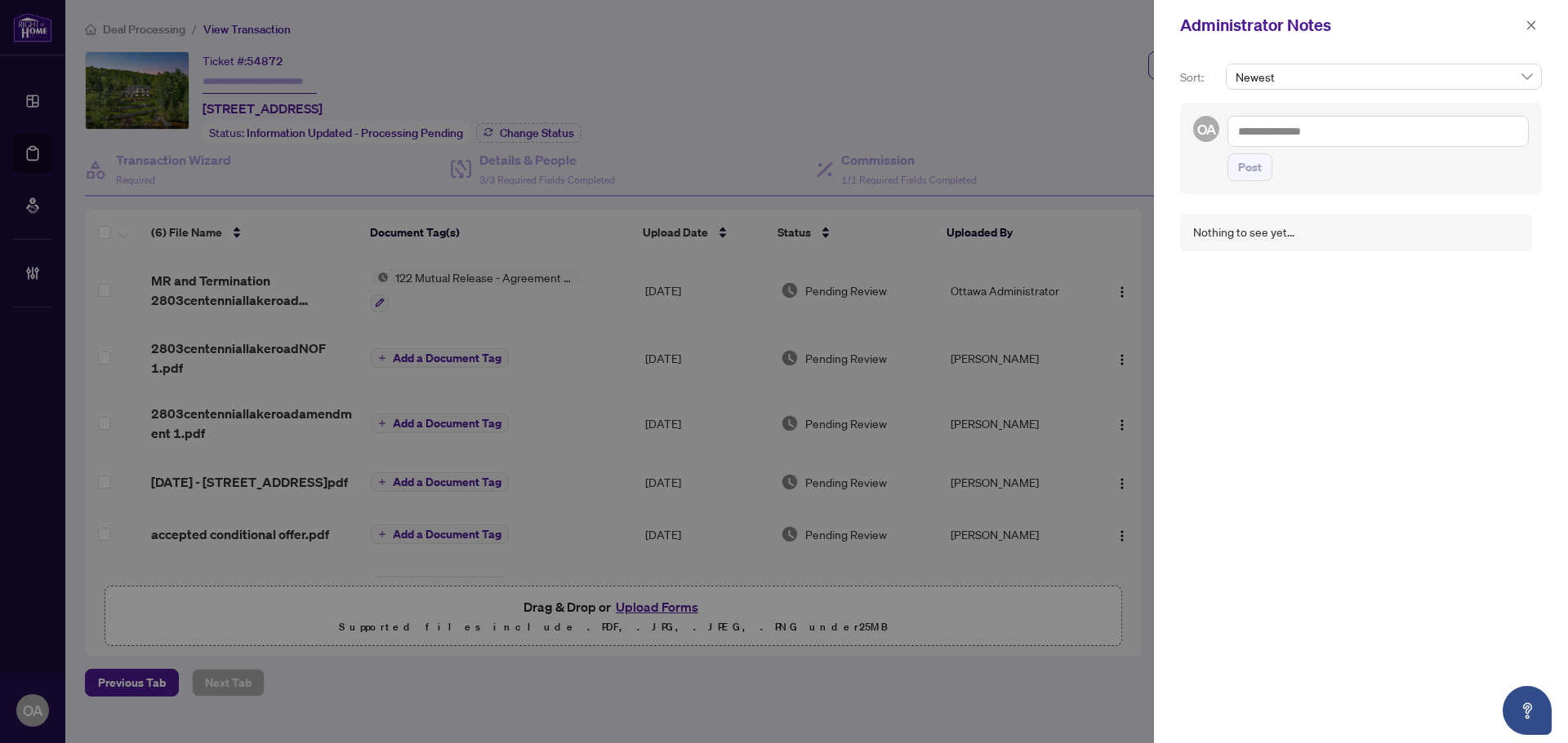
click at [1427, 127] on textarea at bounding box center [1378, 131] width 301 height 31
type textarea "**********"
click at [1243, 159] on span "Post" at bounding box center [1250, 167] width 24 height 26
drag, startPoint x: 1226, startPoint y: 271, endPoint x: 1482, endPoint y: 265, distance: 256.1
click at [1482, 265] on div "OA Ottawa Administrator Sep/26/2025, 03:43pm Mutual Release signed and uploaded" at bounding box center [1356, 254] width 352 height 81
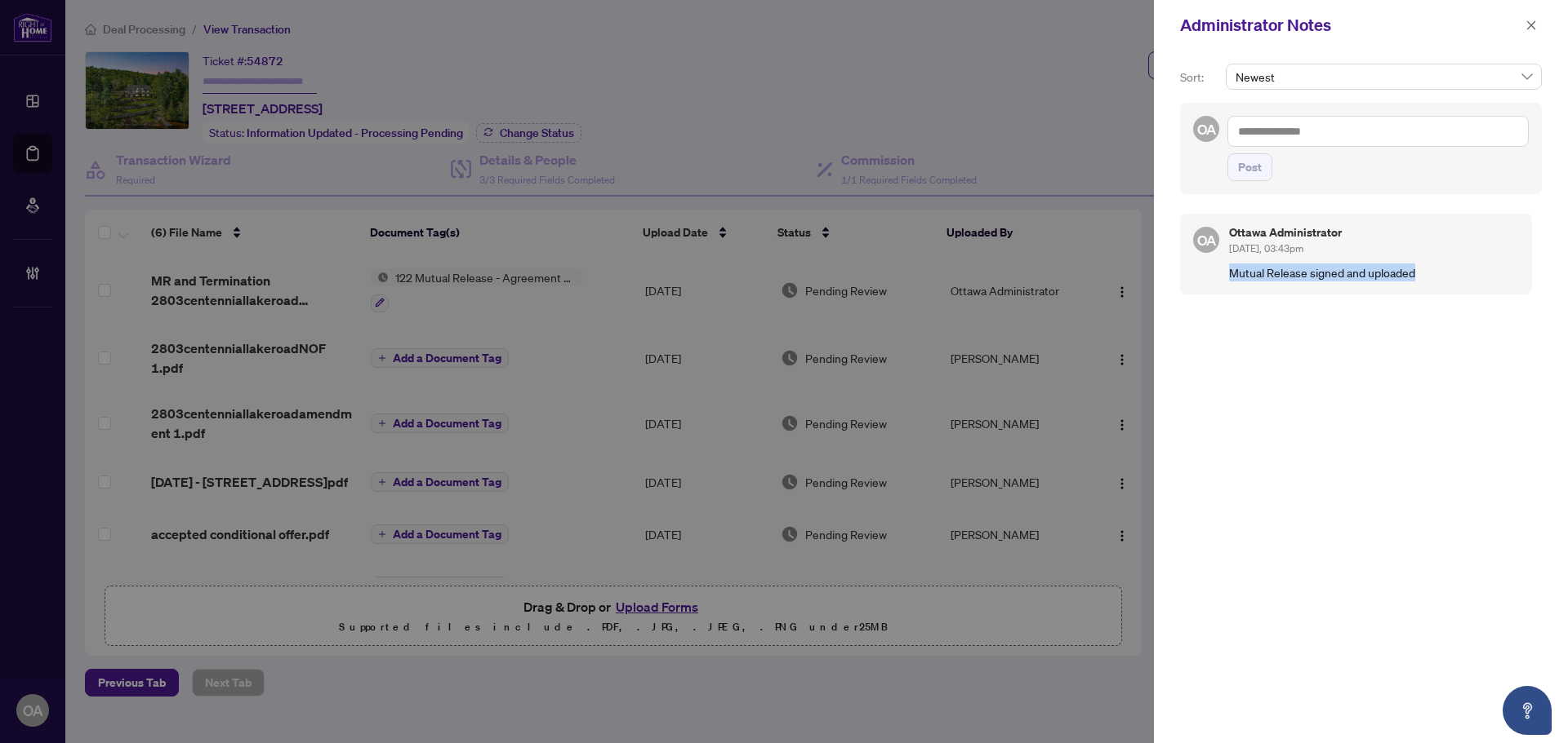
copy p "Mutual Release signed and uploaded"
click at [1361, 130] on textarea at bounding box center [1378, 131] width 301 height 31
click at [1298, 175] on span "Deal s East" at bounding box center [1296, 170] width 53 height 14
type textarea "**********"
click at [1258, 162] on span "Post" at bounding box center [1250, 167] width 24 height 26
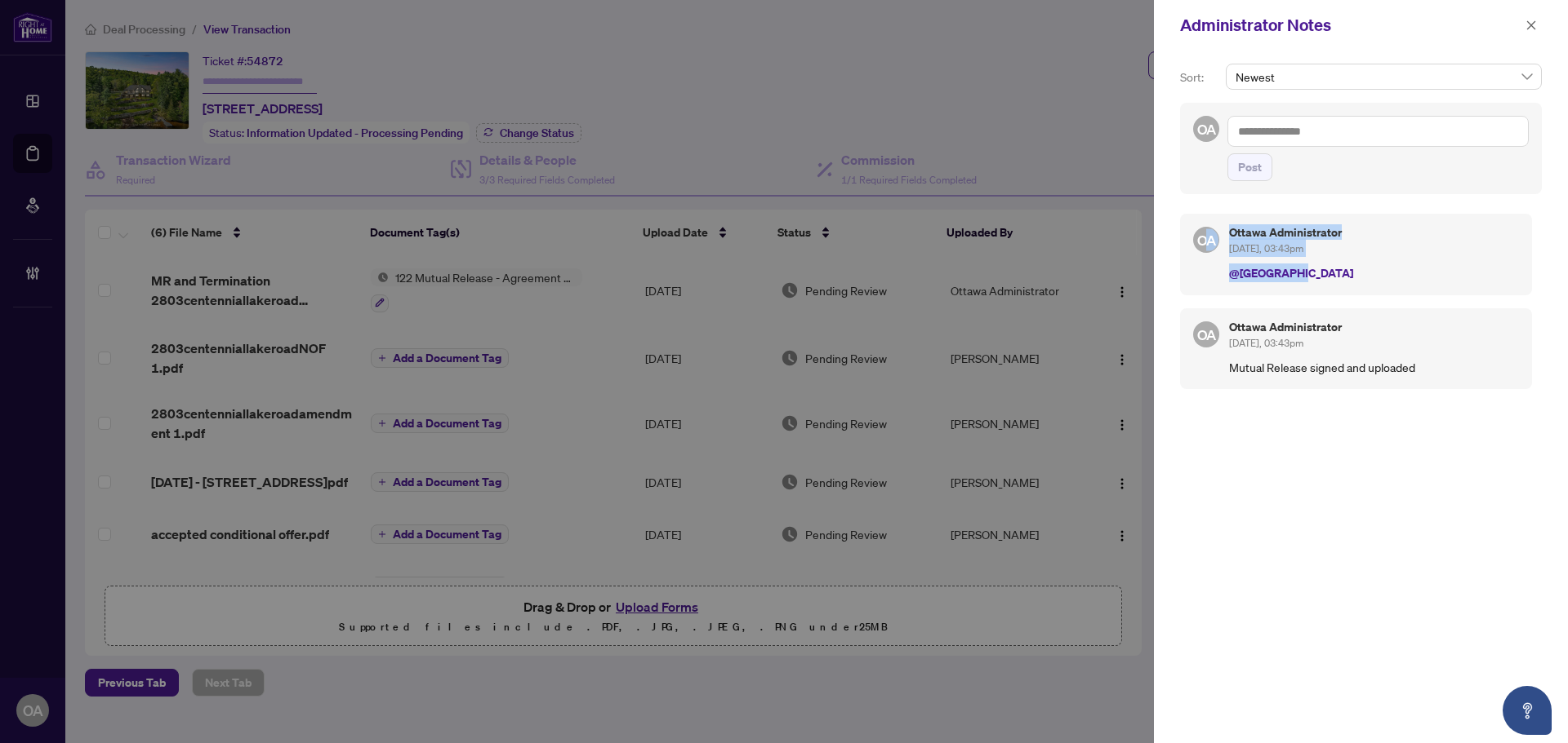
drag, startPoint x: 1297, startPoint y: 269, endPoint x: 1208, endPoint y: 273, distance: 89.1
click at [1208, 273] on div "OA Ottawa Administrator Sep/26/2025, 03:43pm @Deals East" at bounding box center [1356, 255] width 352 height 82
click at [1264, 272] on span "@Deals East" at bounding box center [1291, 273] width 124 height 15
drag, startPoint x: 1297, startPoint y: 272, endPoint x: 1228, endPoint y: 272, distance: 69.0
click at [1228, 272] on div "OA Ottawa Administrator Sep/26/2025, 03:43pm @Deals East" at bounding box center [1356, 255] width 352 height 82
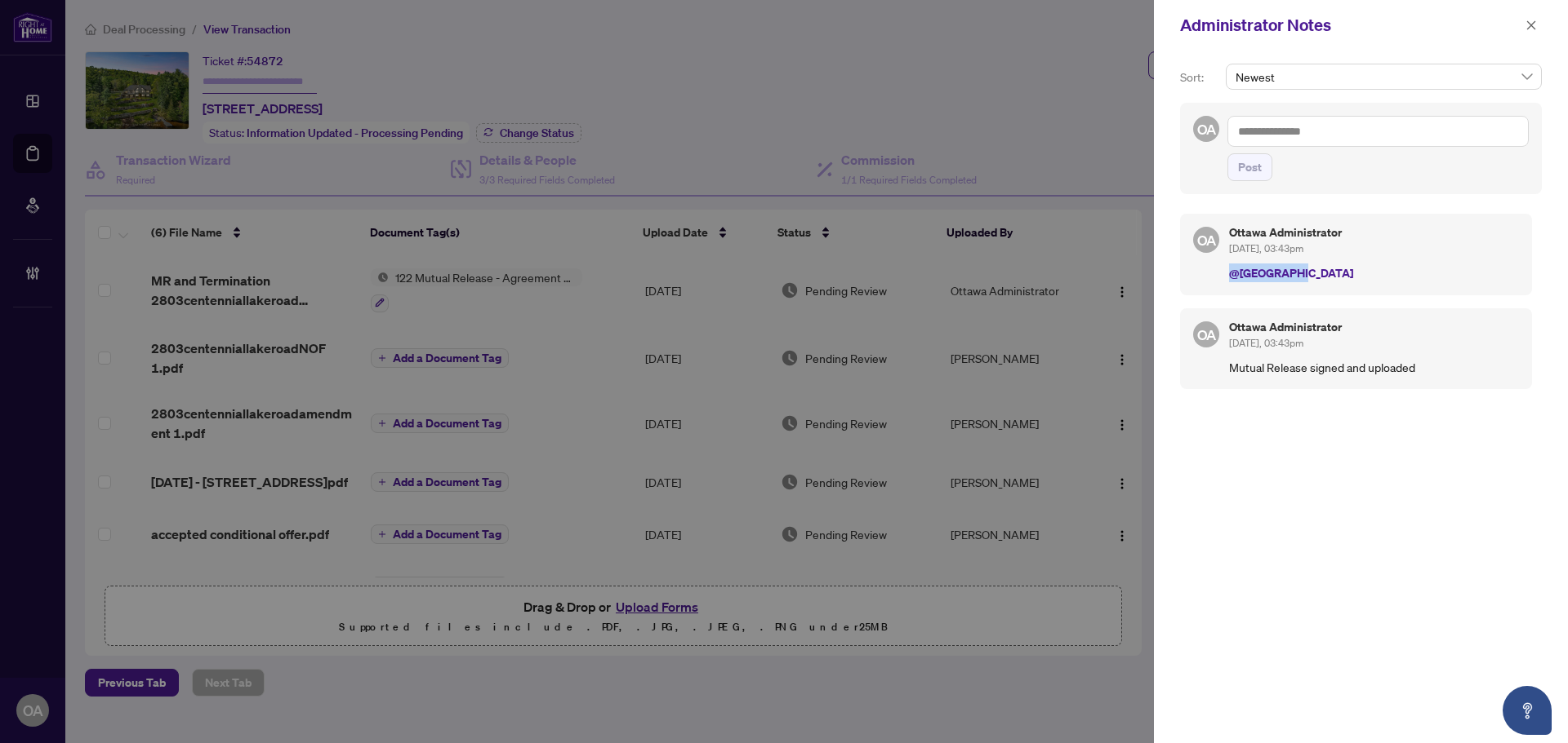
click at [1394, 274] on p "@Deals East" at bounding box center [1374, 273] width 290 height 19
drag, startPoint x: 1530, startPoint y: 19, endPoint x: 1561, endPoint y: 83, distance: 71.1
click at [1532, 30] on span "button" at bounding box center [1531, 25] width 12 height 26
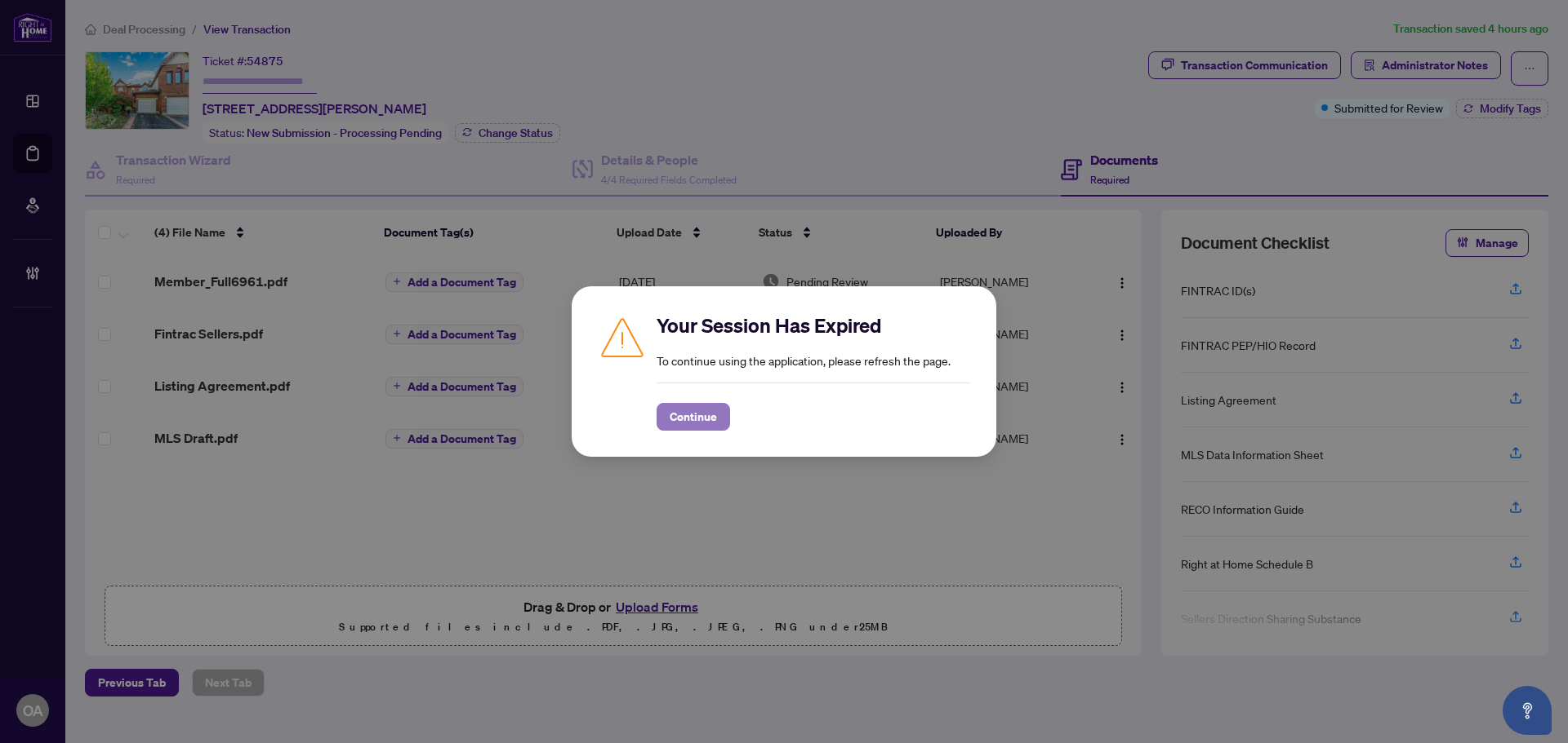
click at [696, 418] on span "Continue" at bounding box center [693, 416] width 47 height 26
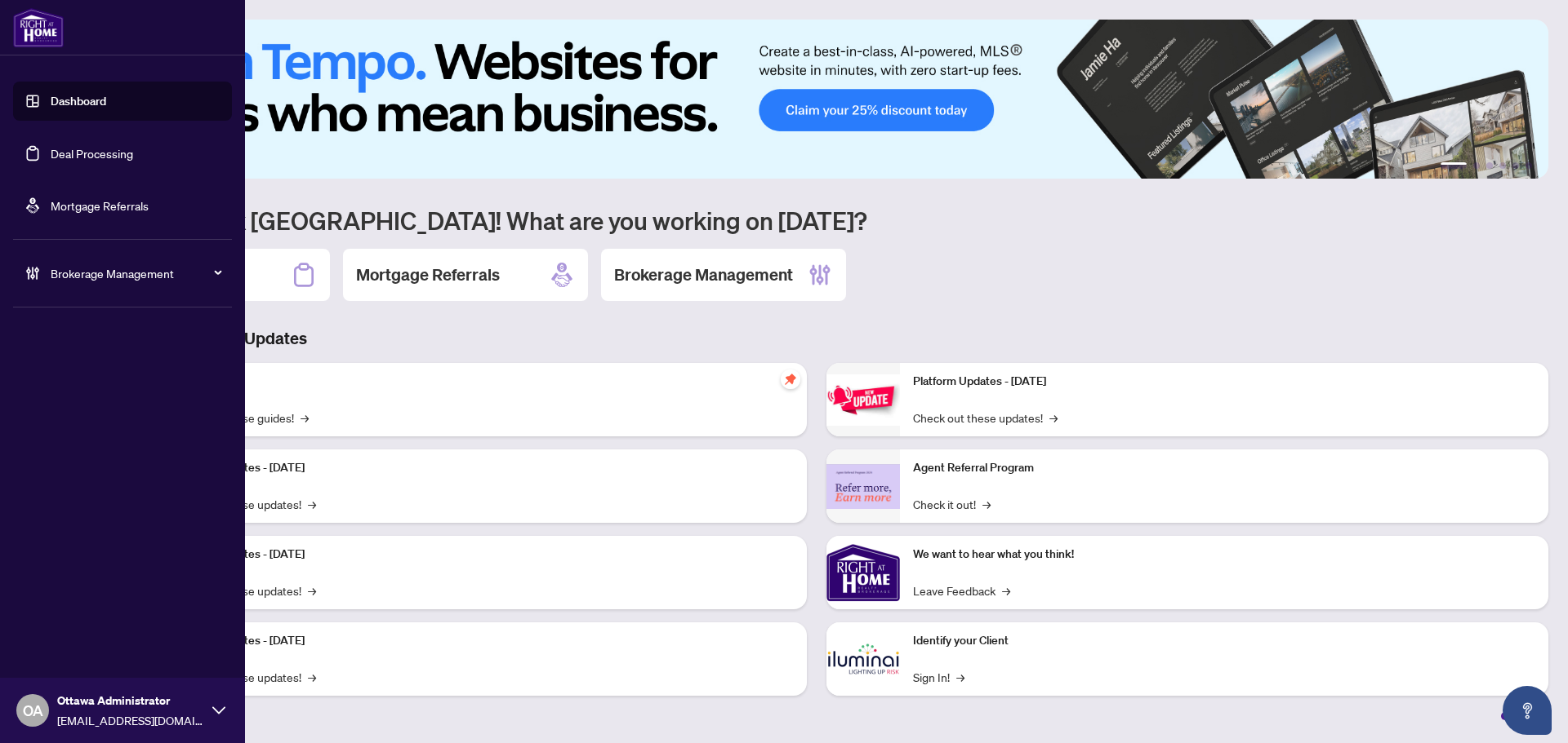
click at [126, 148] on link "Deal Processing" at bounding box center [92, 153] width 83 height 14
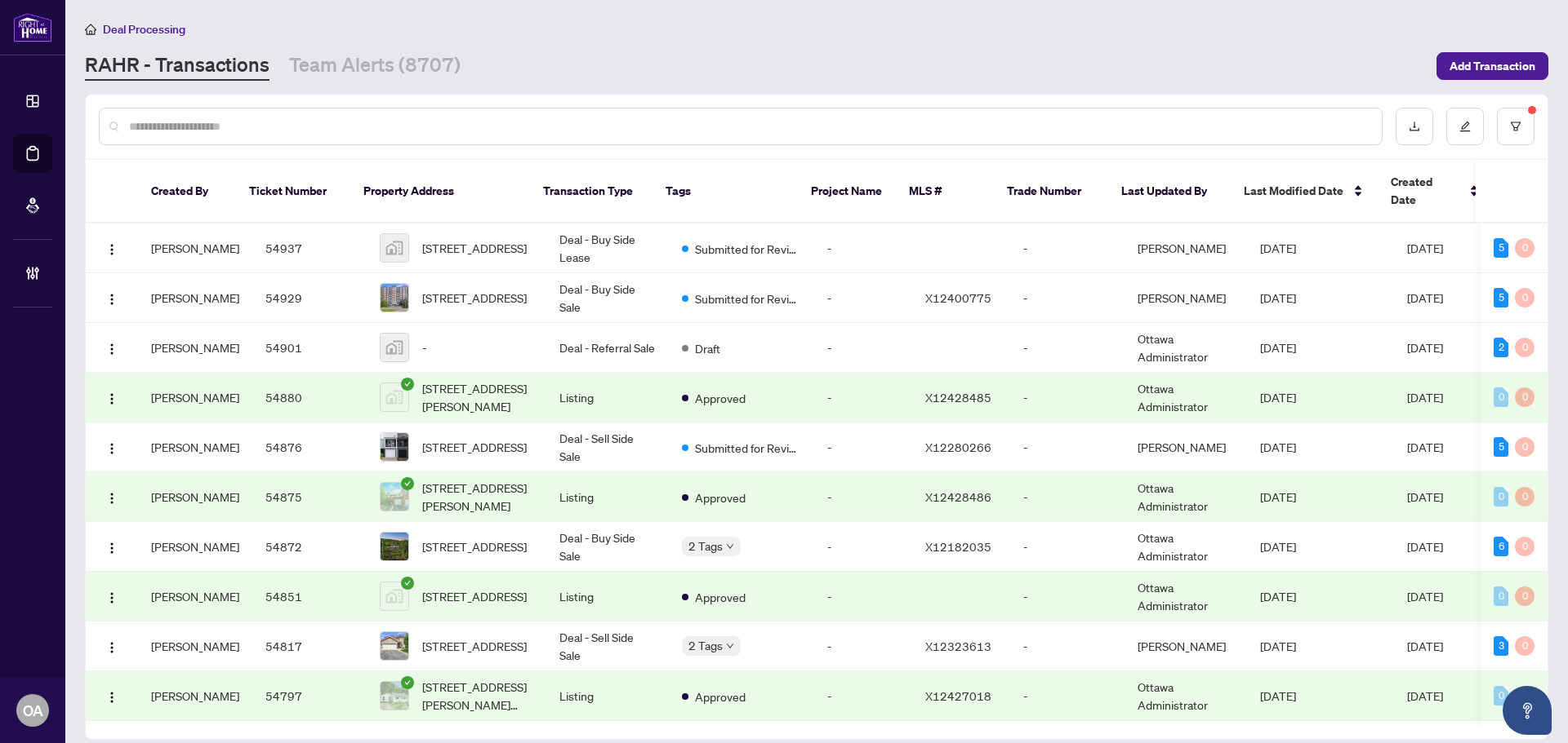
click at [666, 125] on input "text" at bounding box center [749, 127] width 1239 height 18
click at [829, 108] on div at bounding box center [741, 127] width 1284 height 37
click at [825, 116] on div at bounding box center [741, 127] width 1284 height 37
click at [829, 136] on div at bounding box center [741, 127] width 1284 height 37
click at [831, 121] on input "text" at bounding box center [749, 127] width 1239 height 18
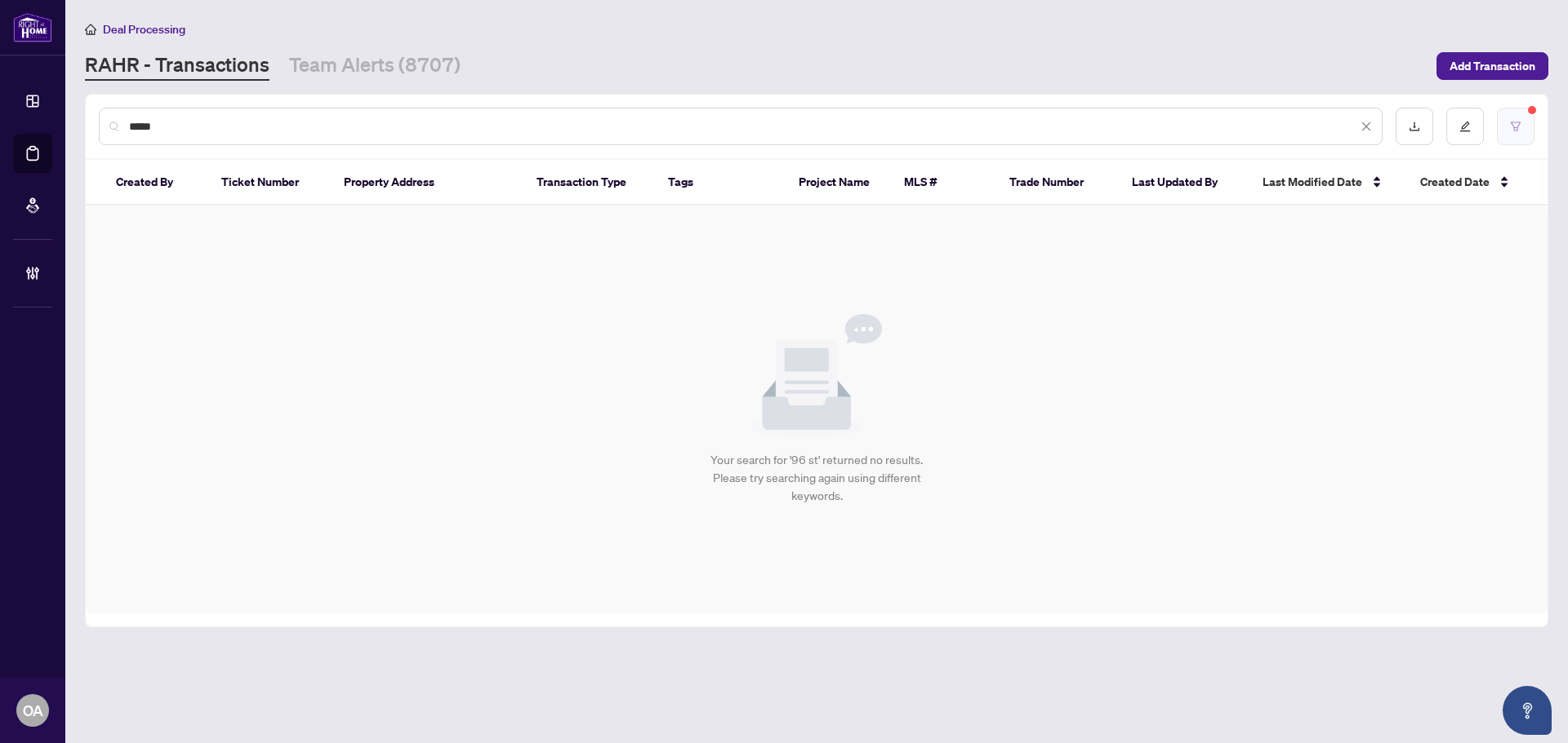
type input "*****"
click at [1512, 115] on button "button" at bounding box center [1515, 127] width 37 height 37
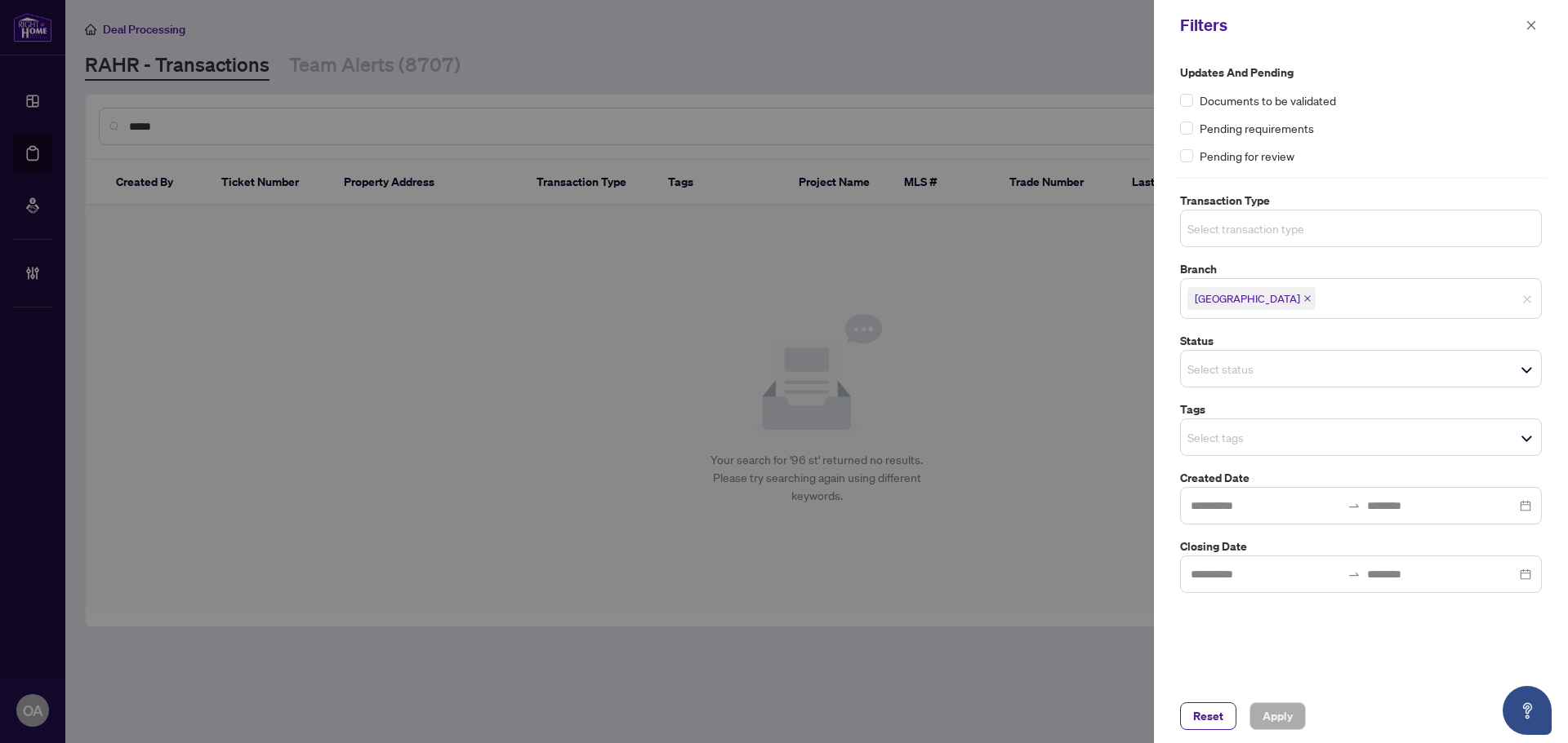
click at [1228, 229] on input "search" at bounding box center [1244, 228] width 114 height 20
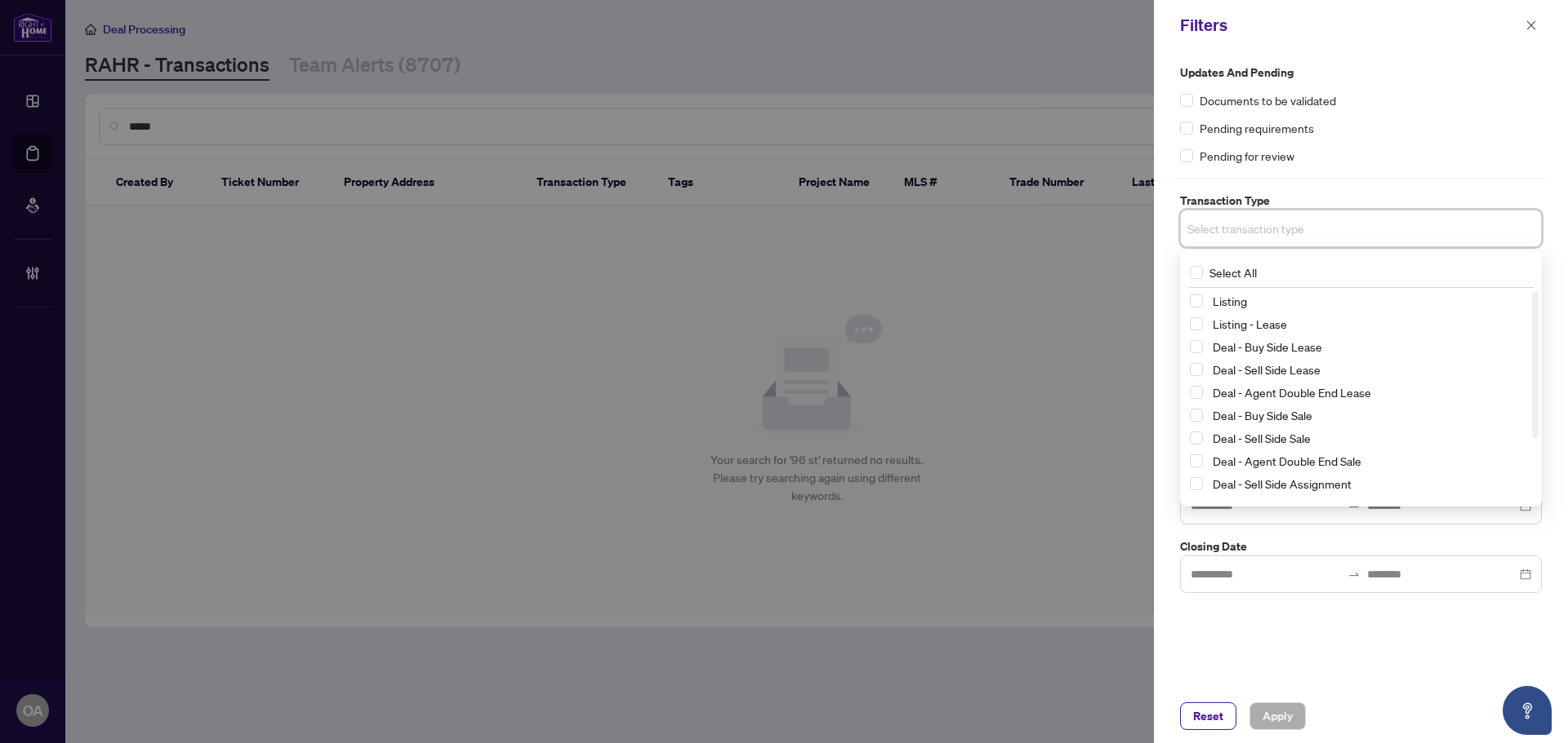
click at [1365, 169] on div "Updates and Pending Documents to be validated Pending requirements Pending for …" at bounding box center [1360, 328] width 372 height 529
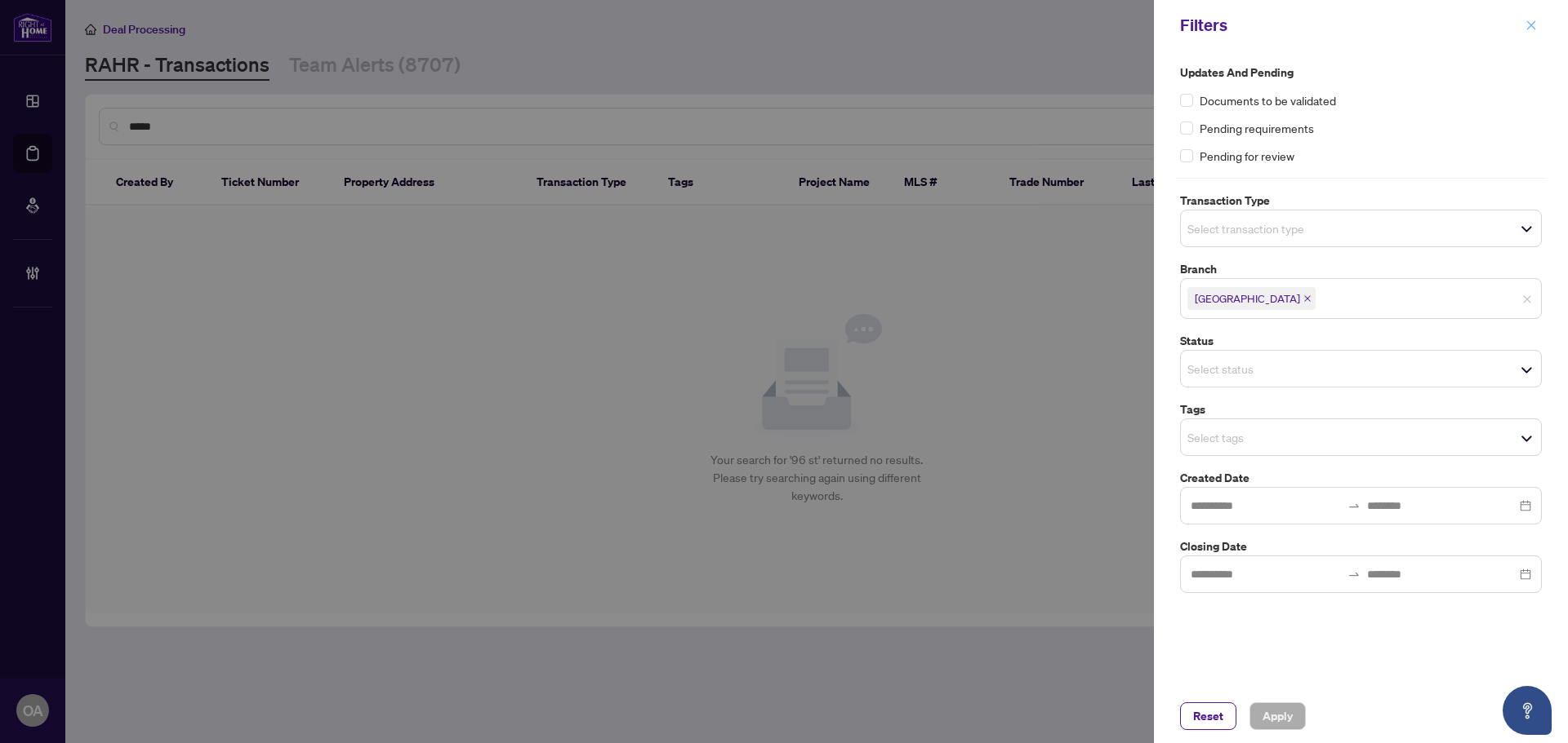
click at [1532, 29] on icon "close" at bounding box center [1531, 25] width 12 height 12
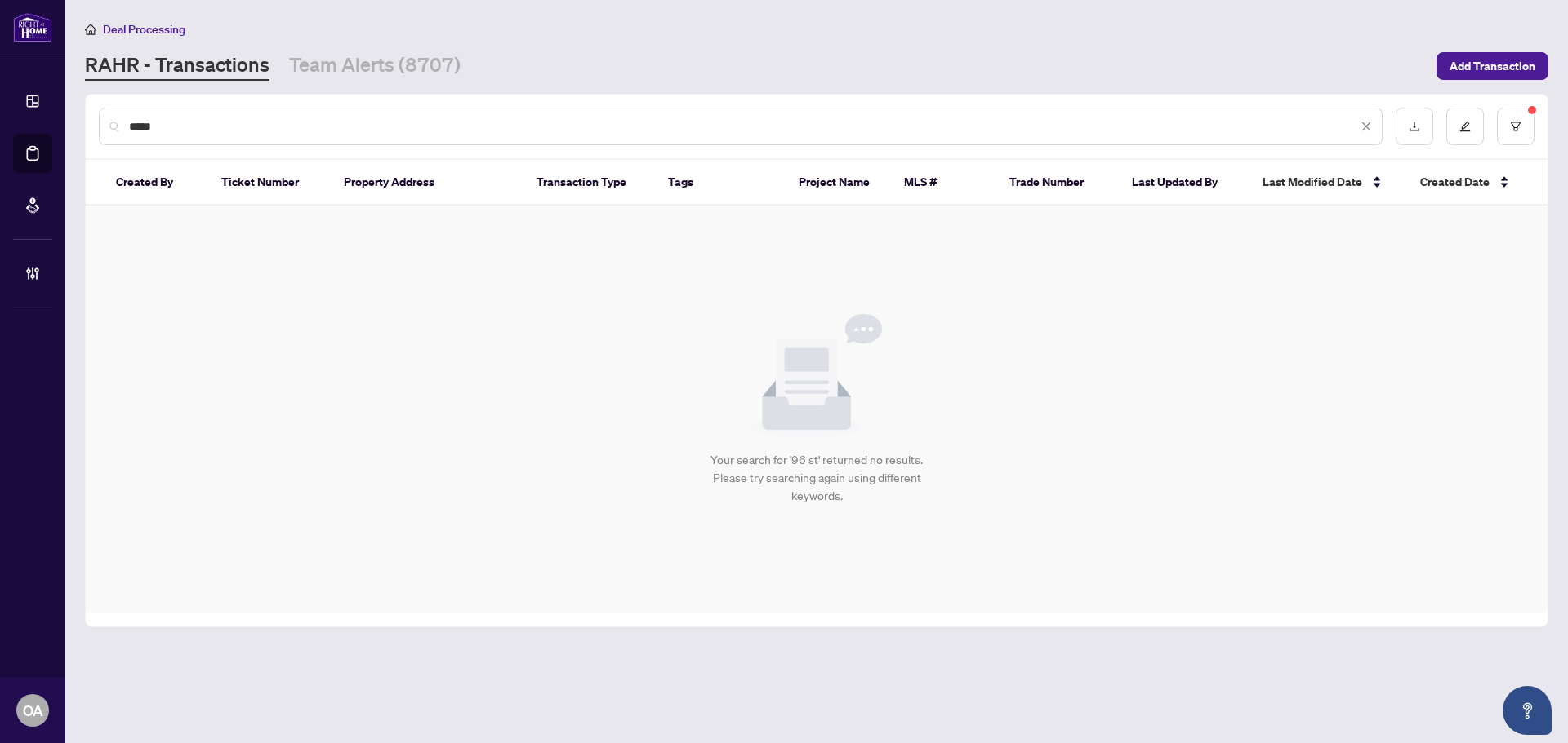
click at [178, 135] on div "*****" at bounding box center [741, 127] width 1284 height 37
drag, startPoint x: 163, startPoint y: 126, endPoint x: 62, endPoint y: 121, distance: 101.1
click at [62, 121] on div "Dashboard Deal Processing Mortgage Referrals Brokerage Management OA [GEOGRAPHI…" at bounding box center [784, 372] width 1568 height 743
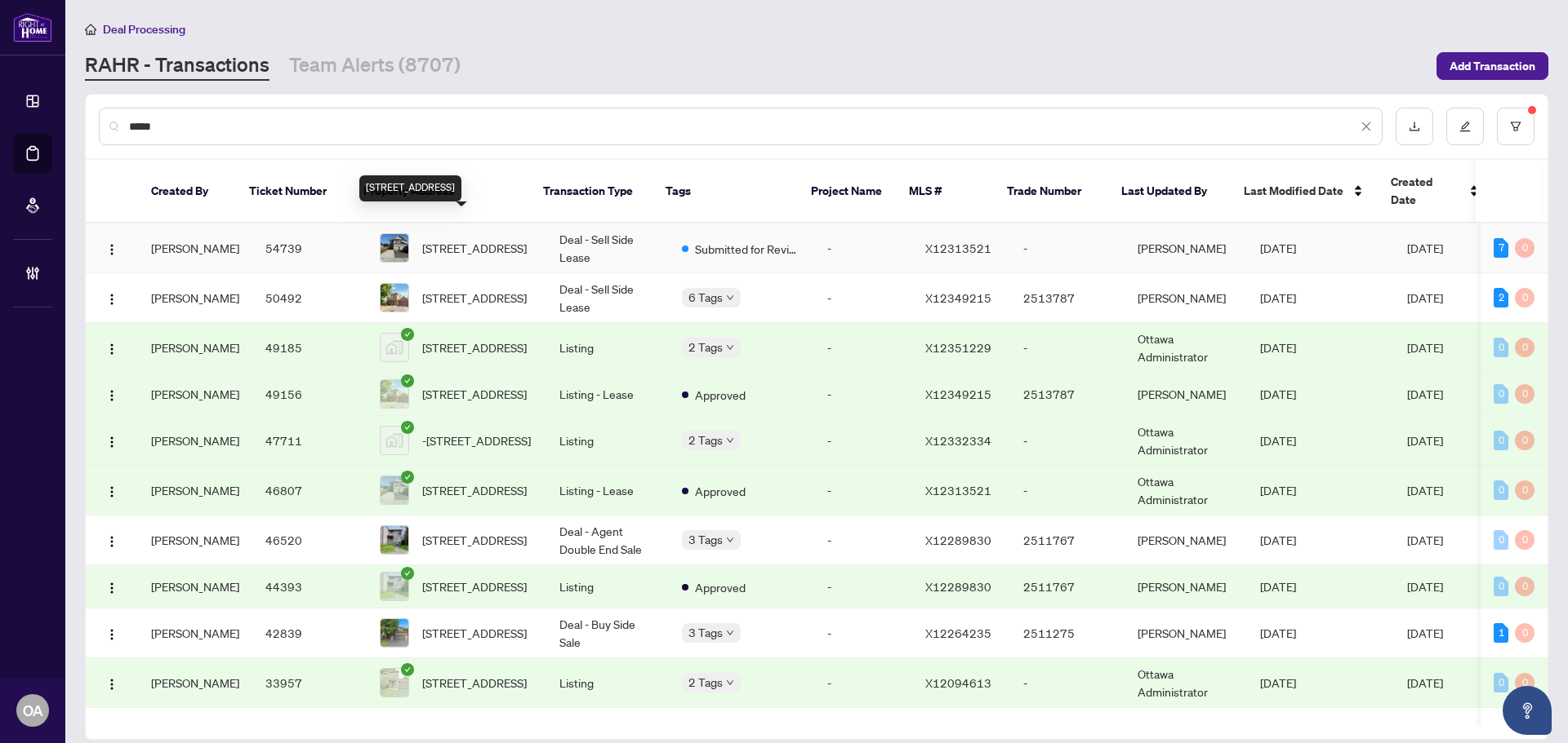
type input "*****"
click at [455, 239] on span "[STREET_ADDRESS]" at bounding box center [474, 248] width 104 height 18
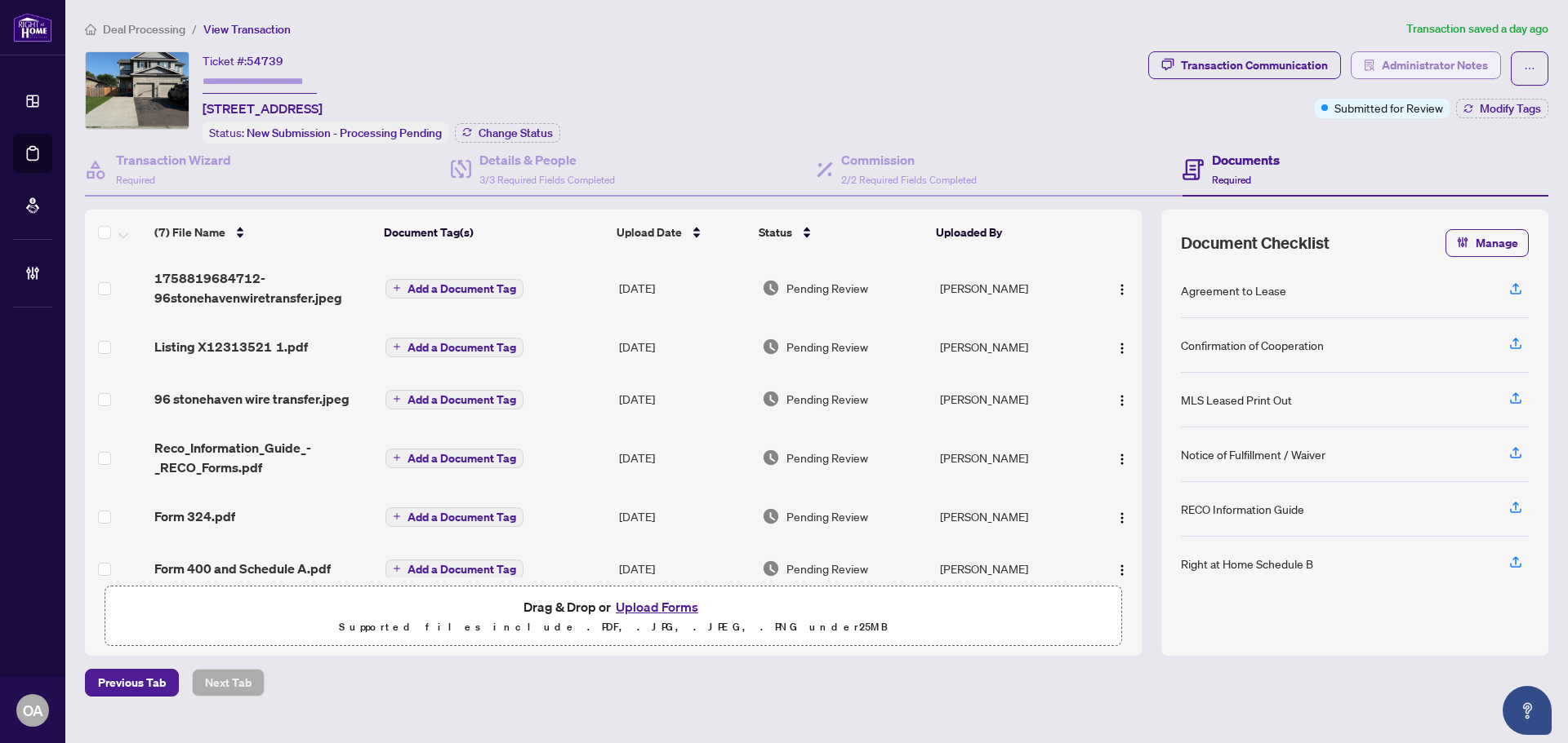
click at [1466, 58] on span "Administrator Notes" at bounding box center [1434, 65] width 106 height 26
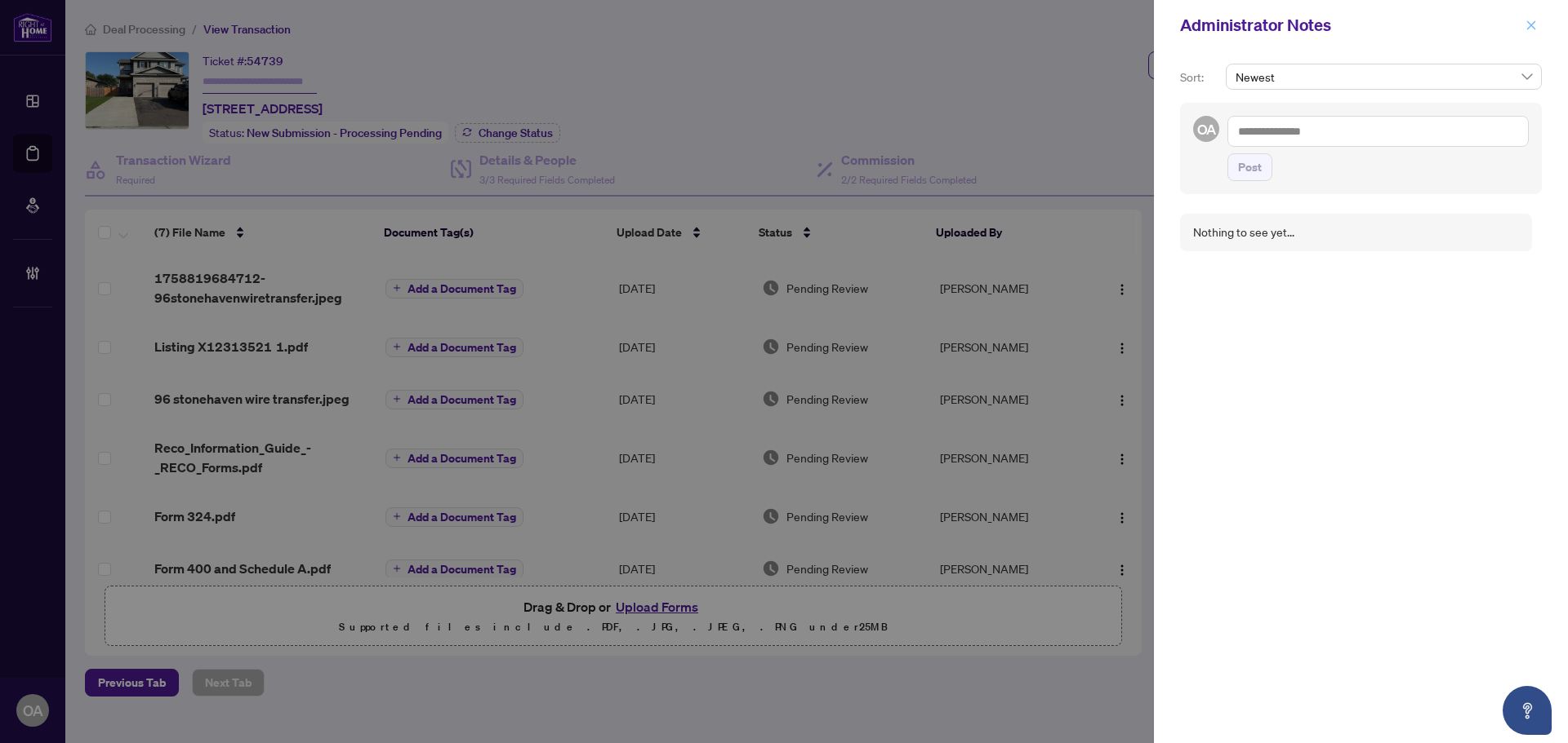
click at [1523, 29] on button "button" at bounding box center [1531, 25] width 21 height 20
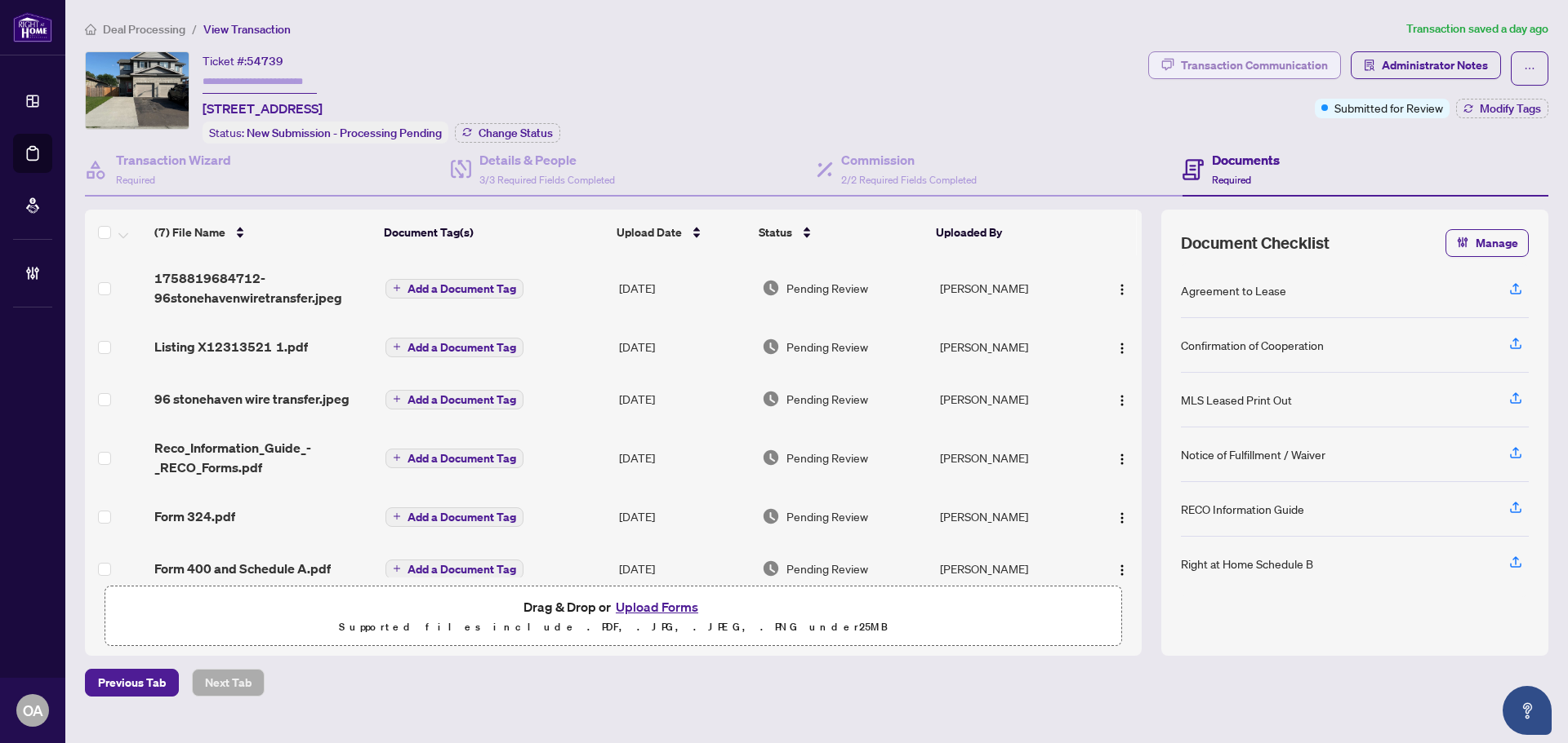
click at [1237, 53] on div "Transaction Communication" at bounding box center [1253, 65] width 147 height 26
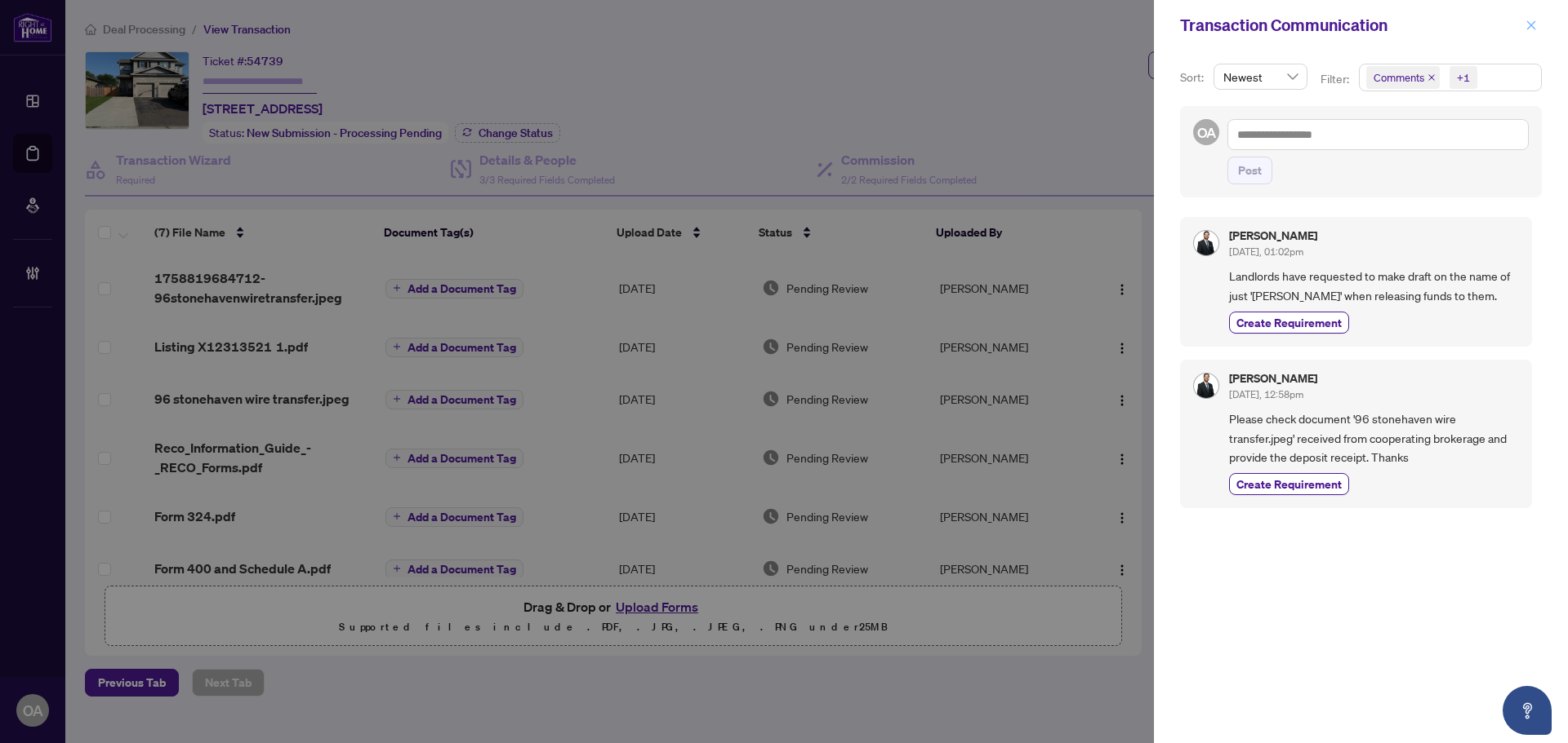
click at [1527, 20] on icon "close" at bounding box center [1531, 25] width 12 height 12
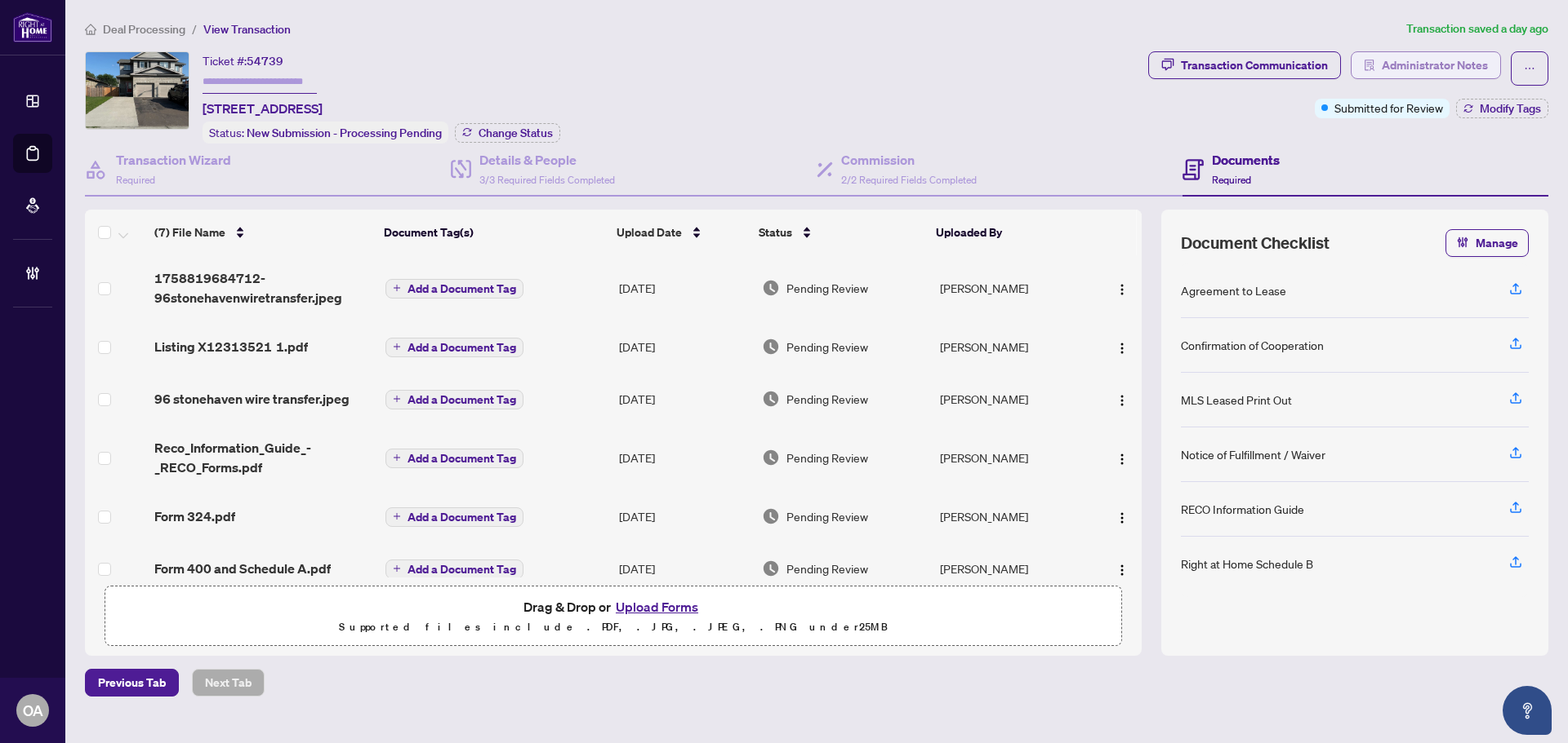
click at [1413, 63] on span "Administrator Notes" at bounding box center [1434, 65] width 106 height 26
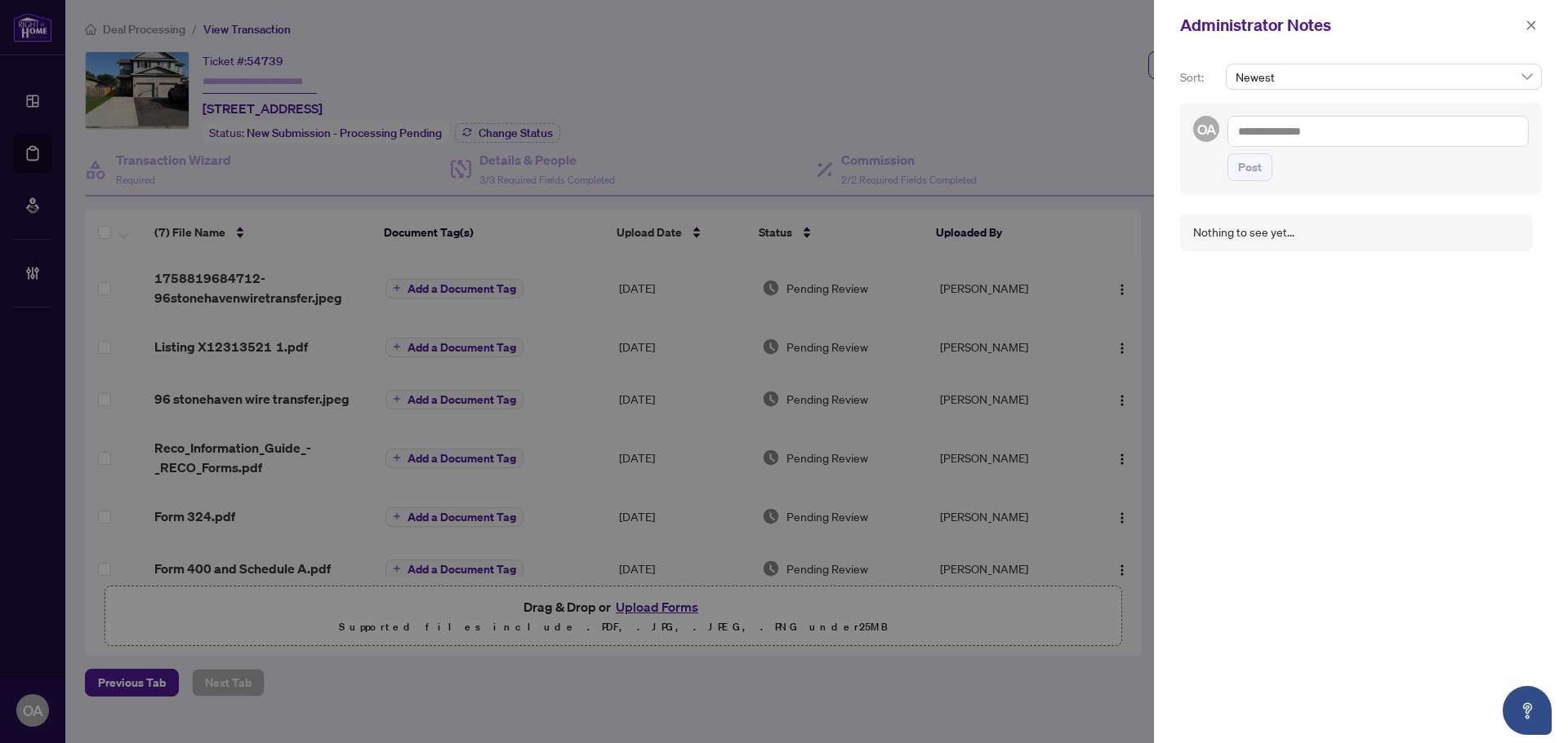
click at [1348, 133] on textarea at bounding box center [1378, 131] width 301 height 31
click at [1533, 28] on icon "close" at bounding box center [1531, 25] width 9 height 9
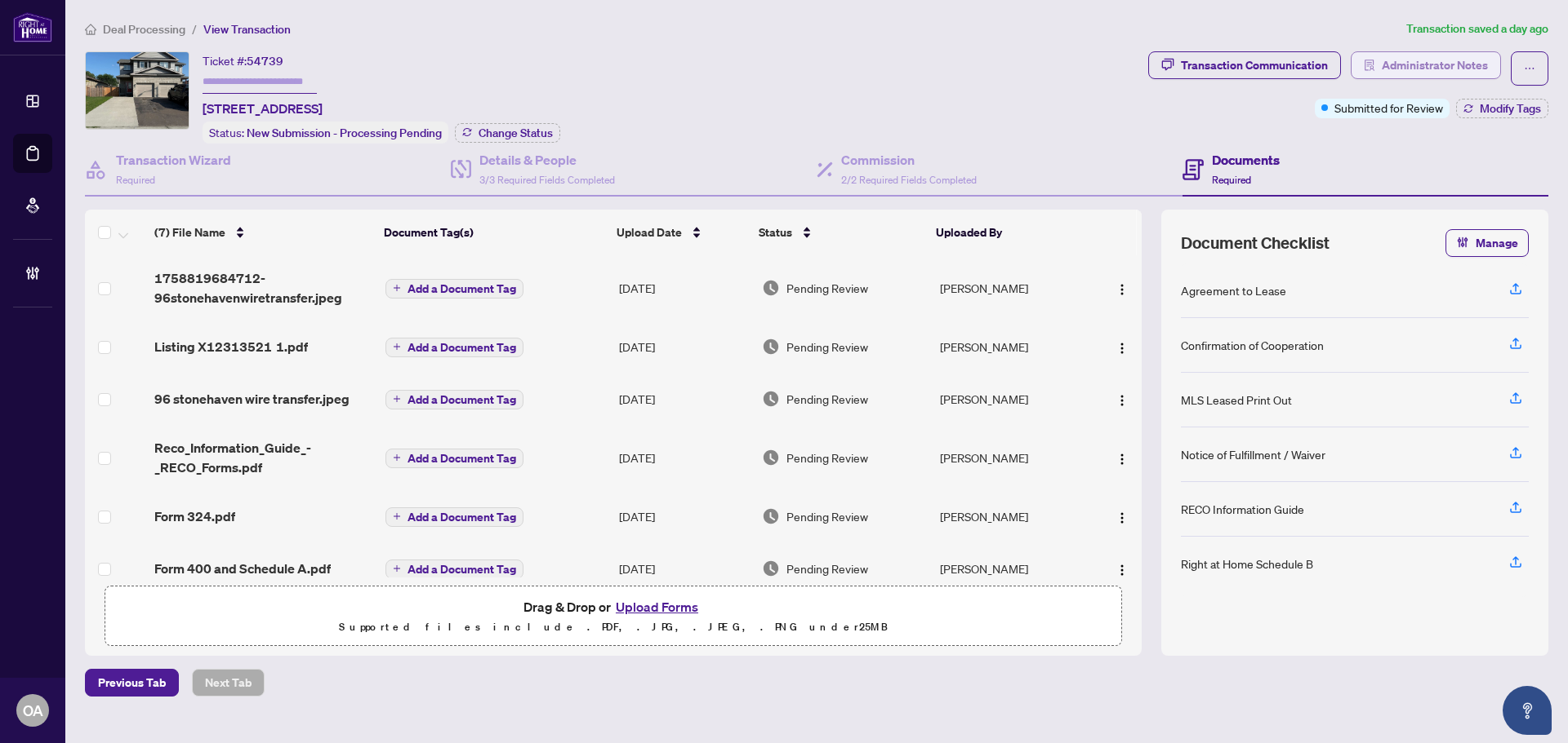
click at [1457, 65] on span "Administrator Notes" at bounding box center [1434, 65] width 106 height 26
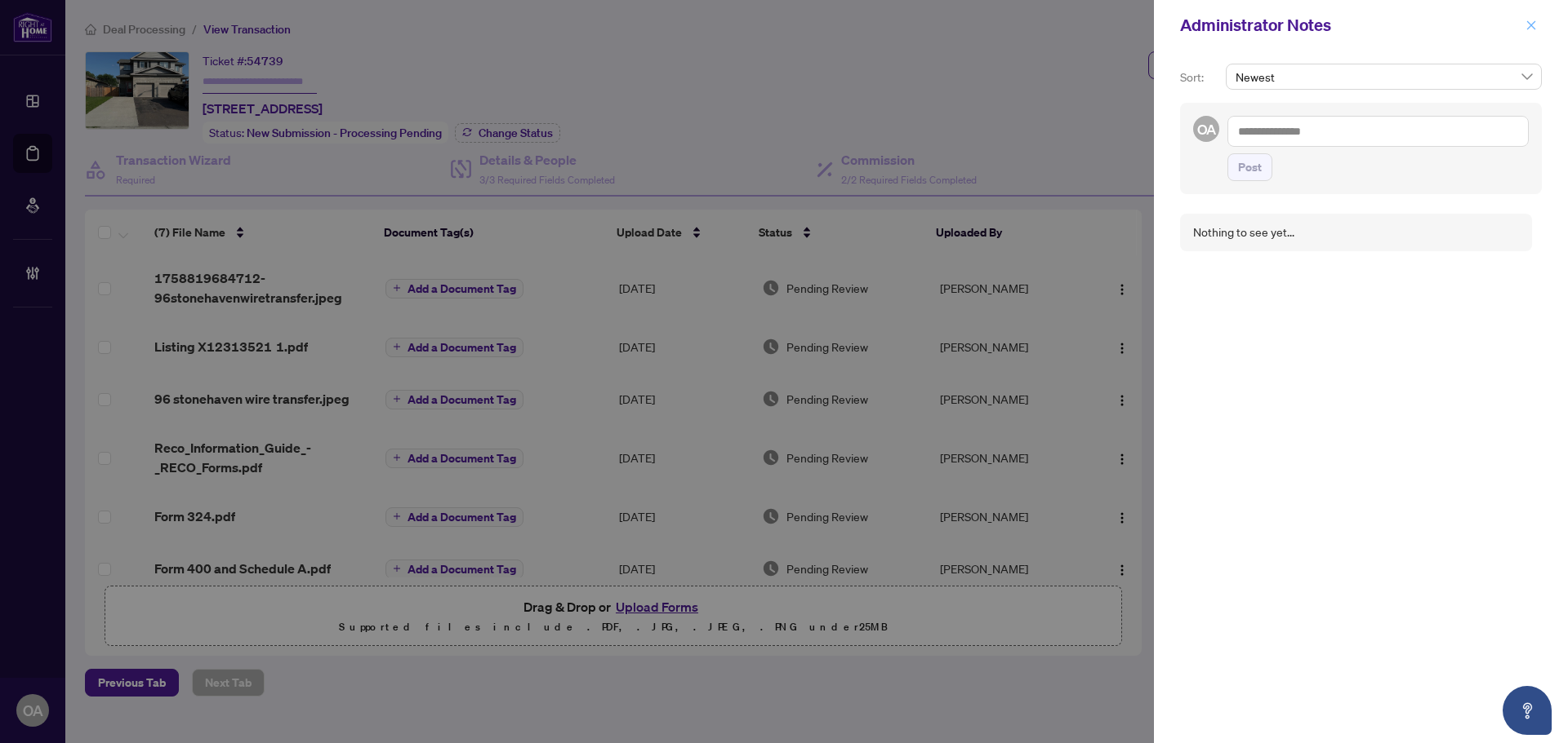
click at [1531, 23] on icon "close" at bounding box center [1531, 25] width 12 height 12
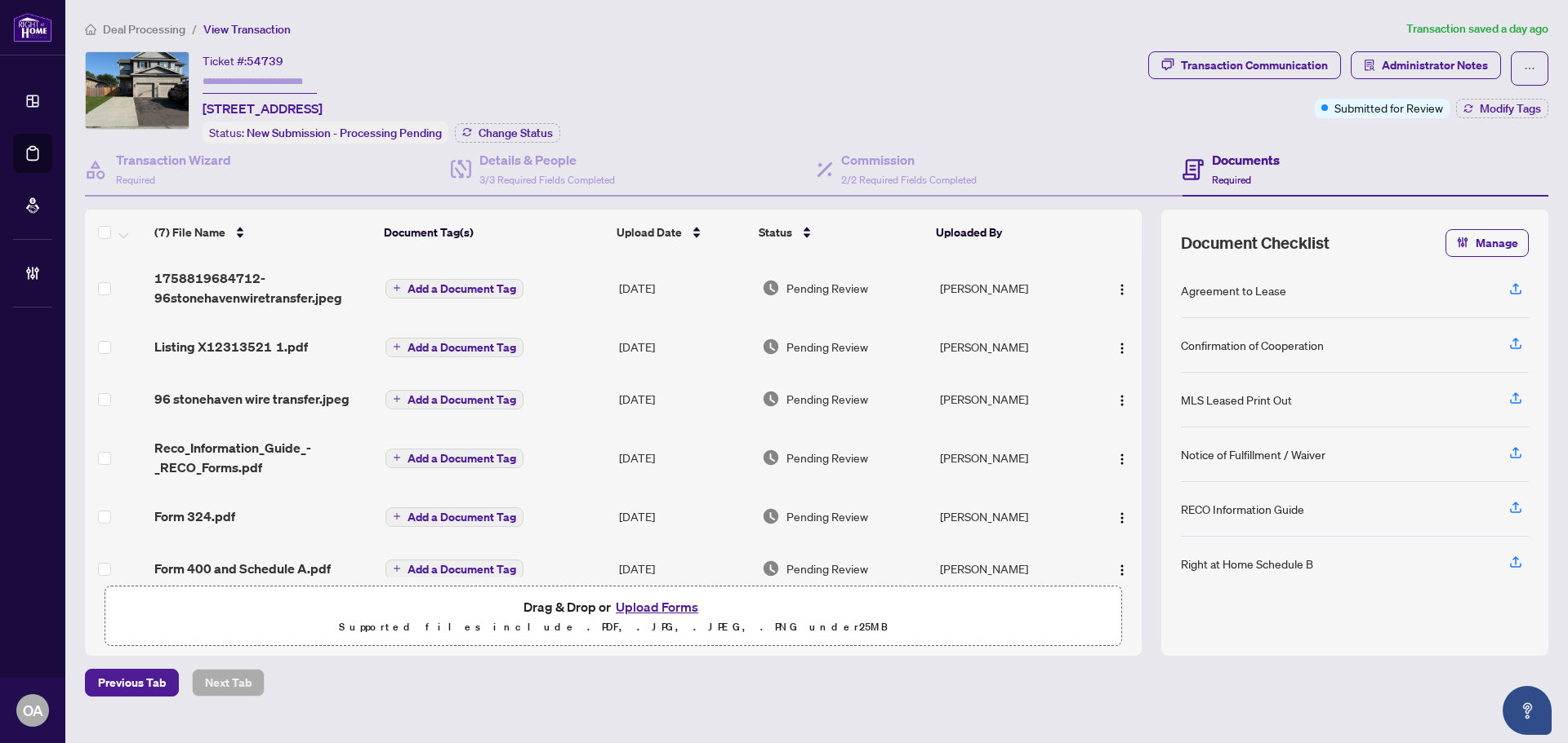
scroll to position [75, 0]
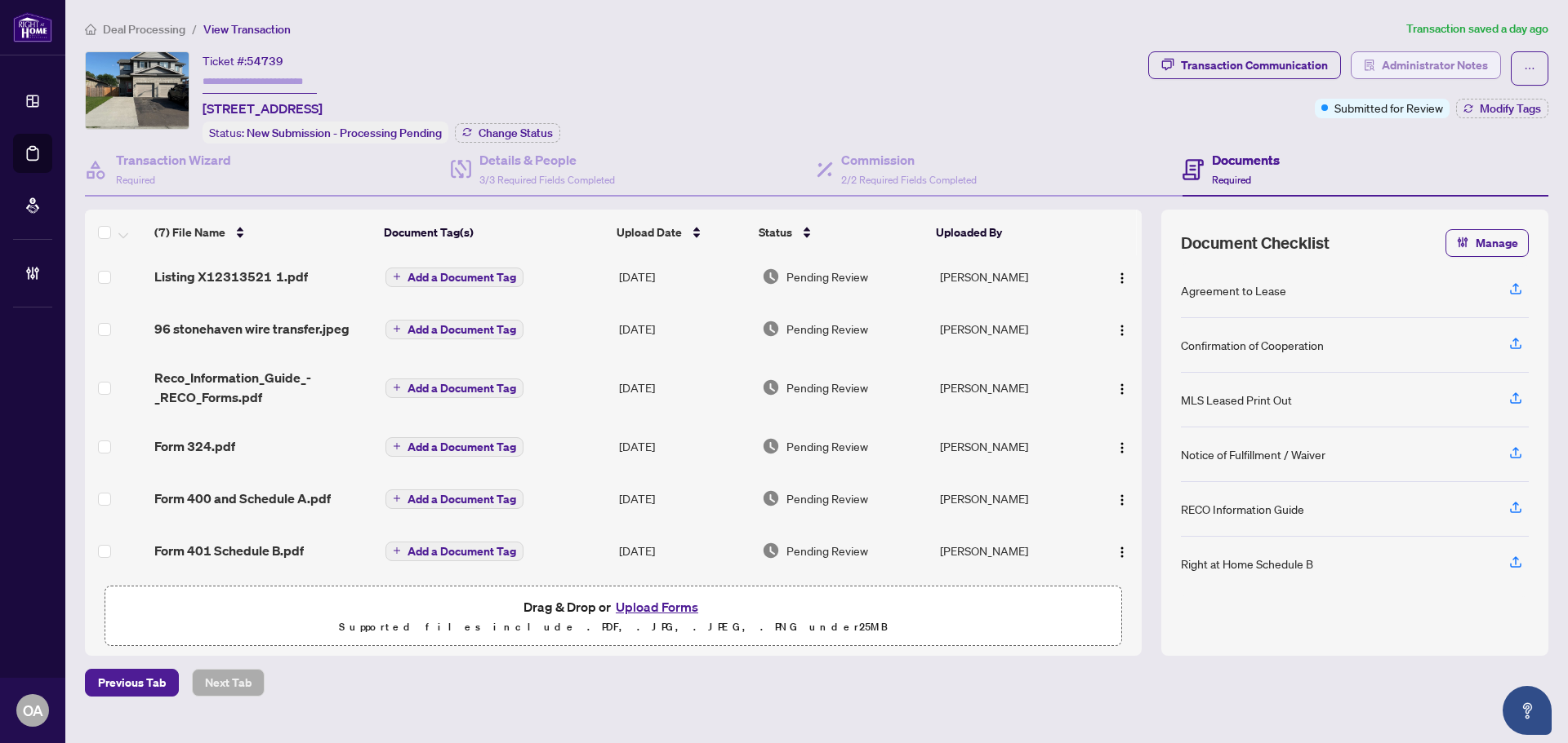
click at [1387, 67] on span "Administrator Notes" at bounding box center [1434, 65] width 106 height 26
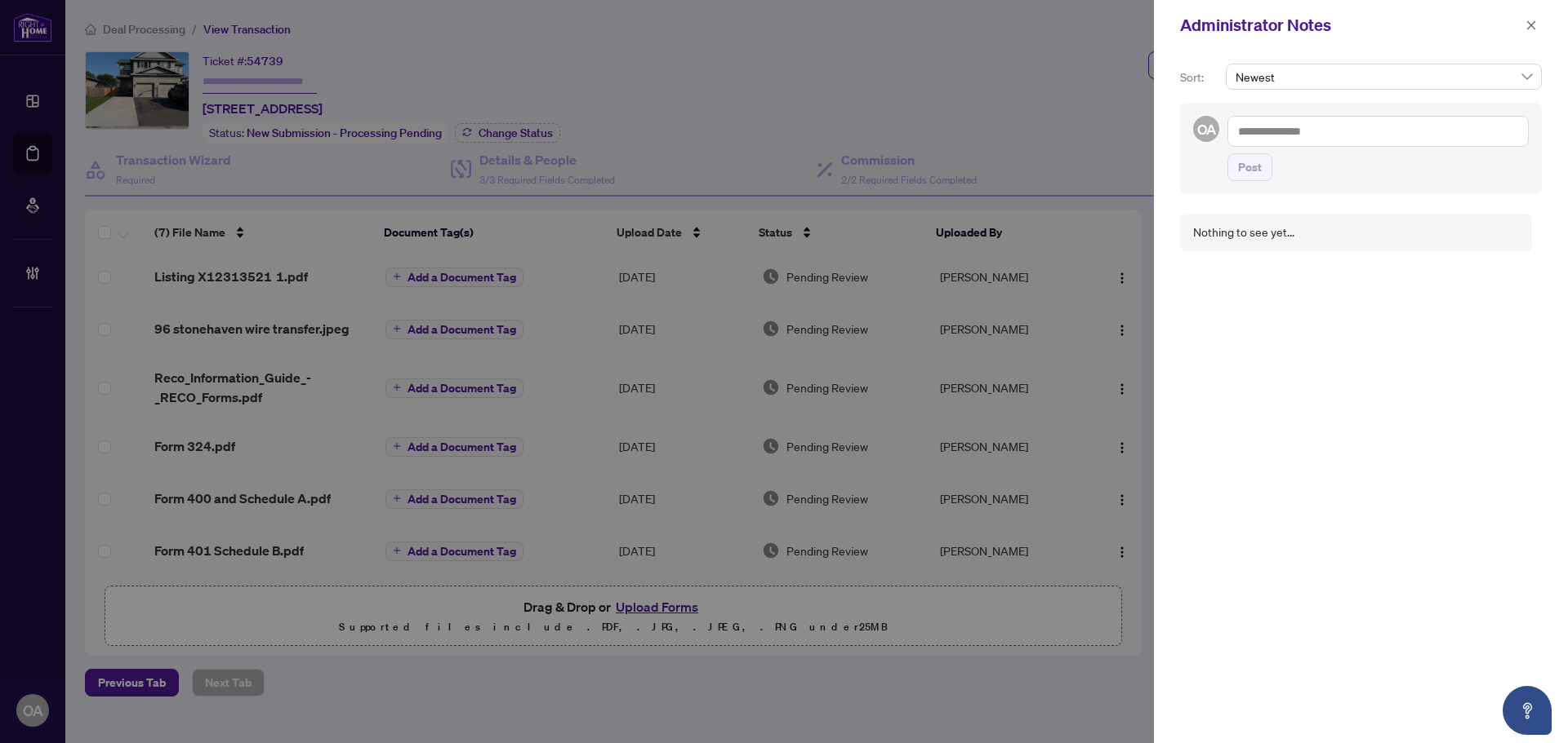
click at [1303, 121] on textarea at bounding box center [1378, 131] width 301 height 31
click at [1305, 121] on textarea at bounding box center [1378, 131] width 301 height 31
click at [1306, 120] on textarea at bounding box center [1378, 131] width 301 height 31
click at [1367, 140] on textarea at bounding box center [1378, 131] width 301 height 31
click at [1531, 27] on icon "close" at bounding box center [1531, 25] width 9 height 9
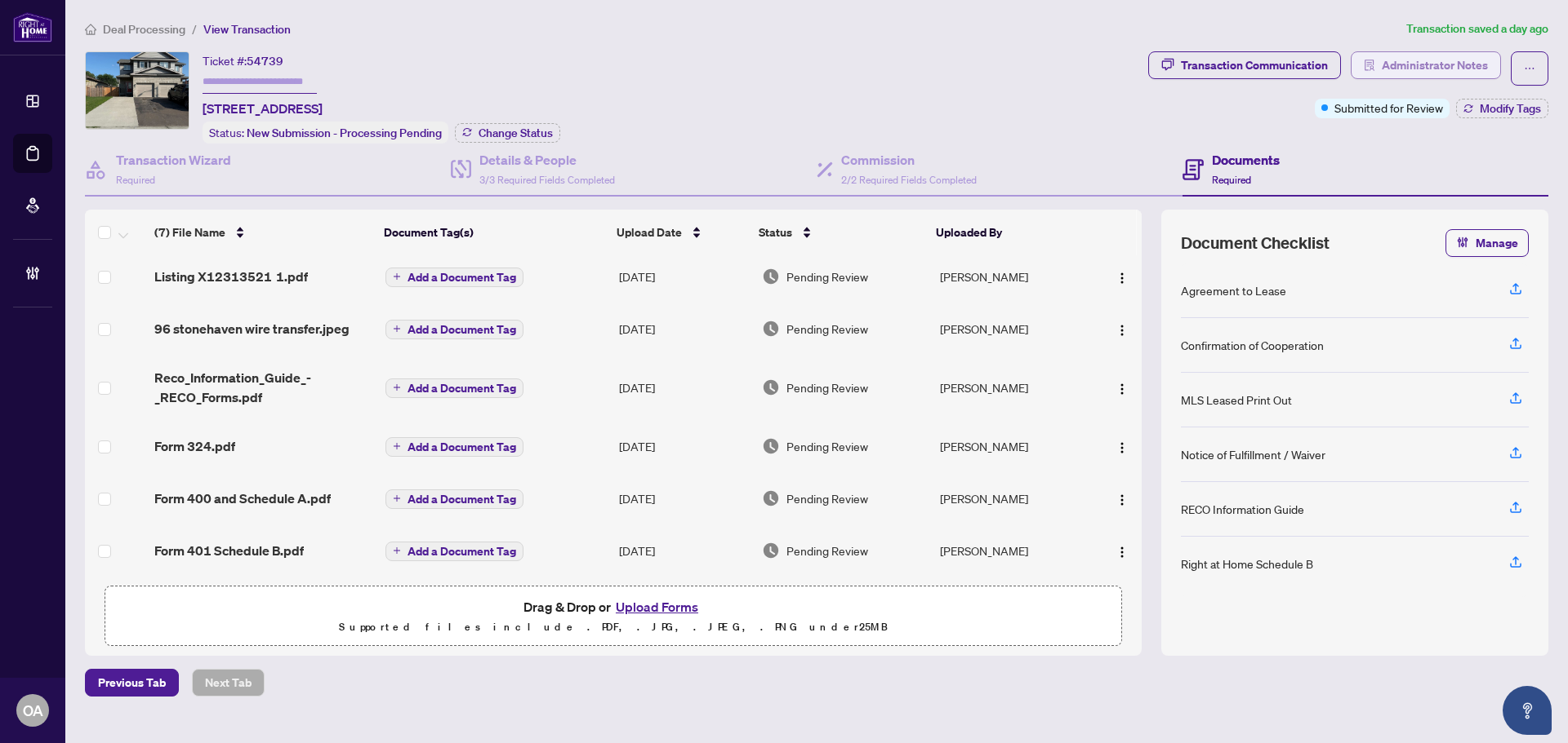
click at [1391, 63] on span "Administrator Notes" at bounding box center [1434, 65] width 106 height 26
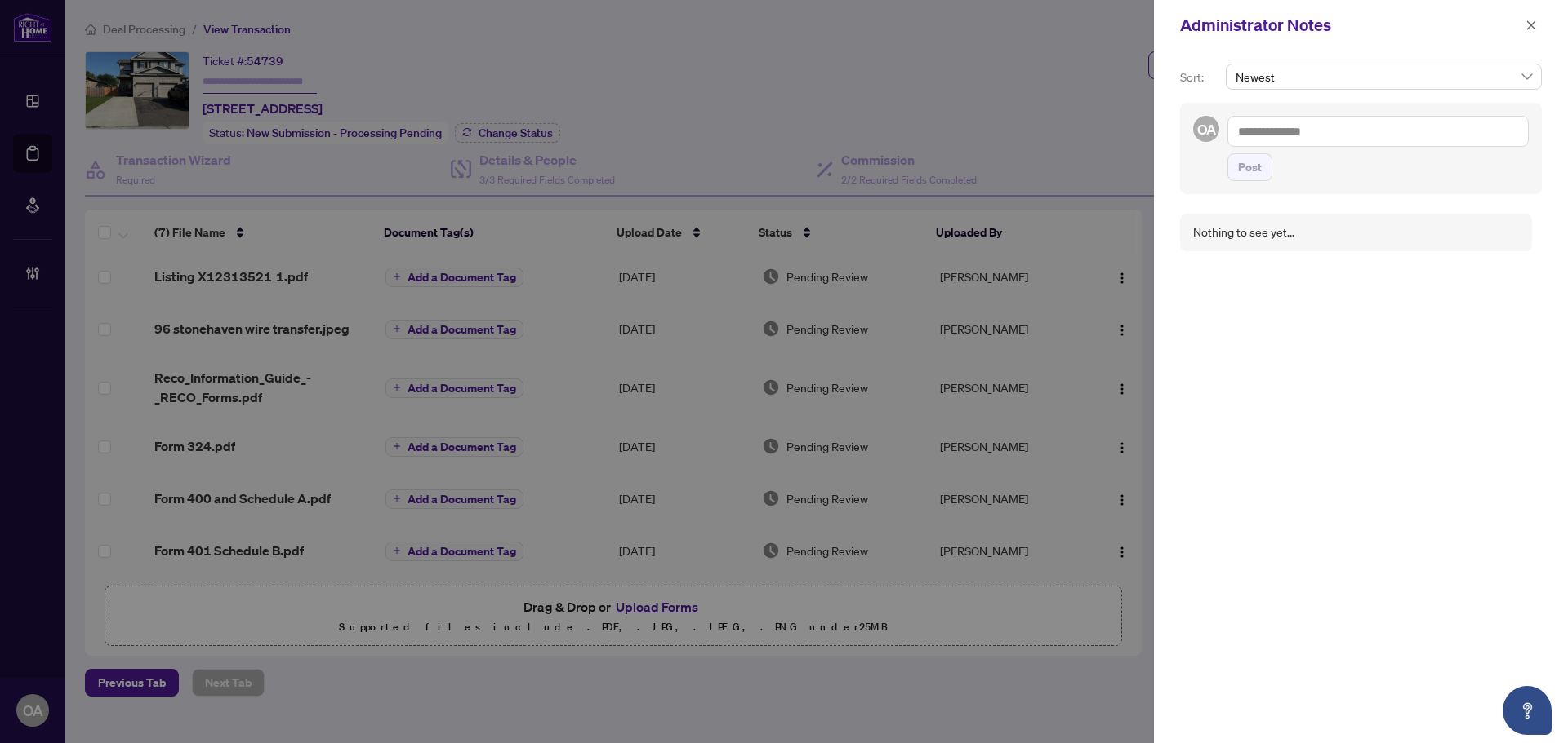
click at [1381, 124] on textarea at bounding box center [1378, 131] width 301 height 31
click at [1354, 143] on b "Acc" at bounding box center [1364, 143] width 20 height 14
type textarea "**********"
click at [1252, 182] on span "Post" at bounding box center [1250, 183] width 24 height 26
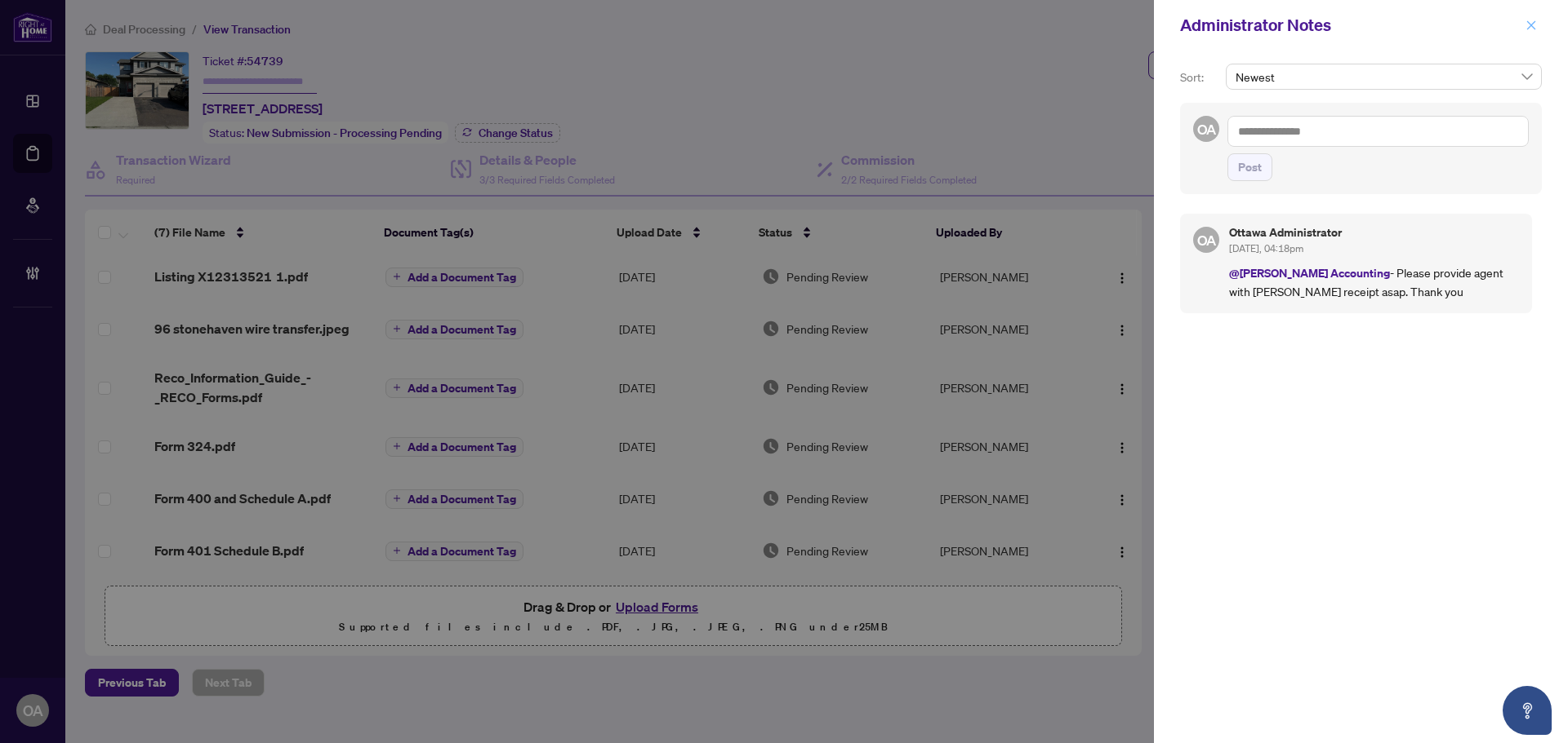
click at [1531, 24] on icon "close" at bounding box center [1531, 25] width 9 height 9
